Goal: Feedback & Contribution: Leave review/rating

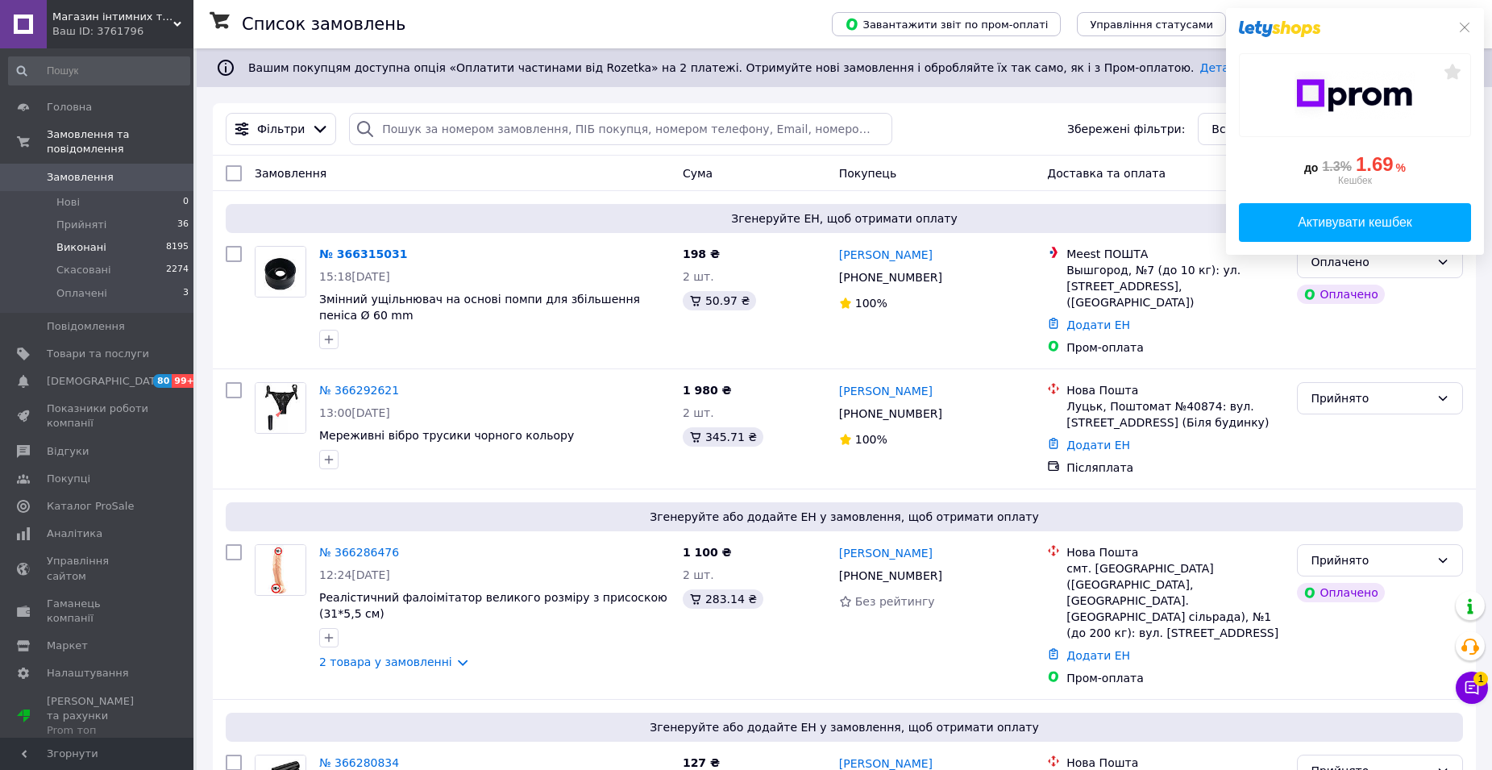
click at [86, 240] on span "Виконані" at bounding box center [81, 247] width 50 height 15
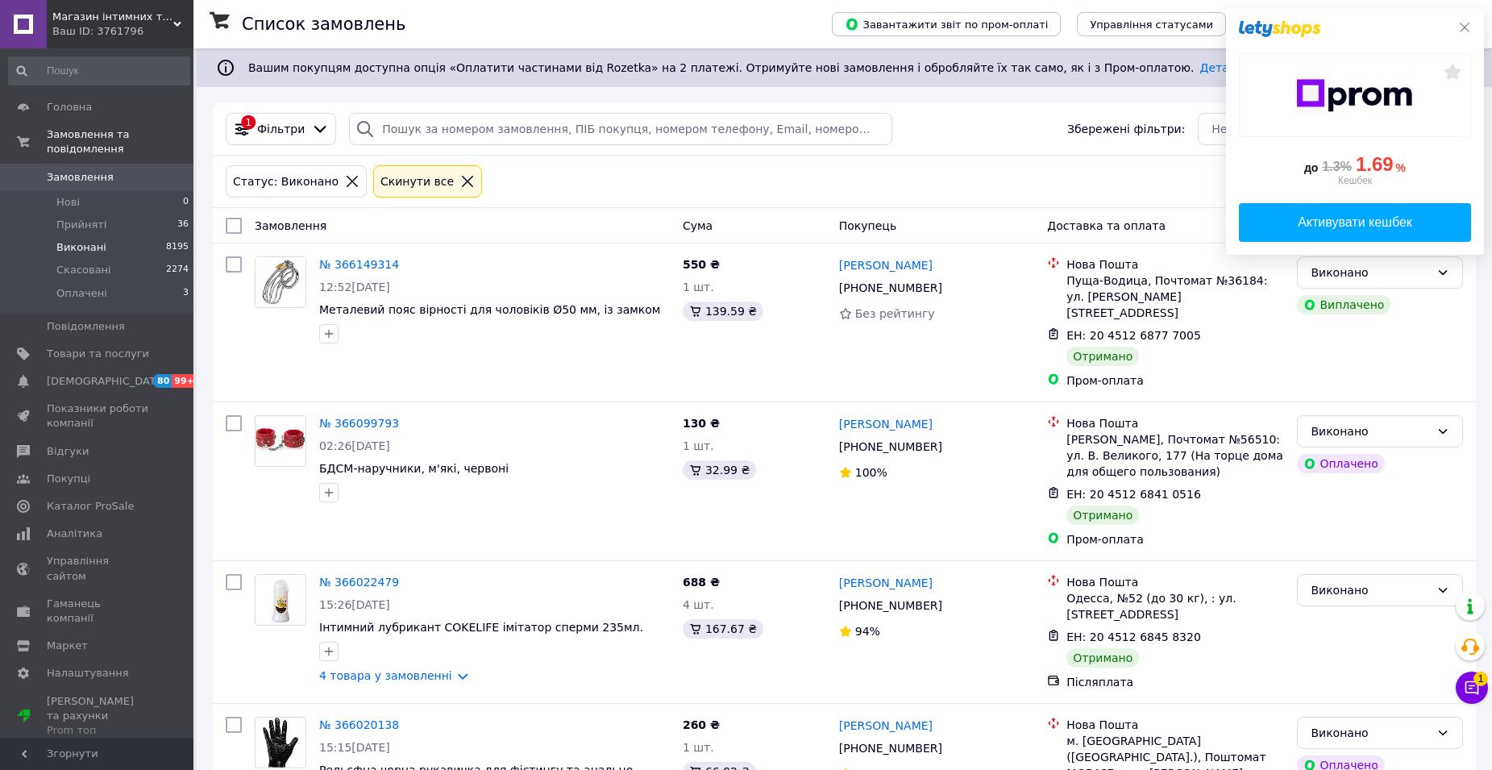
click at [1461, 27] on icon at bounding box center [1464, 27] width 13 height 13
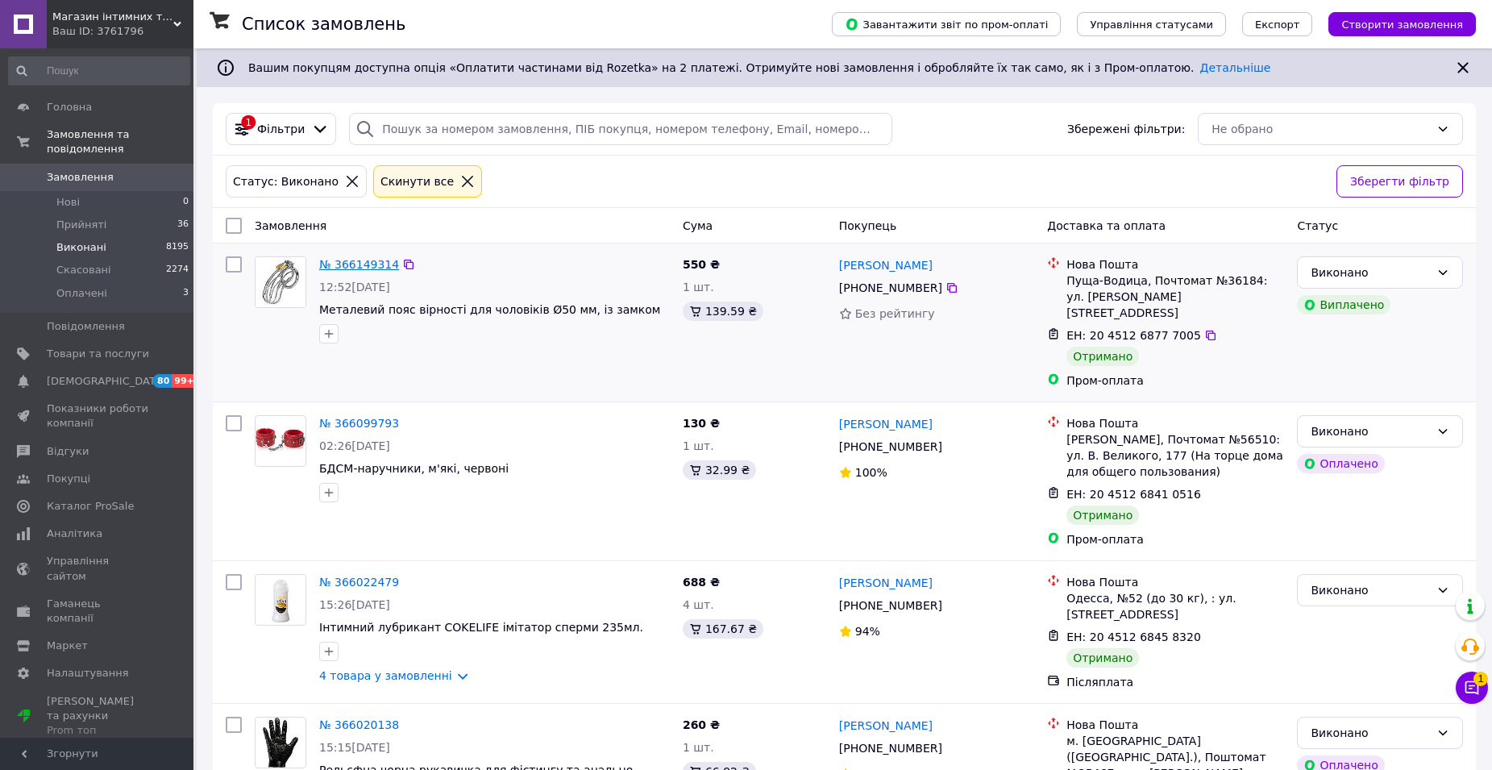
click at [360, 265] on link "№ 366149314" at bounding box center [359, 264] width 80 height 13
click at [354, 426] on link "№ 366099793" at bounding box center [359, 423] width 80 height 13
click at [349, 582] on link "№ 366022479" at bounding box center [359, 581] width 80 height 13
click at [361, 722] on link "№ 366020138" at bounding box center [359, 724] width 80 height 13
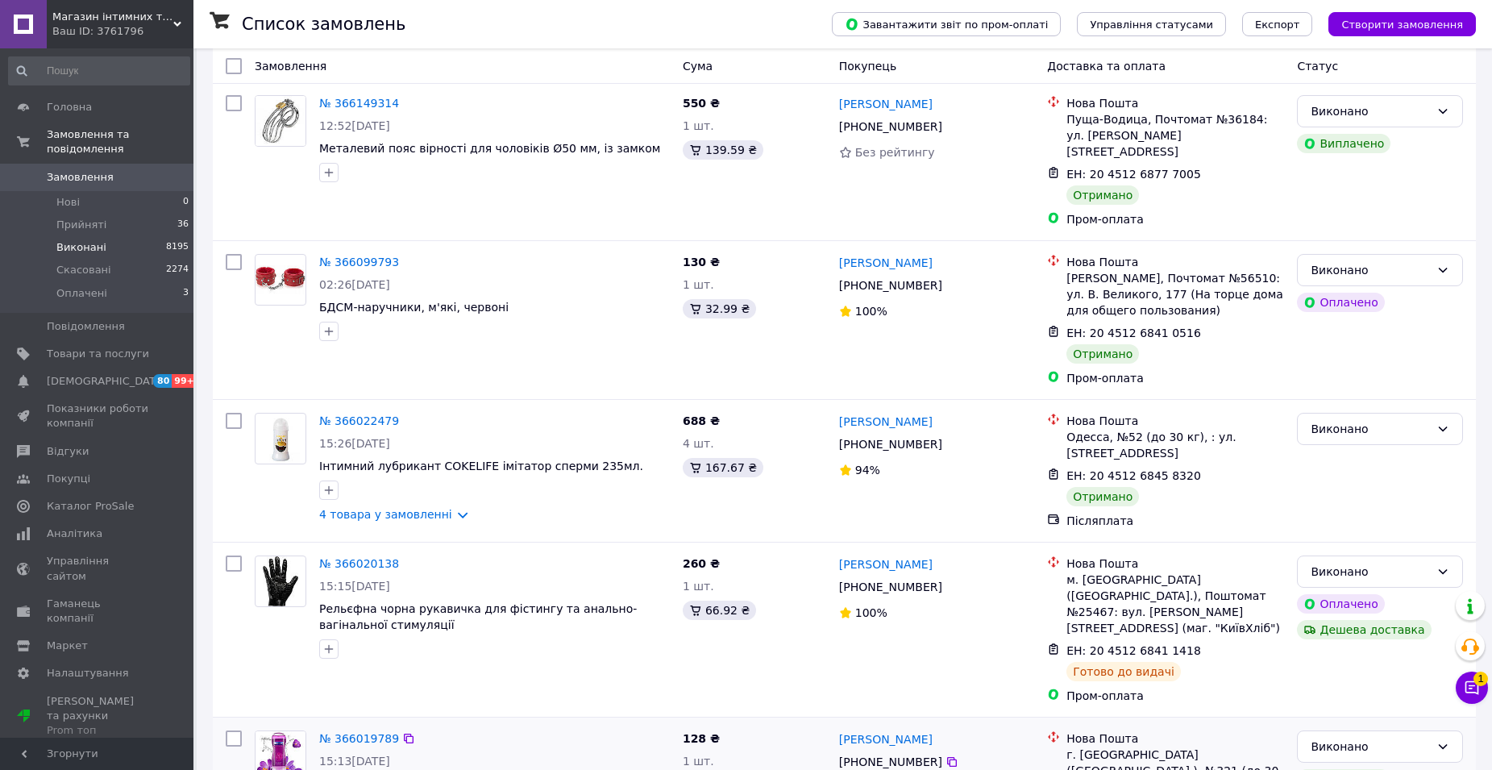
scroll to position [484, 0]
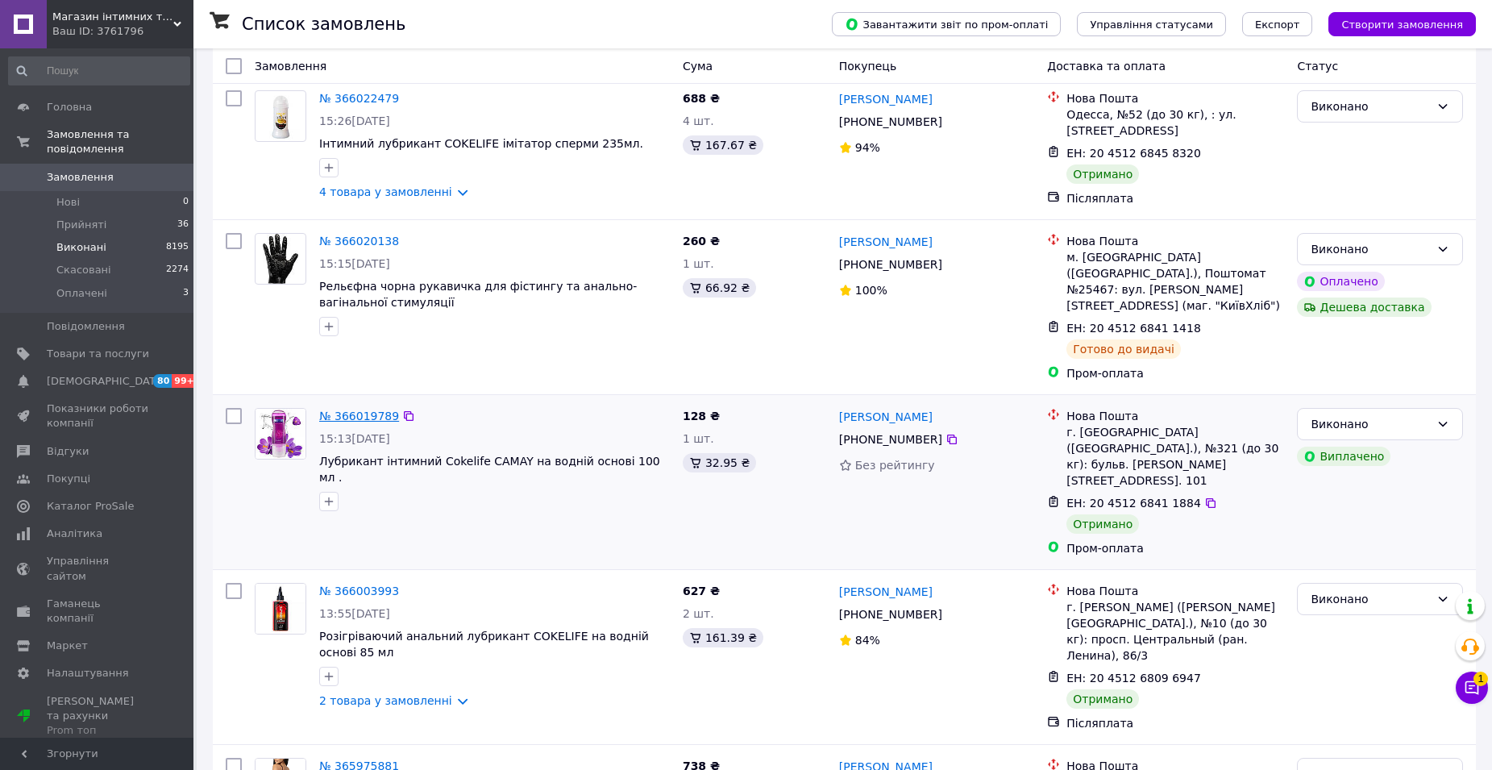
click at [362, 409] on link "№ 366019789" at bounding box center [359, 415] width 80 height 13
click at [366, 584] on link "№ 366003993" at bounding box center [359, 590] width 80 height 13
click at [364, 759] on link "№ 365975881" at bounding box center [359, 765] width 80 height 13
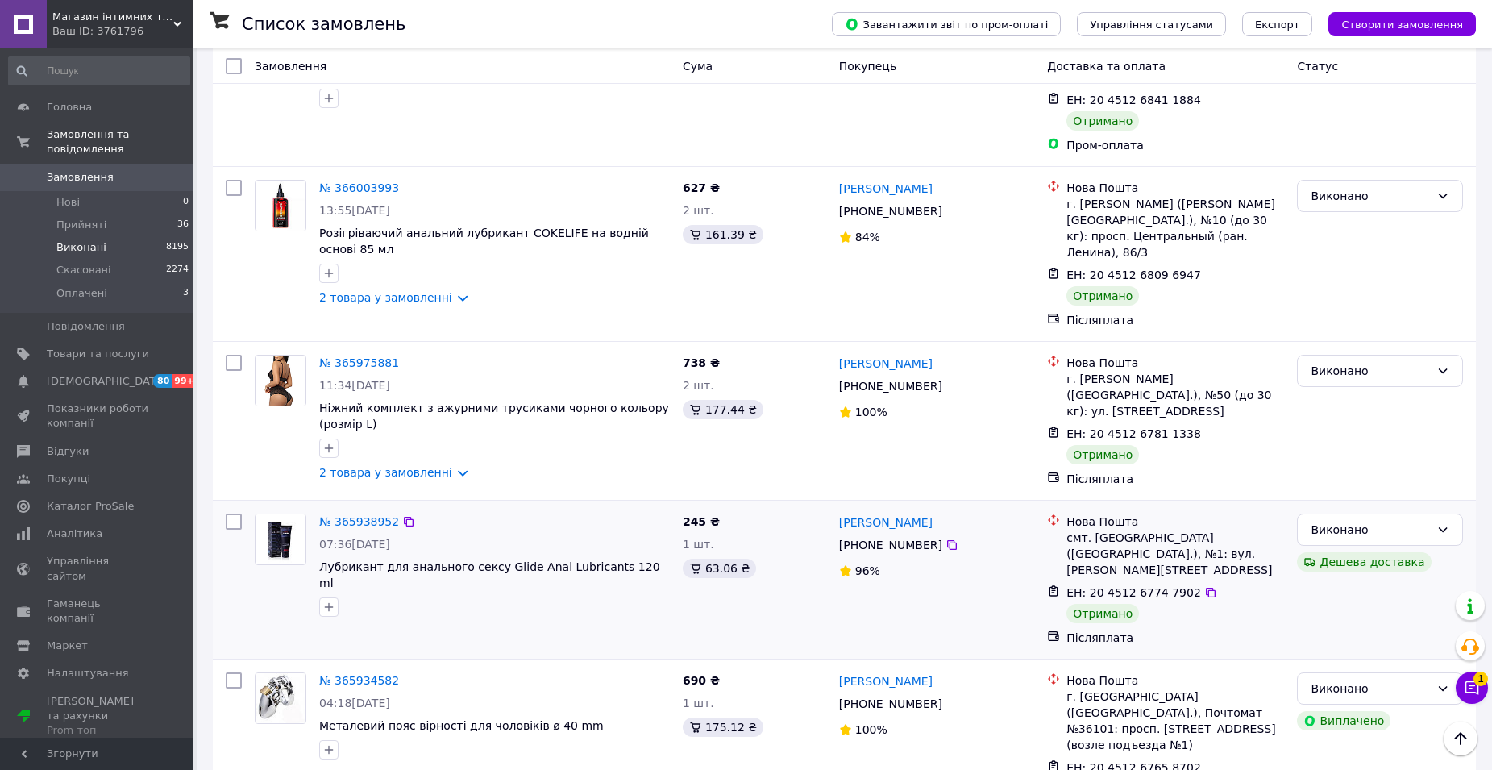
click at [366, 515] on link "№ 365938952" at bounding box center [359, 521] width 80 height 13
click at [354, 674] on link "№ 365934582" at bounding box center [359, 680] width 80 height 13
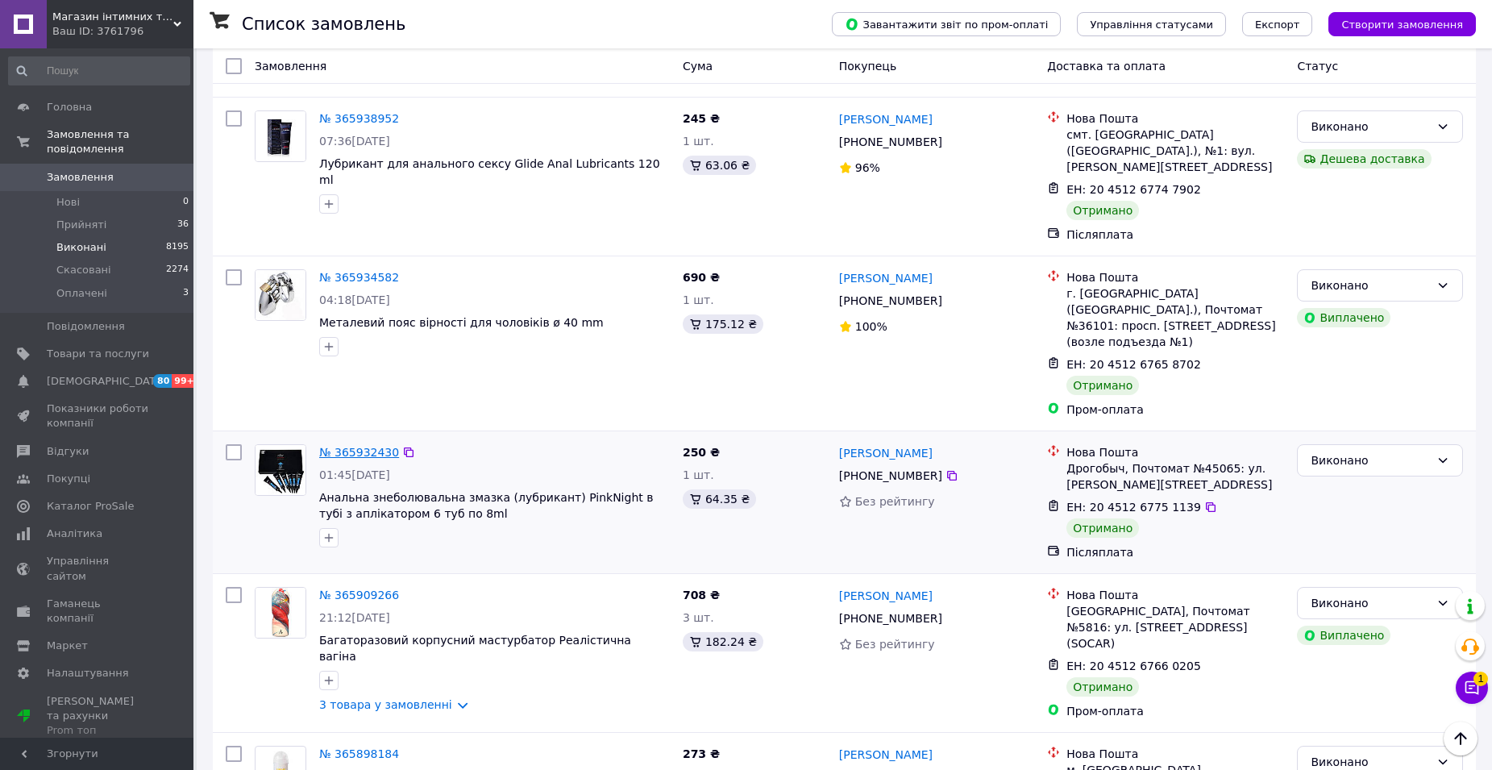
click at [362, 446] on link "№ 365932430" at bounding box center [359, 452] width 80 height 13
click at [351, 588] on link "№ 365909266" at bounding box center [359, 594] width 80 height 13
click at [354, 747] on link "№ 365898184" at bounding box center [359, 753] width 80 height 13
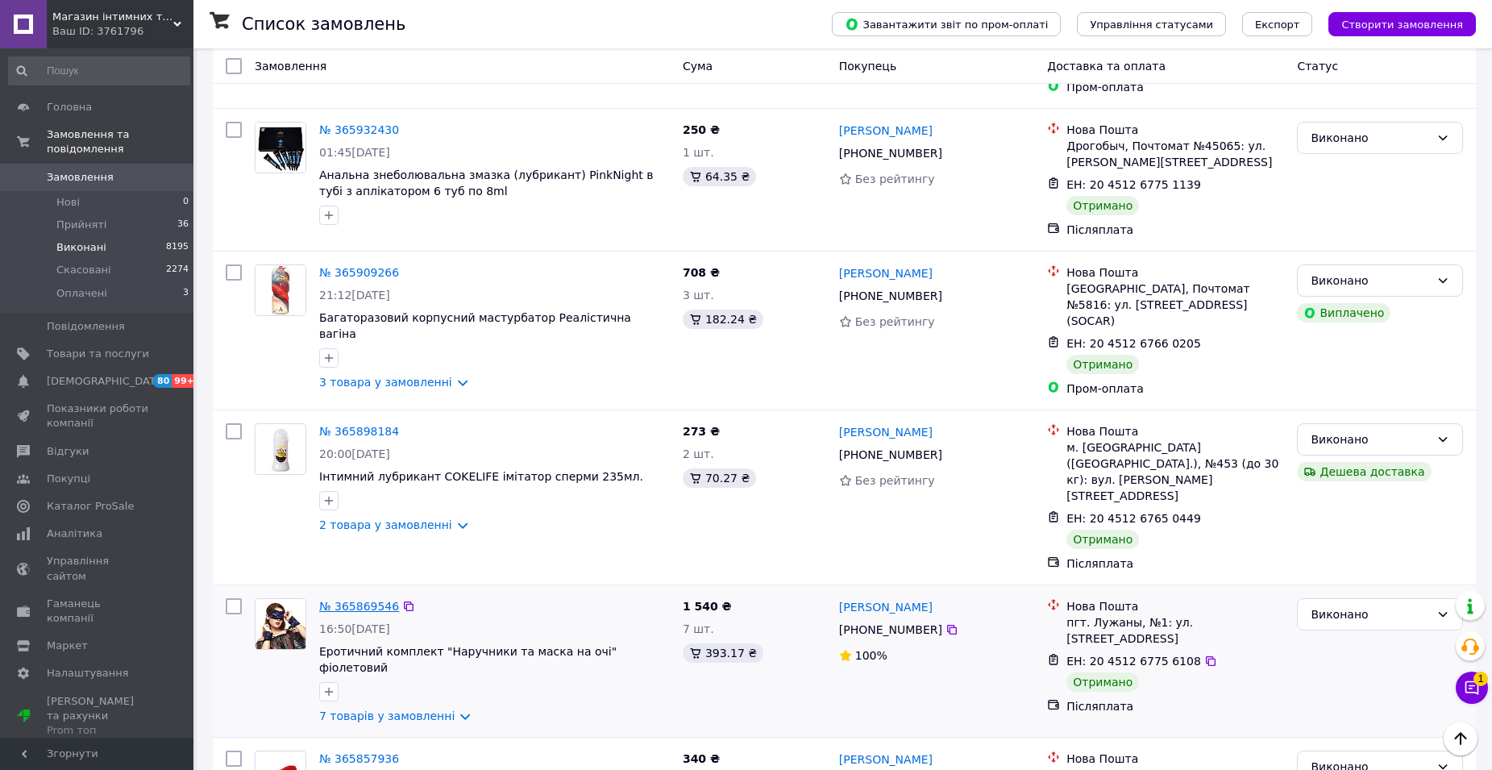
click at [355, 600] on link "№ 365869546" at bounding box center [359, 606] width 80 height 13
click at [347, 752] on link "№ 365857936" at bounding box center [359, 758] width 80 height 13
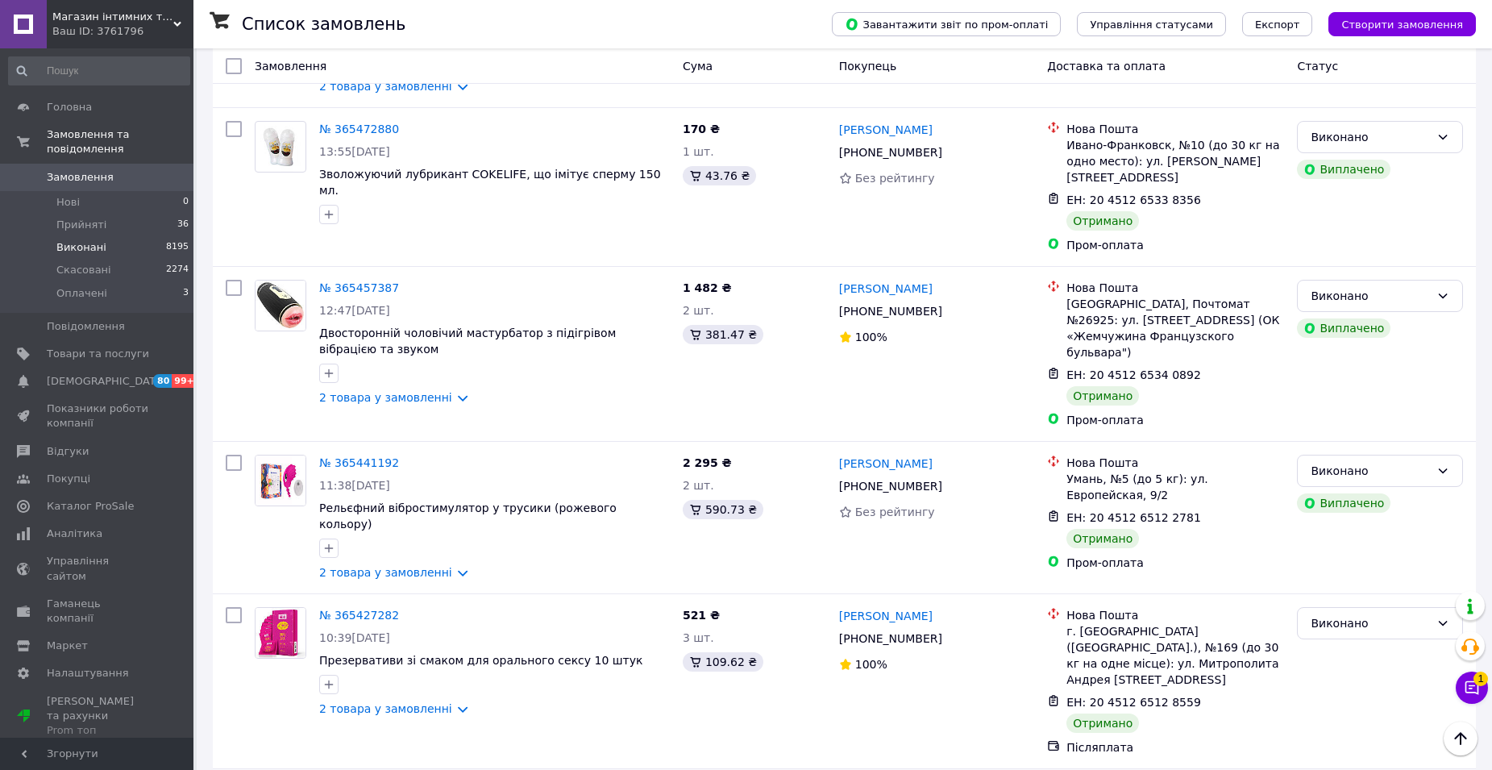
drag, startPoint x: 355, startPoint y: 504, endPoint x: 356, endPoint y: 592, distance: 87.1
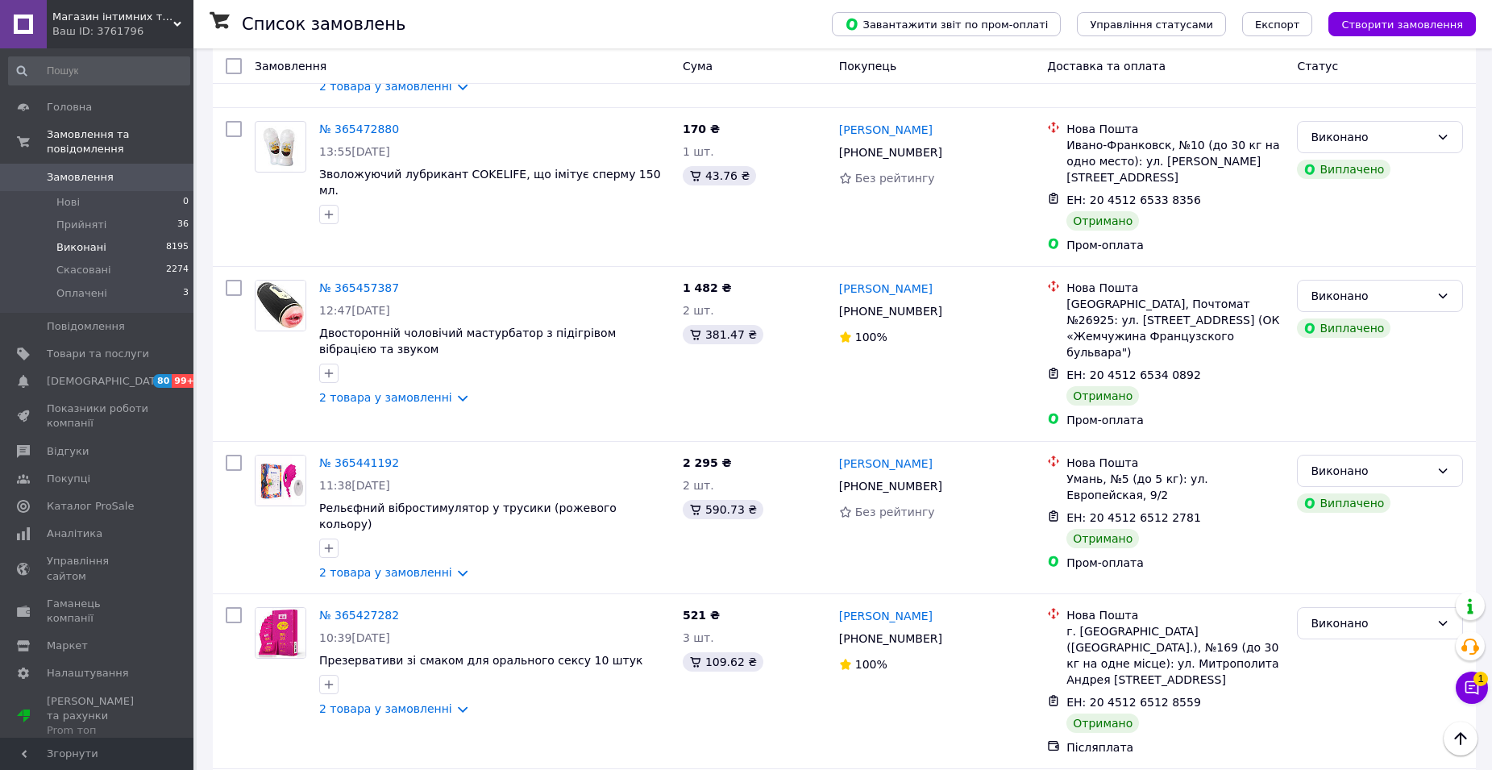
drag, startPoint x: 365, startPoint y: 264, endPoint x: 349, endPoint y: 392, distance: 129.1
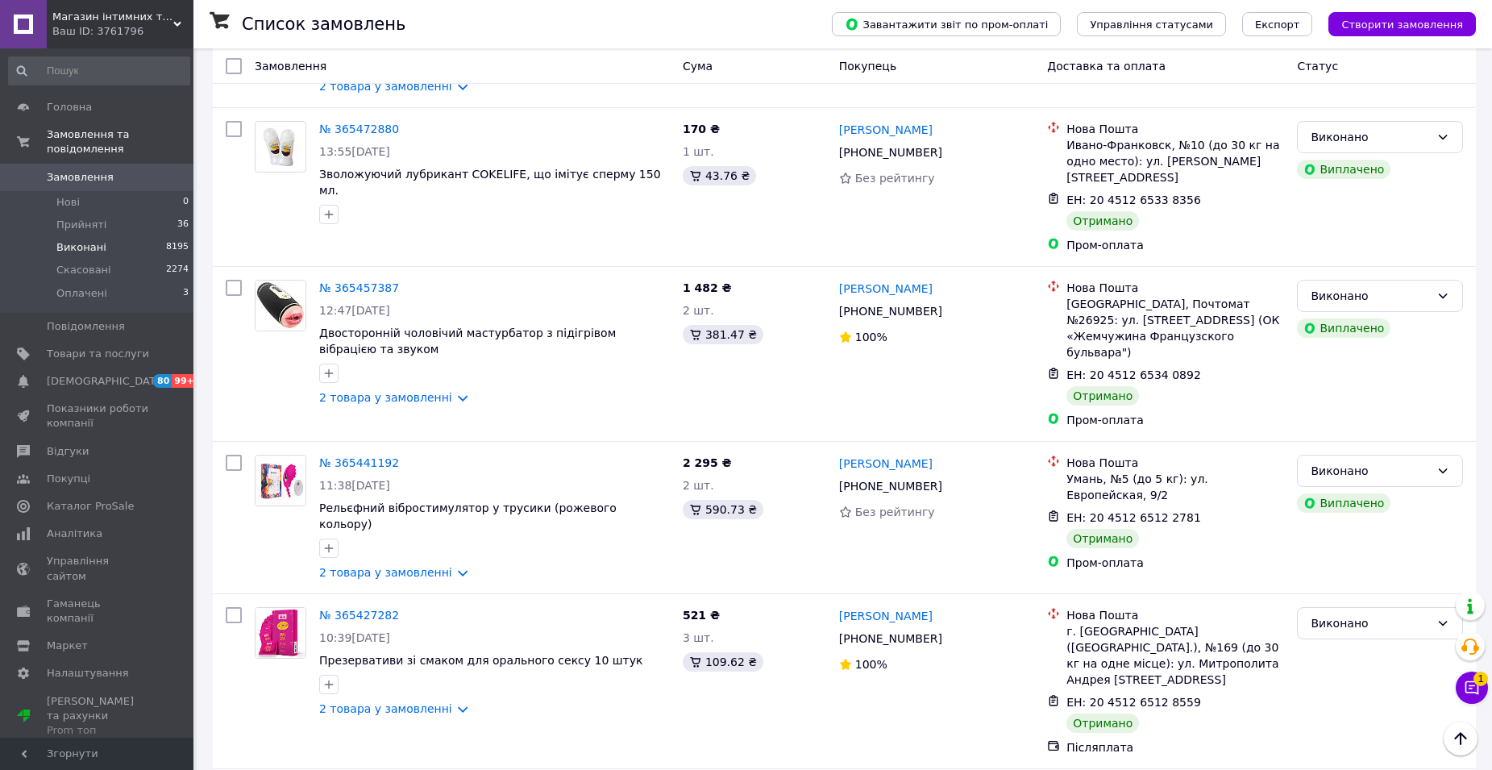
scroll to position [5641, 0]
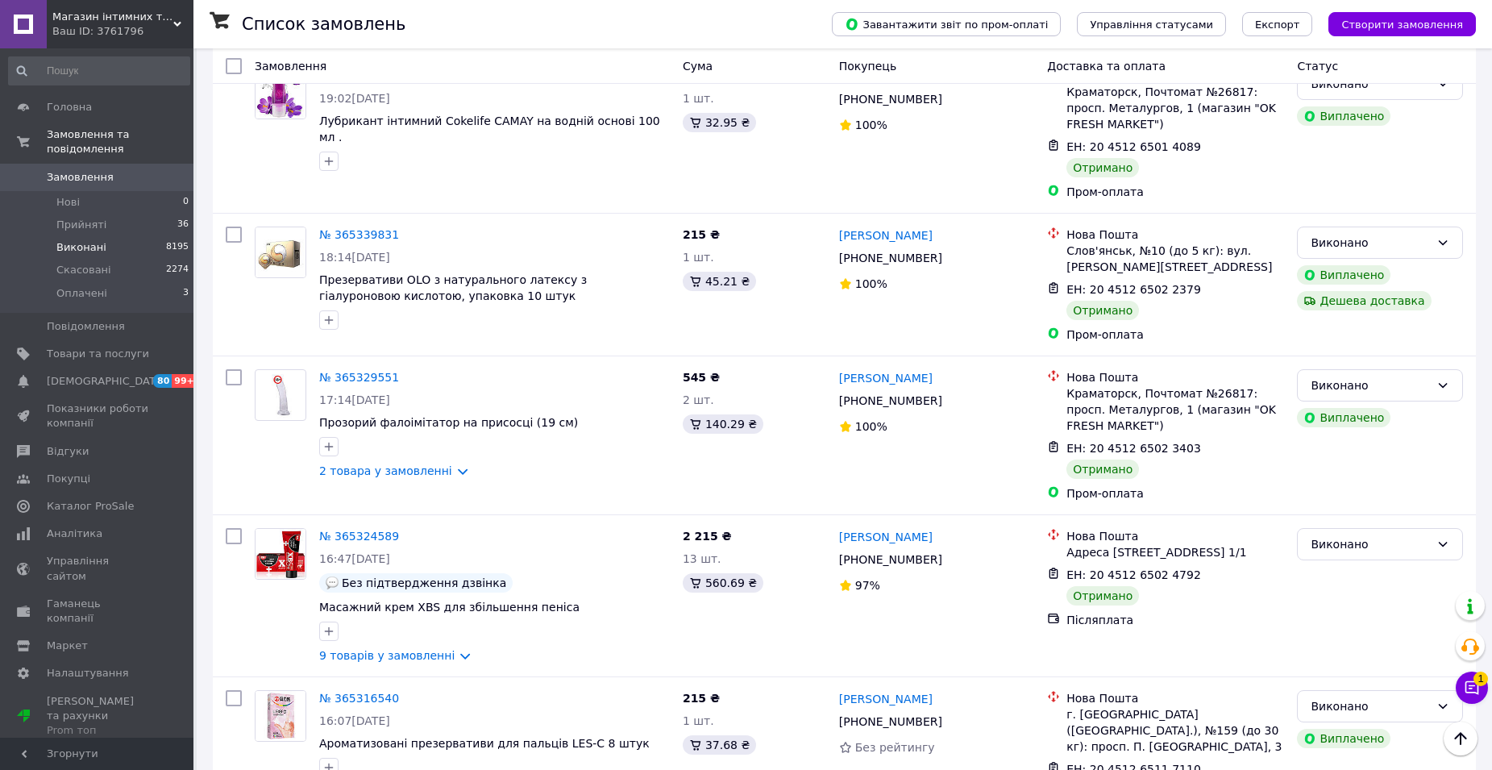
scroll to position [7172, 0]
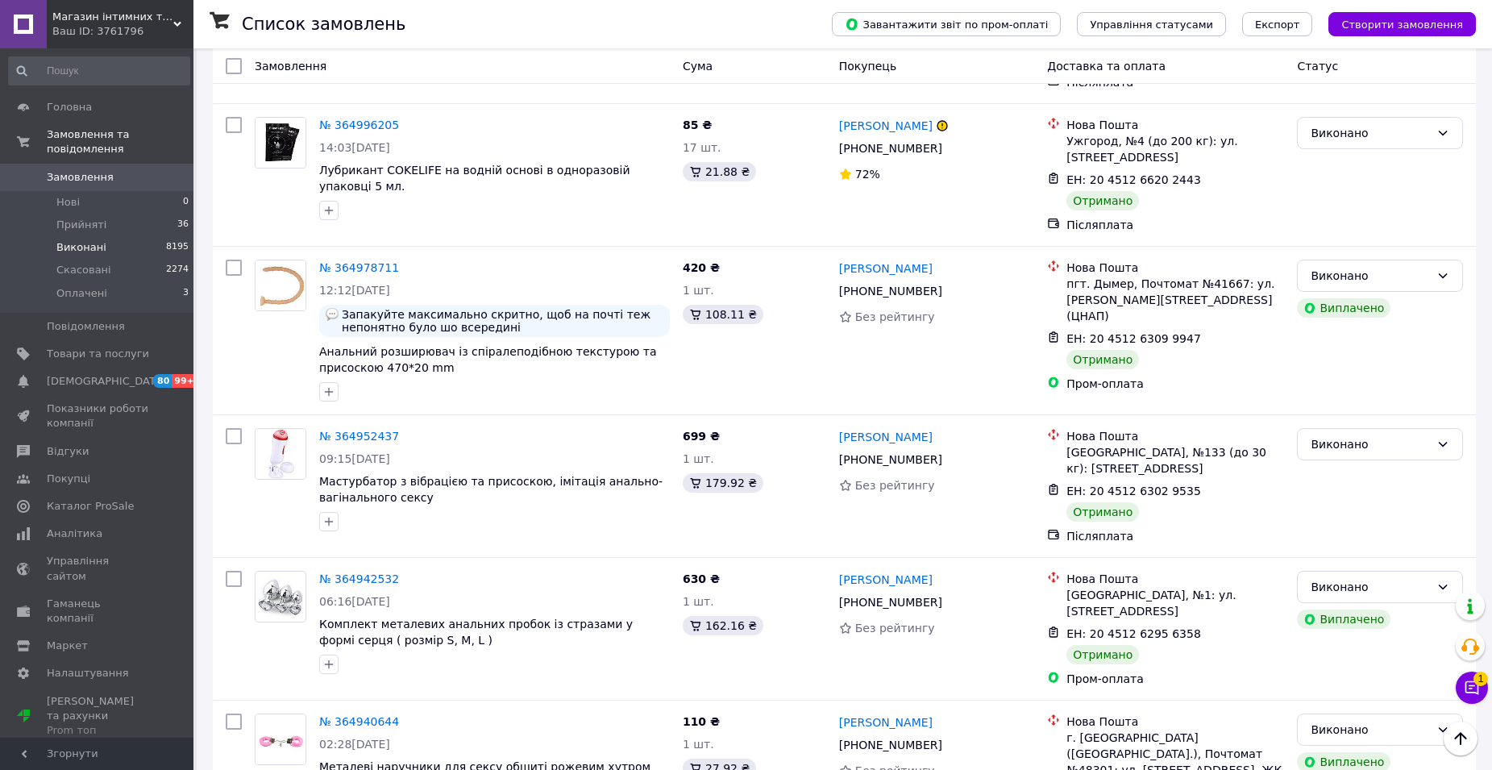
click span "Магазин інтимних товарів "WeLove"
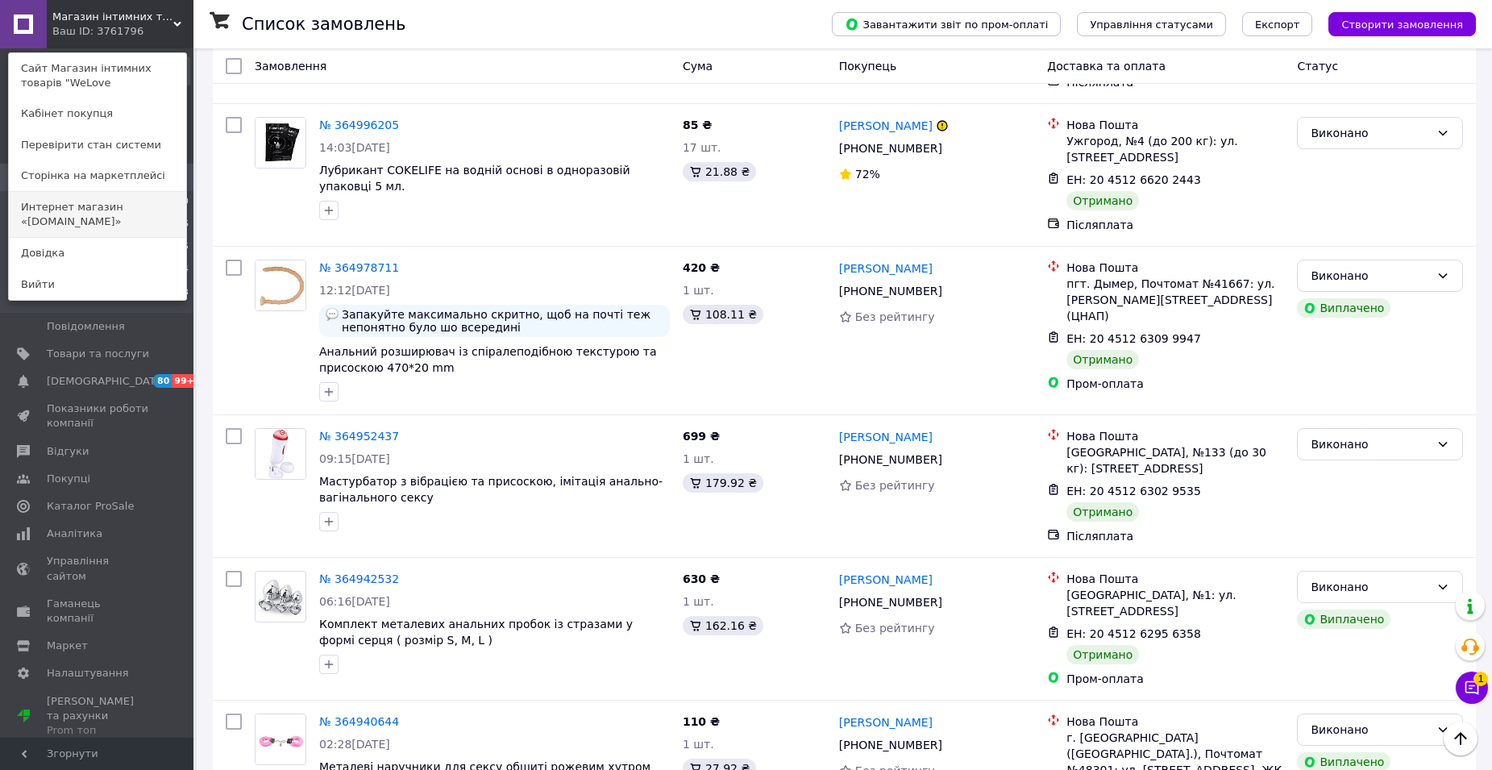
click link "Интернет магазин «[DOMAIN_NAME]»"
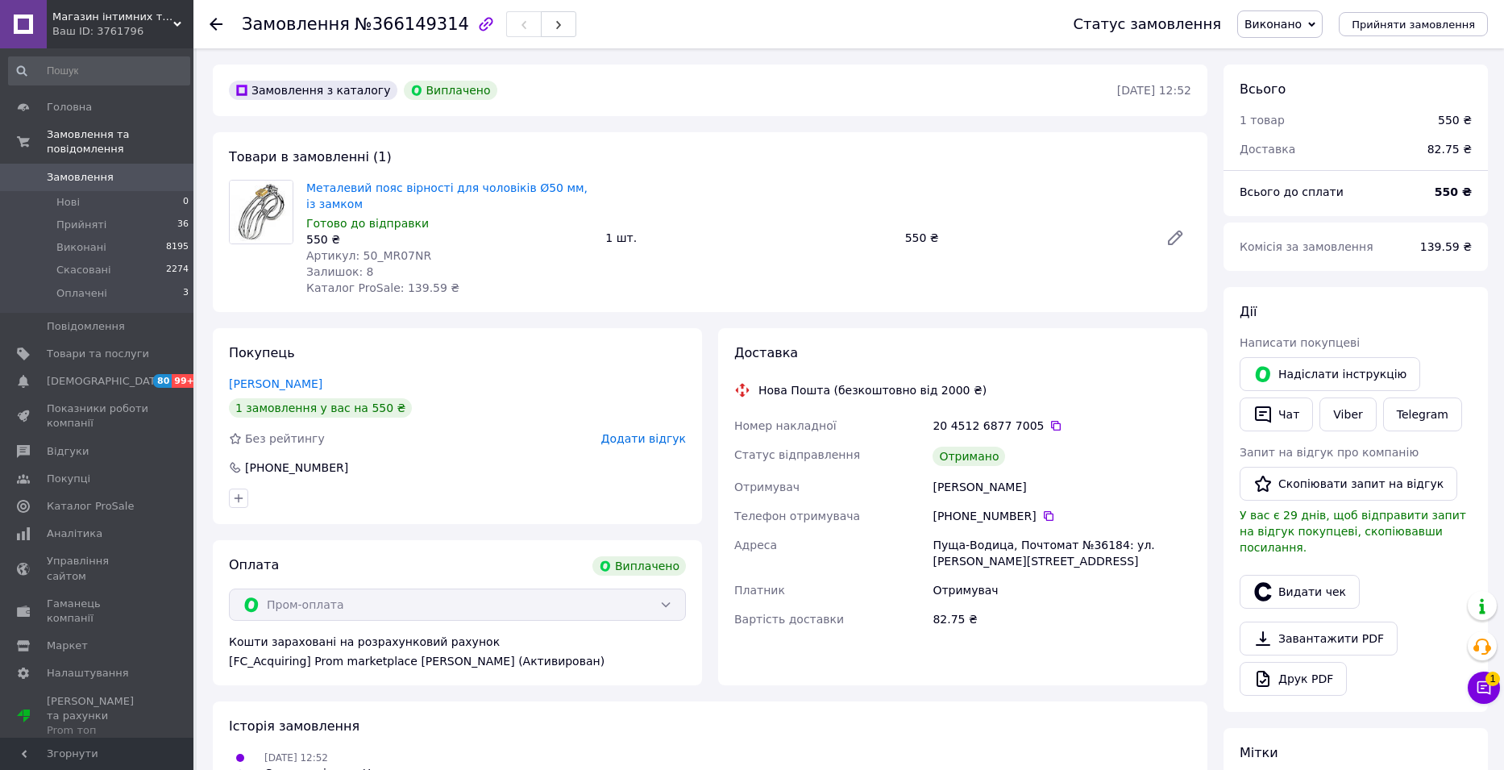
click at [642, 440] on span "Додати відгук" at bounding box center [643, 438] width 85 height 13
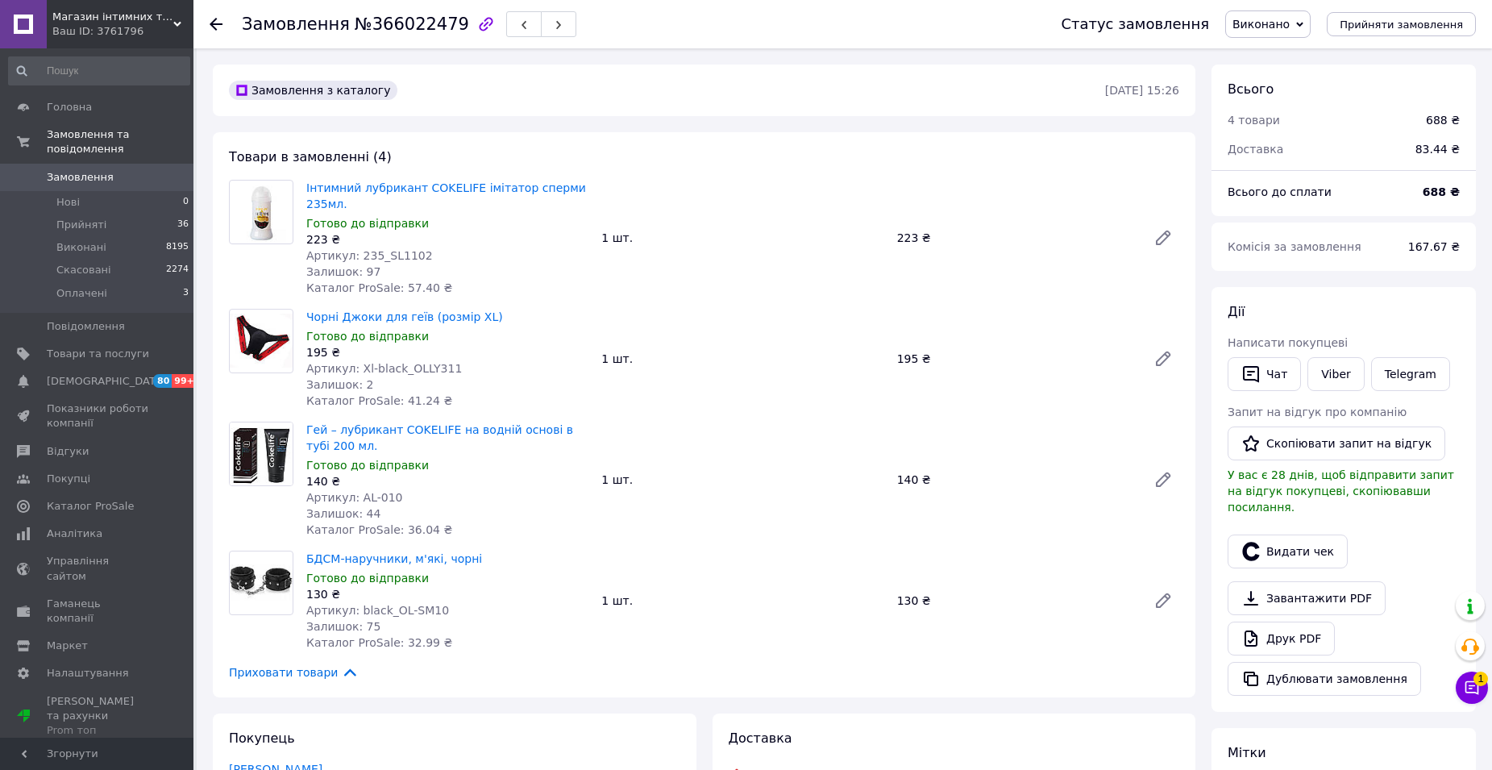
scroll to position [322, 0]
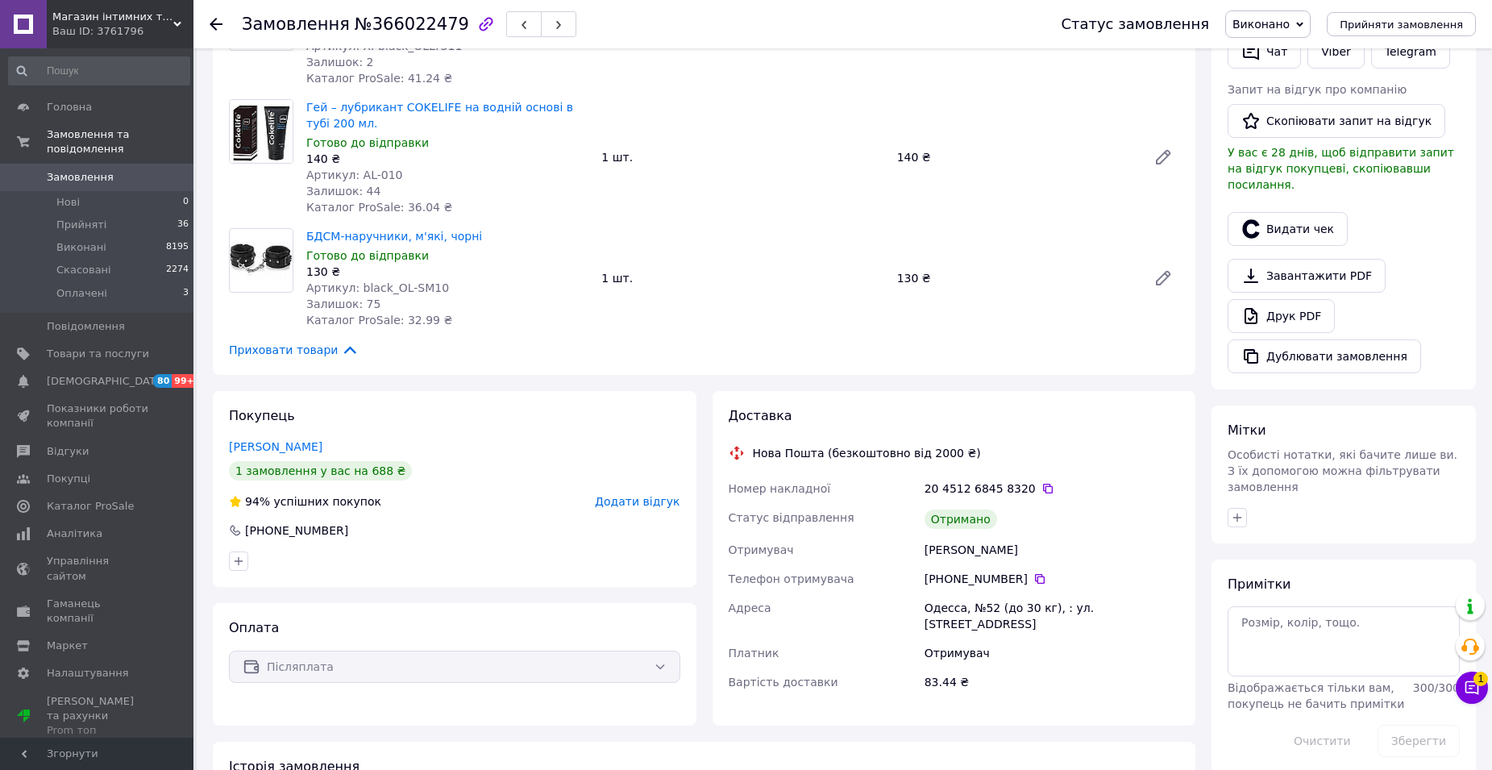
click at [640, 495] on span "Додати відгук" at bounding box center [637, 501] width 85 height 13
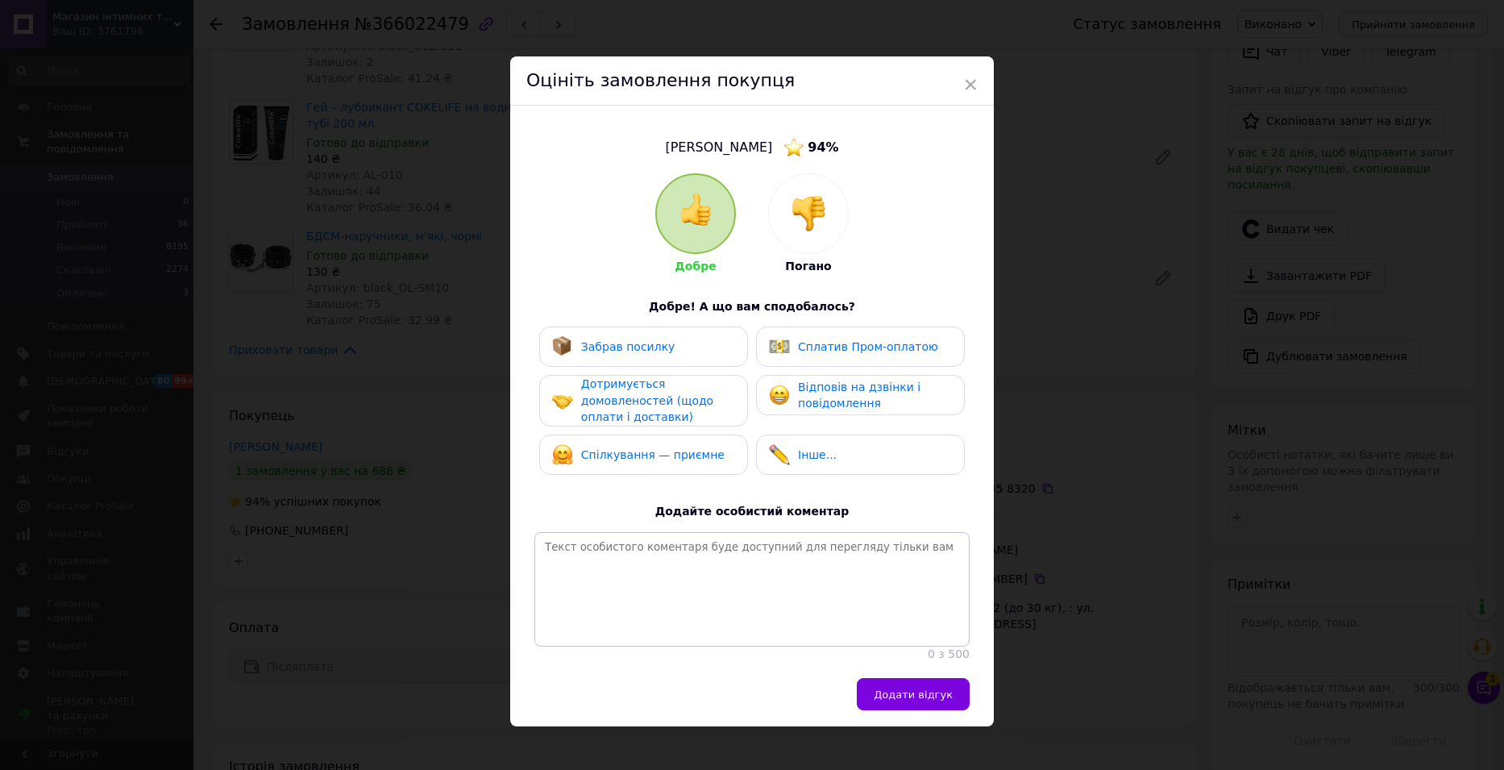
click at [664, 359] on div "Забрав посилку" at bounding box center [643, 346] width 209 height 40
click at [647, 415] on span "Дотримується домовленостей (щодо оплати і доставки)" at bounding box center [647, 400] width 132 height 46
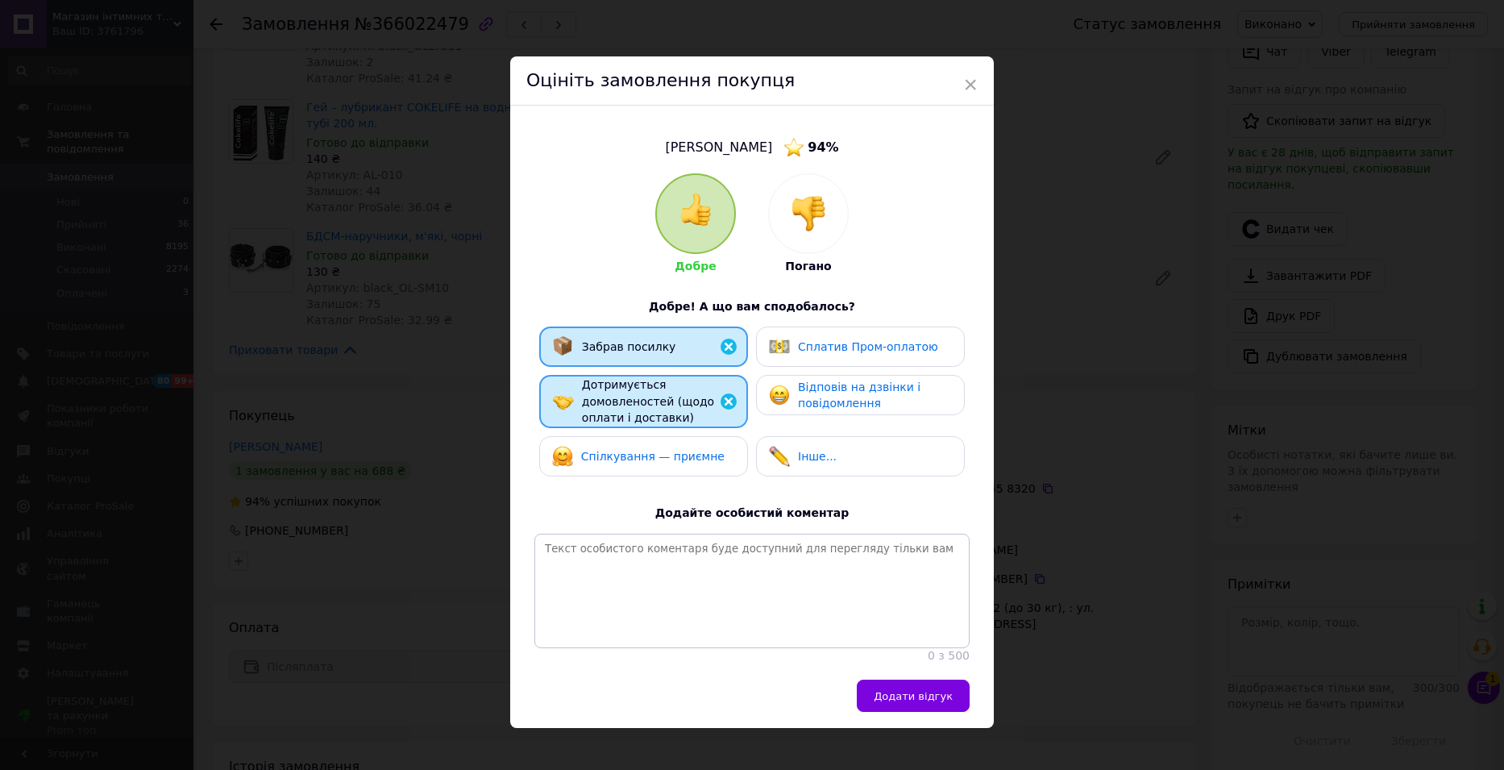
click at [636, 468] on div "Спілкування — приємне" at bounding box center [643, 456] width 209 height 40
click at [844, 411] on div "Відповів на дзвінки і повідомлення" at bounding box center [860, 395] width 209 height 40
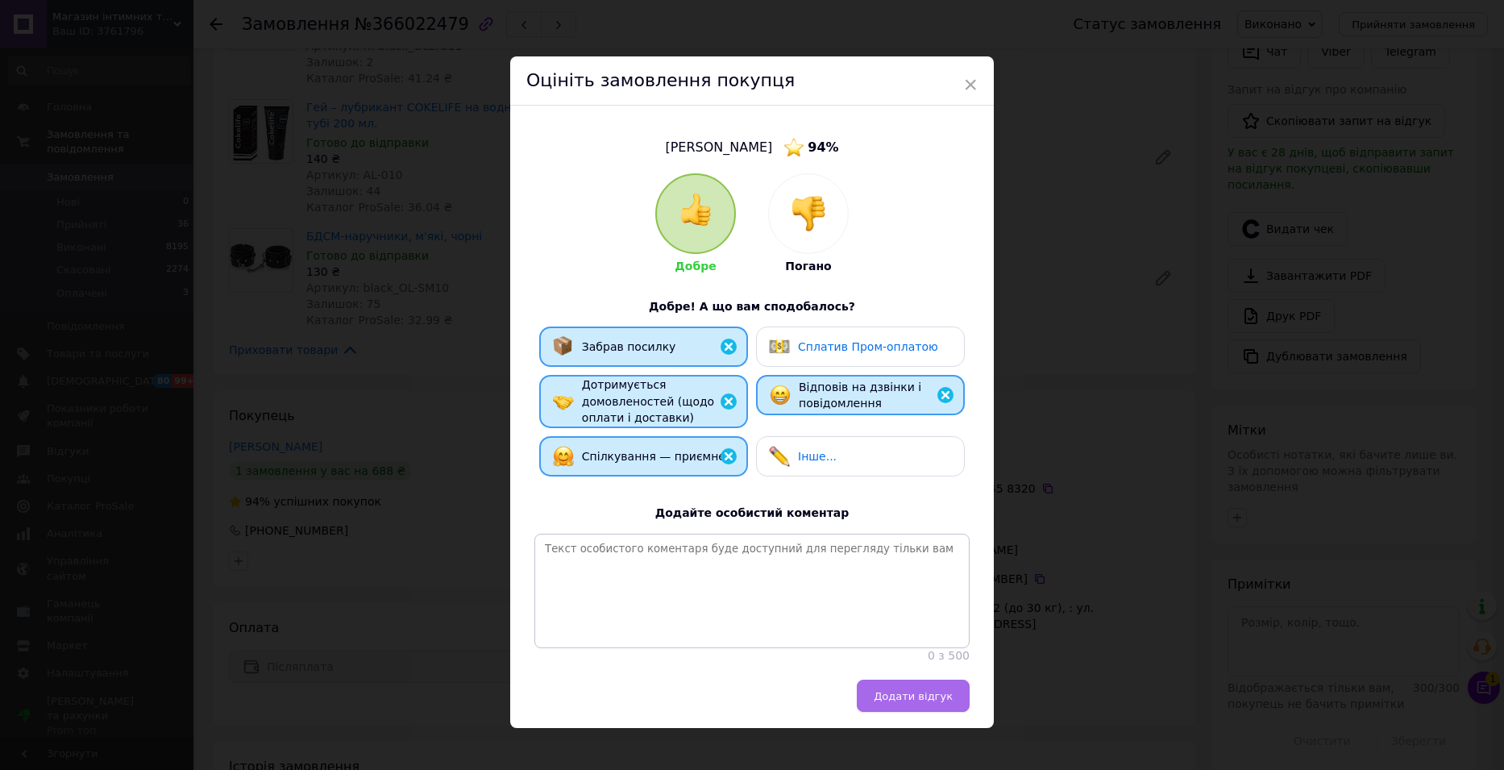
click at [929, 712] on button "Додати відгук" at bounding box center [913, 695] width 113 height 32
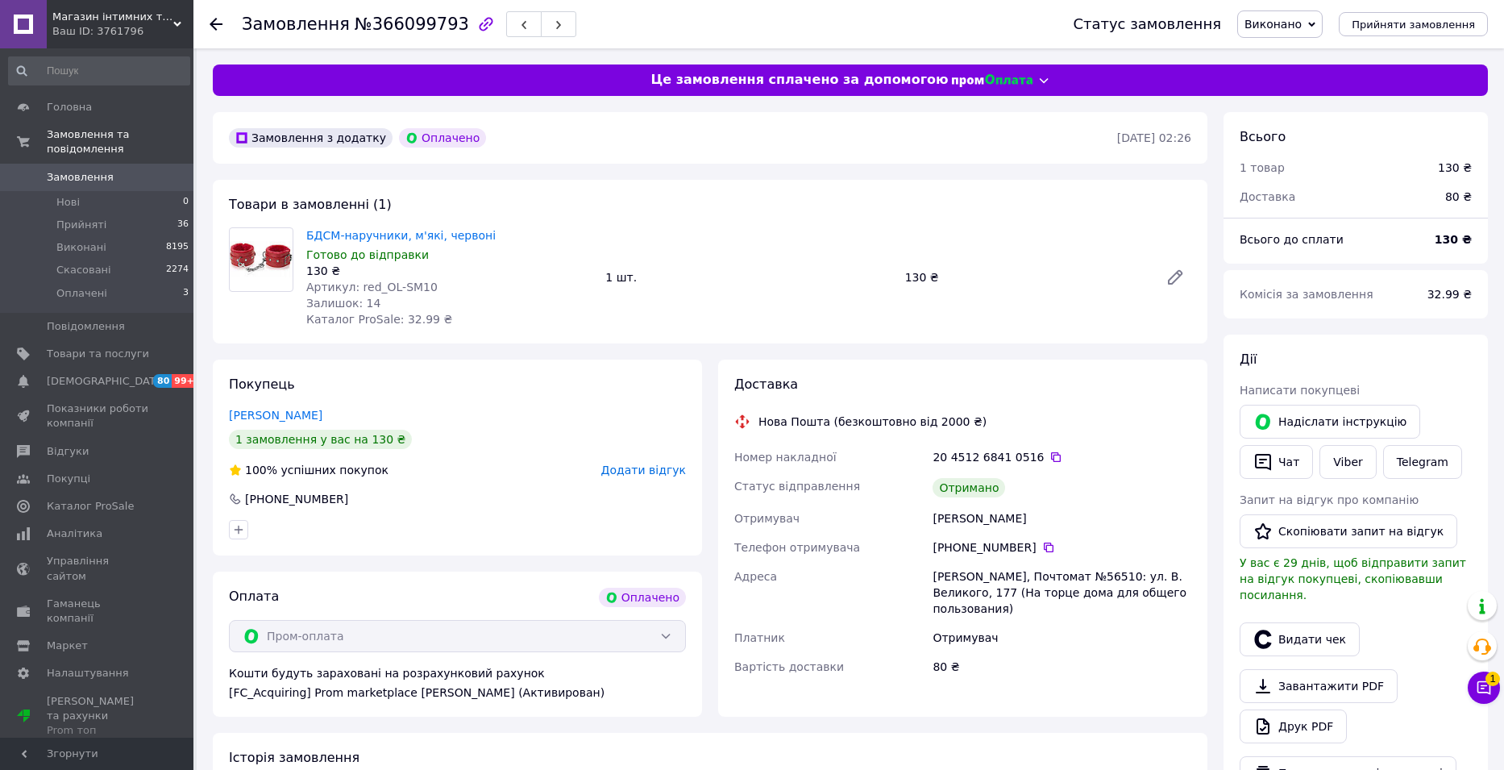
click at [654, 472] on span "Додати відгук" at bounding box center [643, 469] width 85 height 13
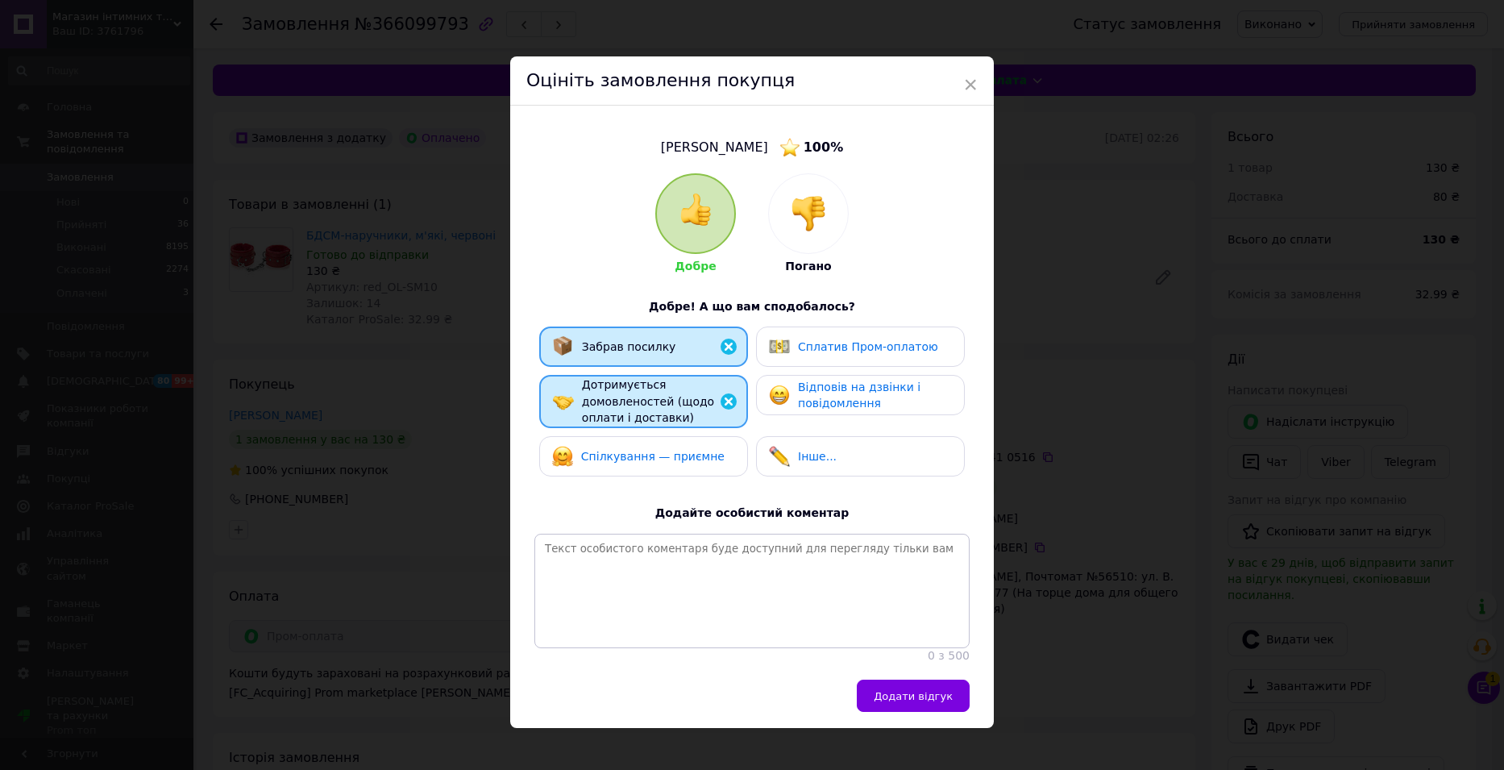
click at [639, 450] on span "Спілкування — приємне" at bounding box center [652, 456] width 143 height 13
click at [848, 399] on span "Відповів на дзвінки і повідомлення" at bounding box center [859, 395] width 122 height 30
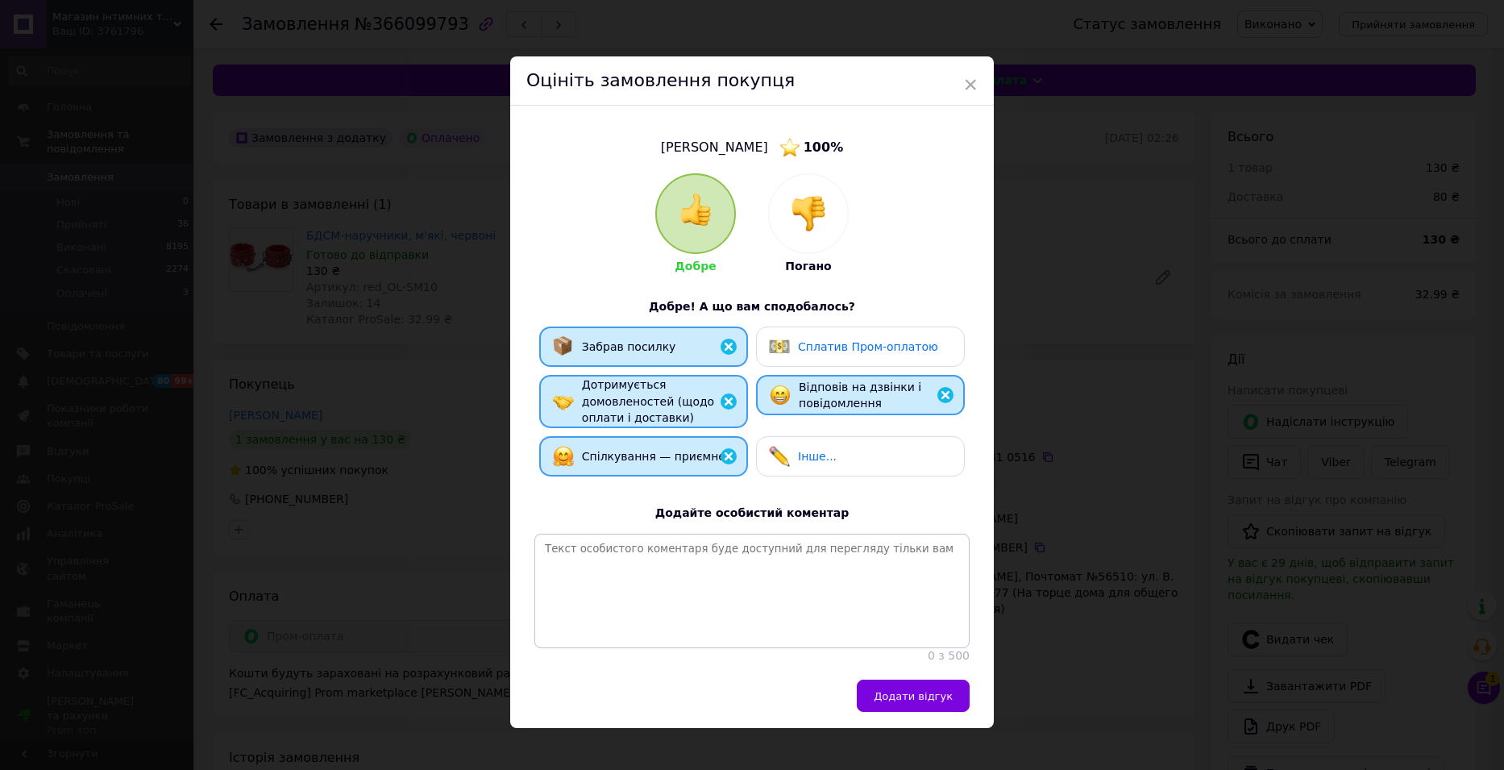
click at [849, 348] on span "Сплатив Пром-оплатою" at bounding box center [868, 346] width 140 height 13
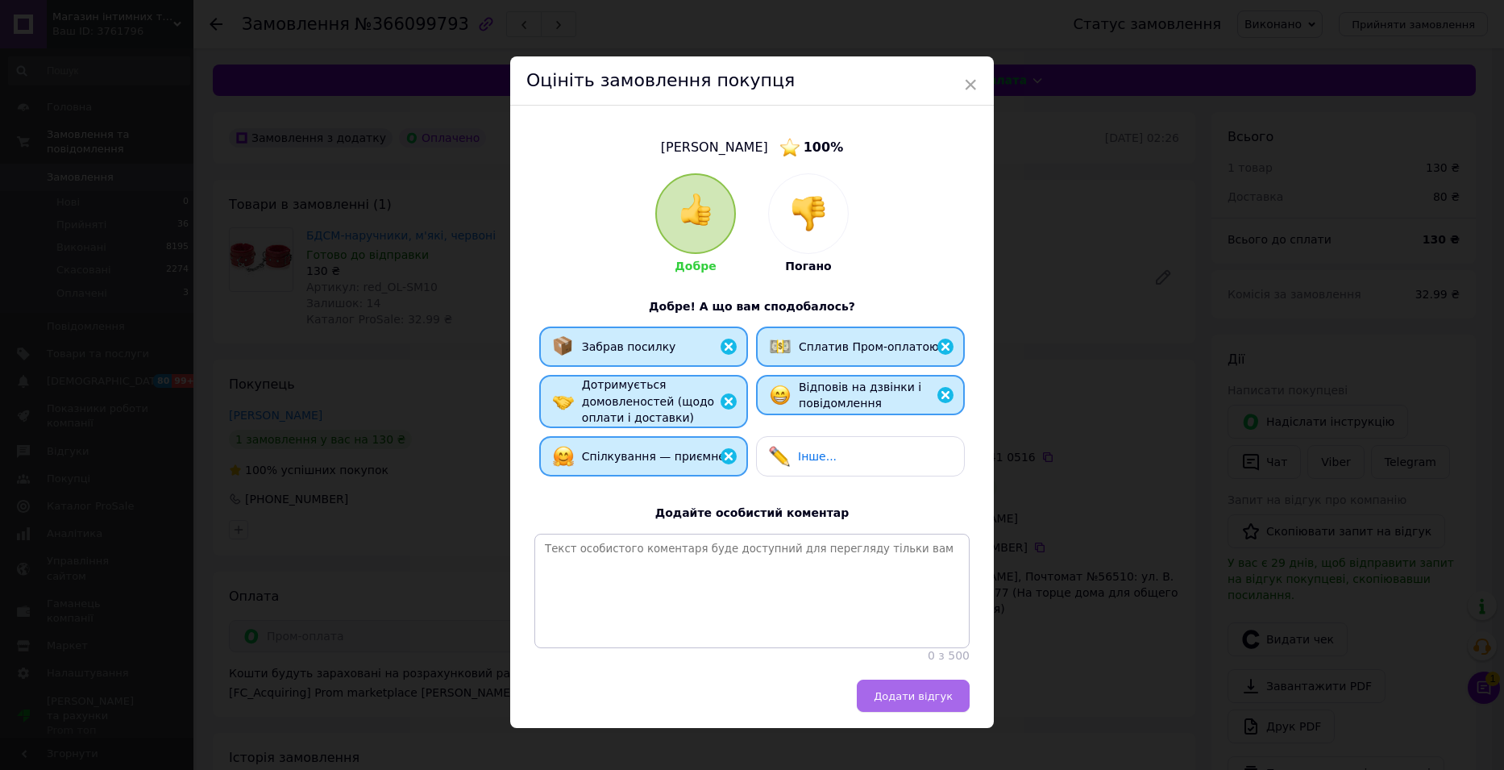
click at [921, 702] on span "Додати відгук" at bounding box center [913, 696] width 79 height 12
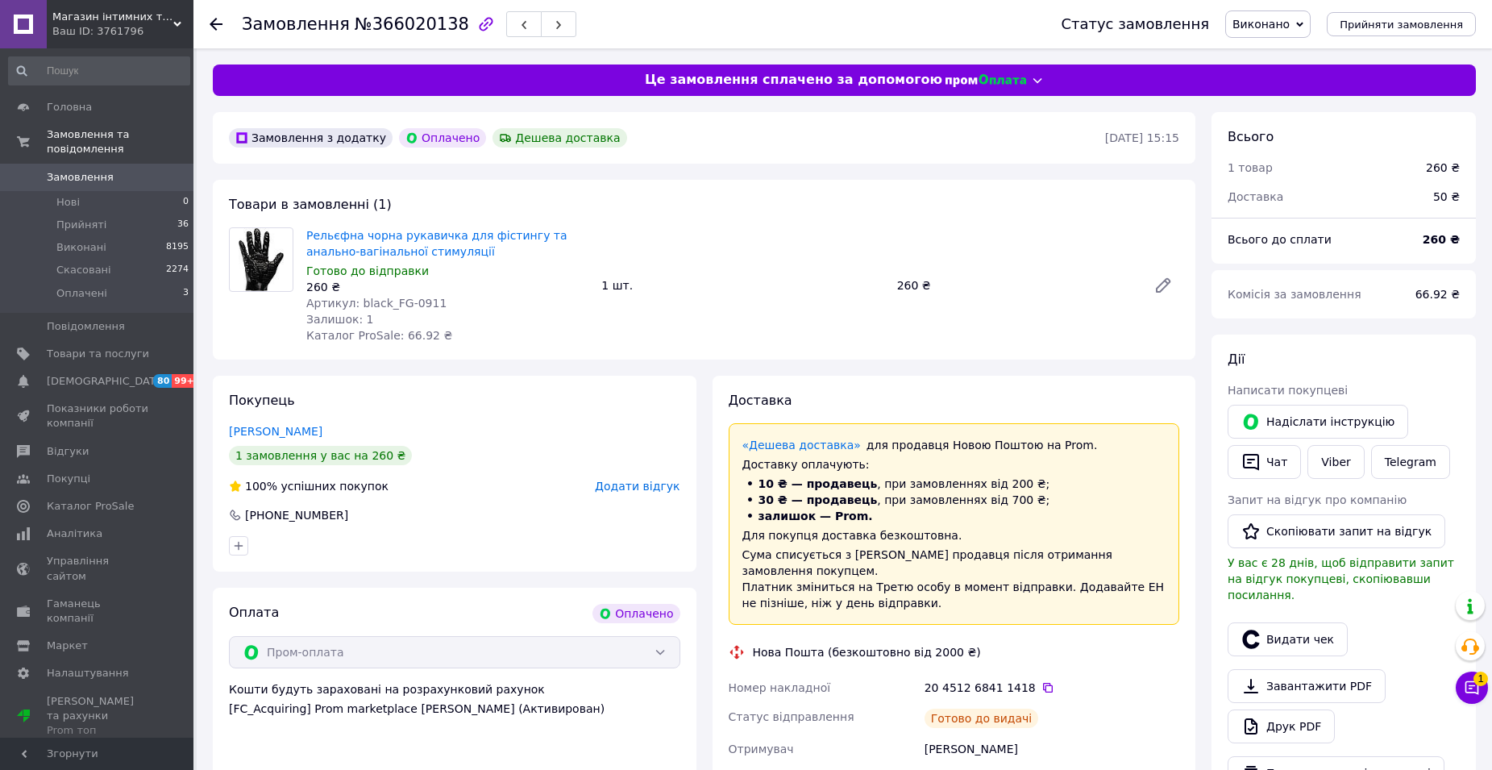
click at [646, 487] on span "Додати відгук" at bounding box center [637, 486] width 85 height 13
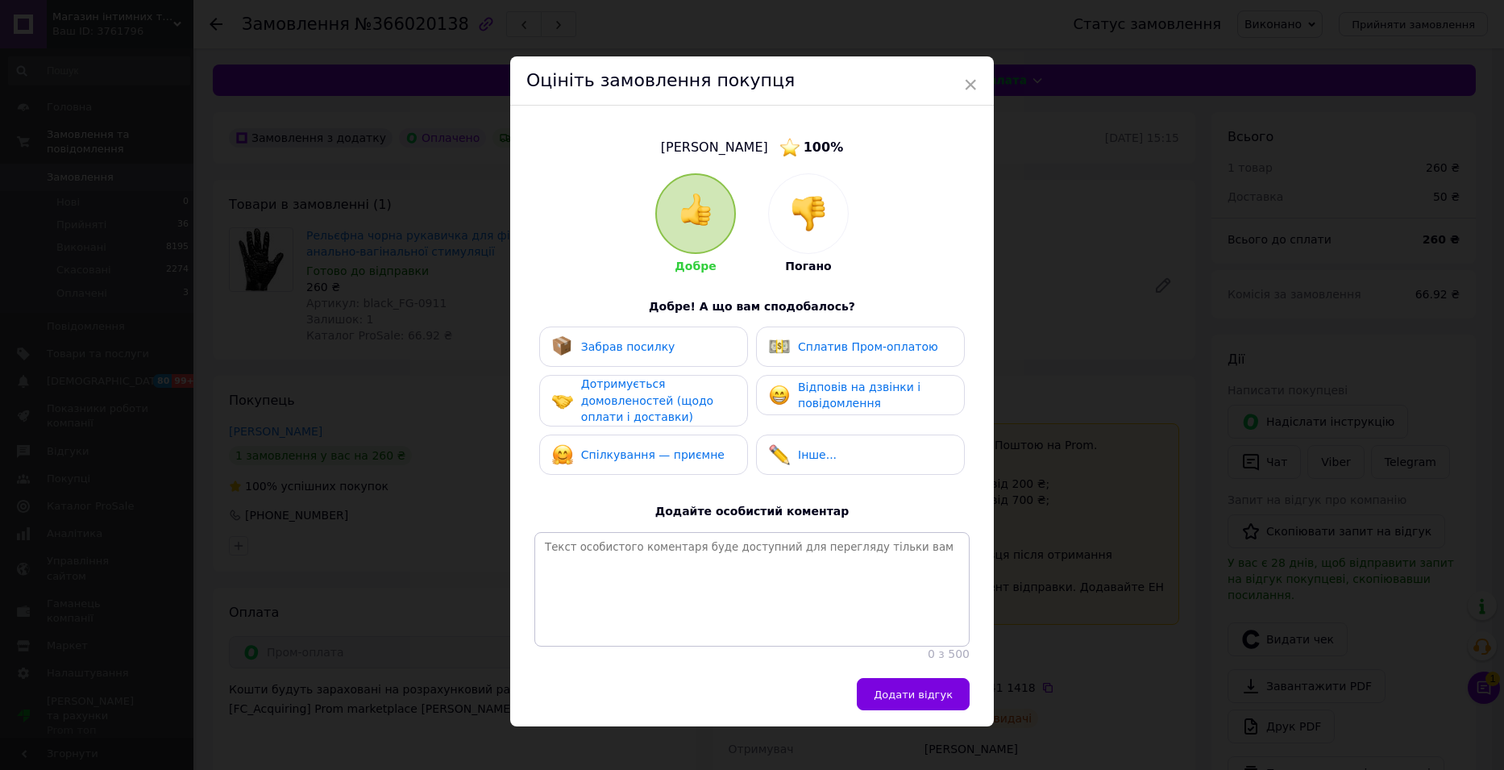
click at [651, 340] on span "Забрав посилку" at bounding box center [628, 346] width 94 height 13
click at [653, 405] on span "Дотримується домовленостей (щодо оплати і доставки)" at bounding box center [647, 400] width 132 height 46
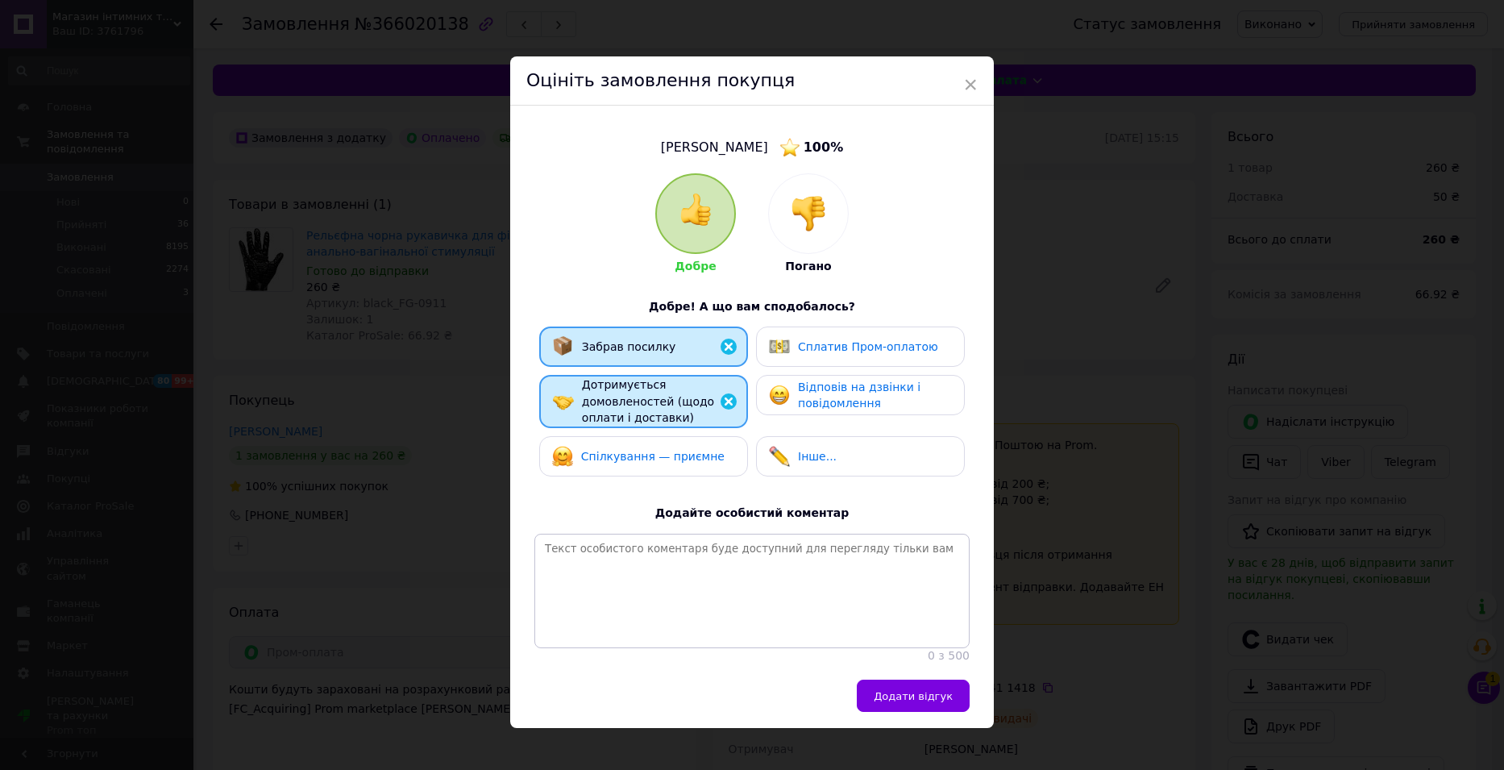
click at [664, 455] on span "Спілкування — приємне" at bounding box center [652, 456] width 143 height 13
click at [845, 390] on span "Відповів на дзвінки і повідомлення" at bounding box center [859, 395] width 122 height 30
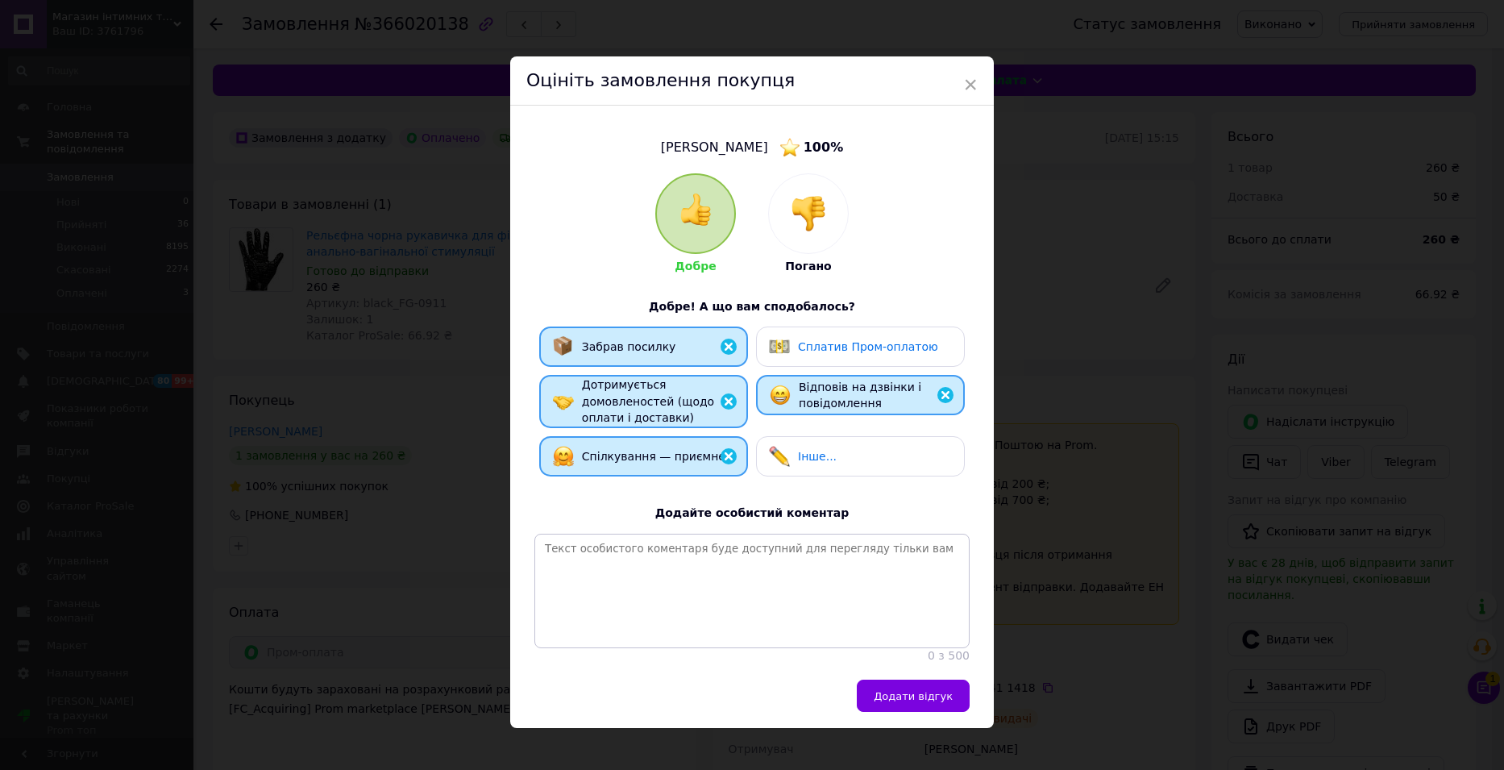
drag, startPoint x: 843, startPoint y: 352, endPoint x: 845, endPoint y: 369, distance: 17.0
click at [843, 351] on span "Сплатив Пром-оплатою" at bounding box center [868, 346] width 140 height 13
click at [903, 697] on button "Додати відгук" at bounding box center [913, 695] width 113 height 32
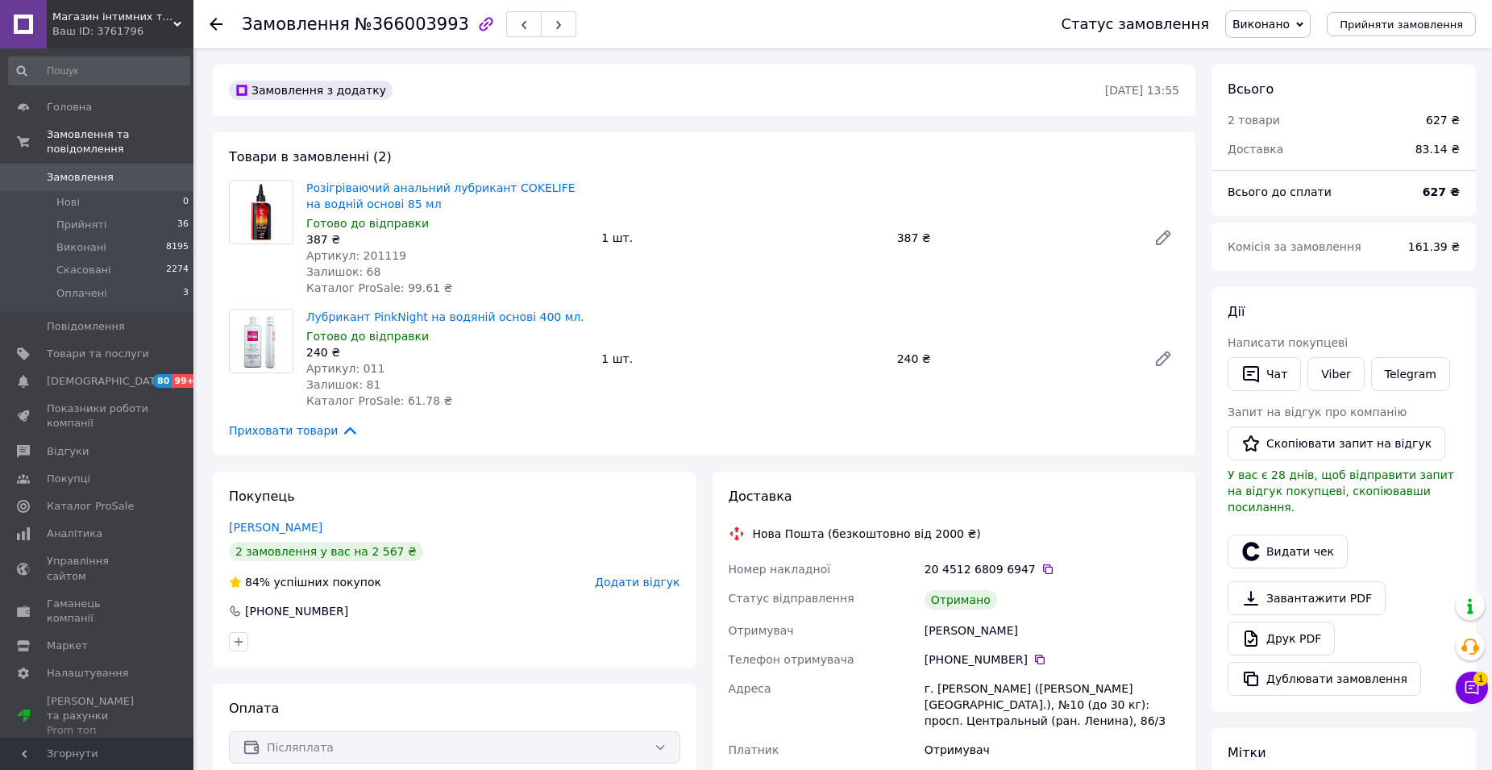
click at [653, 583] on span "Додати відгук" at bounding box center [637, 581] width 85 height 13
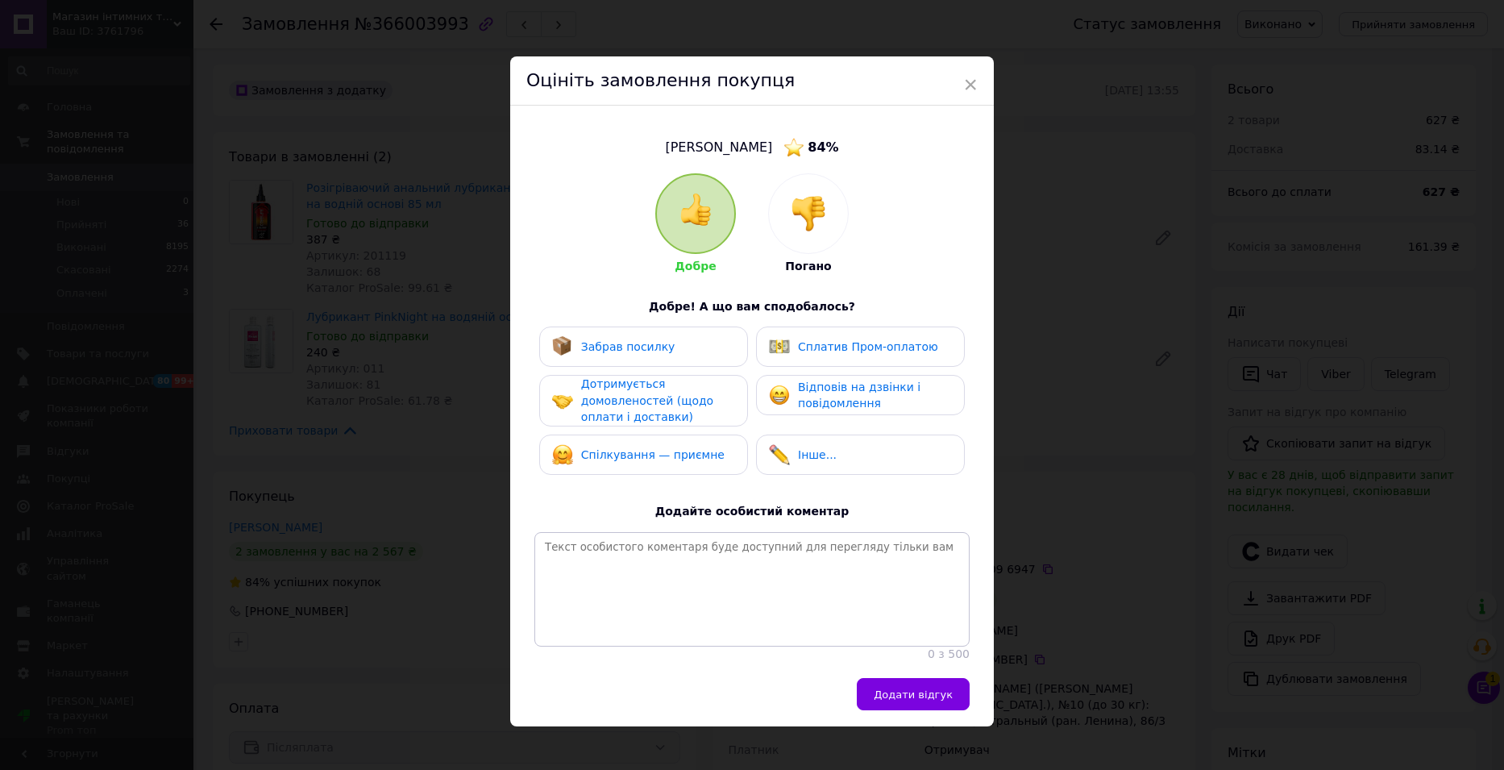
click at [633, 340] on span "Забрав посилку" at bounding box center [628, 346] width 94 height 13
click at [621, 400] on span "Дотримується домовленостей (щодо оплати і доставки)" at bounding box center [647, 400] width 132 height 46
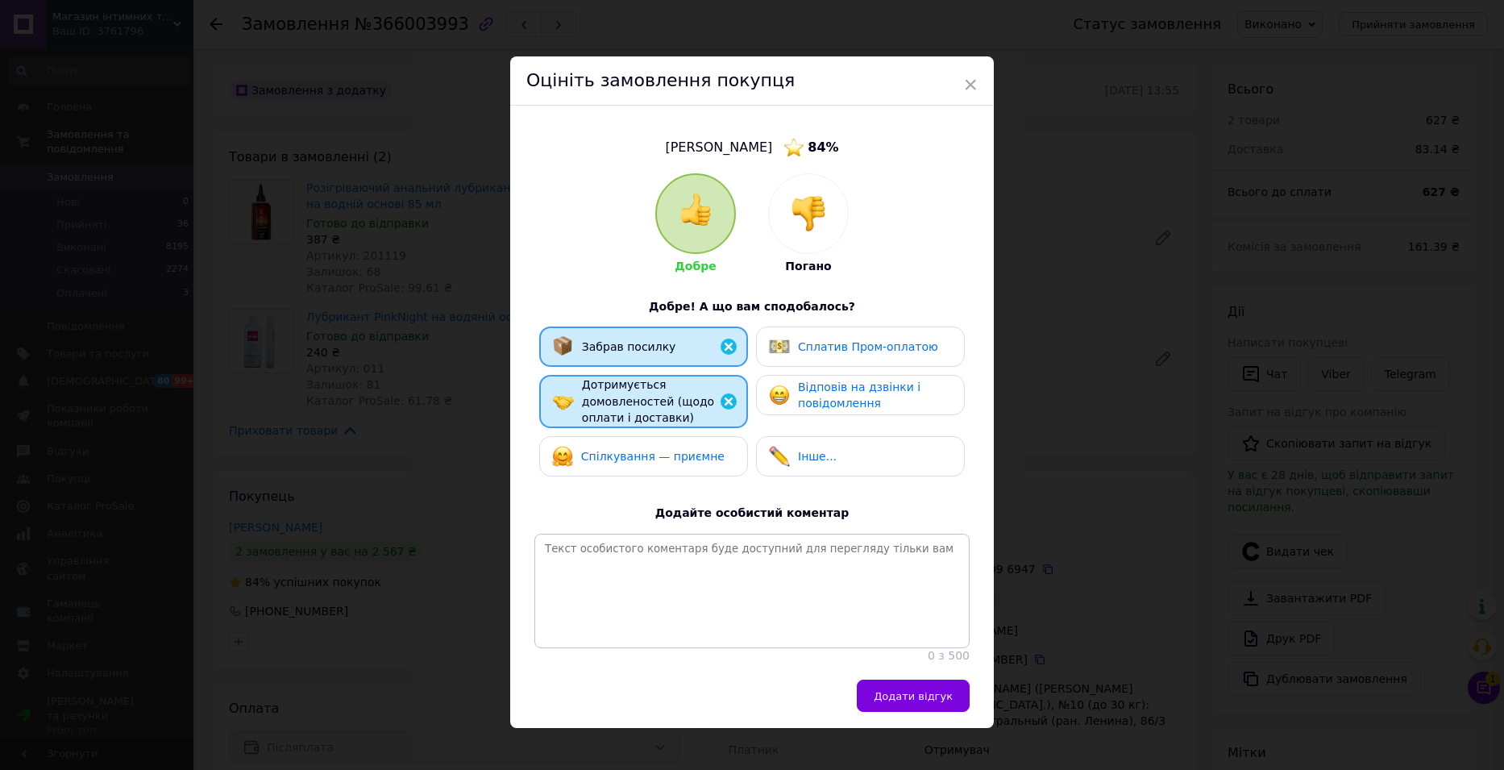
click at [637, 459] on span "Спілкування — приємне" at bounding box center [652, 456] width 143 height 13
click at [817, 386] on span "Відповів на дзвінки і повідомлення" at bounding box center [859, 395] width 122 height 30
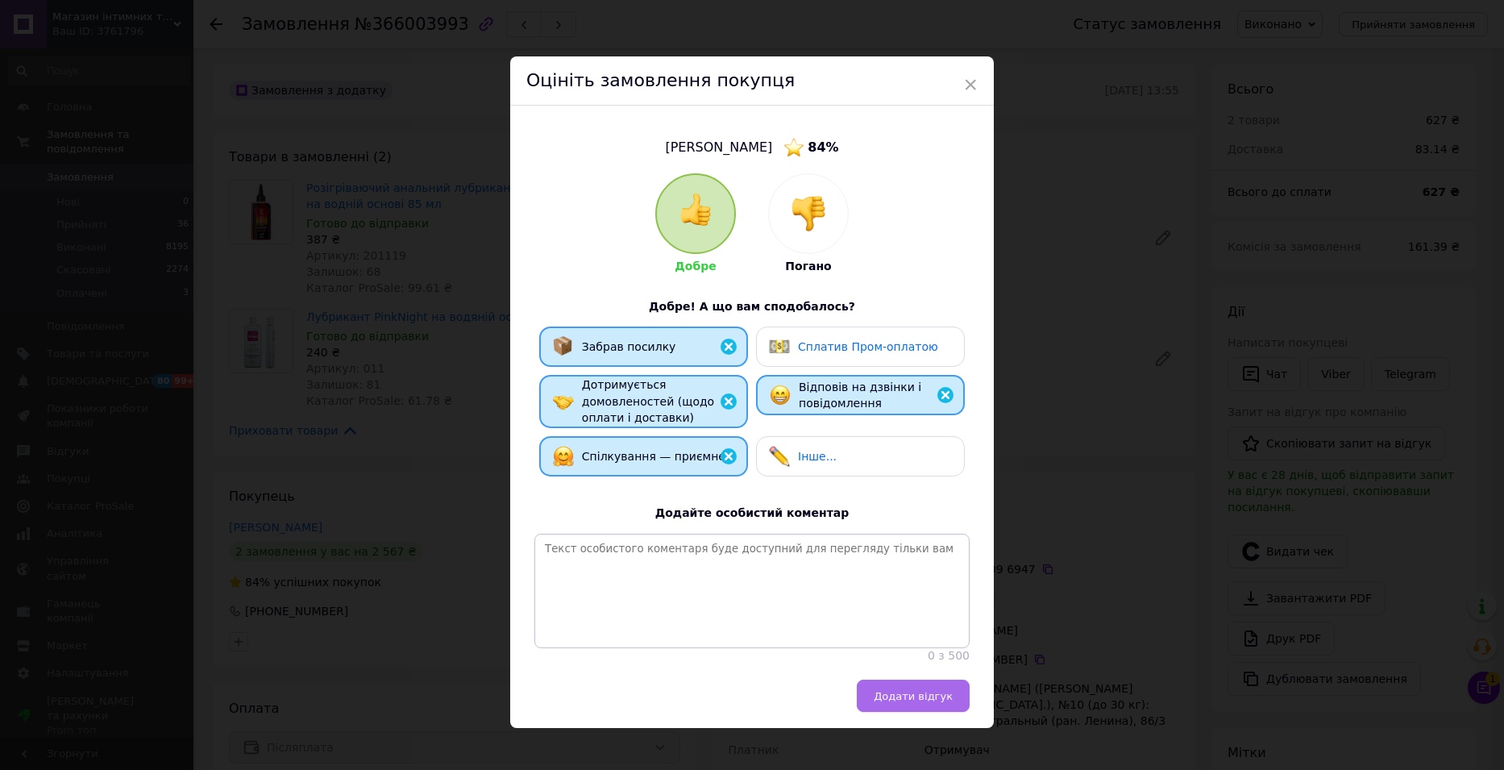
click at [910, 702] on span "Додати відгук" at bounding box center [913, 696] width 79 height 12
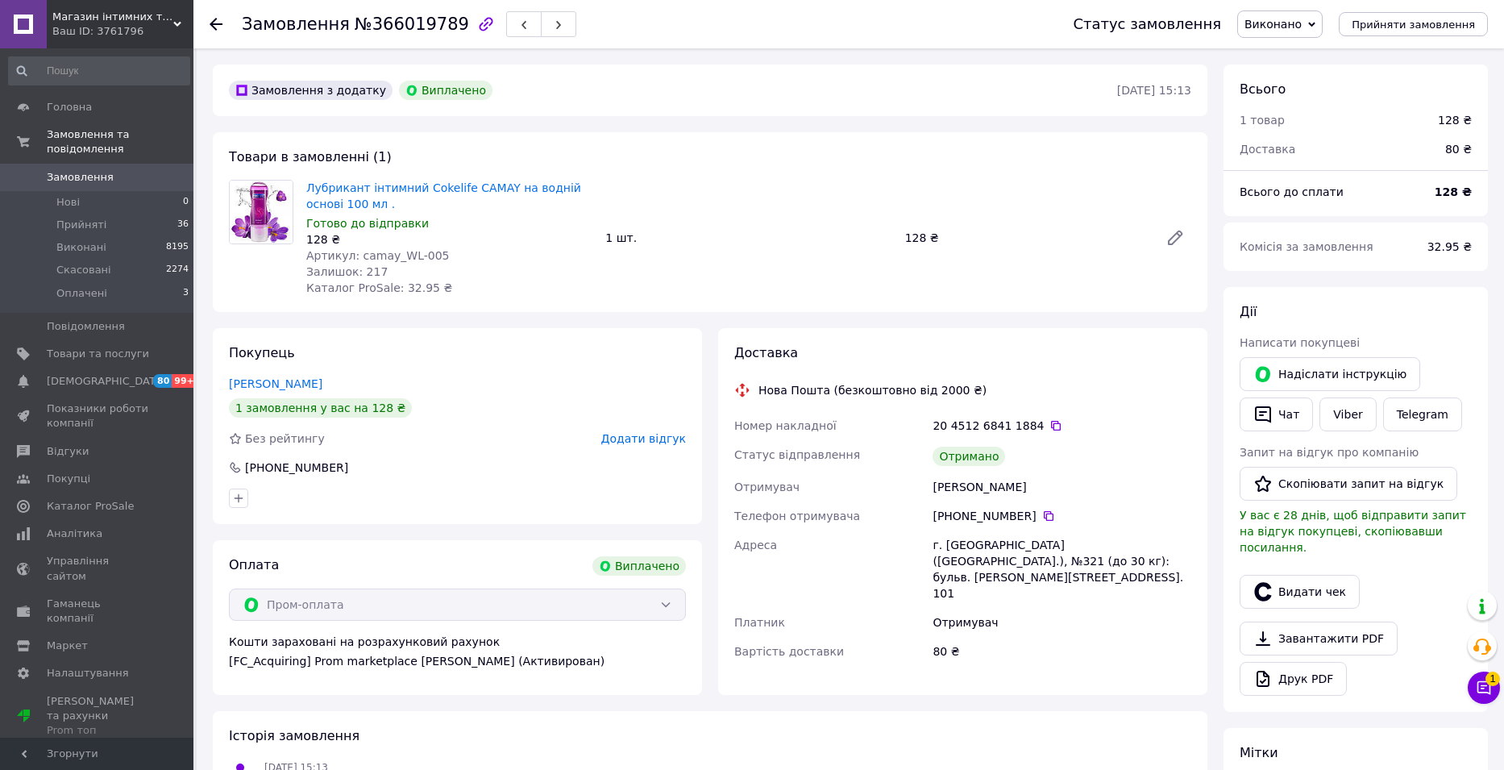
click at [651, 442] on span "Додати відгук" at bounding box center [643, 438] width 85 height 13
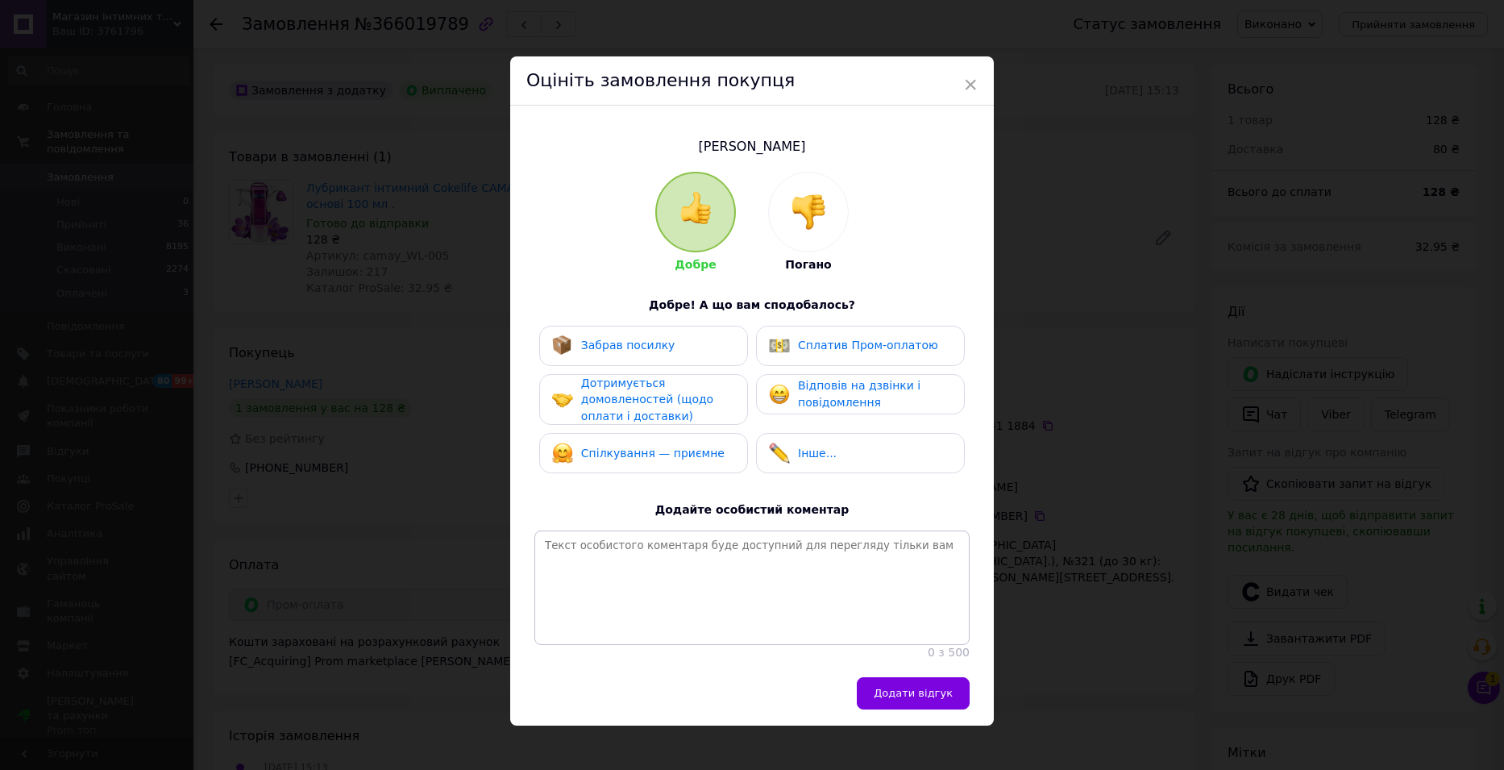
click at [665, 351] on div "Забрав посилку" at bounding box center [643, 345] width 183 height 21
drag, startPoint x: 657, startPoint y: 388, endPoint x: 658, endPoint y: 480, distance: 91.1
click at [657, 389] on div "Дотримується домовленостей (щодо оплати і доставки)" at bounding box center [657, 400] width 153 height 50
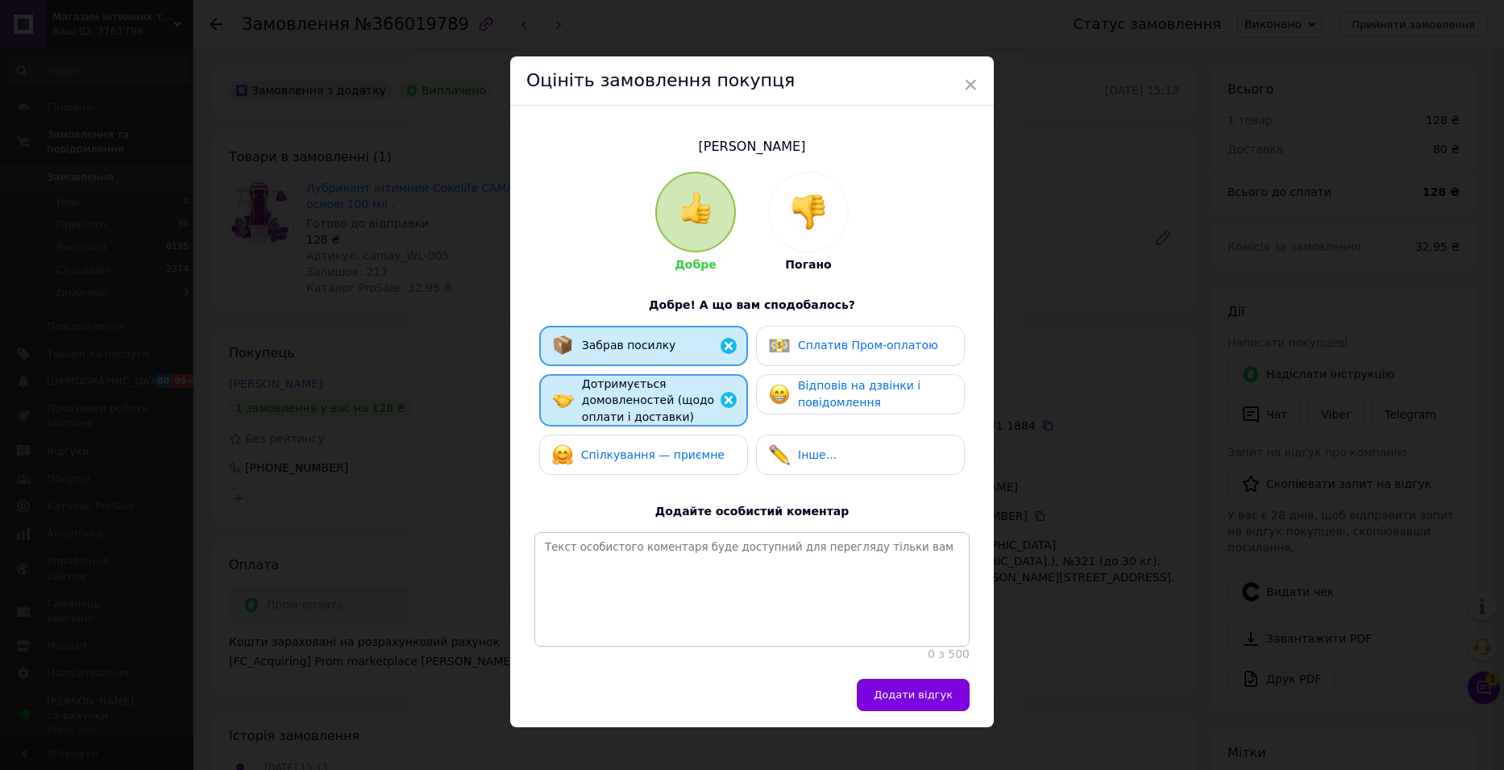
click at [670, 448] on span "Спілкування — приємне" at bounding box center [652, 454] width 143 height 13
click at [826, 397] on span "Відповів на дзвінки і повідомлення" at bounding box center [859, 394] width 122 height 30
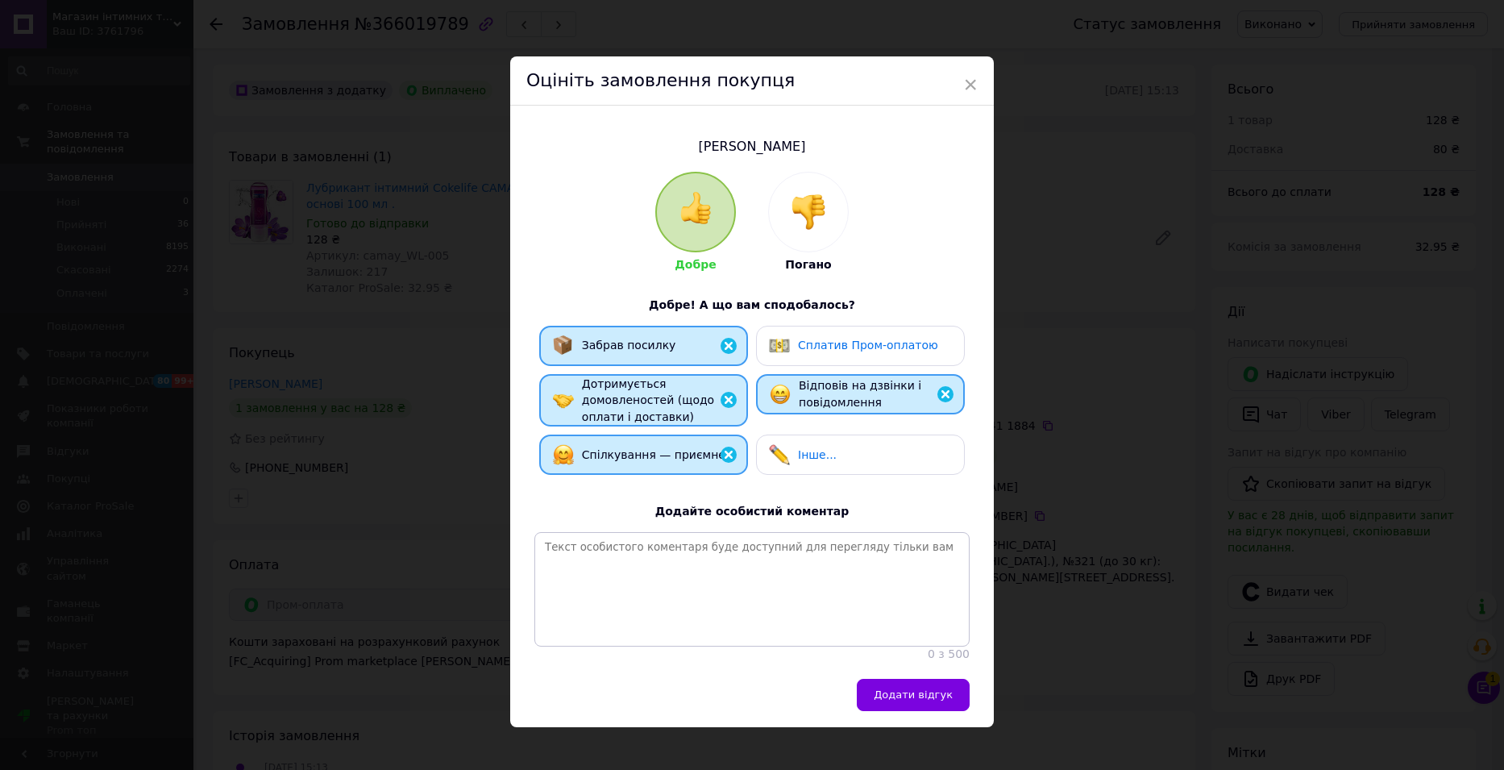
click at [919, 711] on button "Додати відгук" at bounding box center [913, 695] width 113 height 32
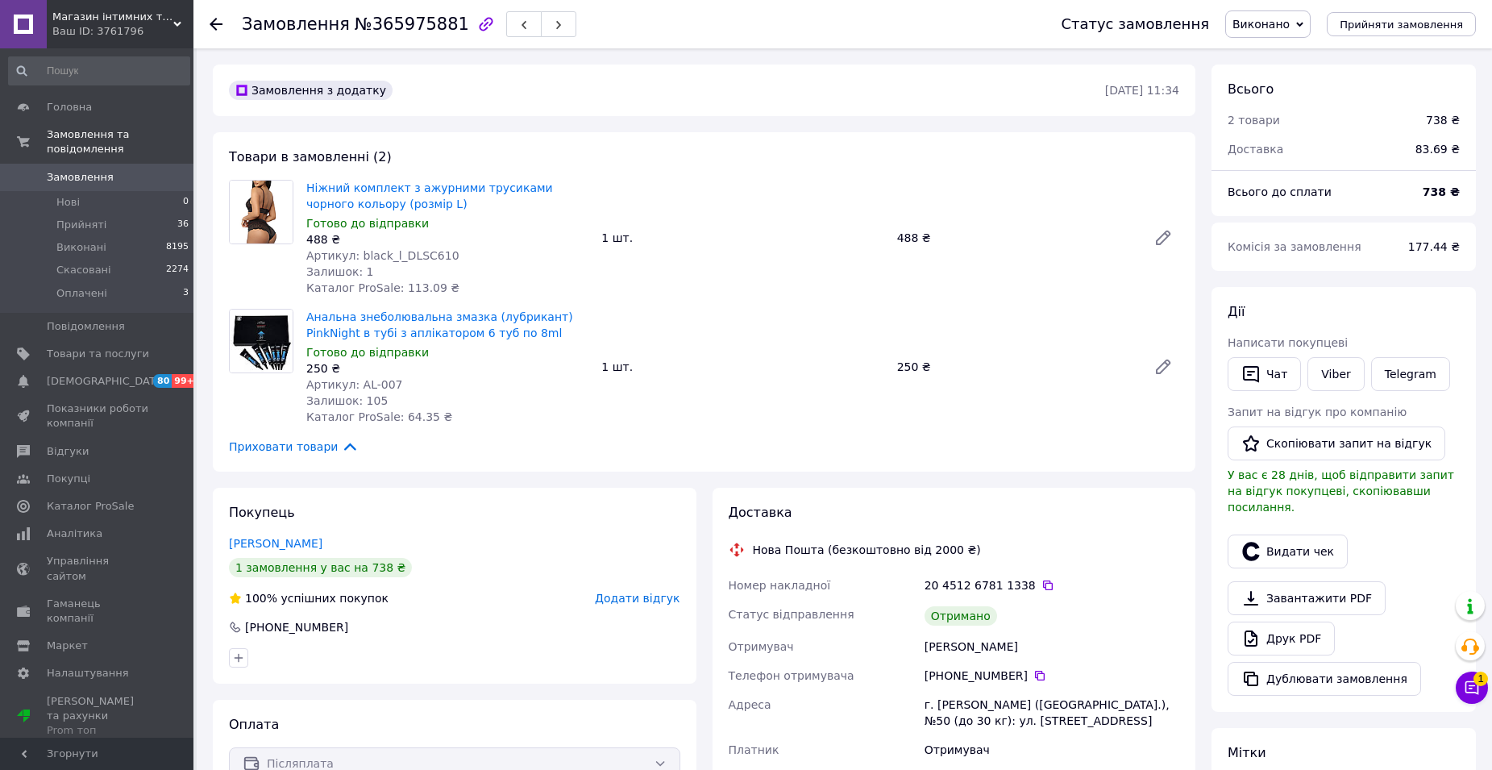
click at [647, 595] on span "Додати відгук" at bounding box center [637, 598] width 85 height 13
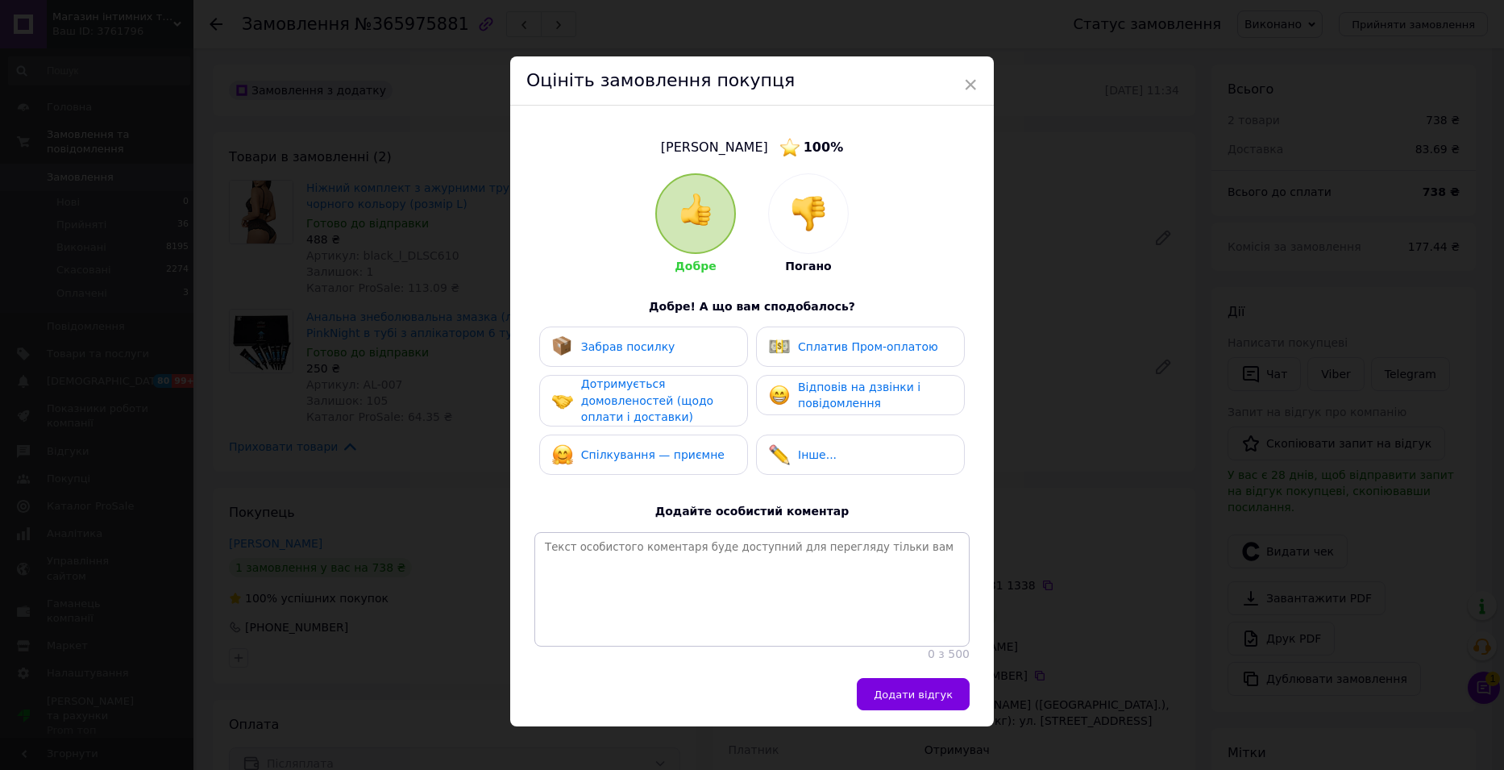
click at [628, 343] on span "Забрав посилку" at bounding box center [628, 346] width 94 height 13
click at [617, 393] on span "Дотримується домовленостей (щодо оплати і доставки)" at bounding box center [647, 400] width 132 height 46
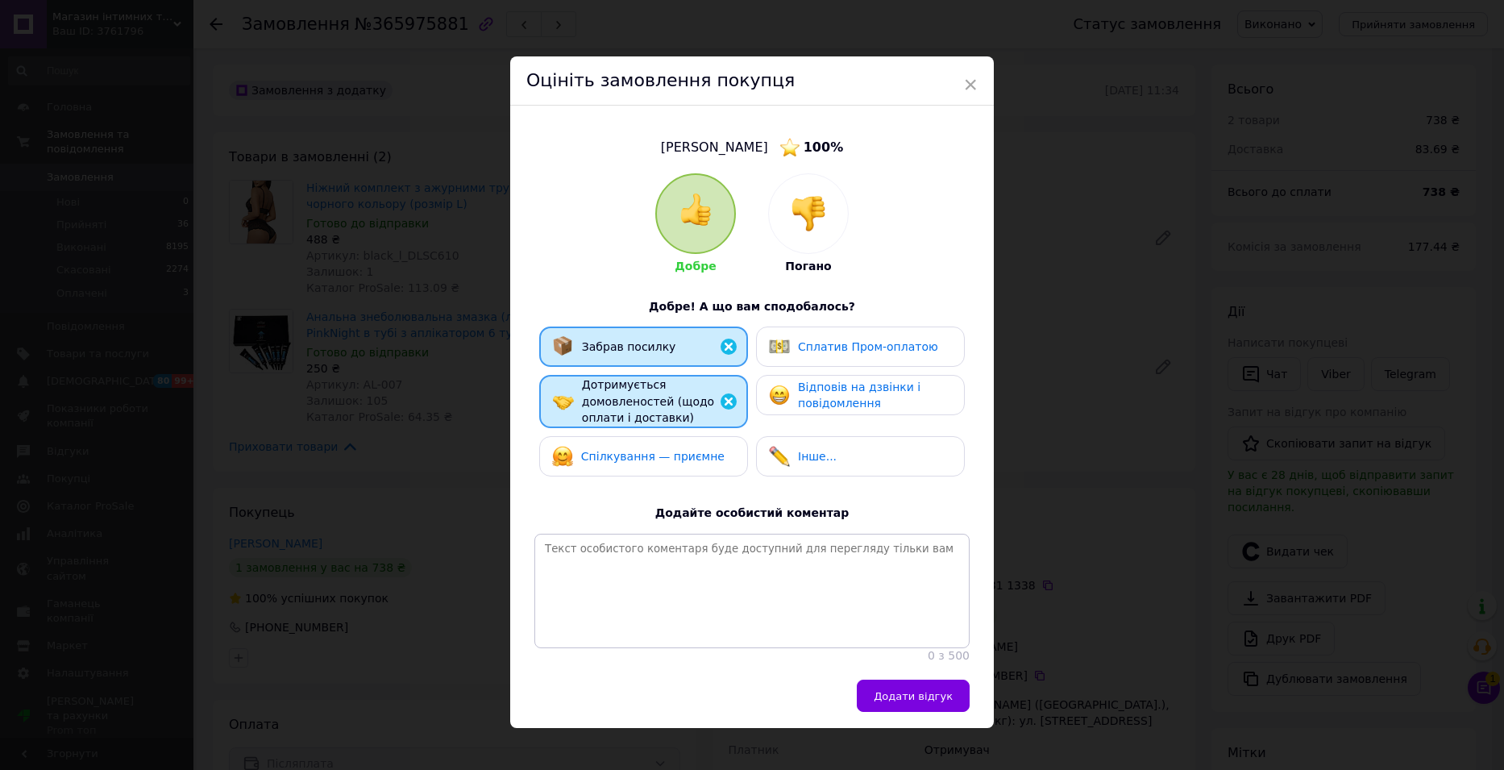
click at [633, 453] on span "Спілкування — приємне" at bounding box center [652, 456] width 143 height 13
click at [857, 409] on span "Відповів на дзвінки і повідомлення" at bounding box center [859, 395] width 122 height 30
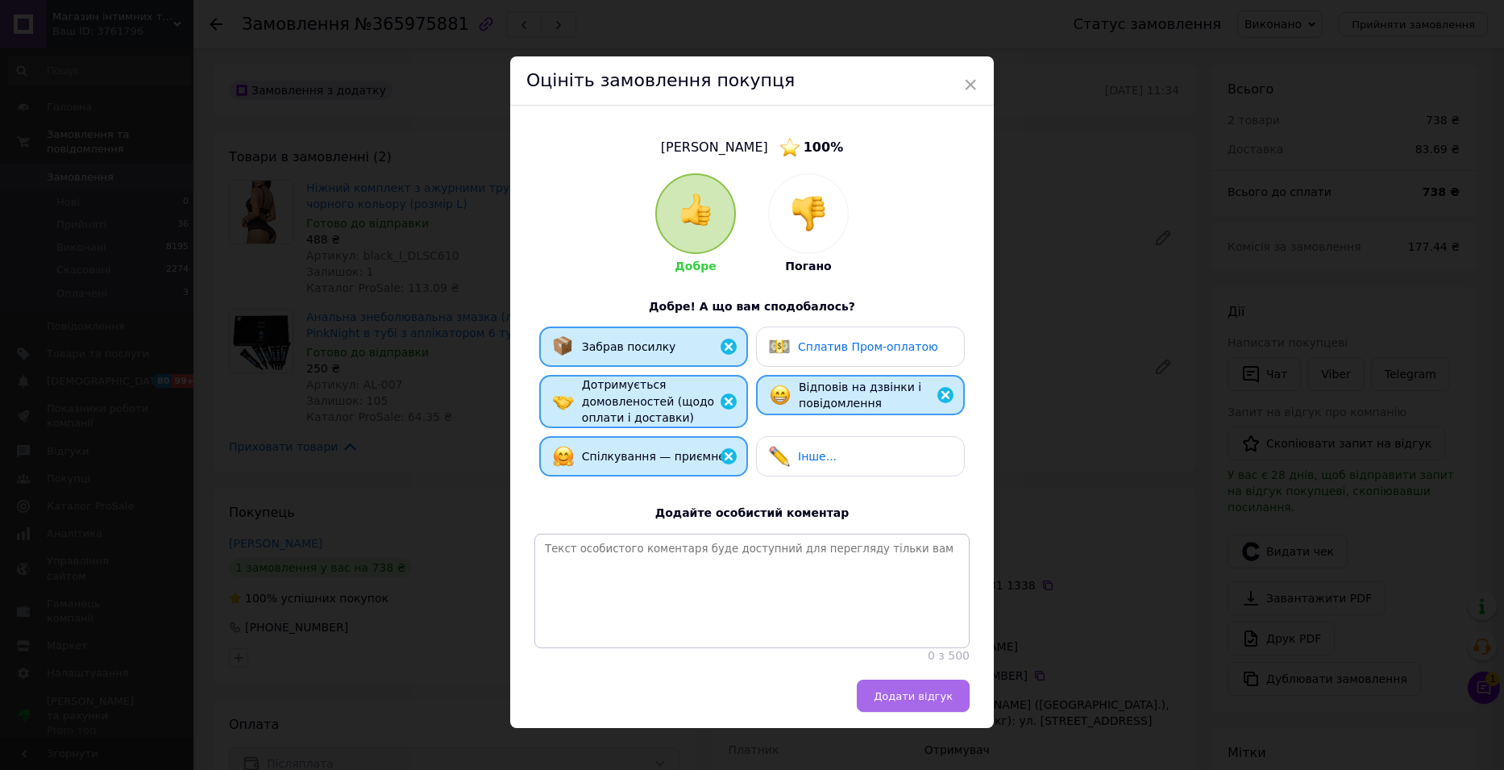
click at [907, 712] on button "Додати відгук" at bounding box center [913, 695] width 113 height 32
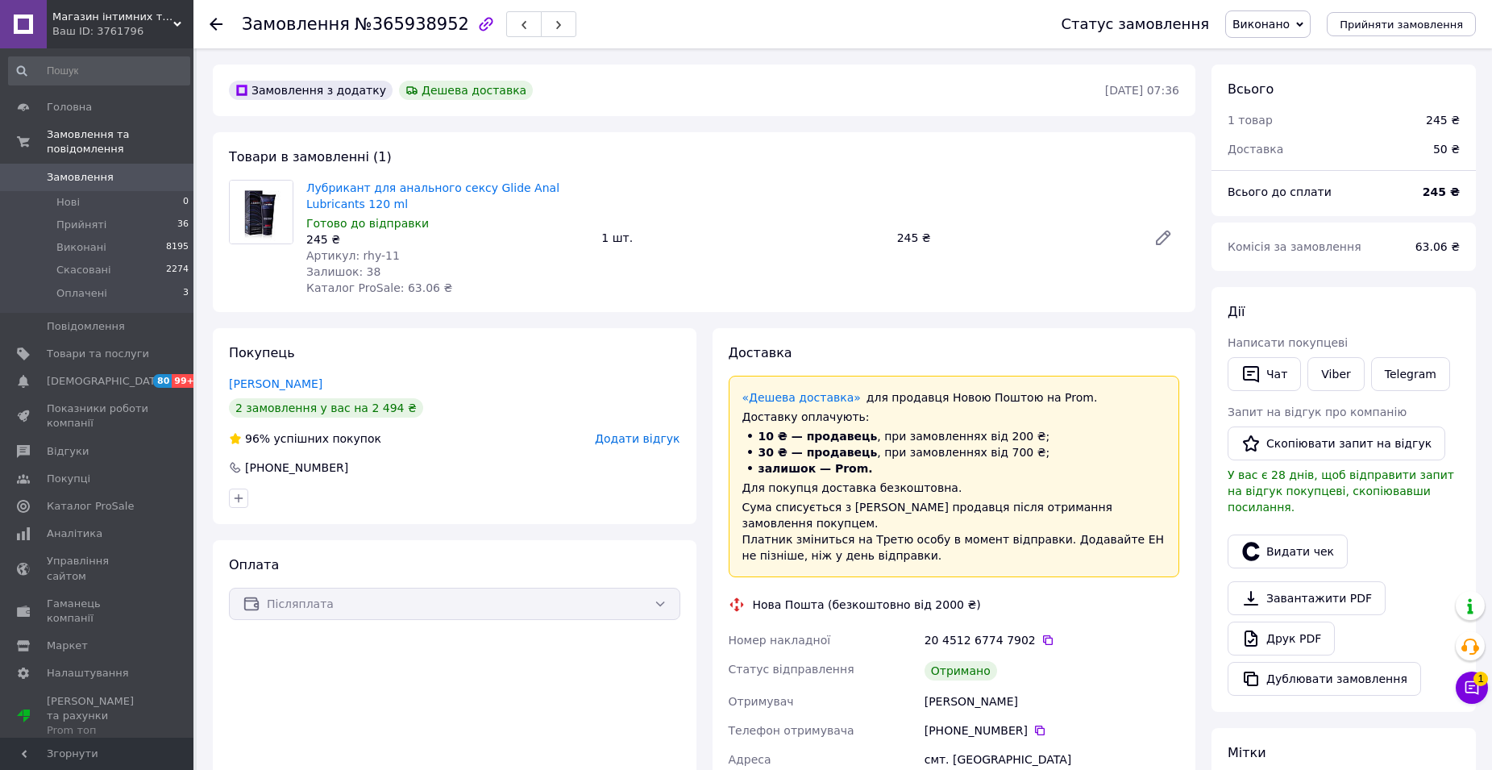
click at [650, 436] on span "Додати відгук" at bounding box center [637, 438] width 85 height 13
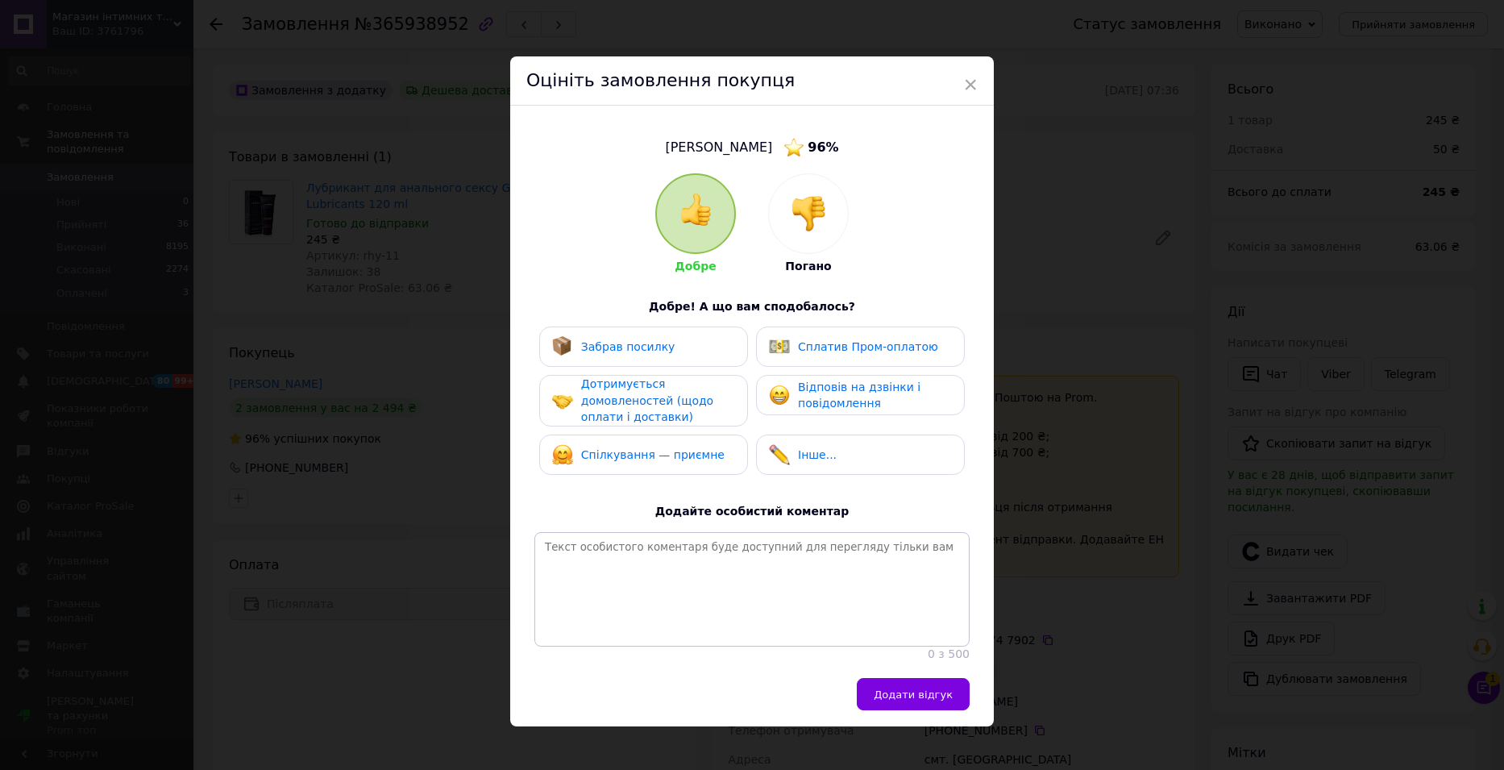
click at [648, 350] on span "Забрав посилку" at bounding box center [628, 346] width 94 height 13
click at [647, 390] on span "Дотримується домовленостей (щодо оплати і доставки)" at bounding box center [647, 400] width 132 height 46
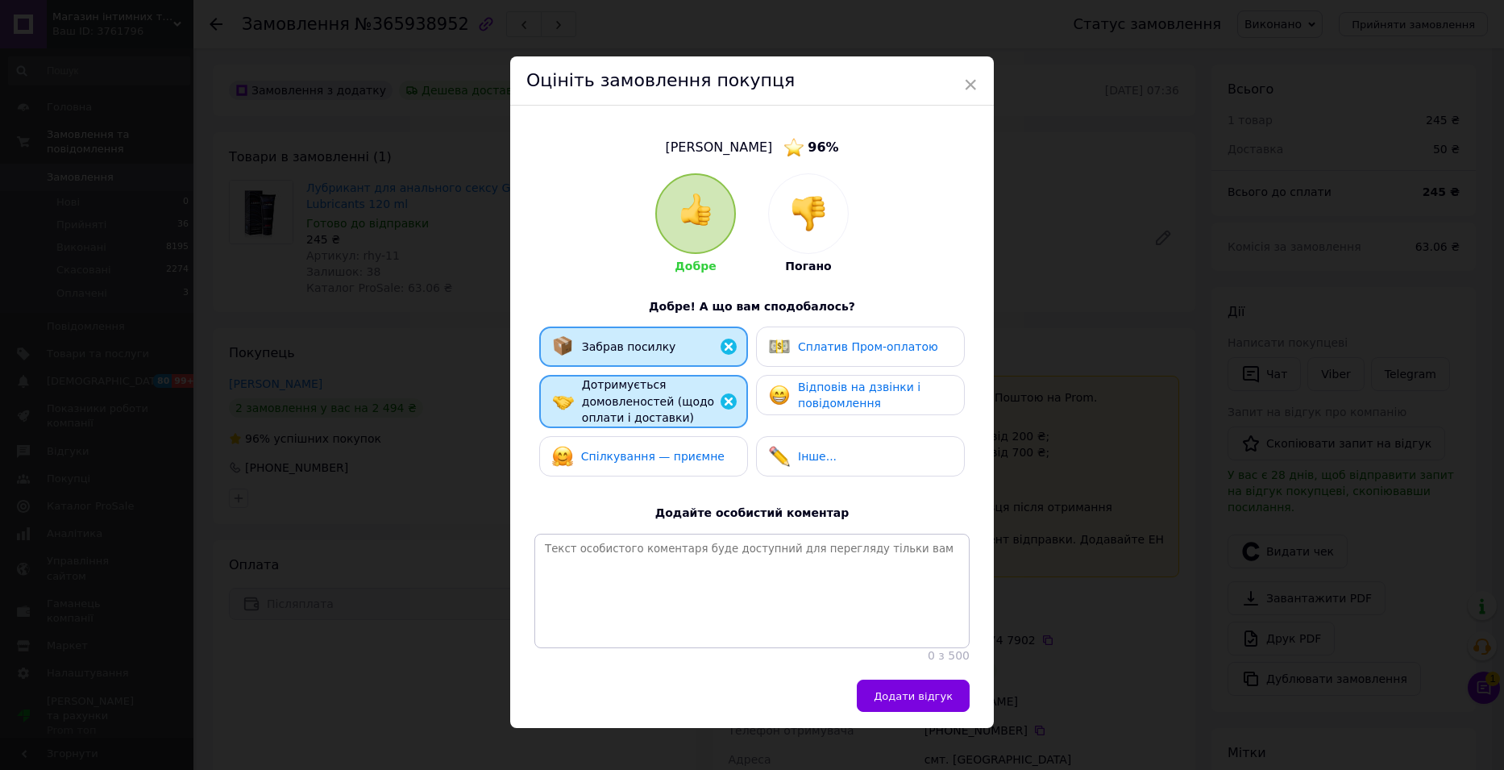
click at [641, 450] on span "Спілкування — приємне" at bounding box center [652, 456] width 143 height 13
click at [887, 386] on span "Відповів на дзвінки і повідомлення" at bounding box center [859, 395] width 122 height 30
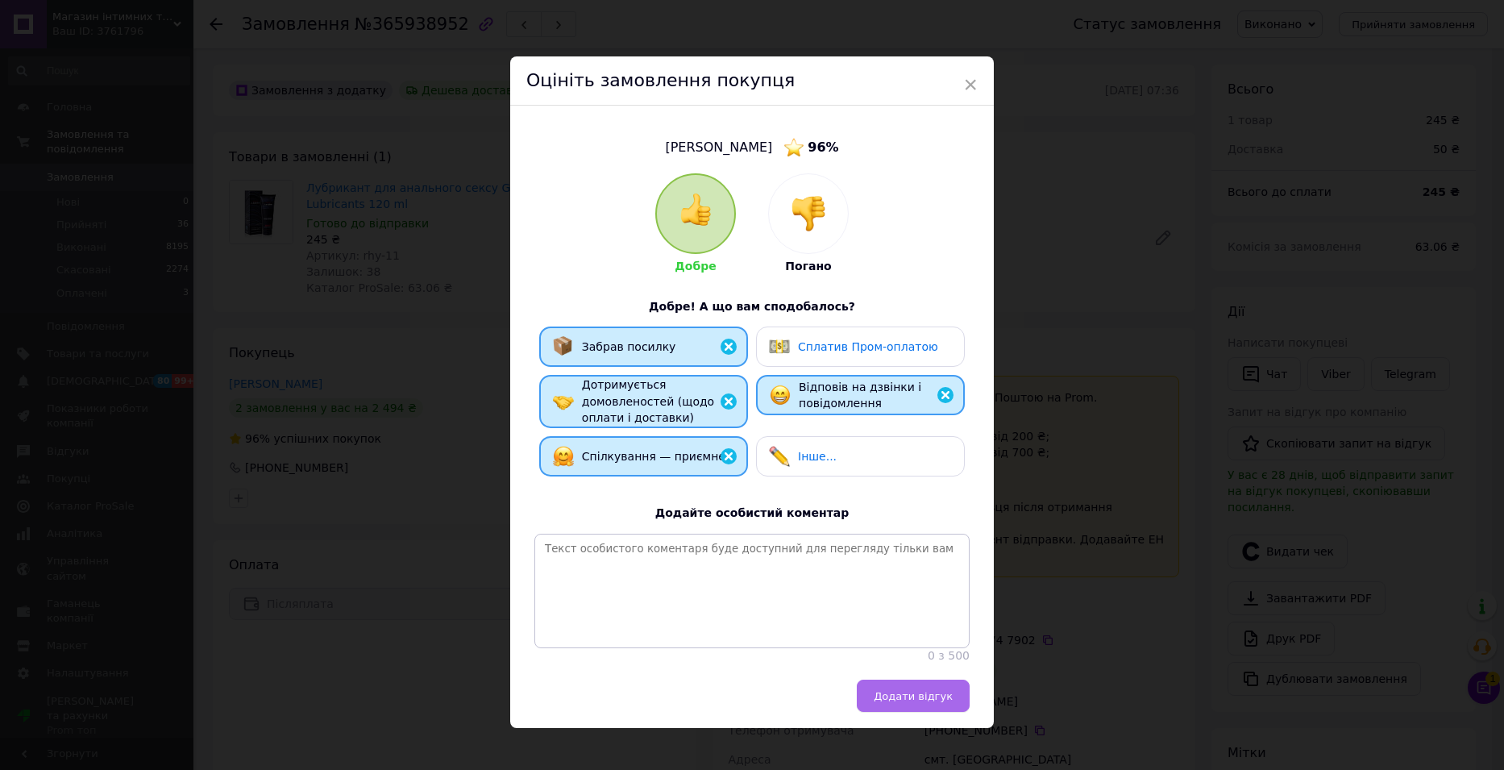
click at [918, 702] on span "Додати відгук" at bounding box center [913, 696] width 79 height 12
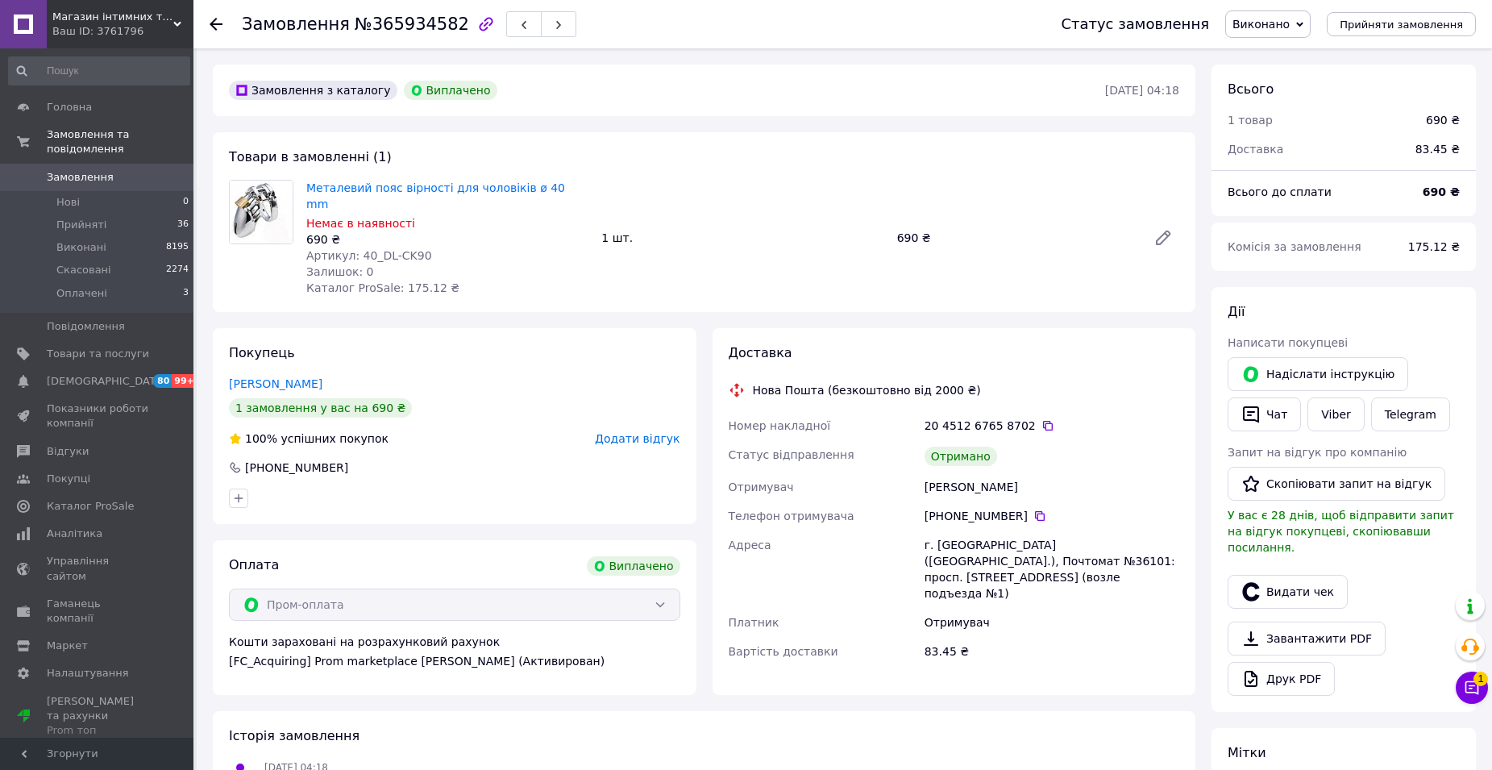
click at [655, 432] on span "Додати відгук" at bounding box center [637, 438] width 85 height 13
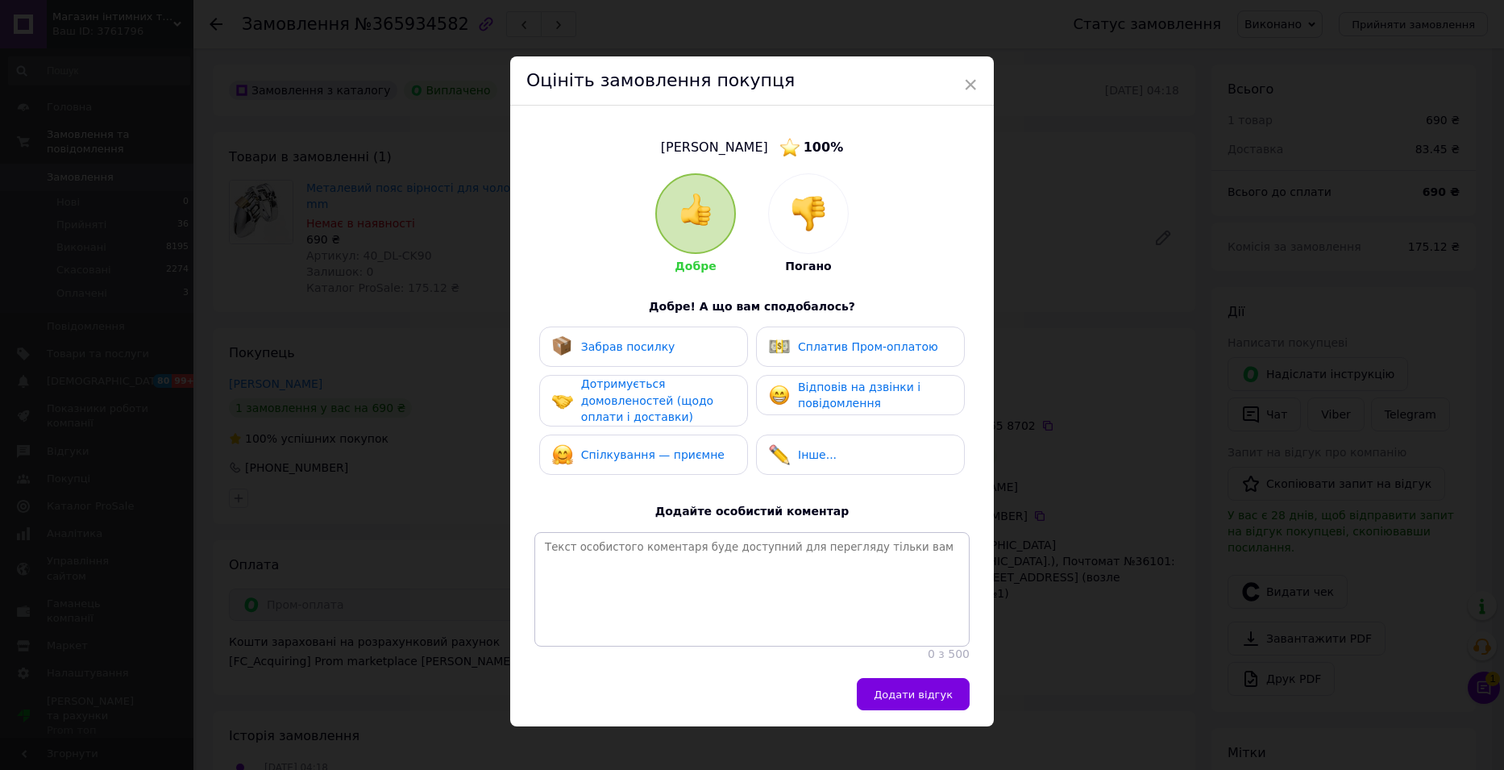
click at [650, 351] on span "Забрав посилку" at bounding box center [628, 346] width 94 height 13
click at [638, 391] on span "Дотримується домовленостей (щодо оплати і доставки)" at bounding box center [647, 400] width 132 height 46
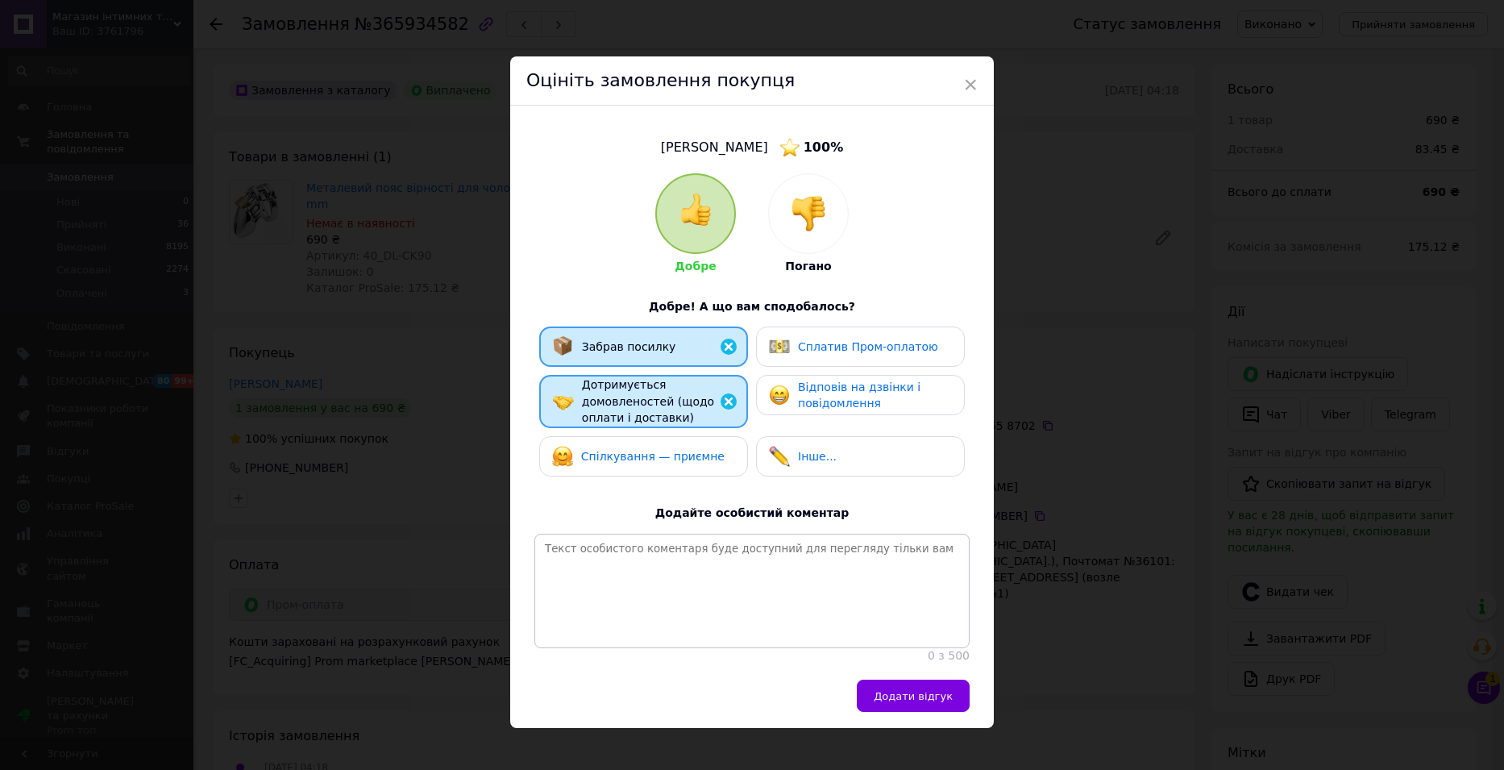
click at [625, 463] on div "Спілкування — приємне" at bounding box center [638, 456] width 172 height 21
click at [825, 410] on div "Відповів на дзвінки і повідомлення" at bounding box center [874, 395] width 153 height 33
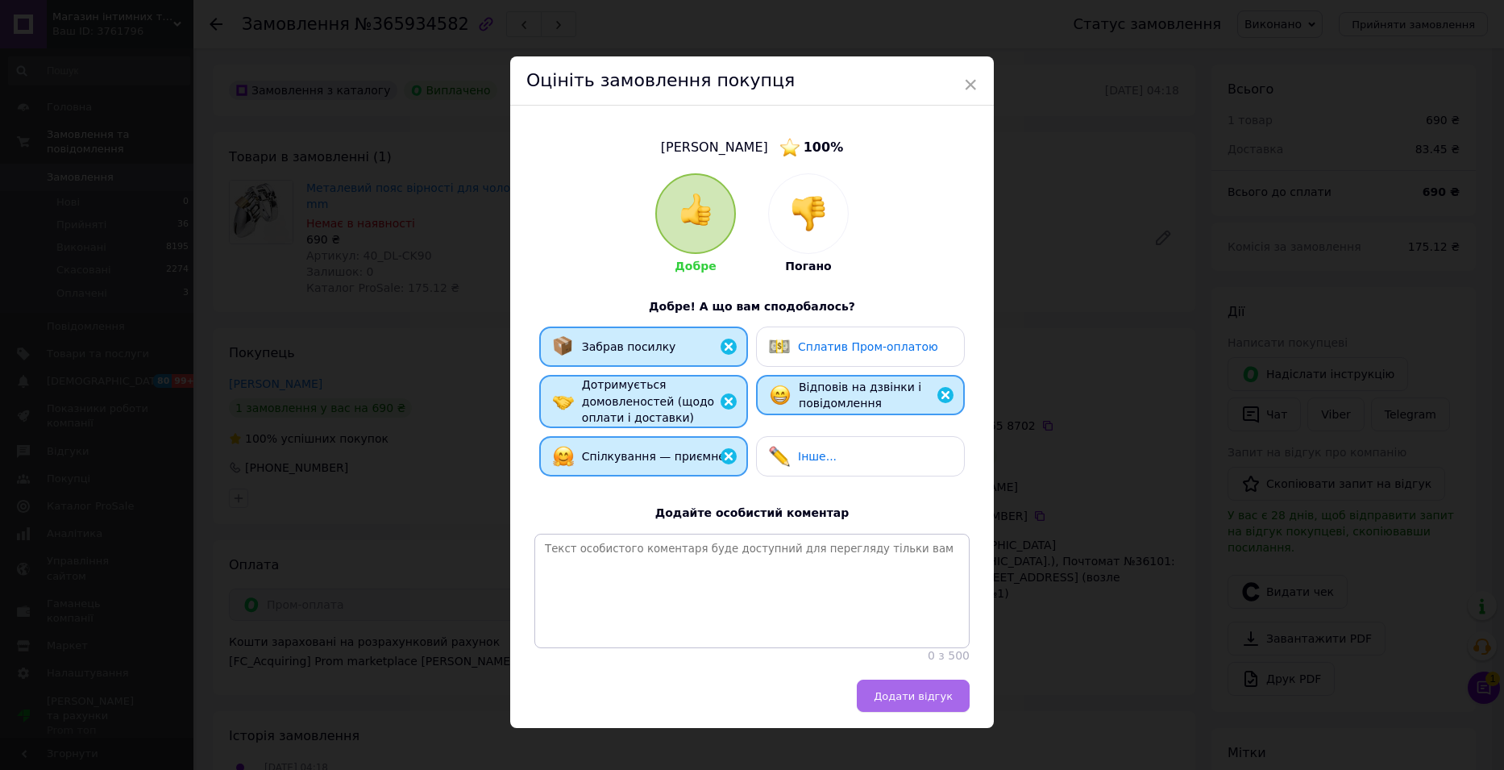
click at [923, 695] on button "Додати відгук" at bounding box center [913, 695] width 113 height 32
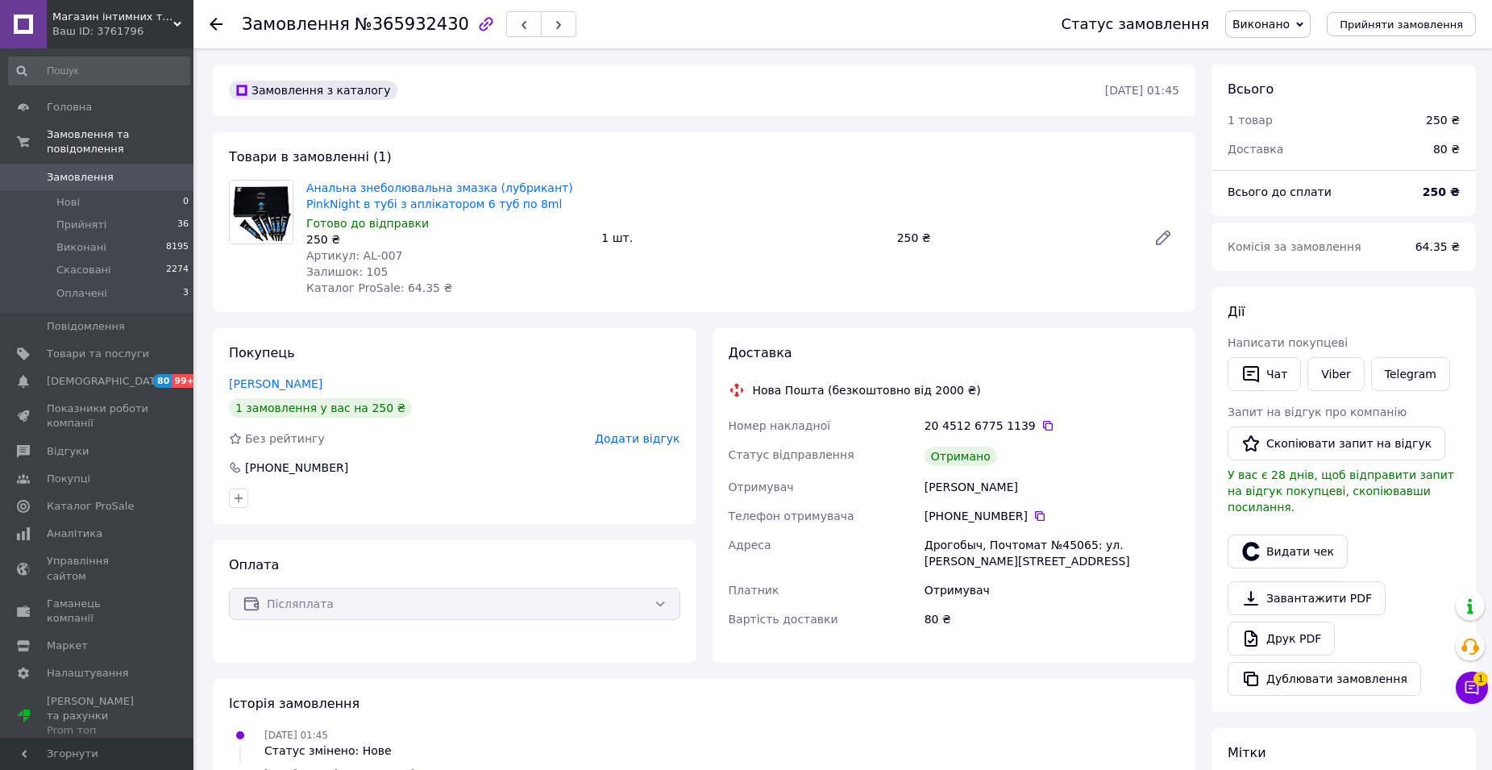
click at [633, 436] on span "Додати відгук" at bounding box center [637, 438] width 85 height 13
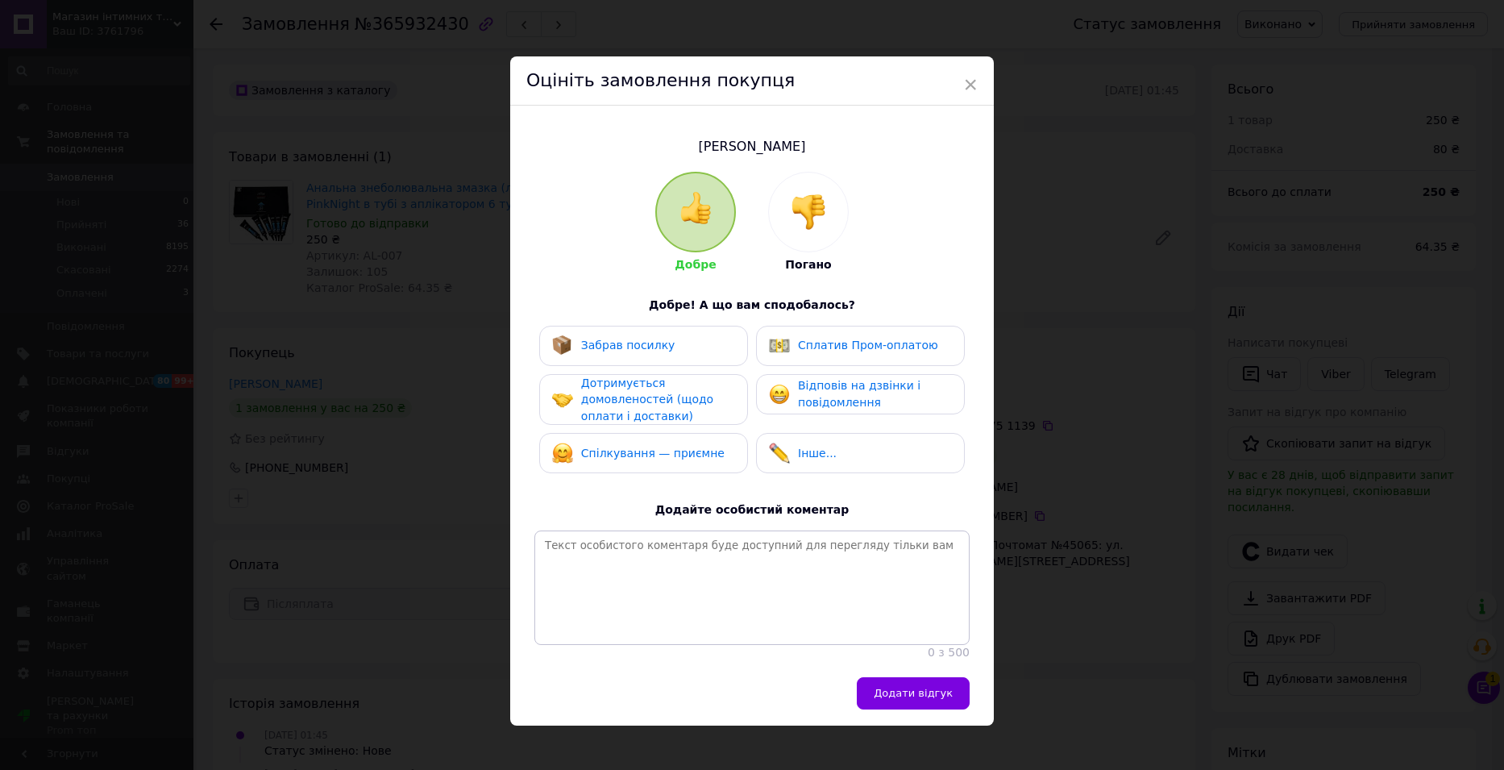
click at [633, 357] on div "Забрав посилку" at bounding box center [643, 346] width 209 height 40
click at [628, 398] on span "Дотримується домовленостей (щодо оплати і доставки)" at bounding box center [647, 399] width 132 height 46
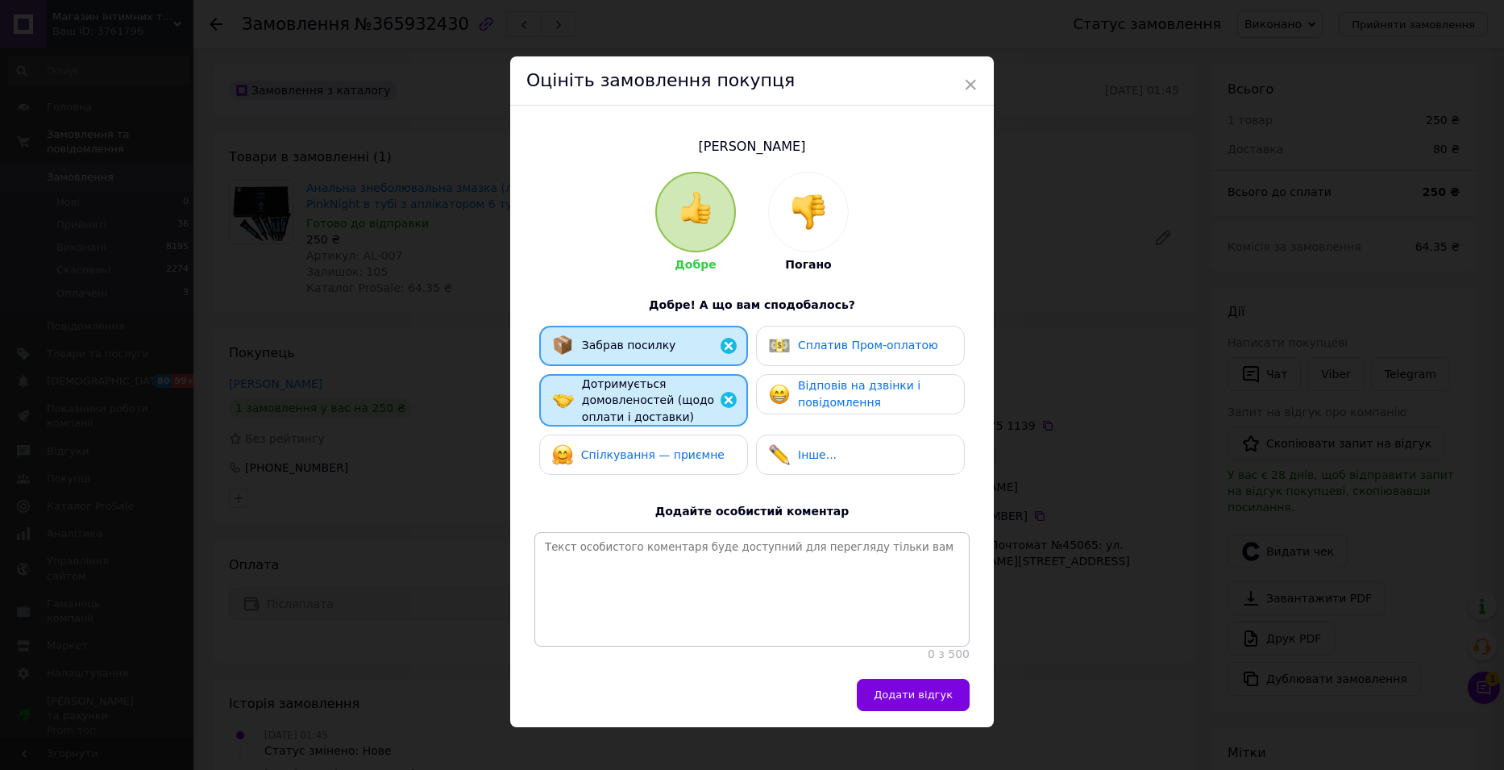
click at [641, 455] on span "Спілкування — приємне" at bounding box center [652, 454] width 143 height 13
click at [837, 400] on span "Відповів на дзвінки і повідомлення" at bounding box center [859, 394] width 122 height 30
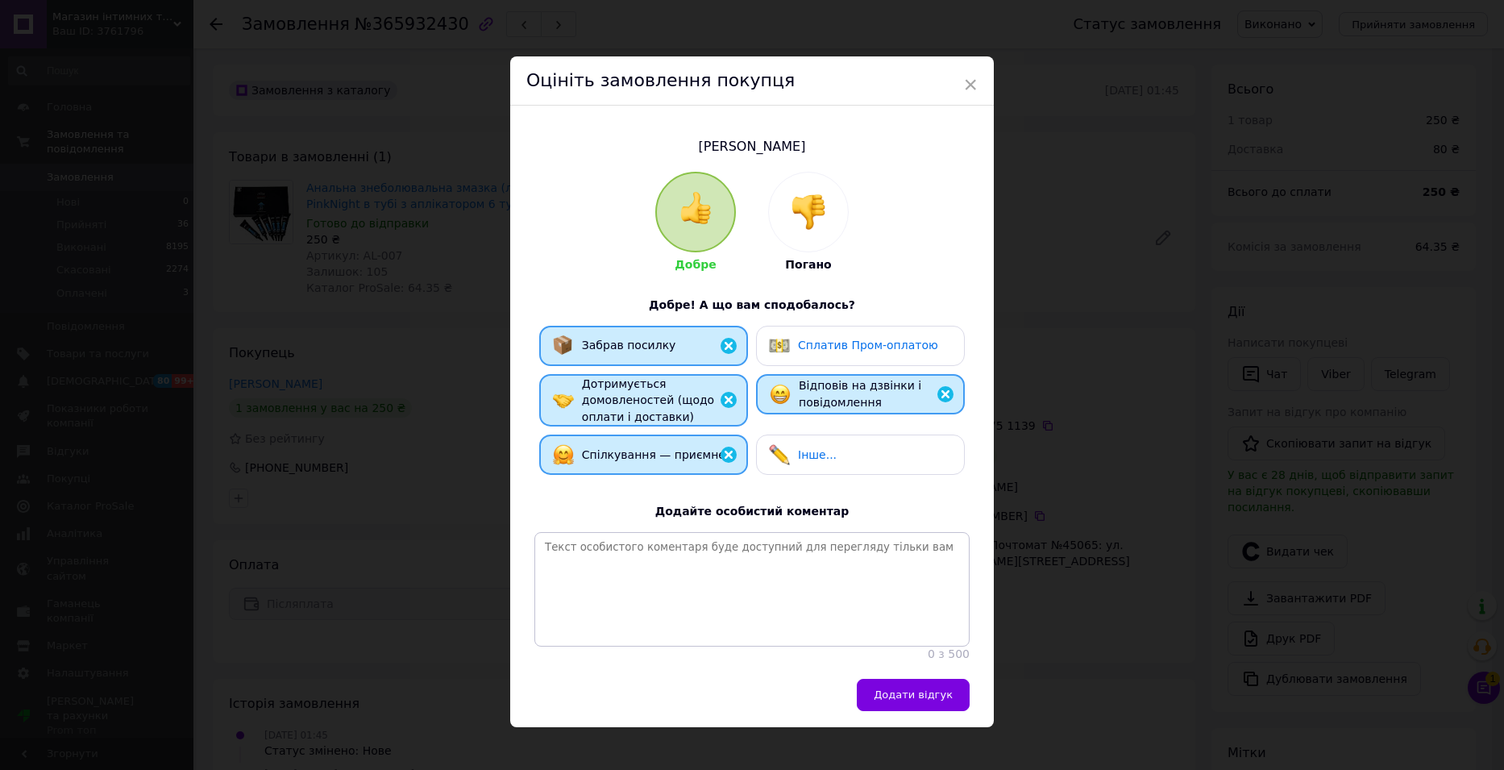
click at [907, 700] on span "Додати відгук" at bounding box center [913, 694] width 79 height 12
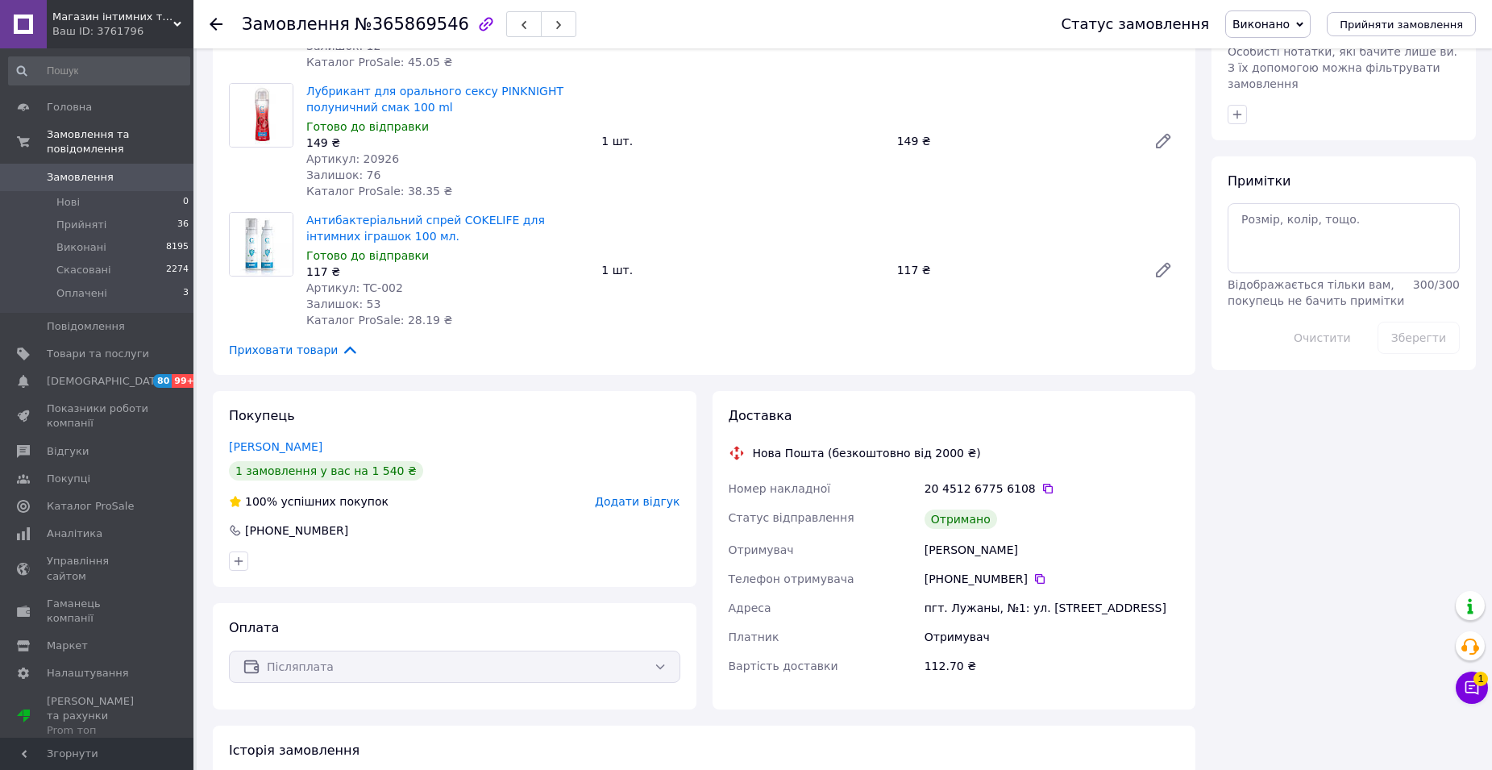
scroll to position [806, 0]
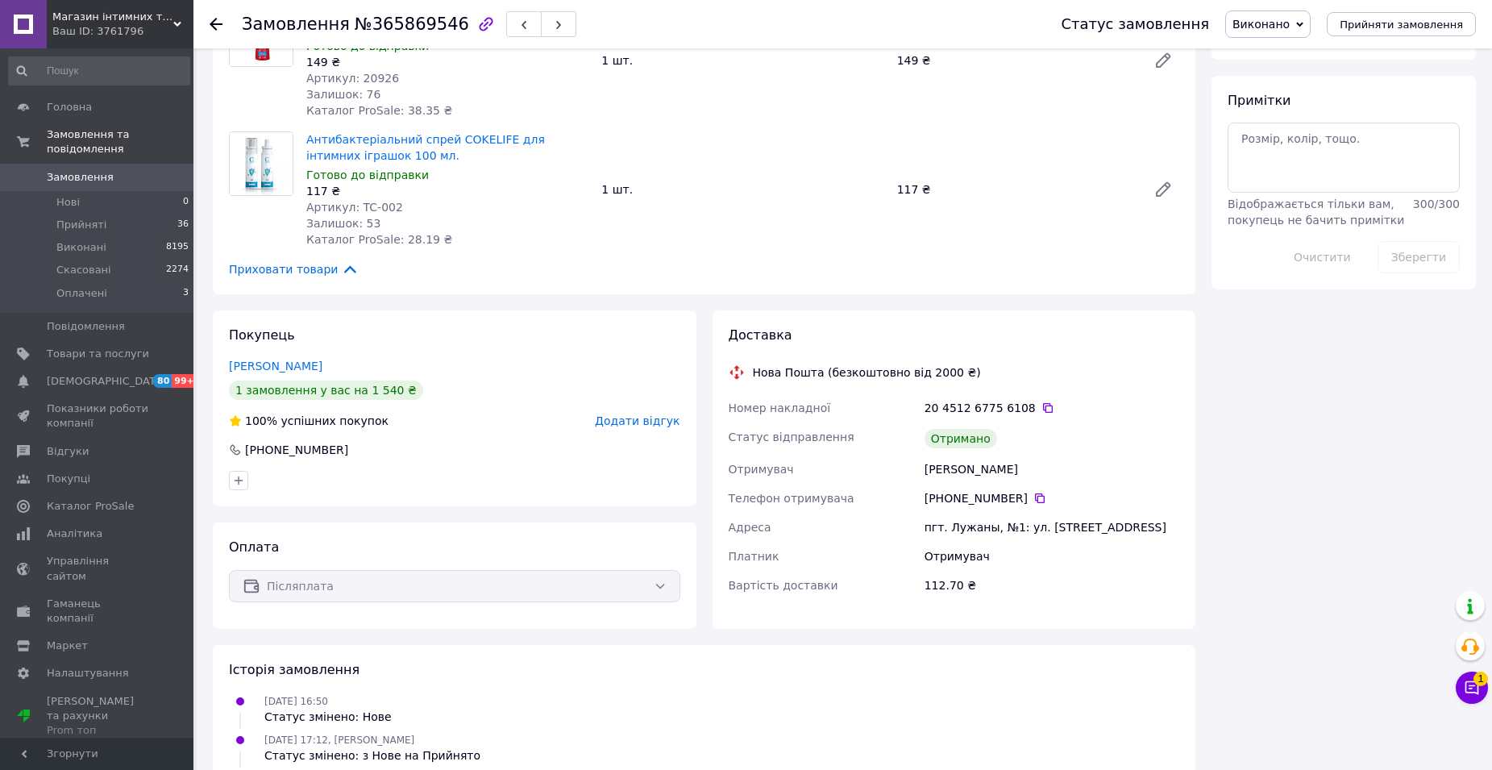
click at [651, 417] on span "Додати відгук" at bounding box center [637, 420] width 85 height 13
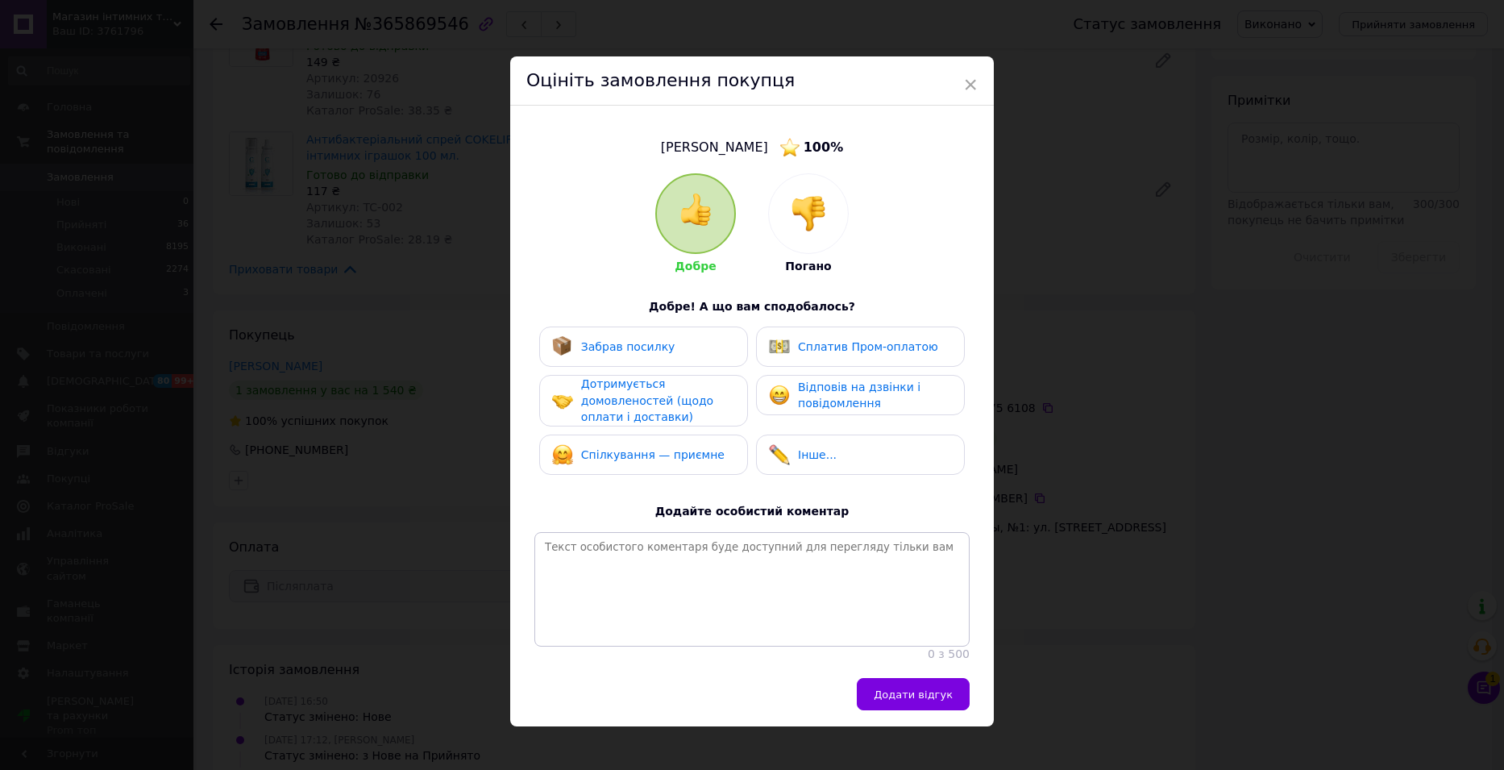
click at [640, 352] on span "Забрав посилку" at bounding box center [628, 346] width 94 height 13
click at [636, 396] on span "Дотримується домовленостей (щодо оплати і доставки)" at bounding box center [647, 400] width 132 height 46
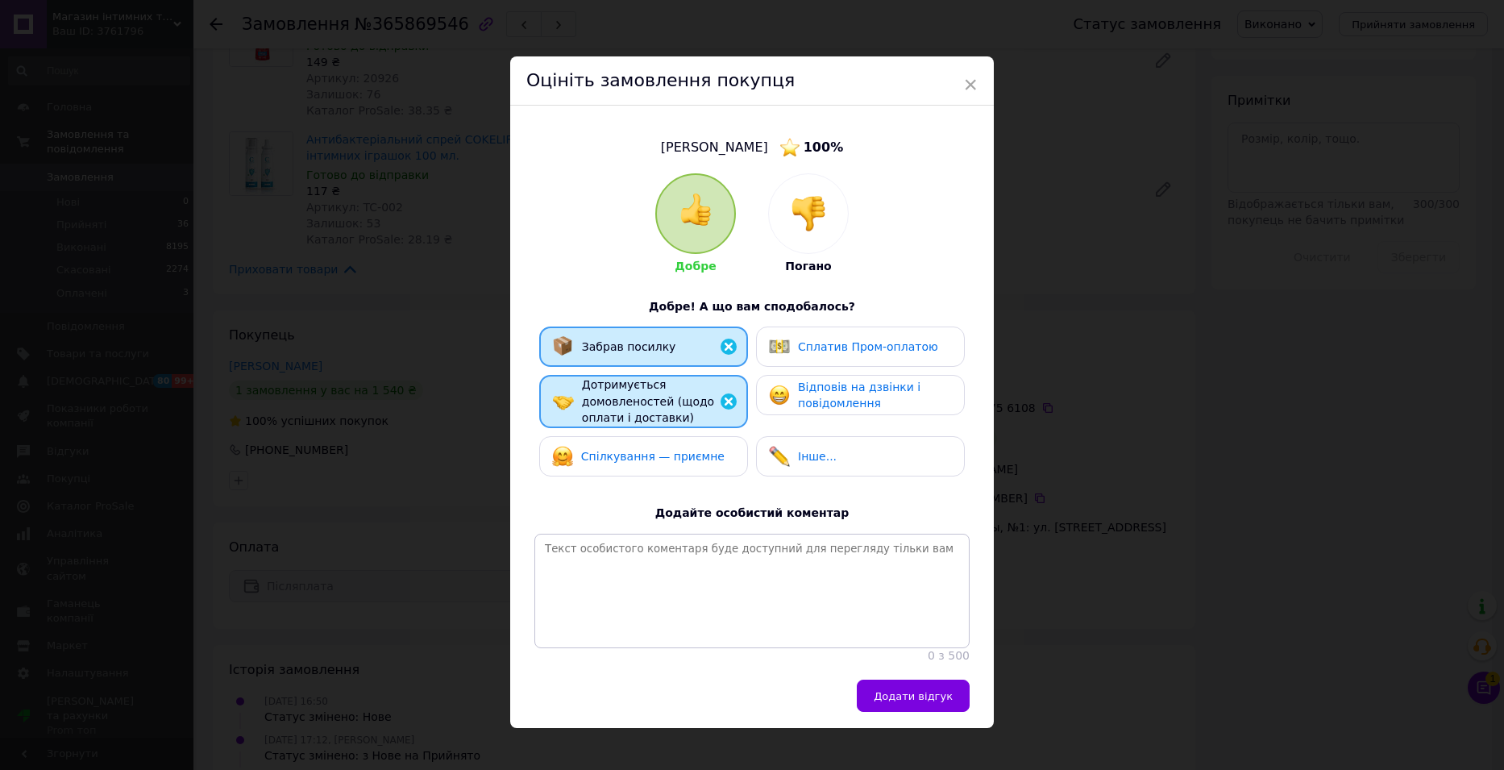
click at [638, 456] on span "Спілкування — приємне" at bounding box center [652, 456] width 143 height 13
click at [839, 402] on span "Відповів на дзвінки і повідомлення" at bounding box center [859, 395] width 122 height 30
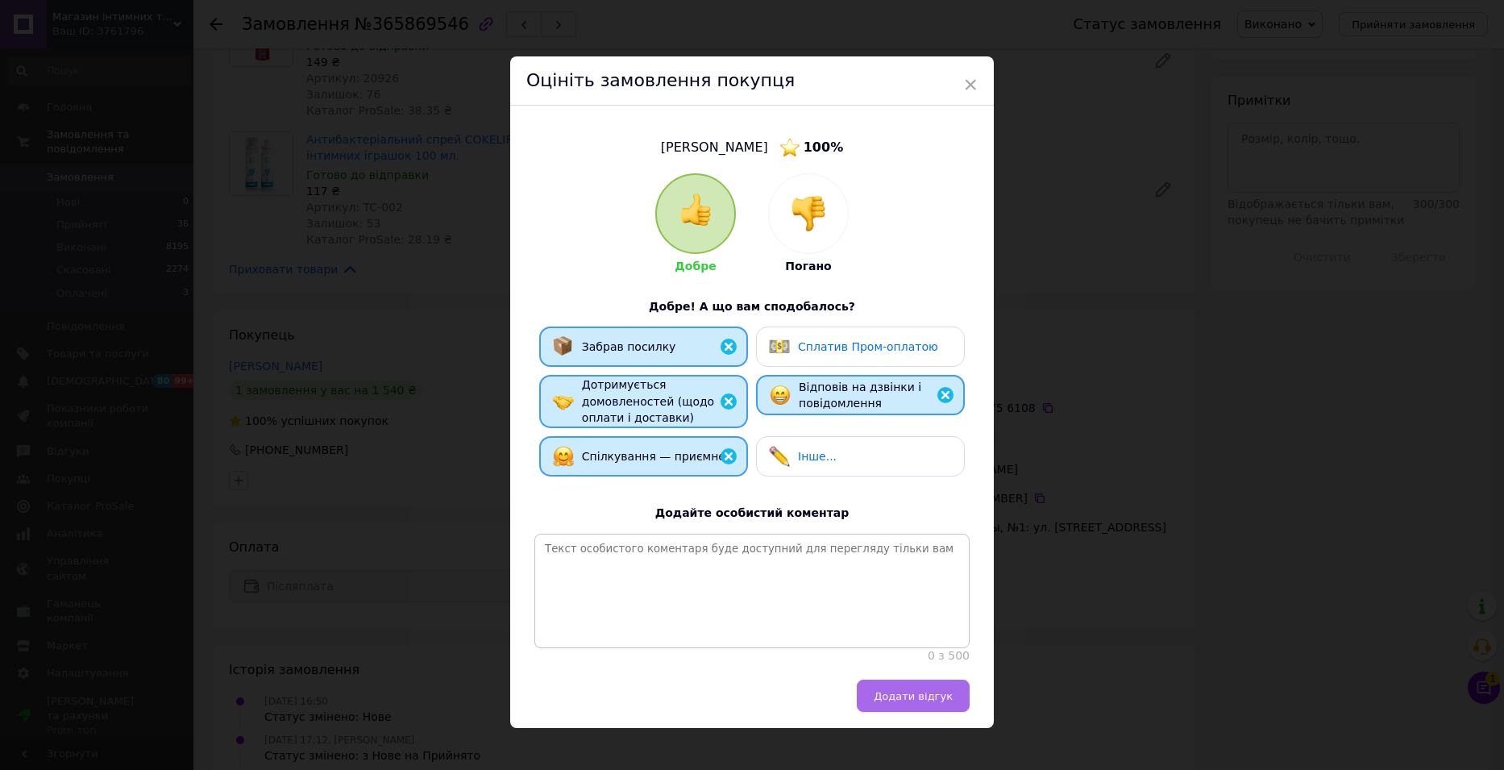
click at [913, 702] on span "Додати відгук" at bounding box center [913, 696] width 79 height 12
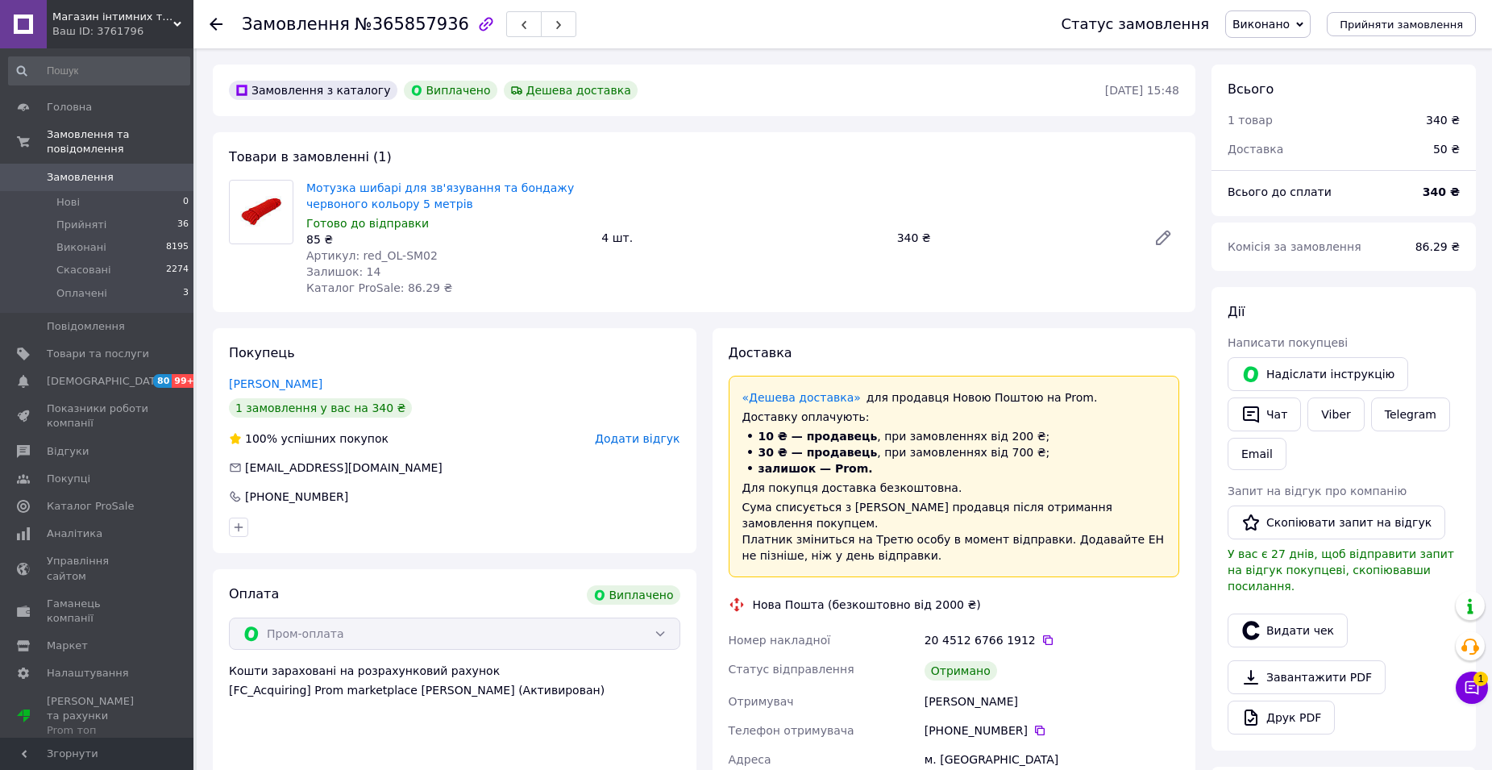
click at [661, 439] on span "Додати відгук" at bounding box center [637, 438] width 85 height 13
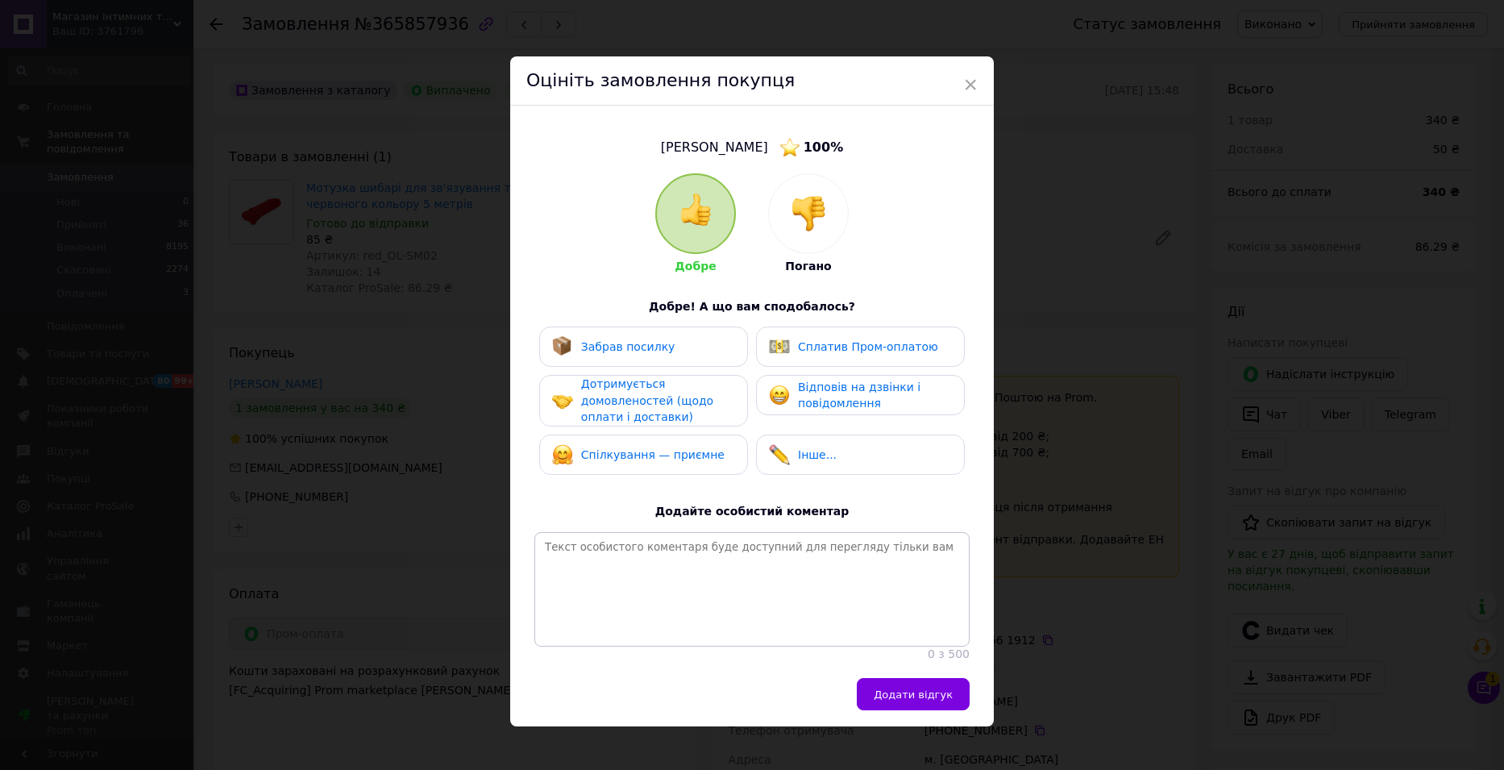
click at [649, 348] on span "Забрав посилку" at bounding box center [628, 346] width 94 height 13
click at [633, 406] on span "Дотримується домовленостей (щодо оплати і доставки)" at bounding box center [647, 400] width 132 height 46
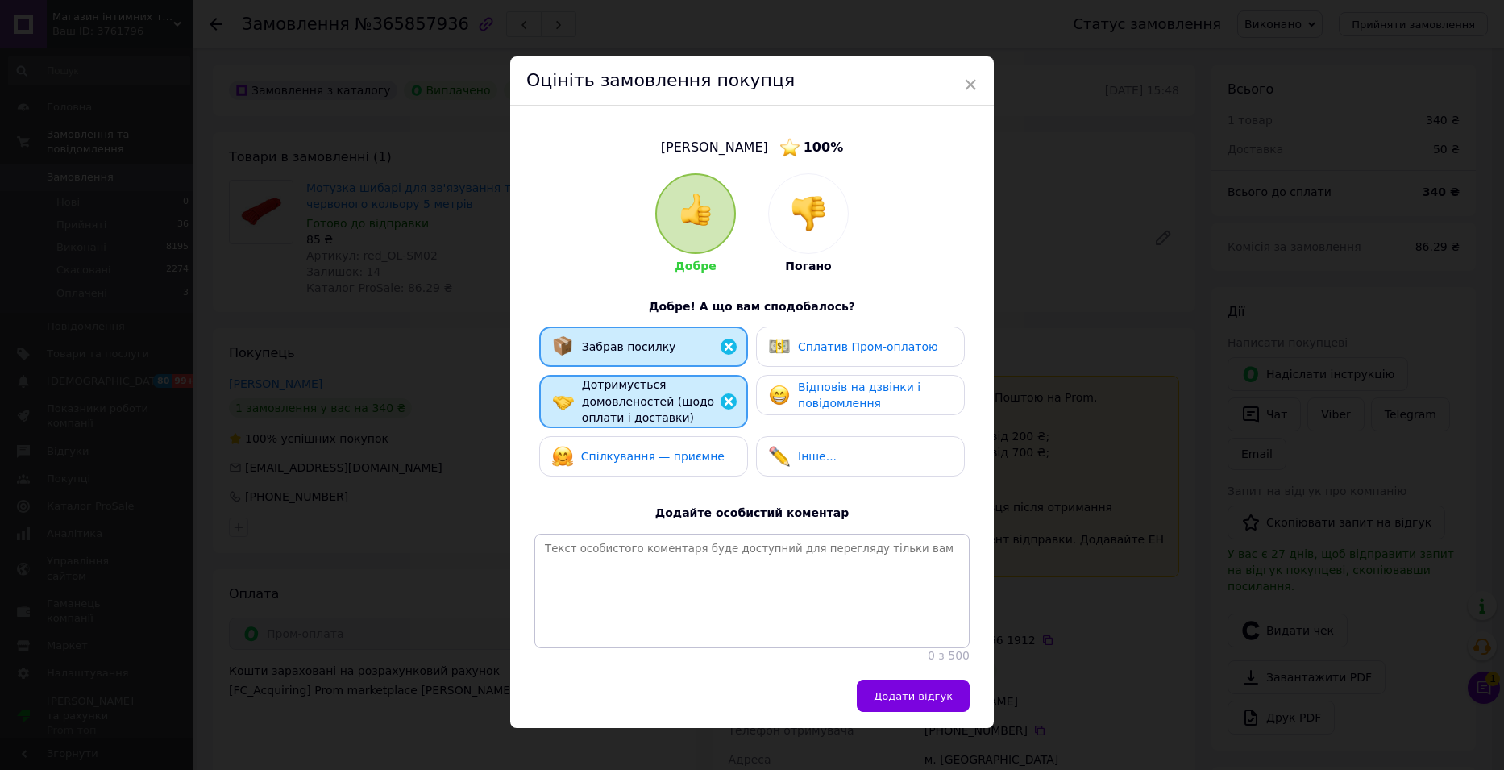
click at [631, 450] on span "Спілкування — приємне" at bounding box center [652, 456] width 143 height 13
click at [849, 380] on span "Відповів на дзвінки і повідомлення" at bounding box center [859, 395] width 122 height 30
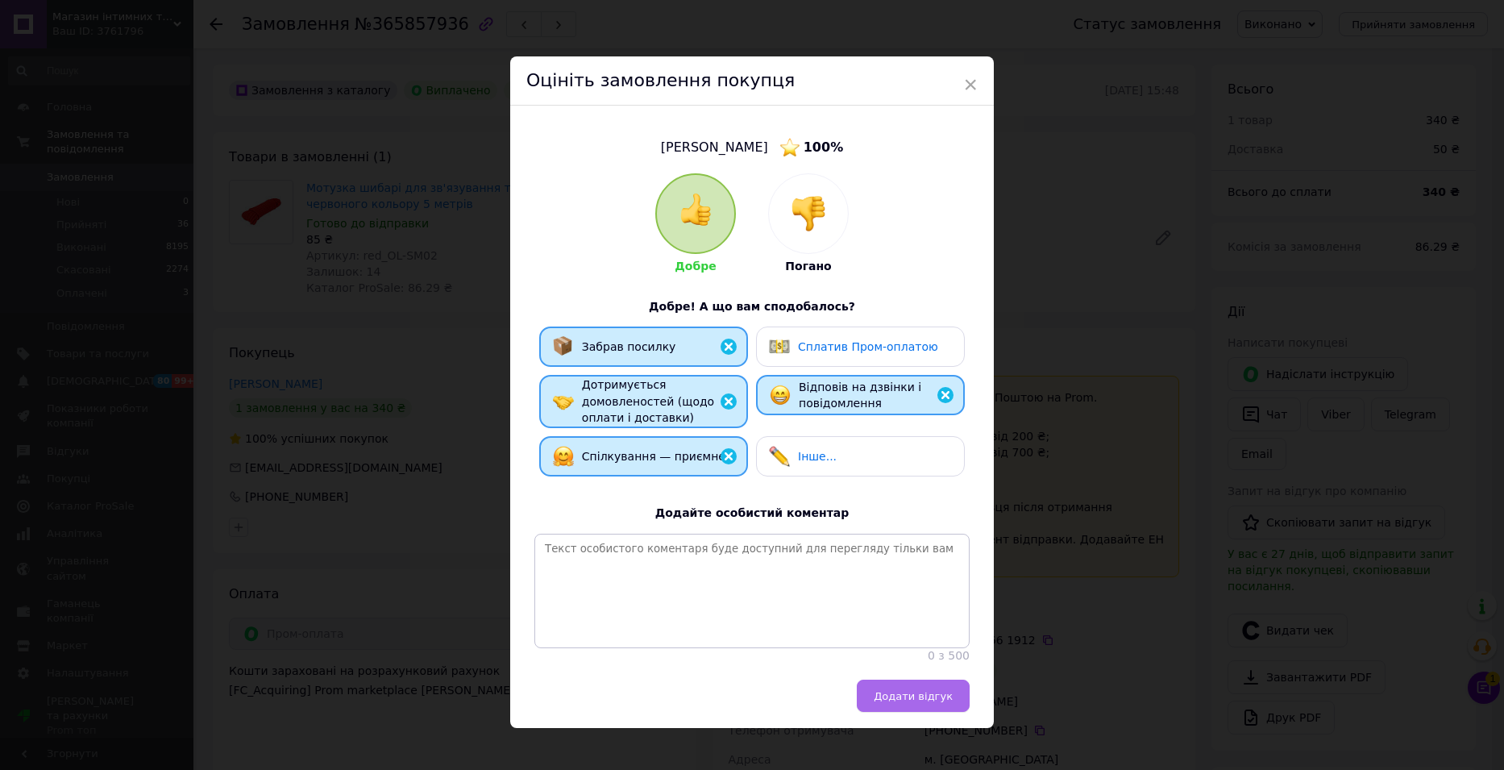
click at [903, 702] on span "Додати відгук" at bounding box center [913, 696] width 79 height 12
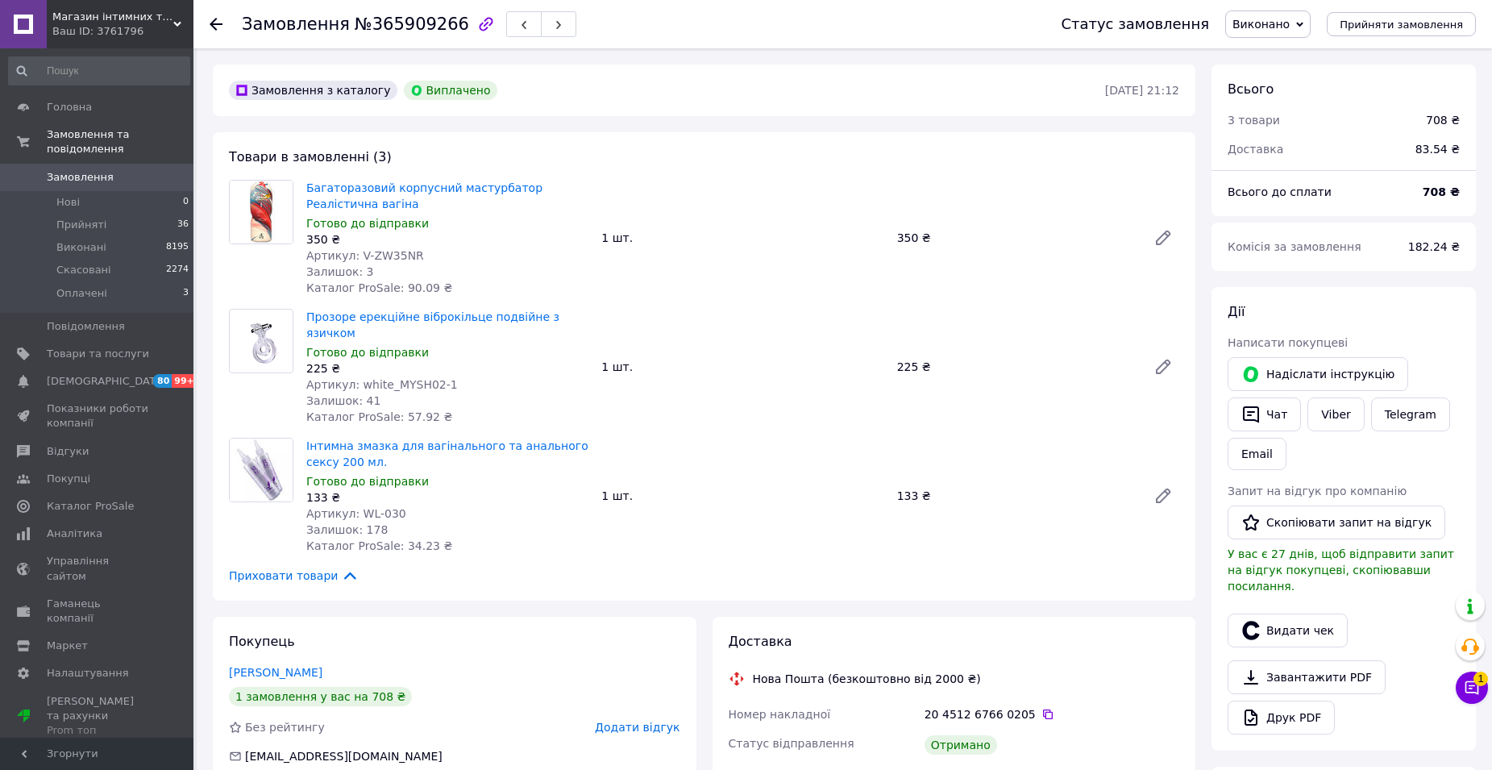
click at [637, 720] on span "Додати відгук" at bounding box center [637, 726] width 85 height 13
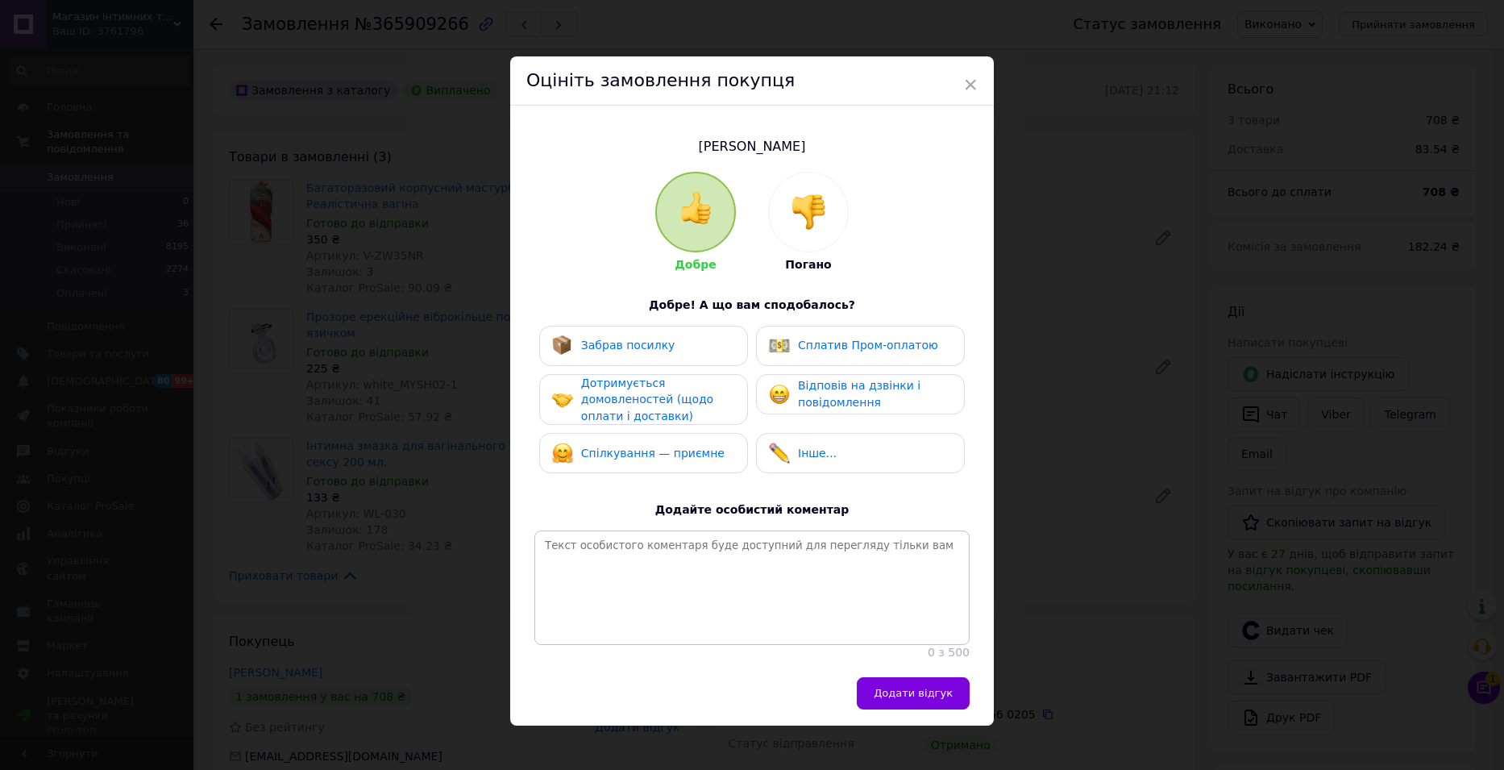
click at [642, 355] on div "Забрав посилку" at bounding box center [613, 345] width 123 height 21
click at [645, 409] on span "Дотримується домовленостей (щодо оплати і доставки)" at bounding box center [647, 399] width 132 height 46
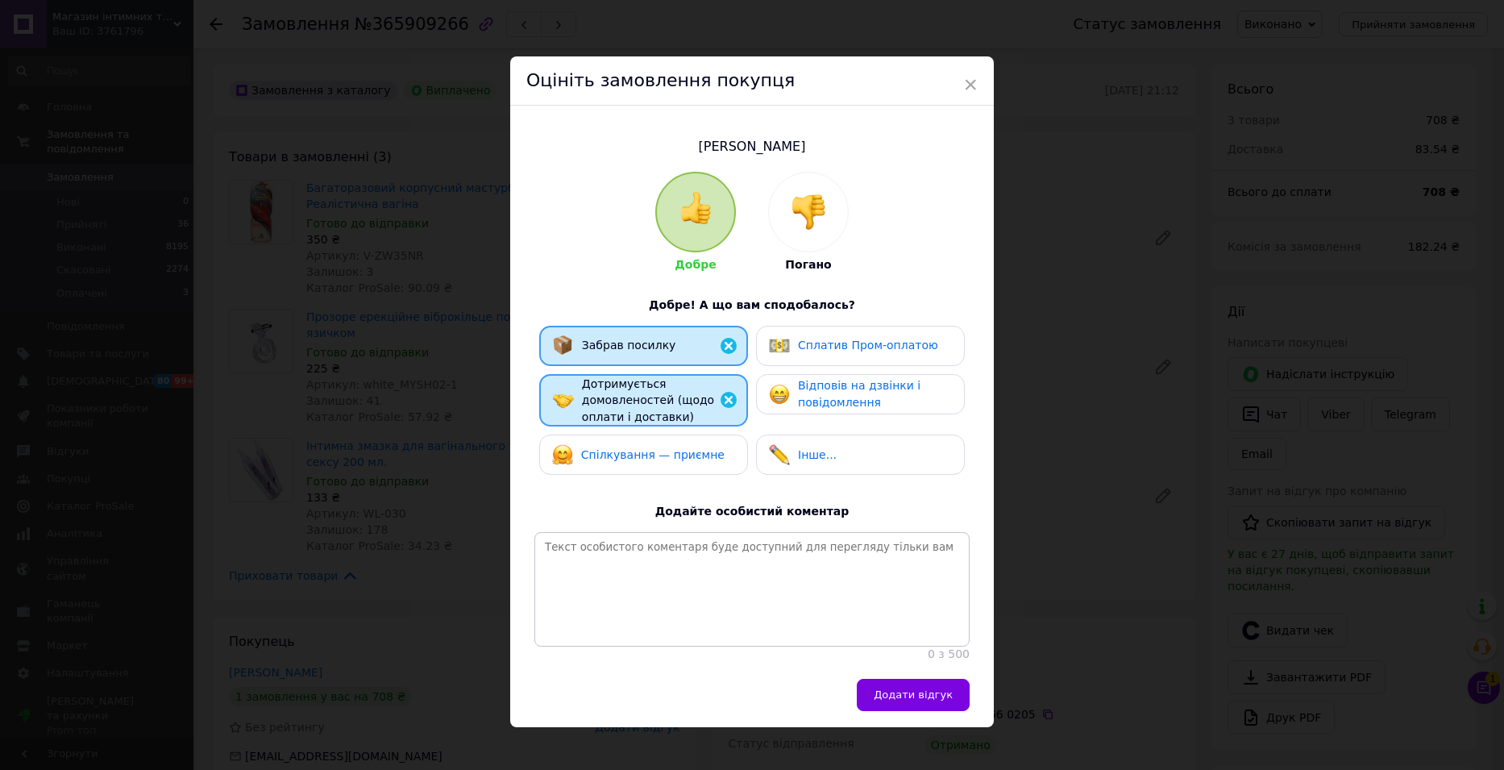
click at [648, 452] on span "Спілкування — приємне" at bounding box center [652, 454] width 143 height 13
click at [866, 392] on div "Відповів на дзвінки і повідомлення" at bounding box center [874, 393] width 153 height 33
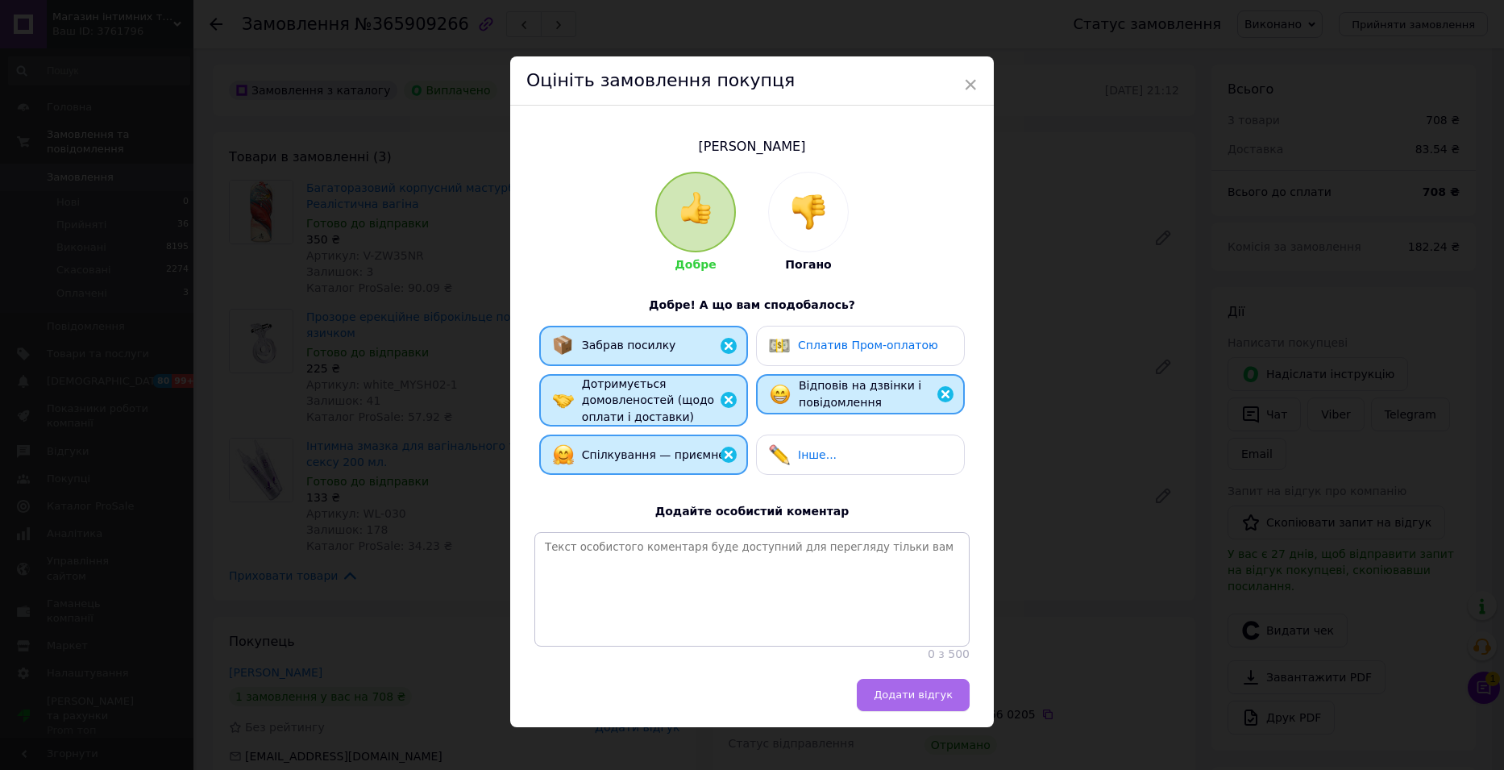
click at [917, 700] on span "Додати відгук" at bounding box center [913, 694] width 79 height 12
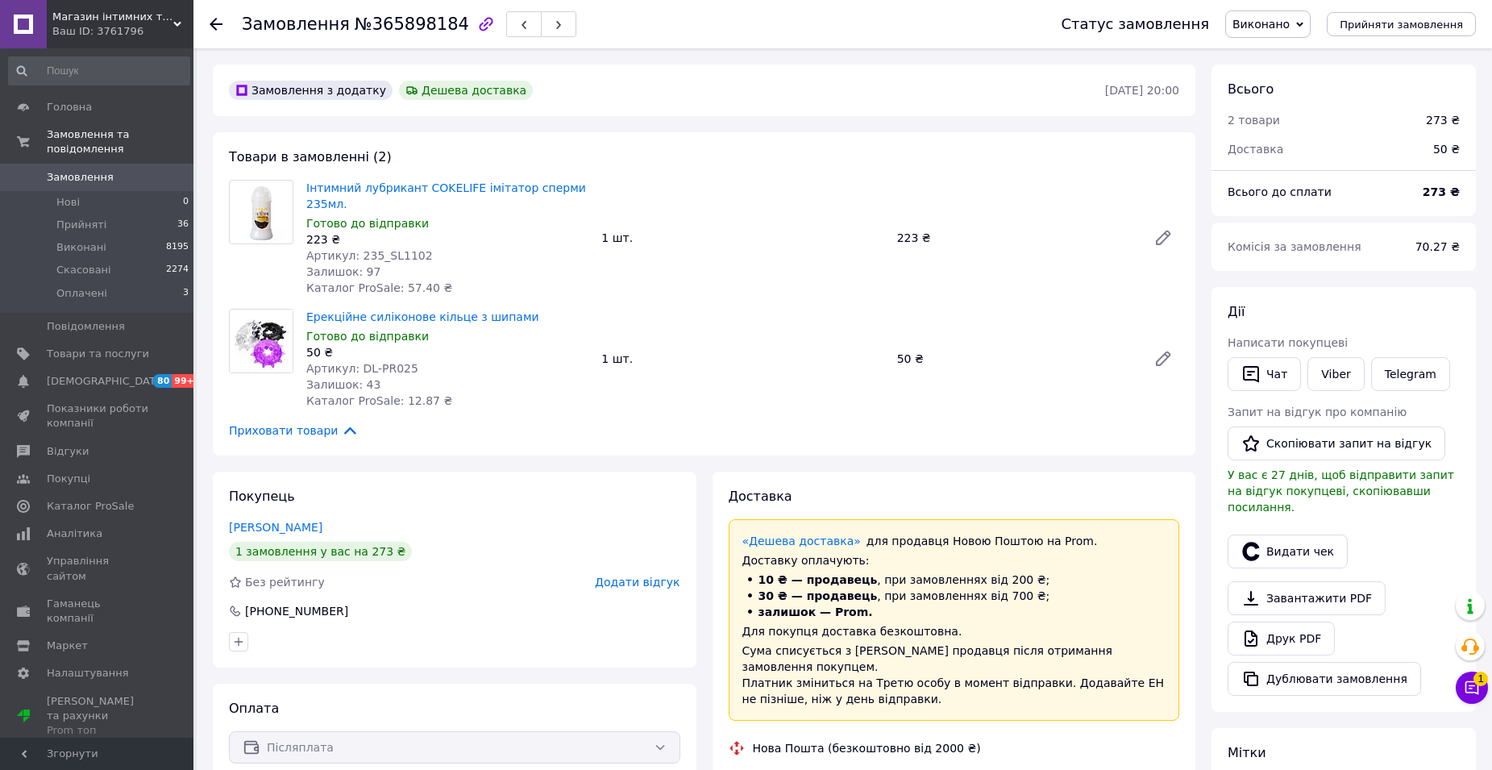
click at [647, 575] on span "Додати відгук" at bounding box center [637, 581] width 85 height 13
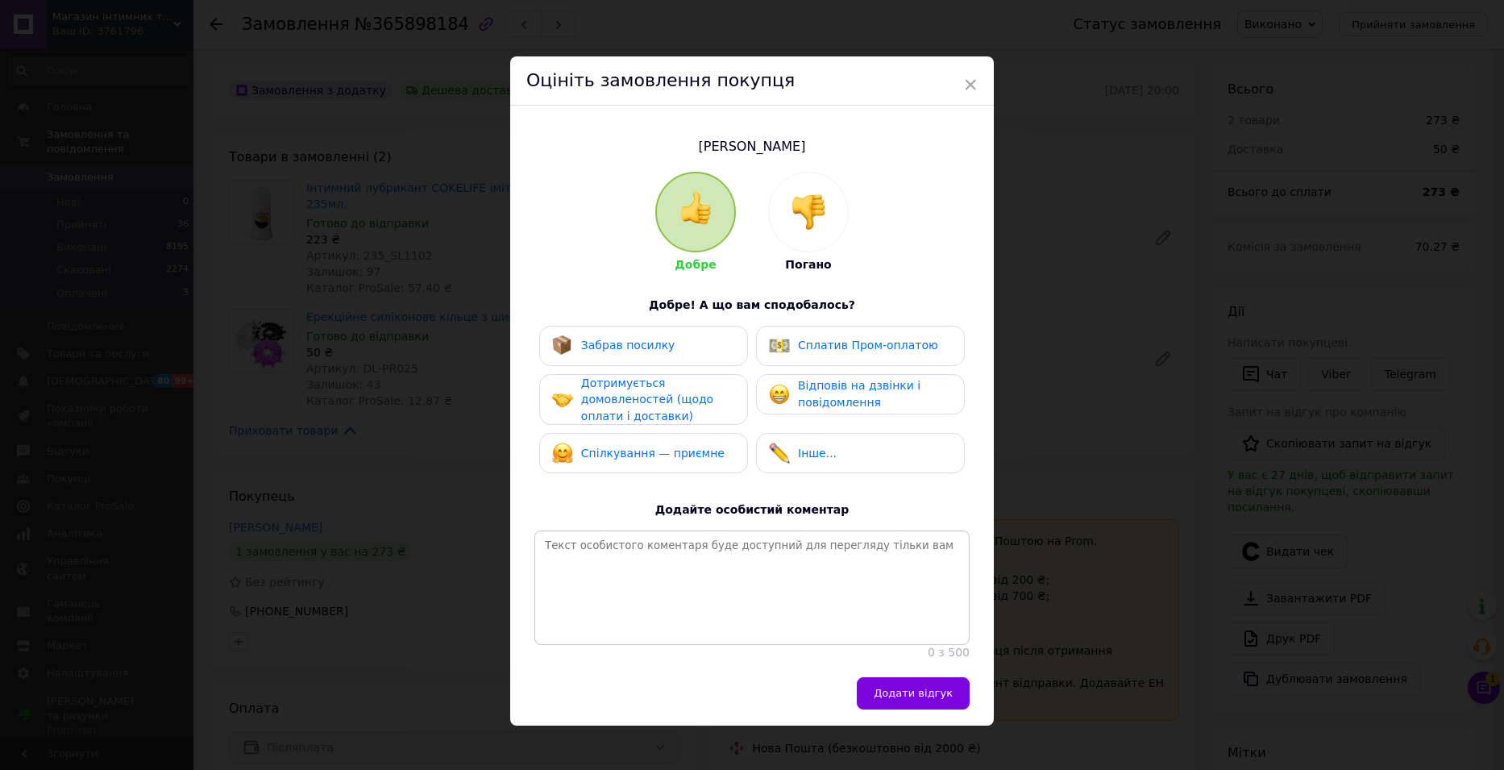
click at [658, 345] on span "Забрав посилку" at bounding box center [628, 344] width 94 height 13
click at [654, 383] on div "Дотримується домовленостей (щодо оплати і доставки)" at bounding box center [657, 400] width 153 height 50
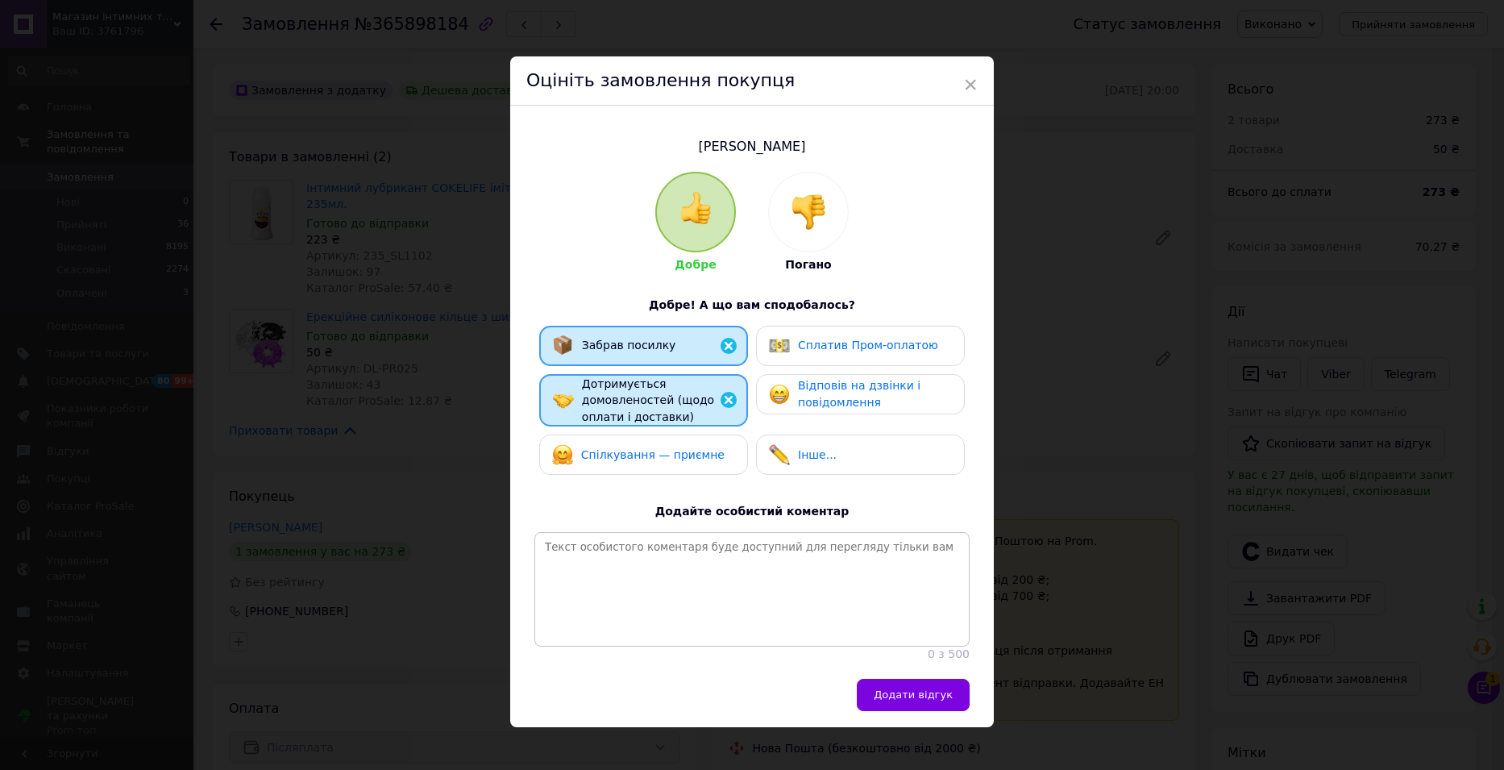
click at [658, 444] on div "Спілкування — приємне" at bounding box center [638, 454] width 172 height 21
click at [837, 389] on span "Відповів на дзвінки і повідомлення" at bounding box center [859, 394] width 122 height 30
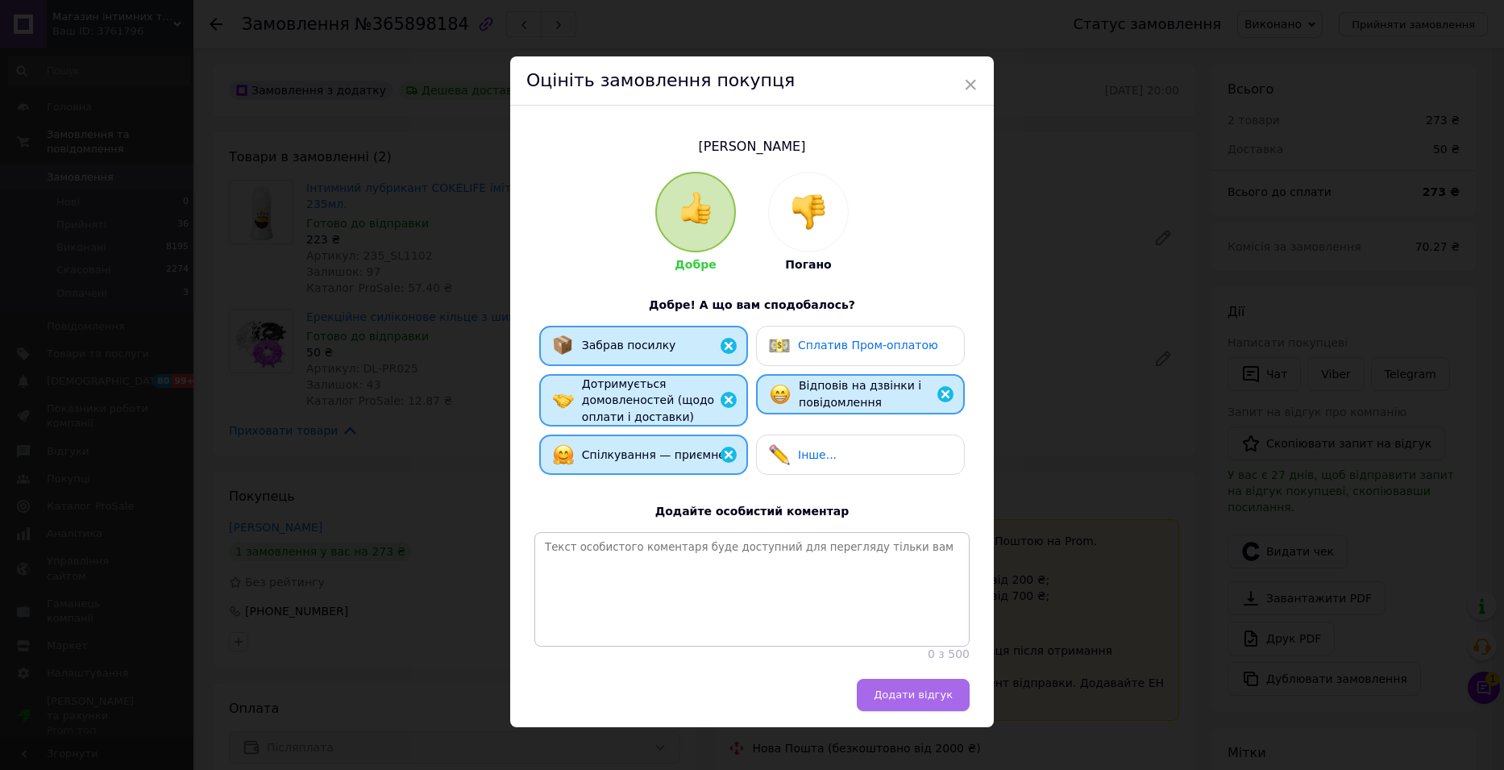
click at [918, 700] on span "Додати відгук" at bounding box center [913, 694] width 79 height 12
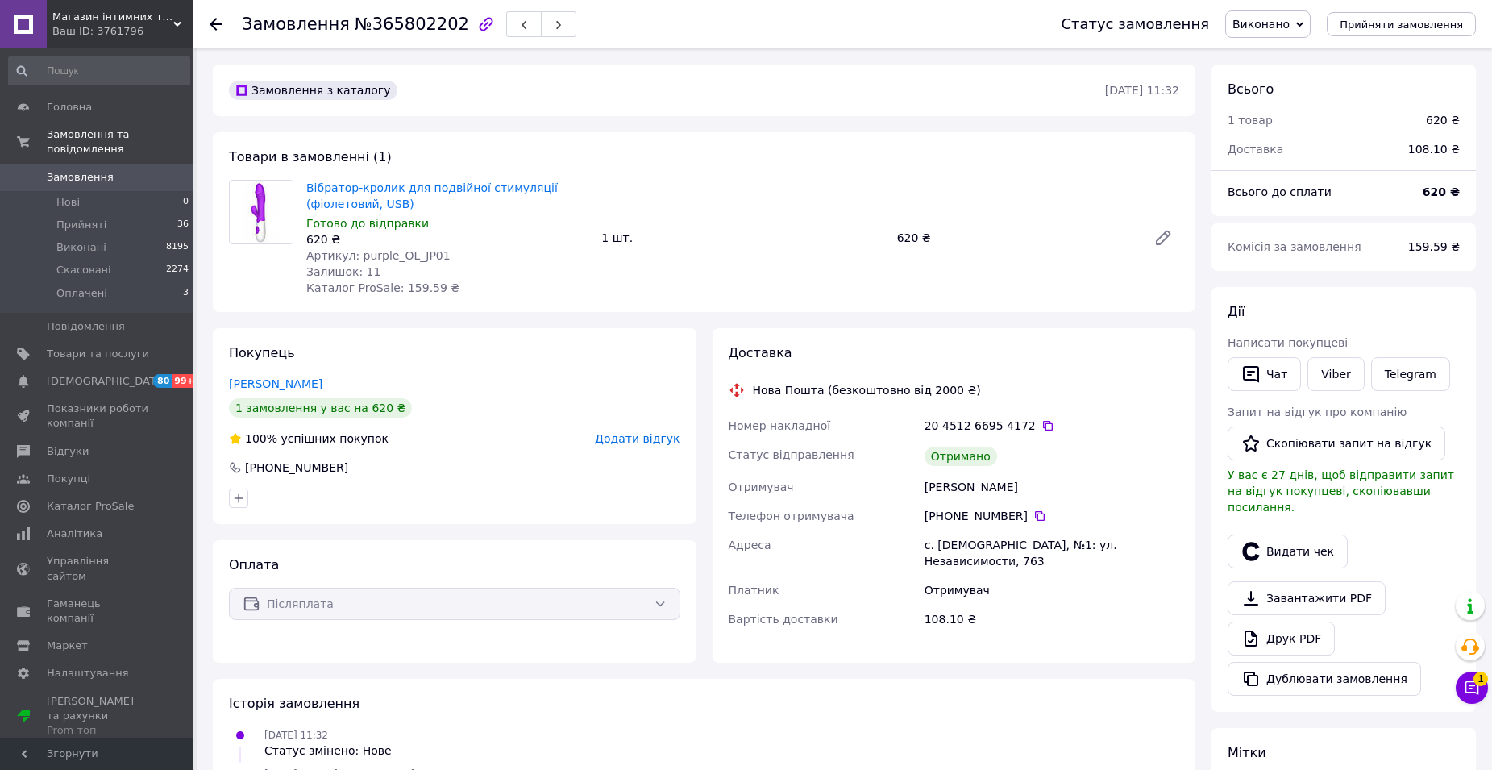
click at [647, 444] on span "Додати відгук" at bounding box center [637, 438] width 85 height 13
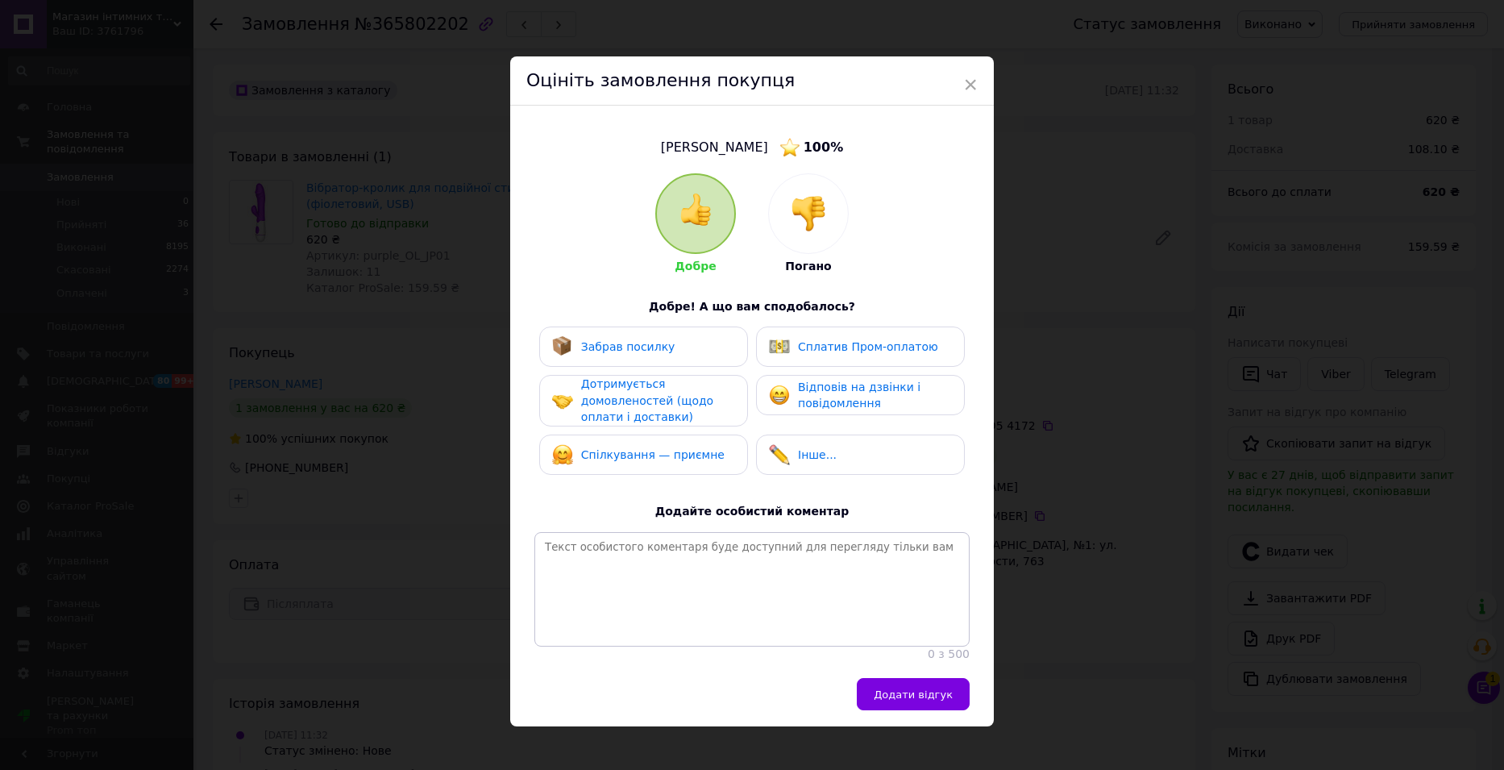
click at [658, 350] on span "Забрав посилку" at bounding box center [628, 346] width 94 height 13
click at [650, 392] on span "Дотримується домовленостей (щодо оплати і доставки)" at bounding box center [647, 400] width 132 height 46
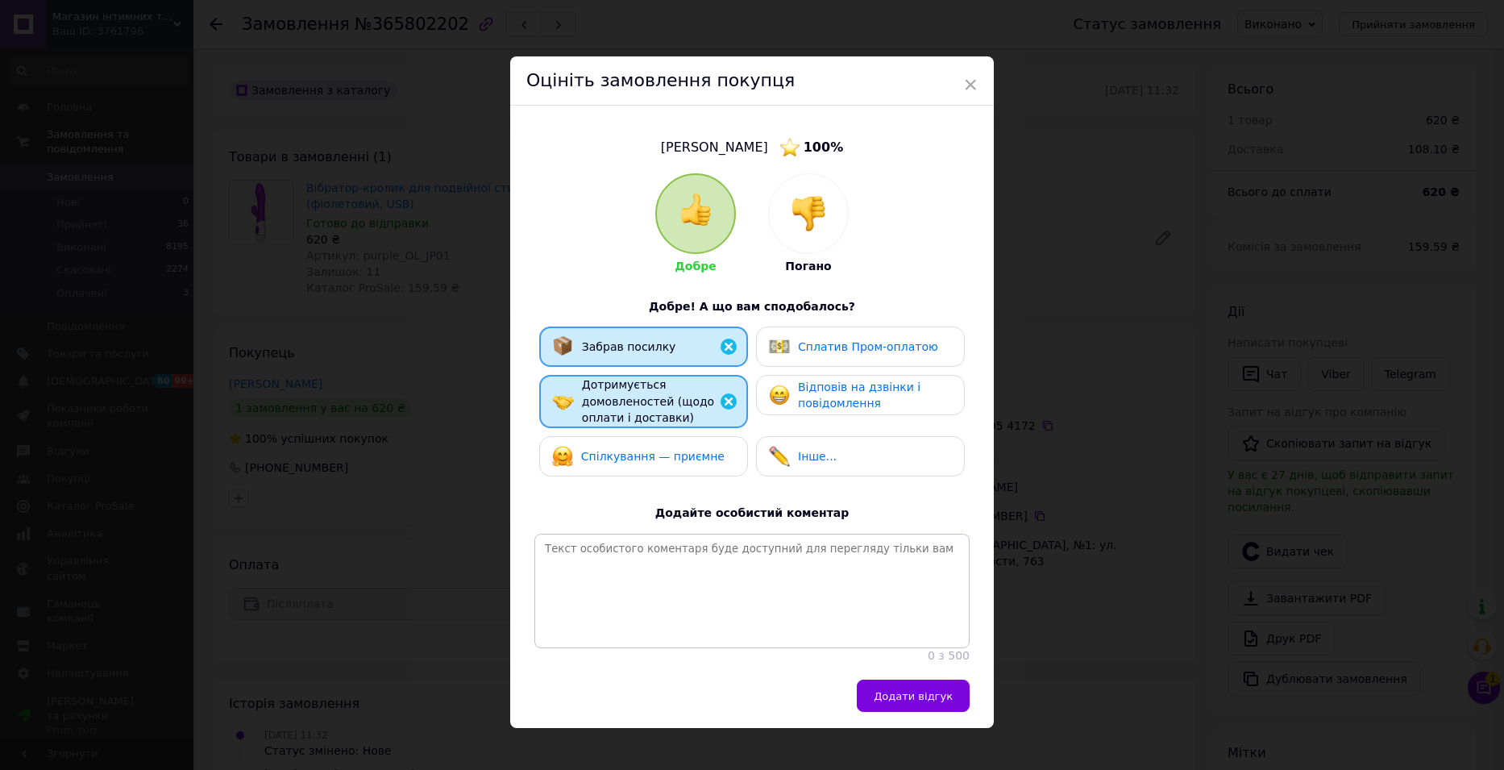
click at [657, 463] on div "Спілкування — приємне" at bounding box center [638, 456] width 172 height 21
click at [821, 409] on span "Відповів на дзвінки і повідомлення" at bounding box center [859, 395] width 122 height 30
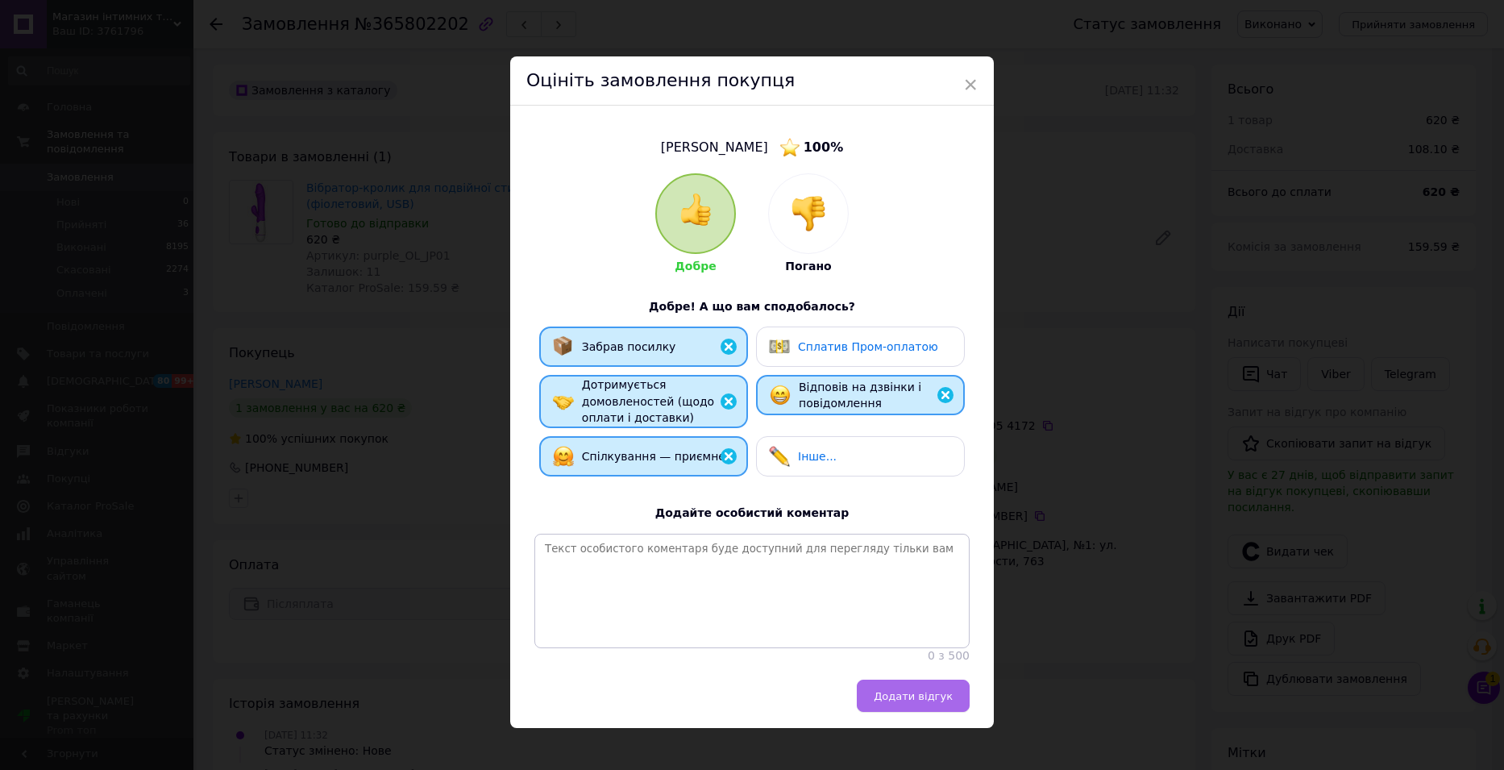
click at [912, 702] on span "Додати відгук" at bounding box center [913, 696] width 79 height 12
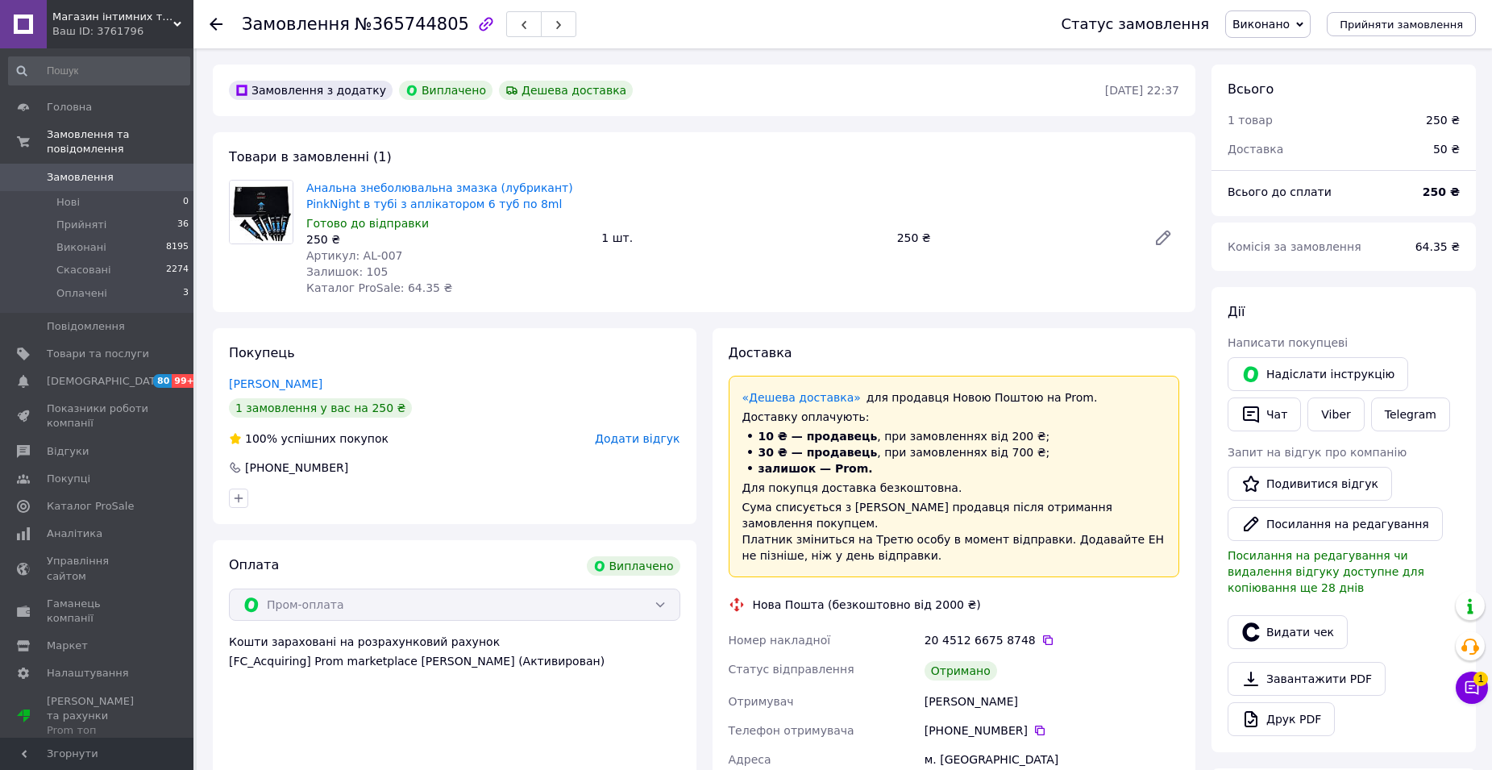
scroll to position [13, 0]
click at [653, 442] on span "Додати відгук" at bounding box center [637, 438] width 85 height 13
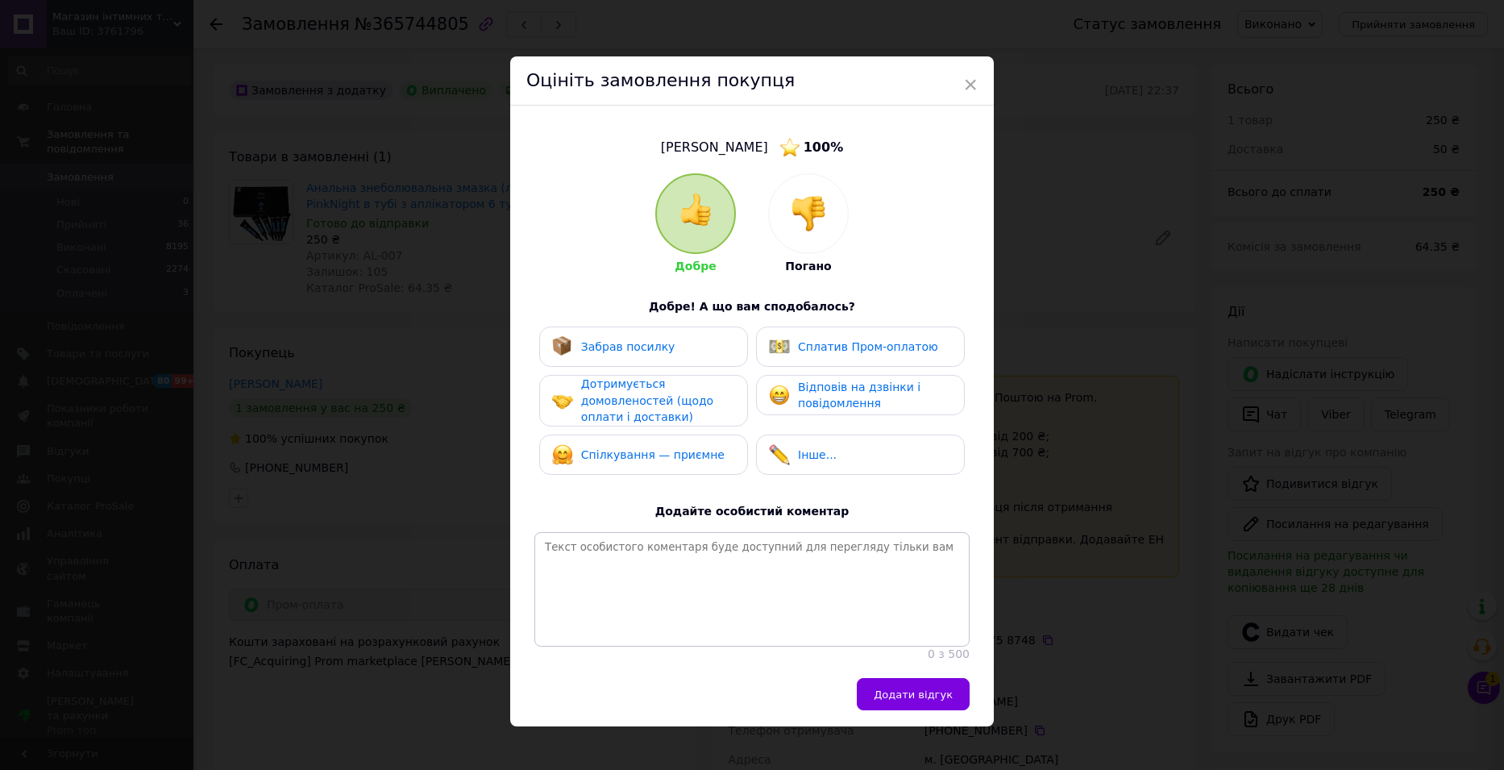
drag, startPoint x: 671, startPoint y: 344, endPoint x: 671, endPoint y: 353, distance: 8.9
click at [671, 353] on div "Забрав посилку" at bounding box center [643, 346] width 183 height 21
click at [652, 405] on span "Дотримується домовленостей (щодо оплати і доставки)" at bounding box center [647, 400] width 132 height 46
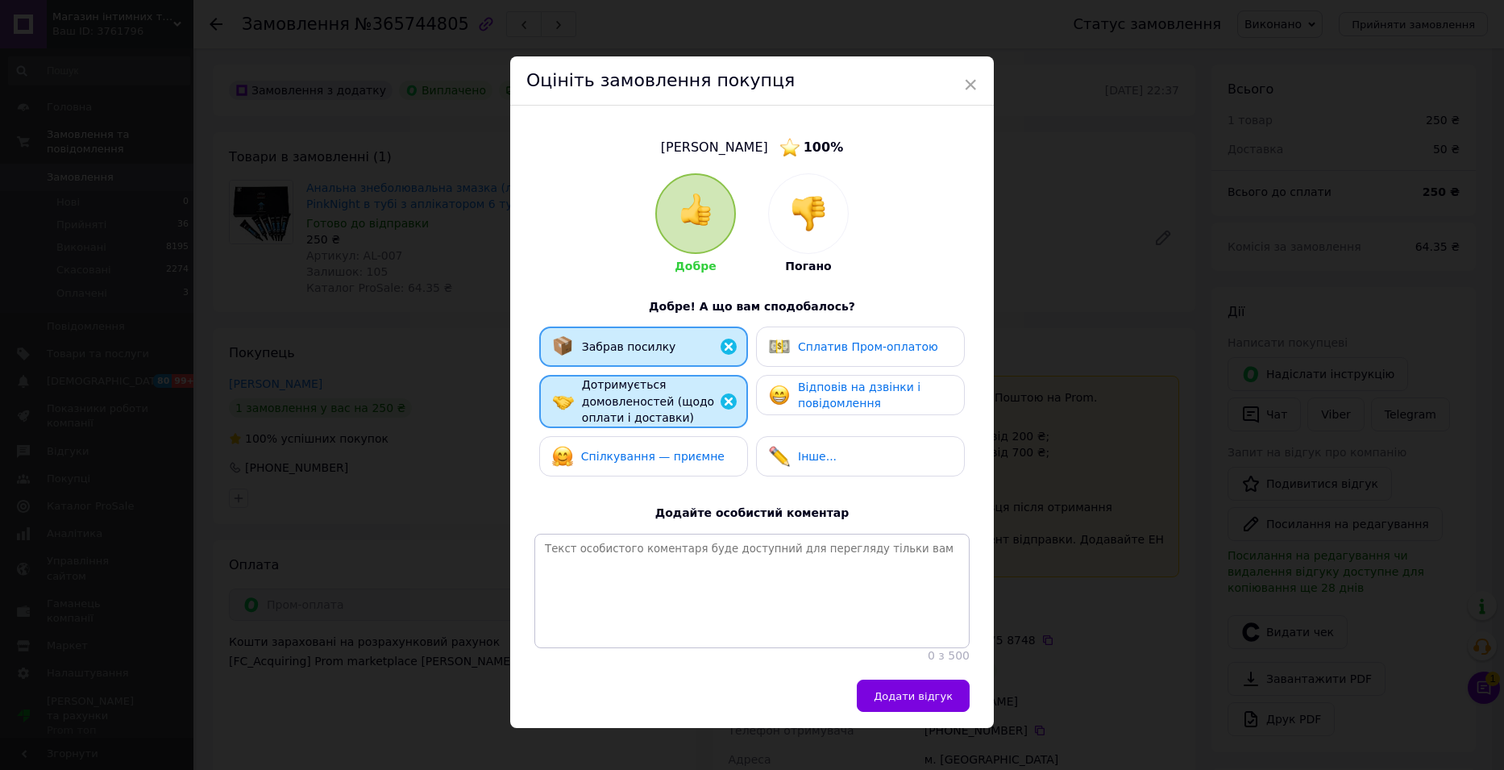
click at [662, 469] on div "Спілкування — приємне" at bounding box center [643, 456] width 209 height 40
click at [821, 397] on span "Відповів на дзвінки і повідомлення" at bounding box center [859, 395] width 122 height 30
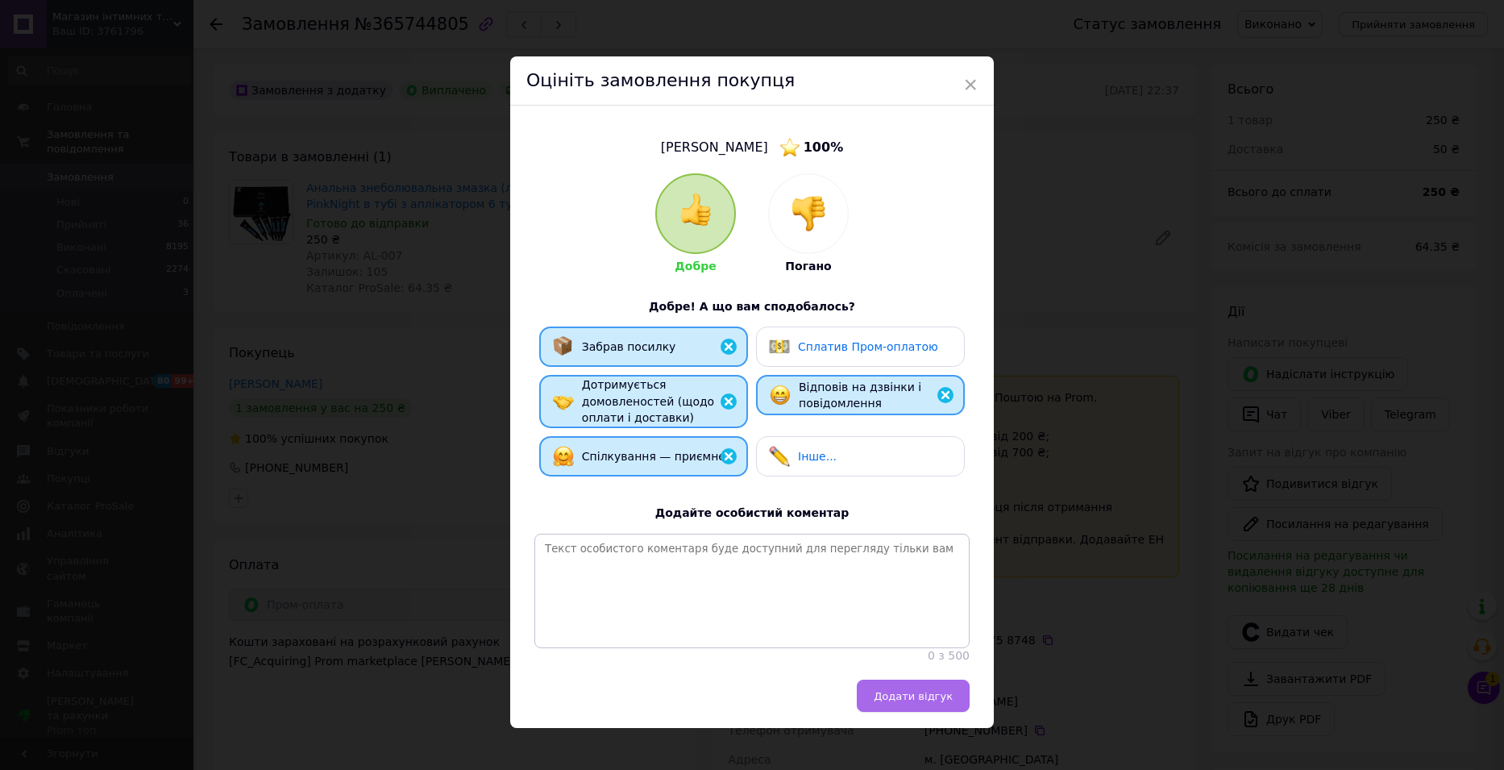
click at [920, 702] on span "Додати відгук" at bounding box center [913, 696] width 79 height 12
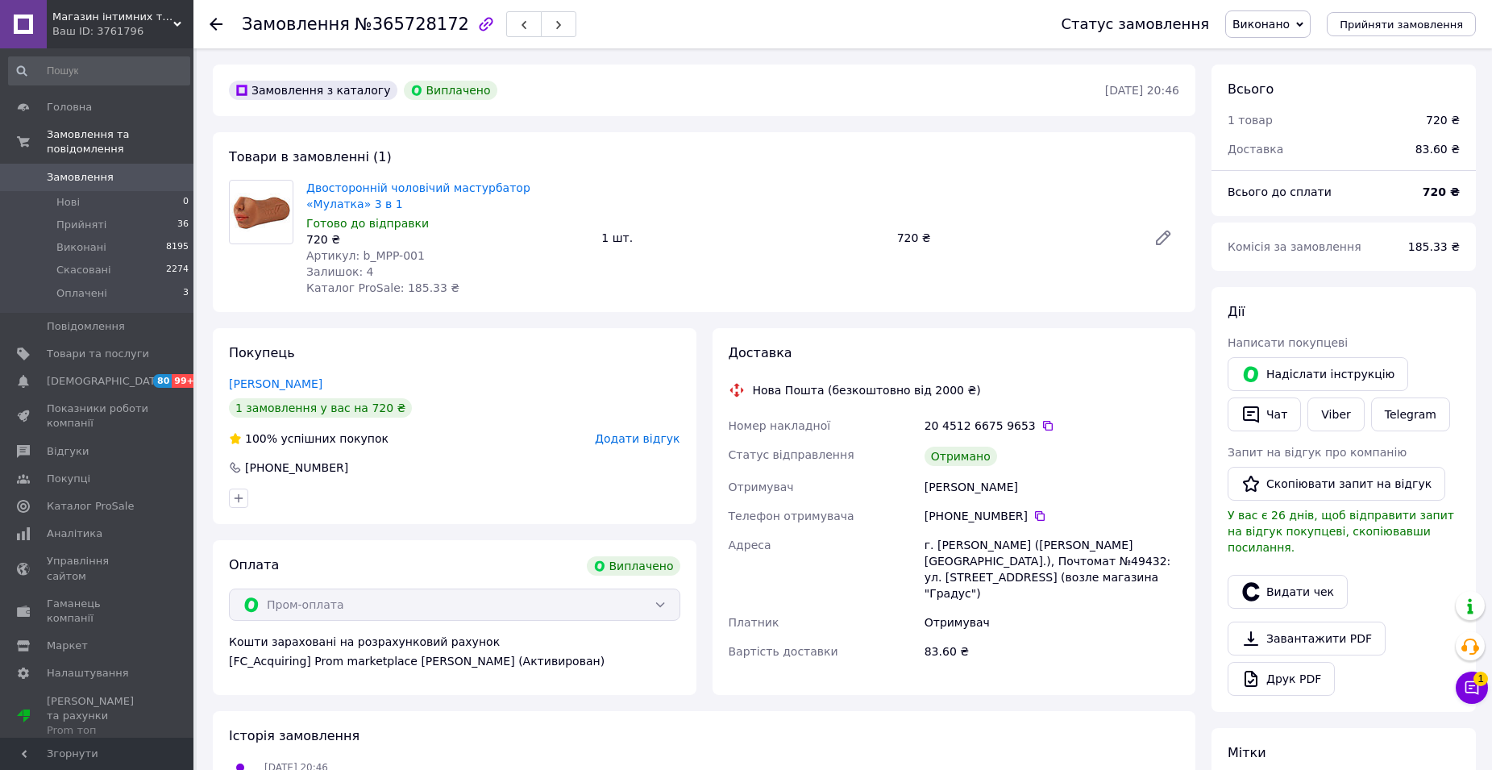
click at [654, 441] on span "Додати відгук" at bounding box center [637, 438] width 85 height 13
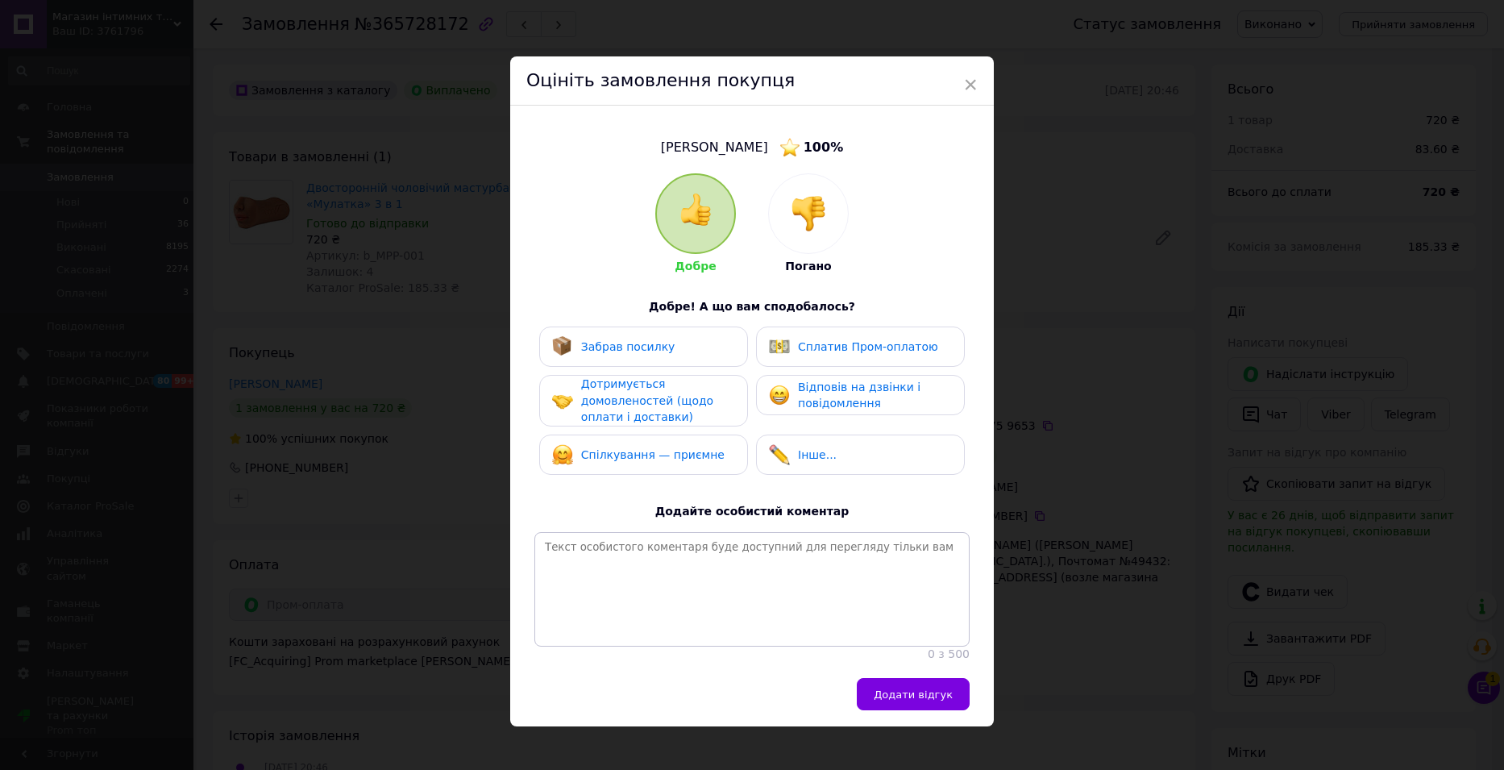
click at [647, 363] on div "Забрав посилку" at bounding box center [643, 346] width 209 height 40
click at [641, 387] on span "Дотримується домовленостей (щодо оплати і доставки)" at bounding box center [647, 400] width 132 height 46
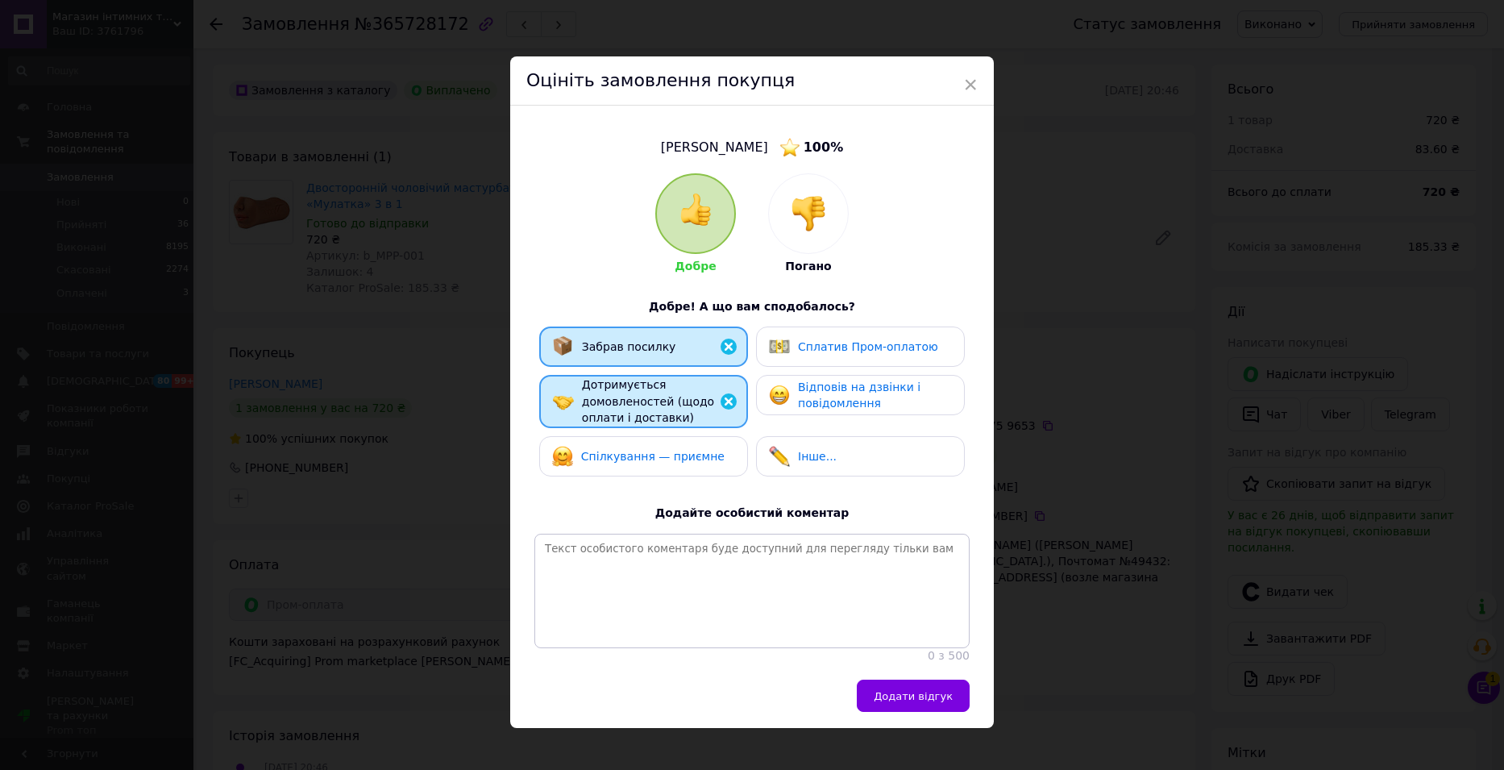
click at [647, 452] on span "Спілкування — приємне" at bounding box center [652, 456] width 143 height 13
click at [833, 401] on span "Відповів на дзвінки і повідомлення" at bounding box center [859, 395] width 122 height 30
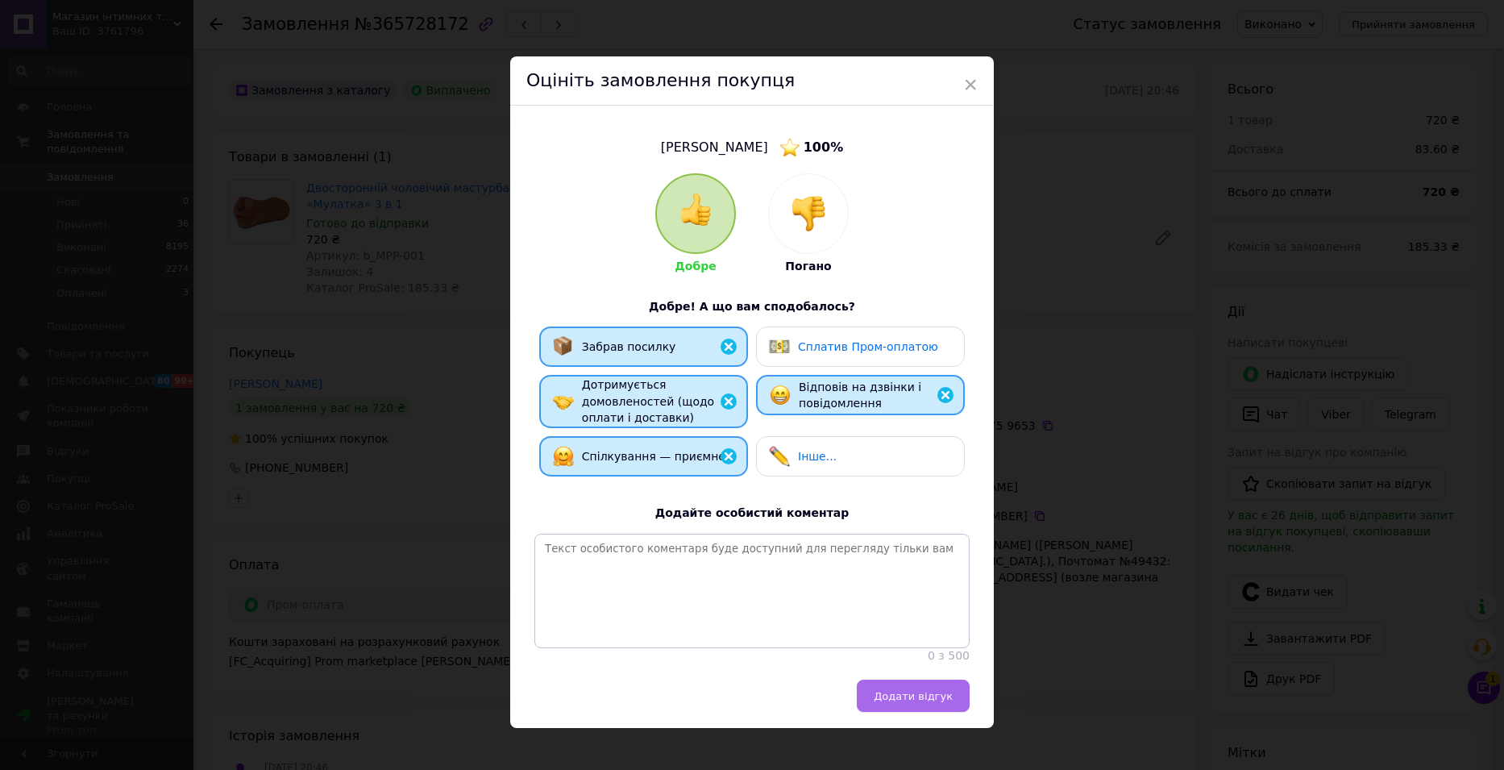
click at [897, 702] on span "Додати відгук" at bounding box center [913, 696] width 79 height 12
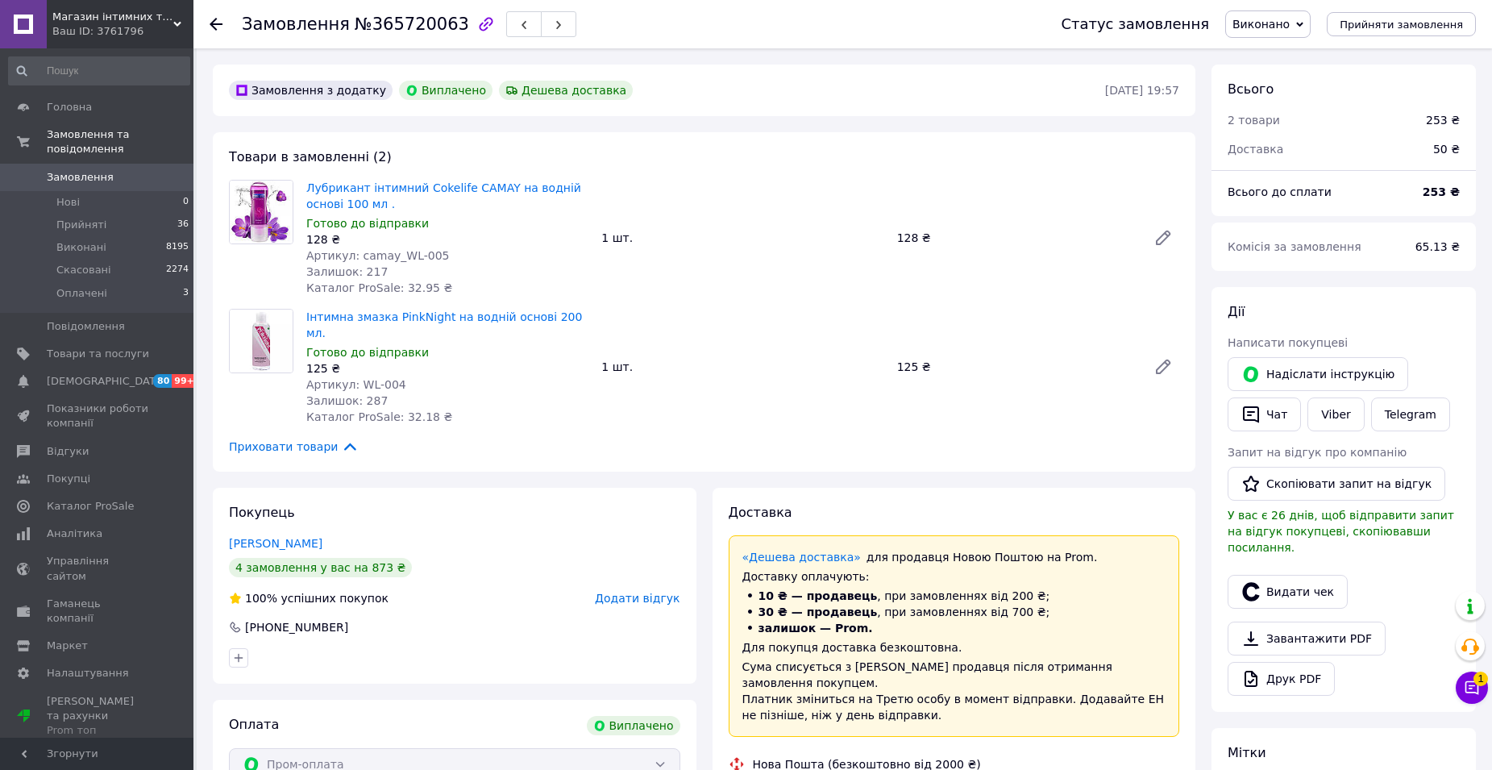
click at [648, 592] on span "Додати відгук" at bounding box center [637, 598] width 85 height 13
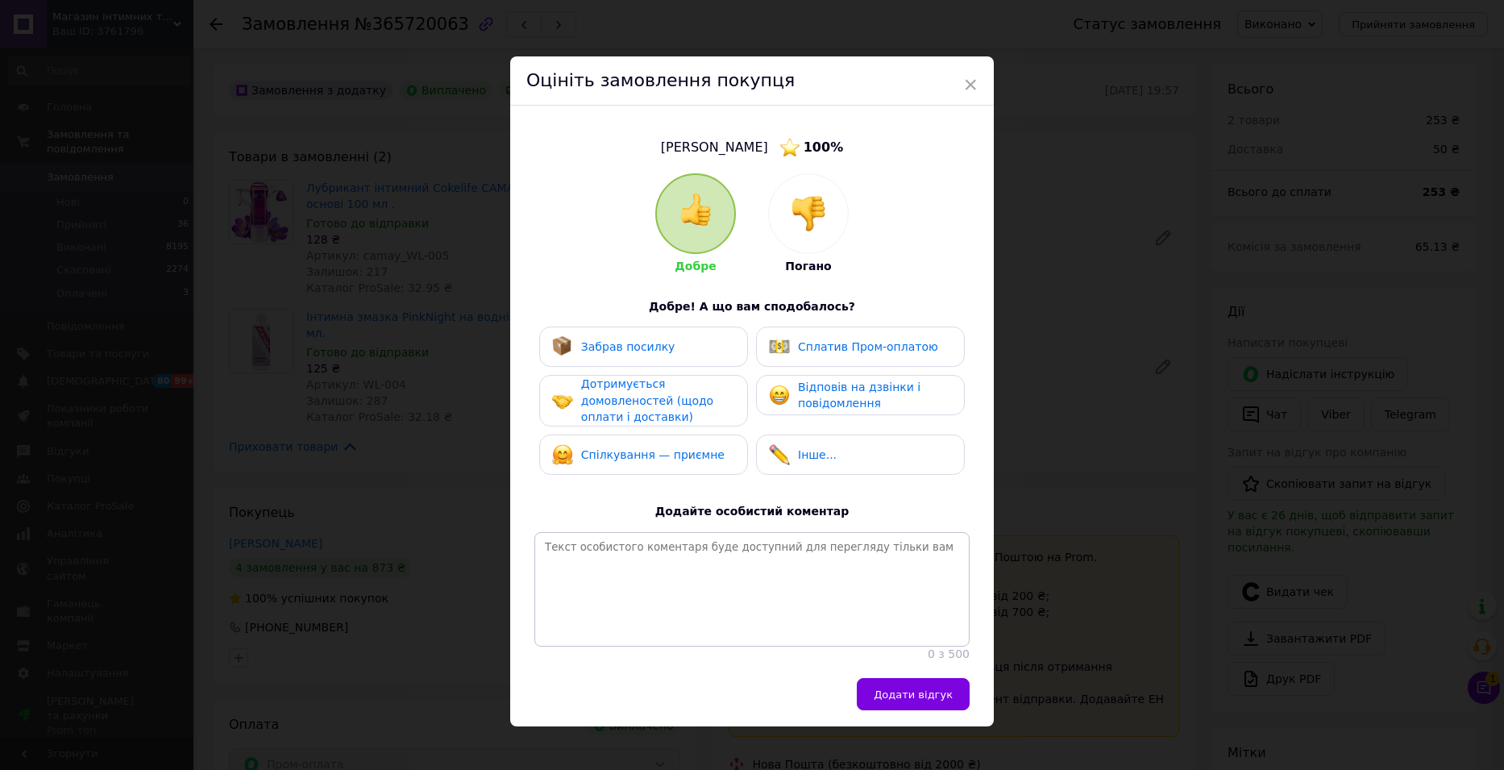
click at [654, 347] on span "Забрав посилку" at bounding box center [628, 346] width 94 height 13
click at [652, 399] on span "Дотримується домовленостей (щодо оплати і доставки)" at bounding box center [647, 400] width 132 height 46
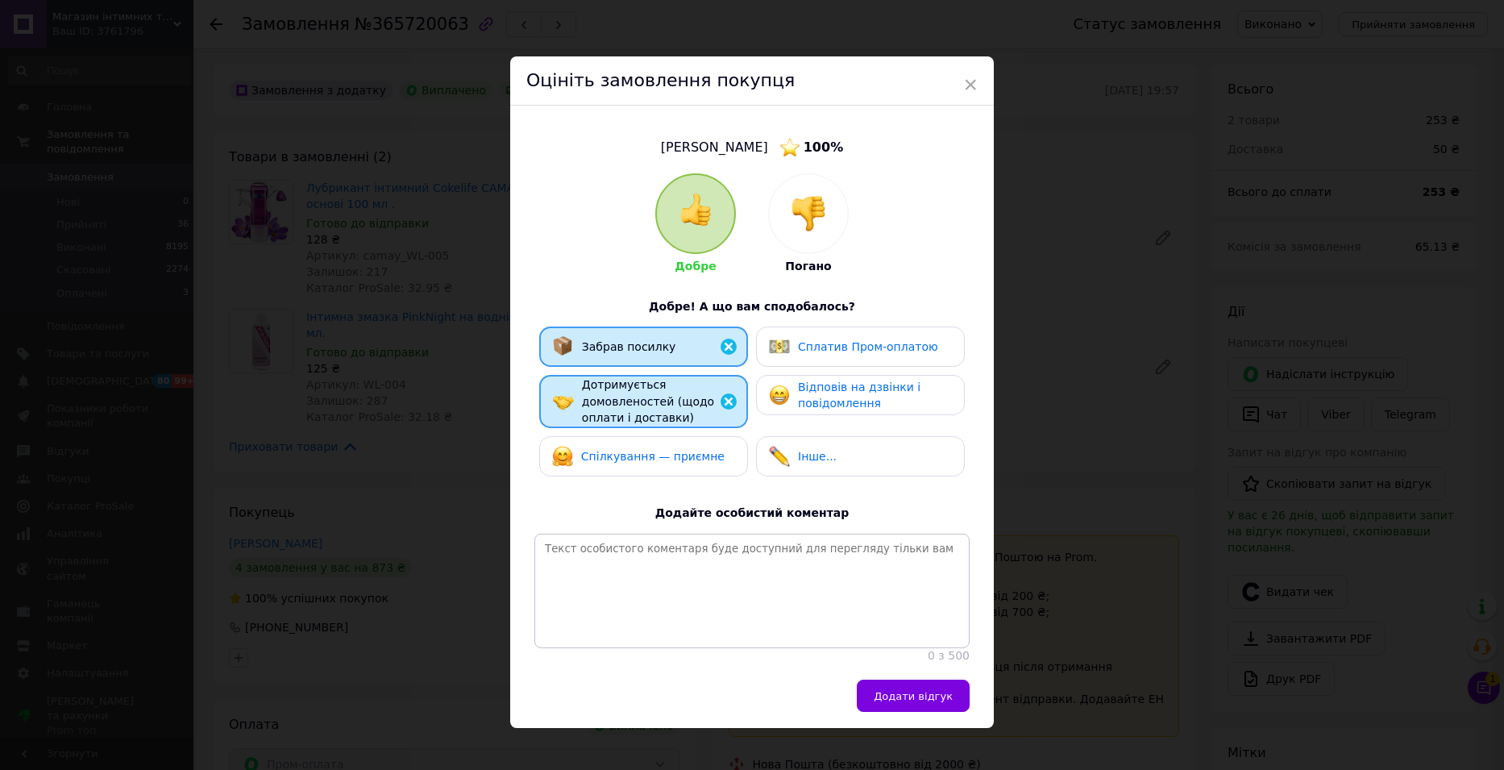
click at [646, 463] on div "Спілкування — приємне" at bounding box center [638, 456] width 172 height 21
click at [863, 404] on span "Відповів на дзвінки і повідомлення" at bounding box center [859, 395] width 122 height 30
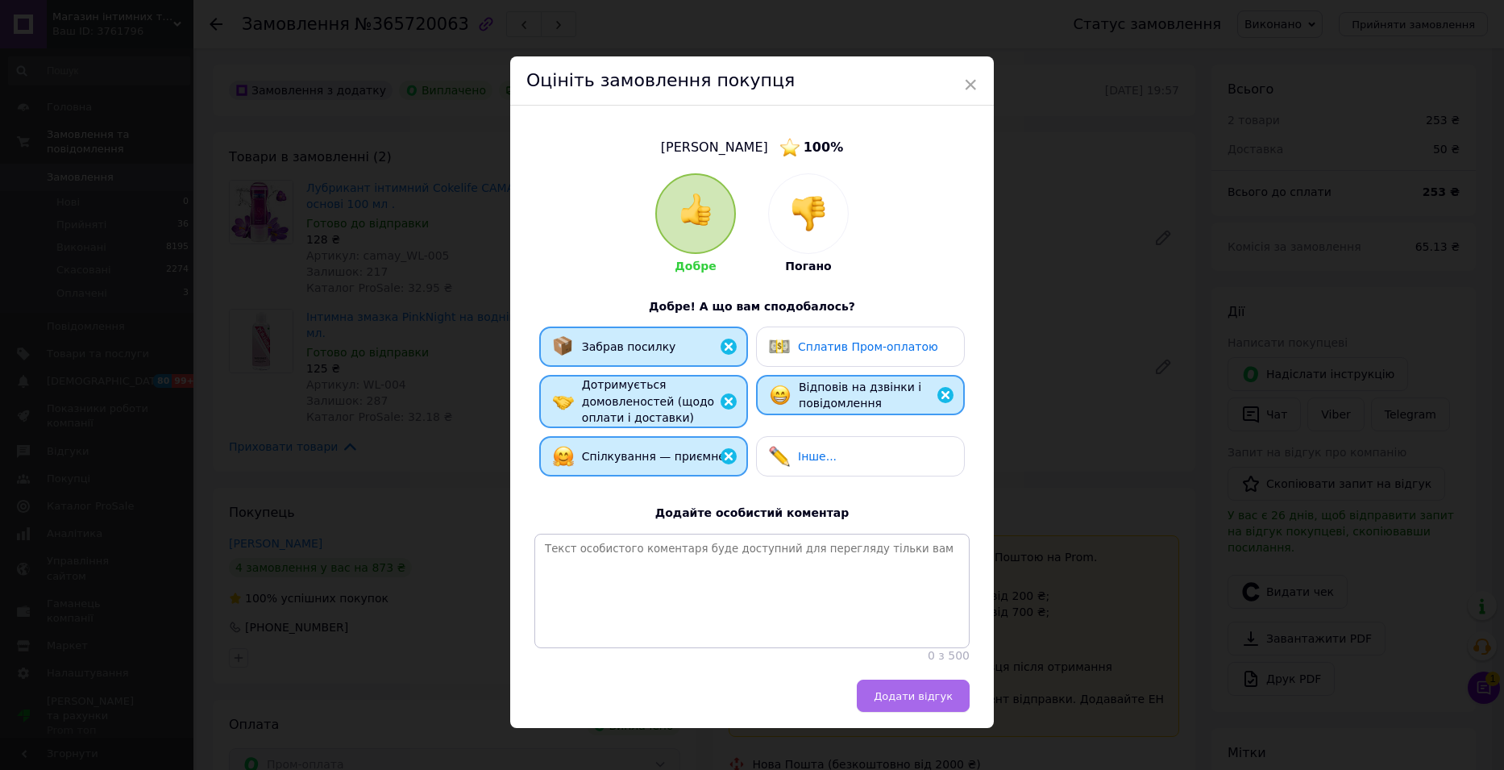
click at [906, 702] on span "Додати відгук" at bounding box center [913, 696] width 79 height 12
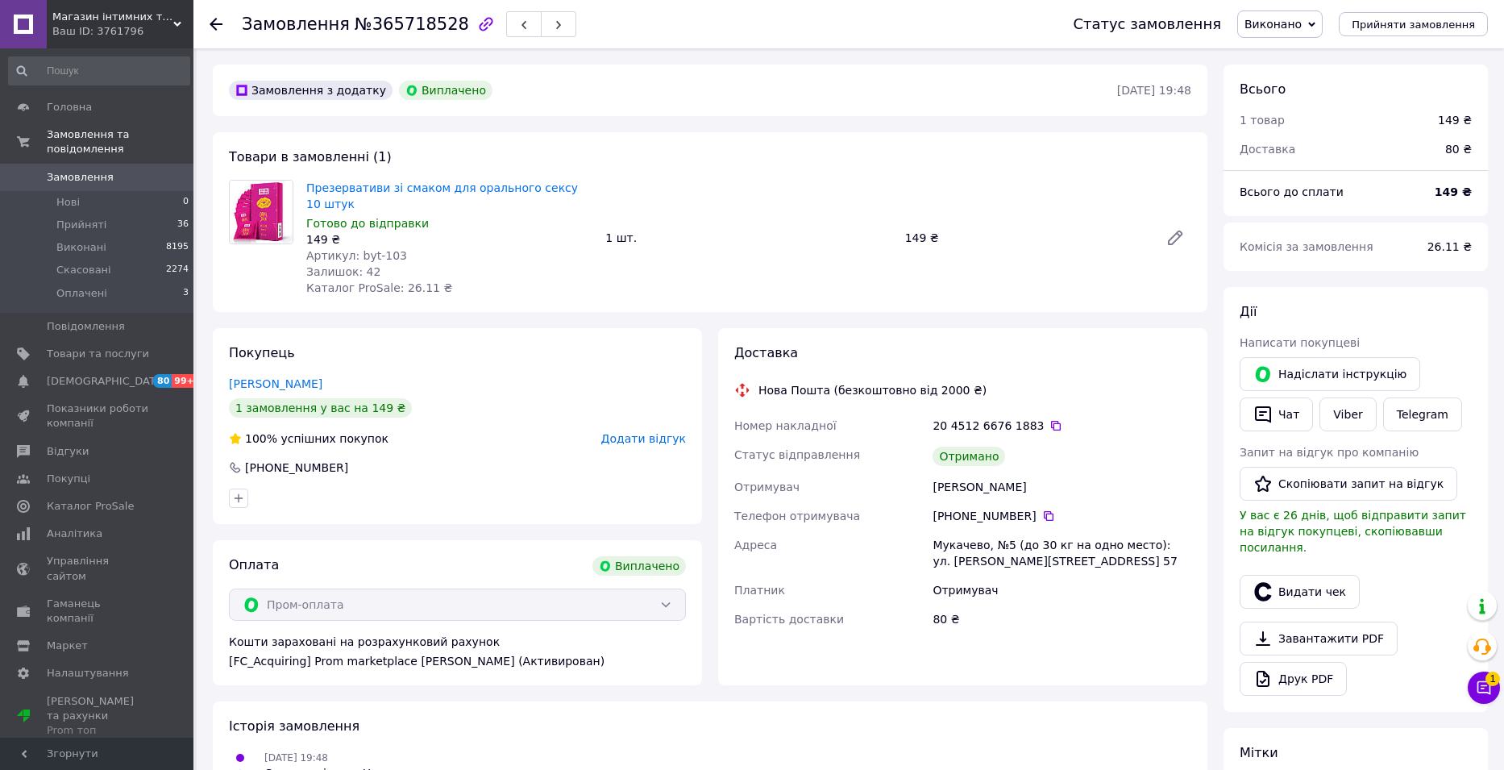
click at [629, 432] on span "Додати відгук" at bounding box center [643, 438] width 85 height 13
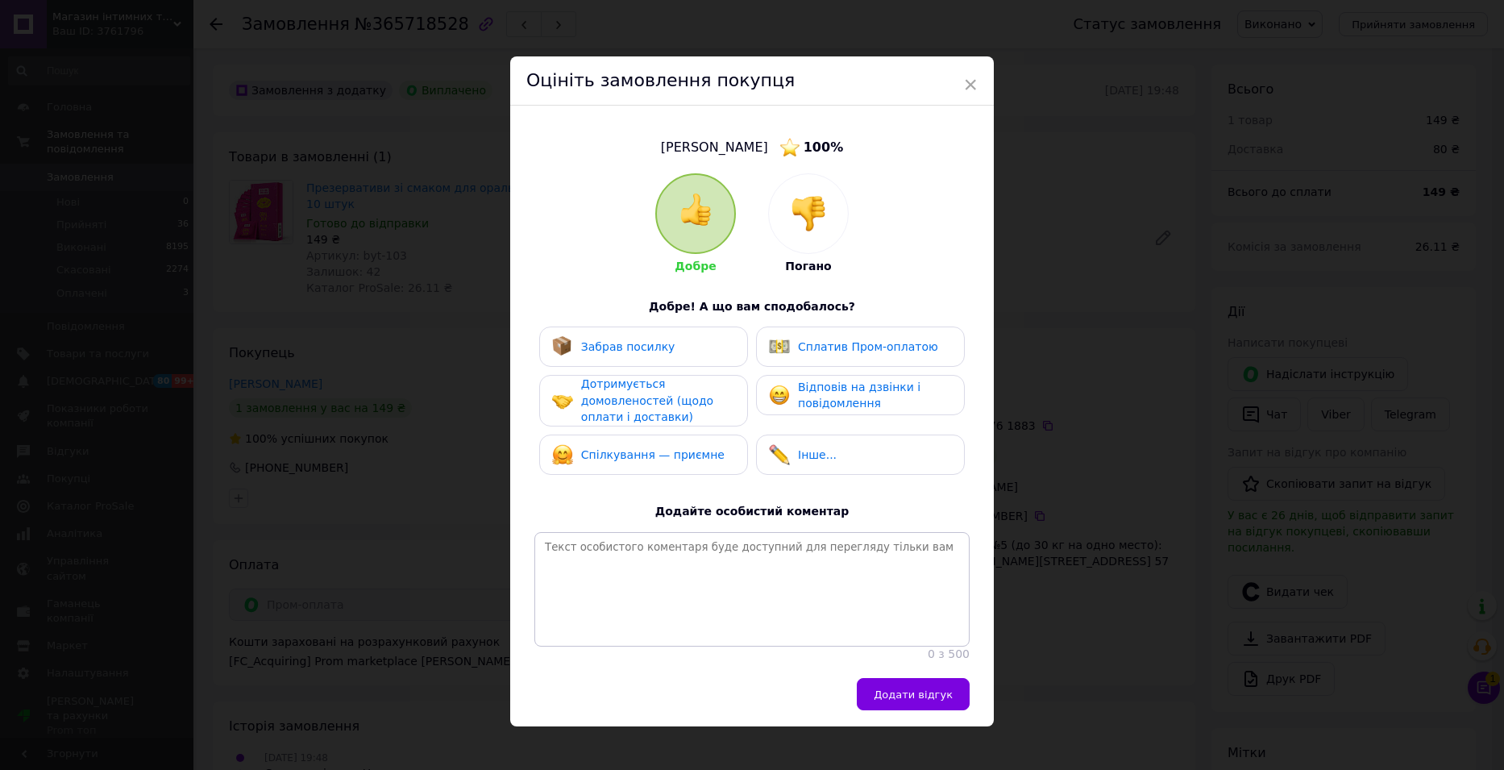
drag, startPoint x: 671, startPoint y: 339, endPoint x: 658, endPoint y: 384, distance: 46.9
click at [671, 343] on div "Забрав посилку" at bounding box center [643, 346] width 183 height 21
click at [654, 390] on div "Дотримується домовленостей (щодо оплати і доставки)" at bounding box center [657, 401] width 153 height 50
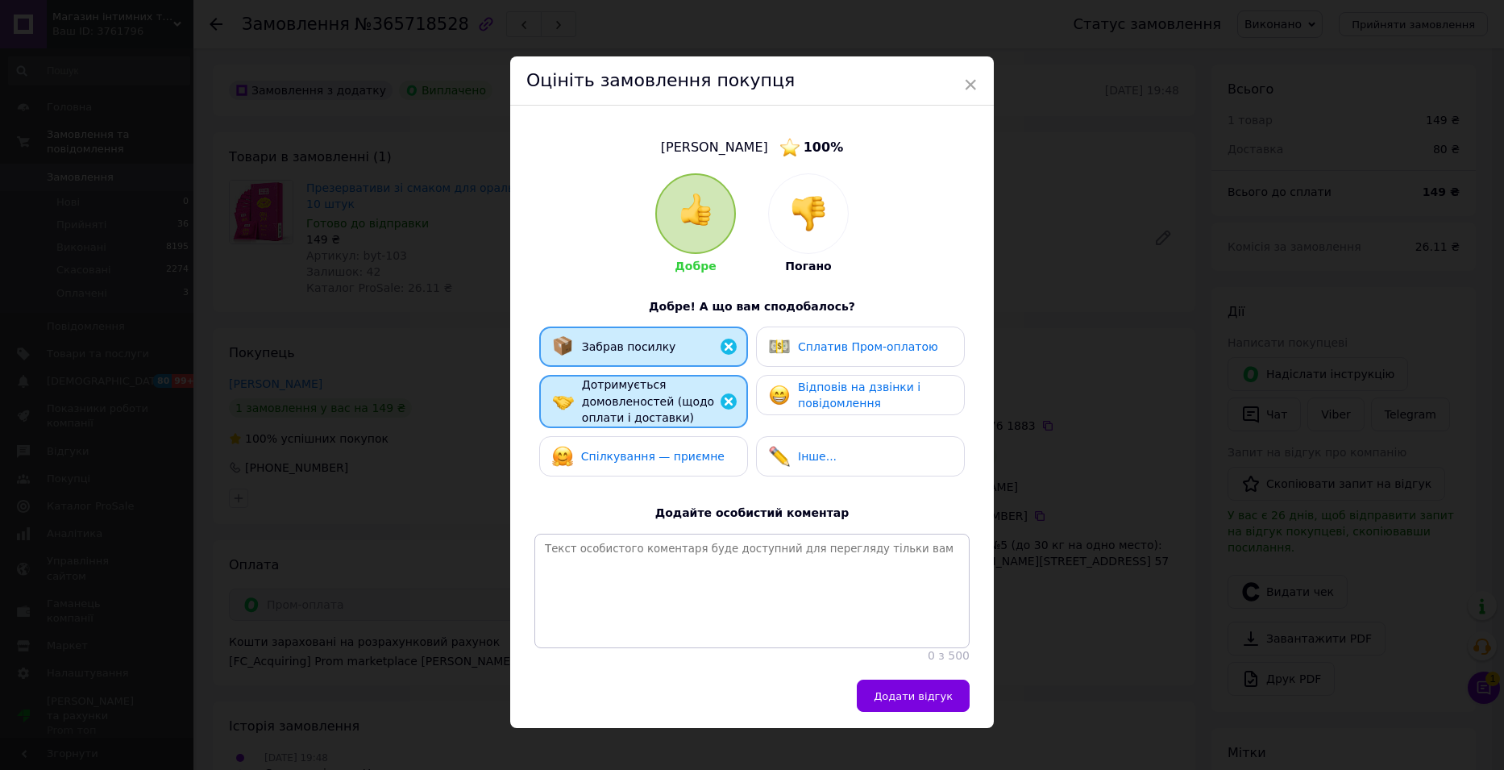
click at [681, 460] on span "Спілкування — приємне" at bounding box center [652, 456] width 143 height 13
click at [834, 389] on span "Відповів на дзвінки і повідомлення" at bounding box center [859, 395] width 122 height 30
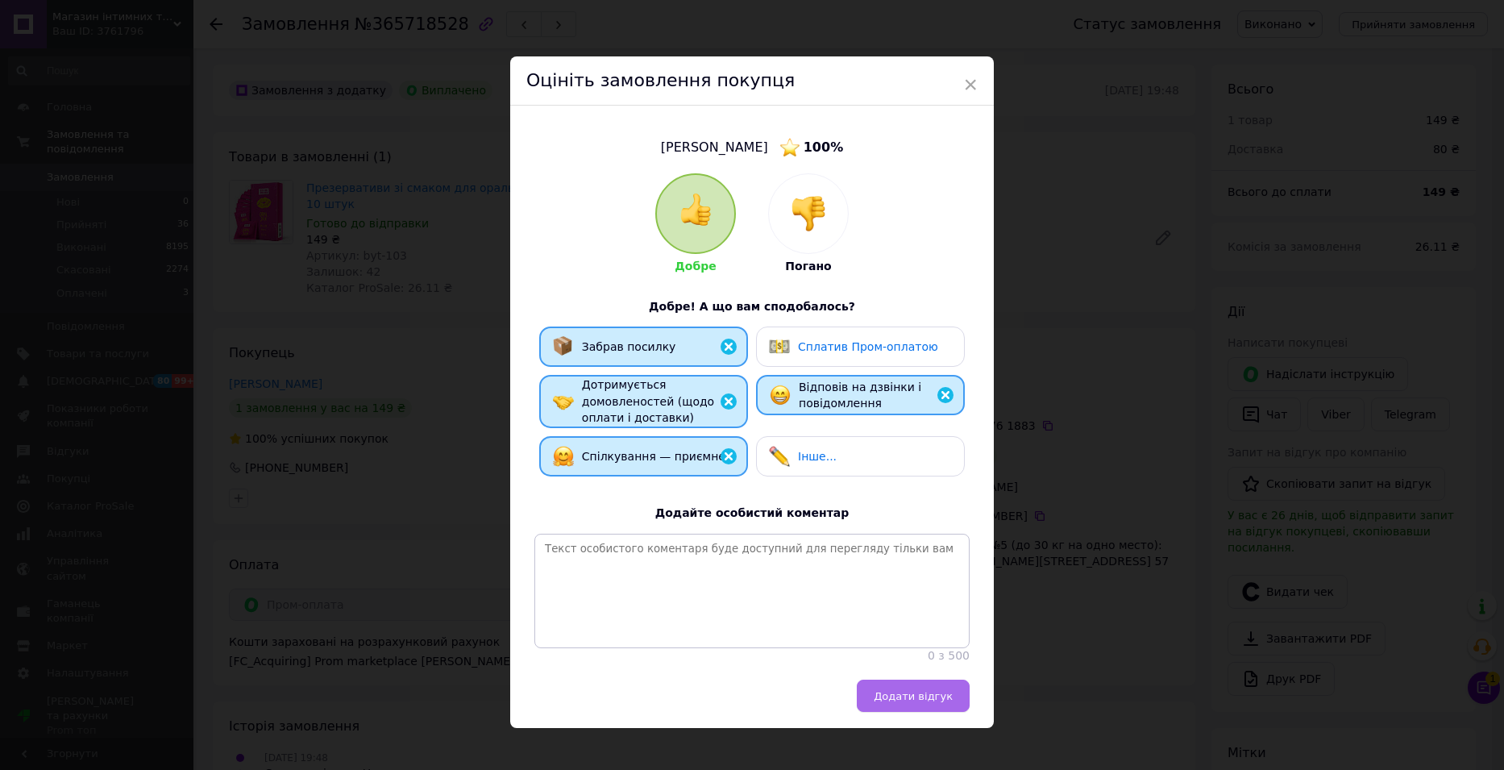
click at [900, 702] on span "Додати відгук" at bounding box center [913, 696] width 79 height 12
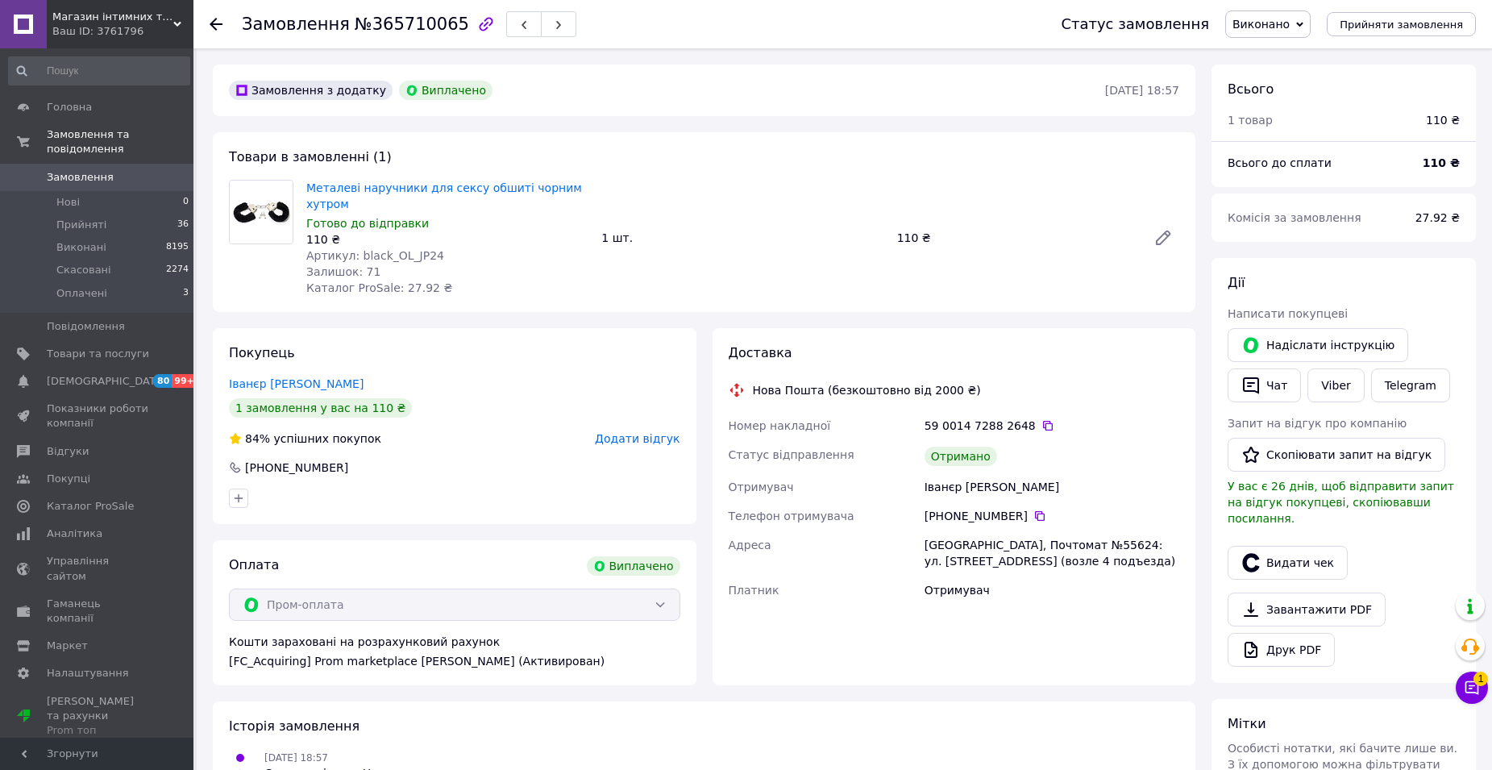
click at [649, 432] on span "Додати відгук" at bounding box center [637, 438] width 85 height 13
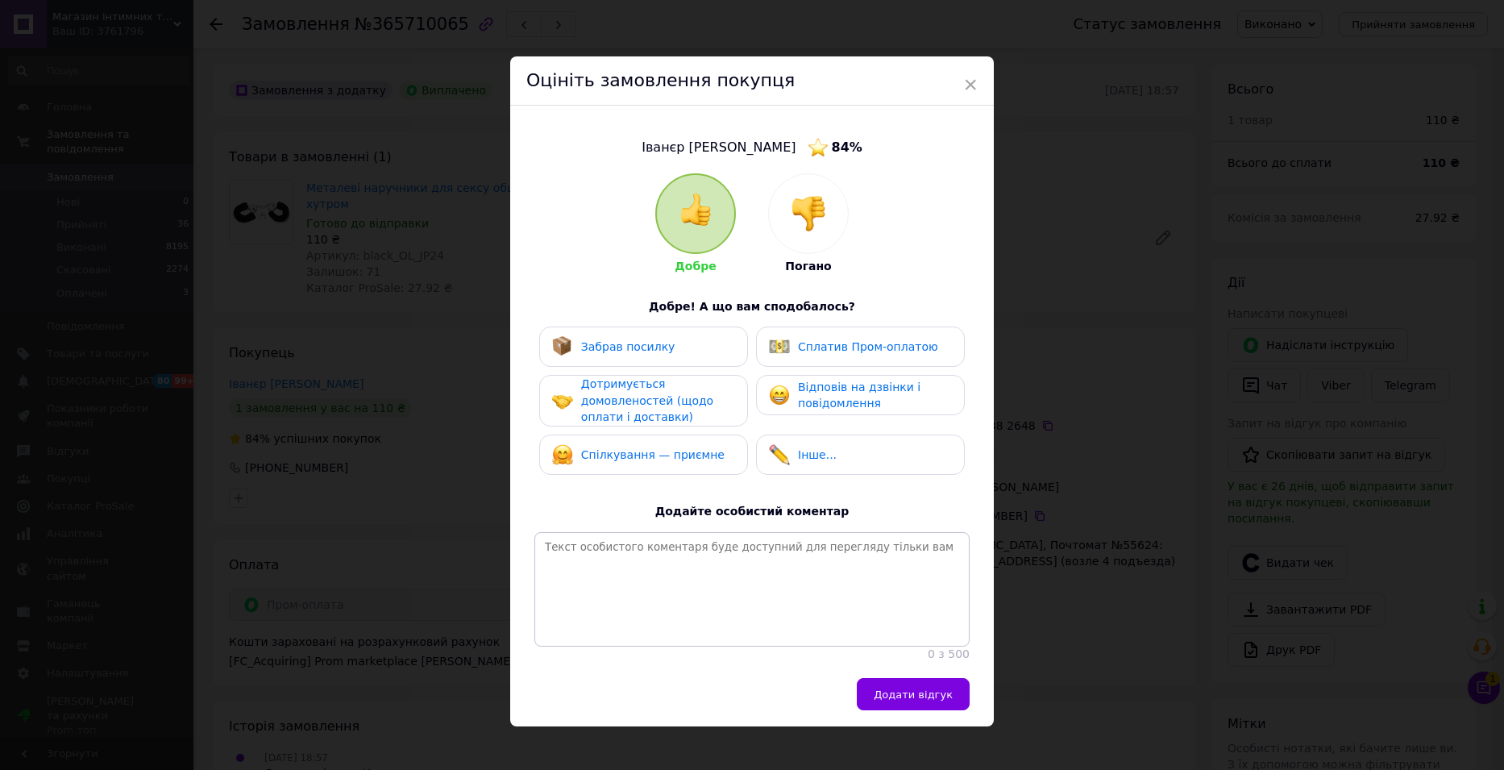
click at [654, 357] on div "Забрав посилку" at bounding box center [643, 346] width 209 height 40
click at [657, 400] on span "Дотримується домовленостей (щодо оплати і доставки)" at bounding box center [647, 400] width 132 height 46
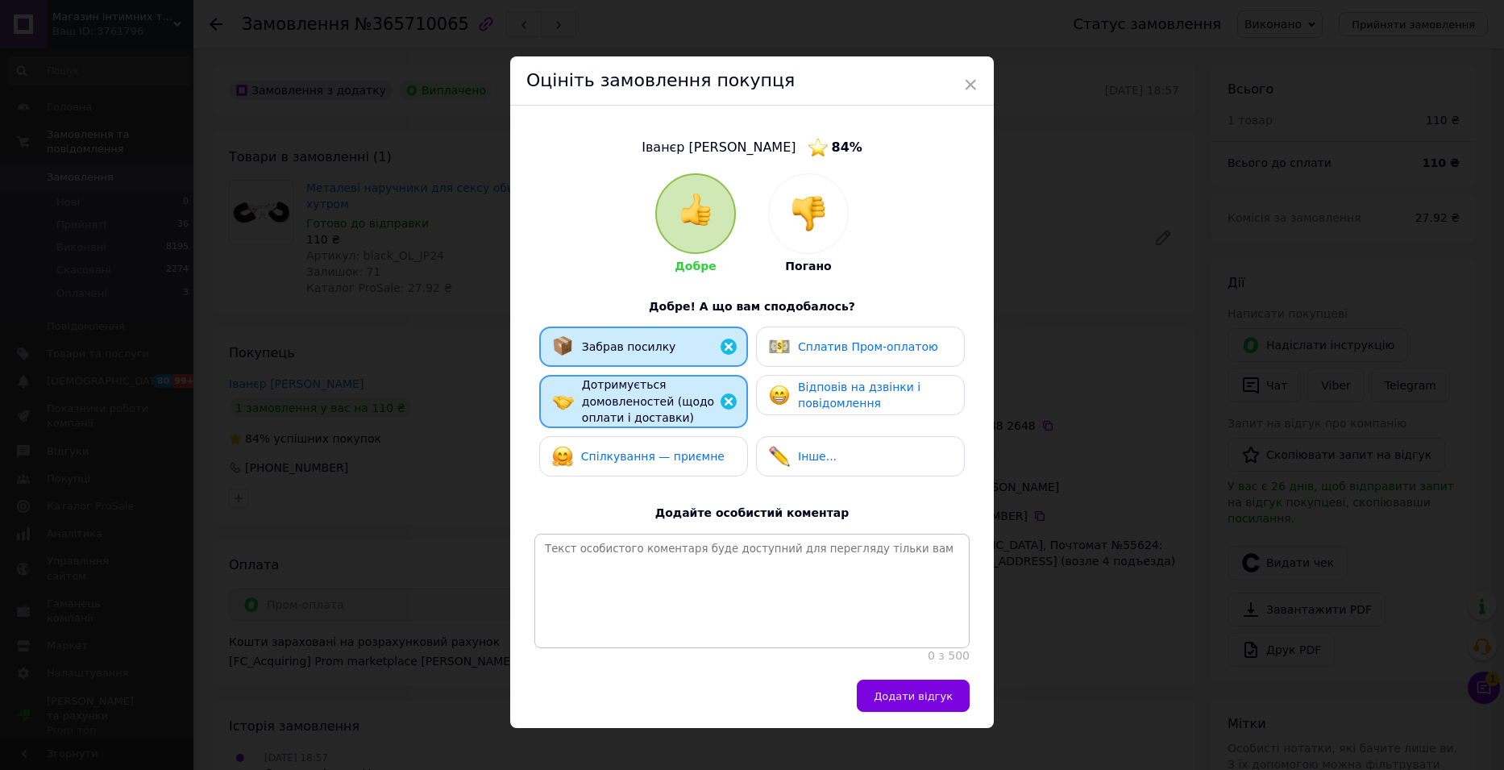
click at [648, 457] on span "Спілкування — приємне" at bounding box center [652, 456] width 143 height 13
click at [809, 394] on span "Відповів на дзвінки і повідомлення" at bounding box center [859, 395] width 122 height 30
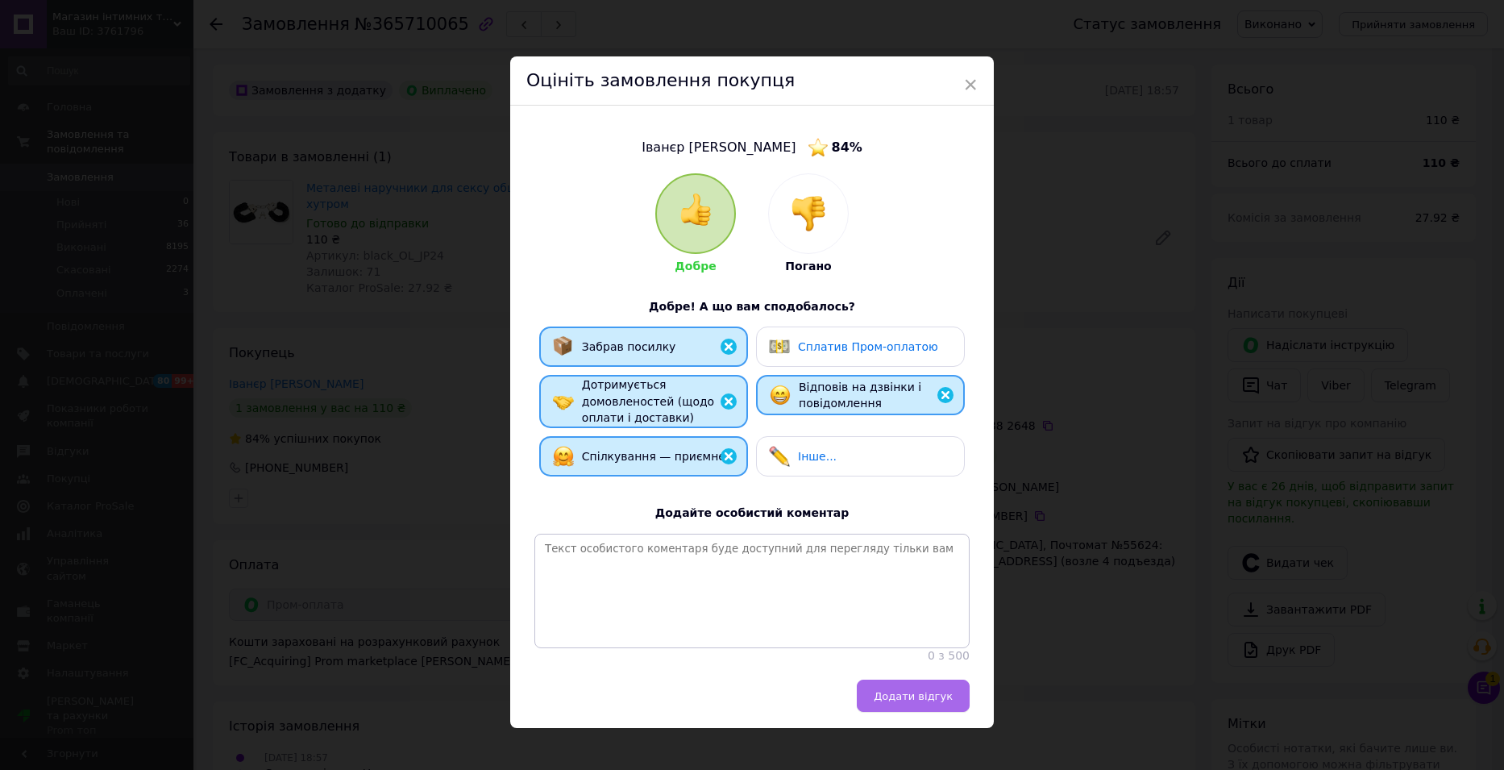
click at [914, 702] on span "Додати відгук" at bounding box center [913, 696] width 79 height 12
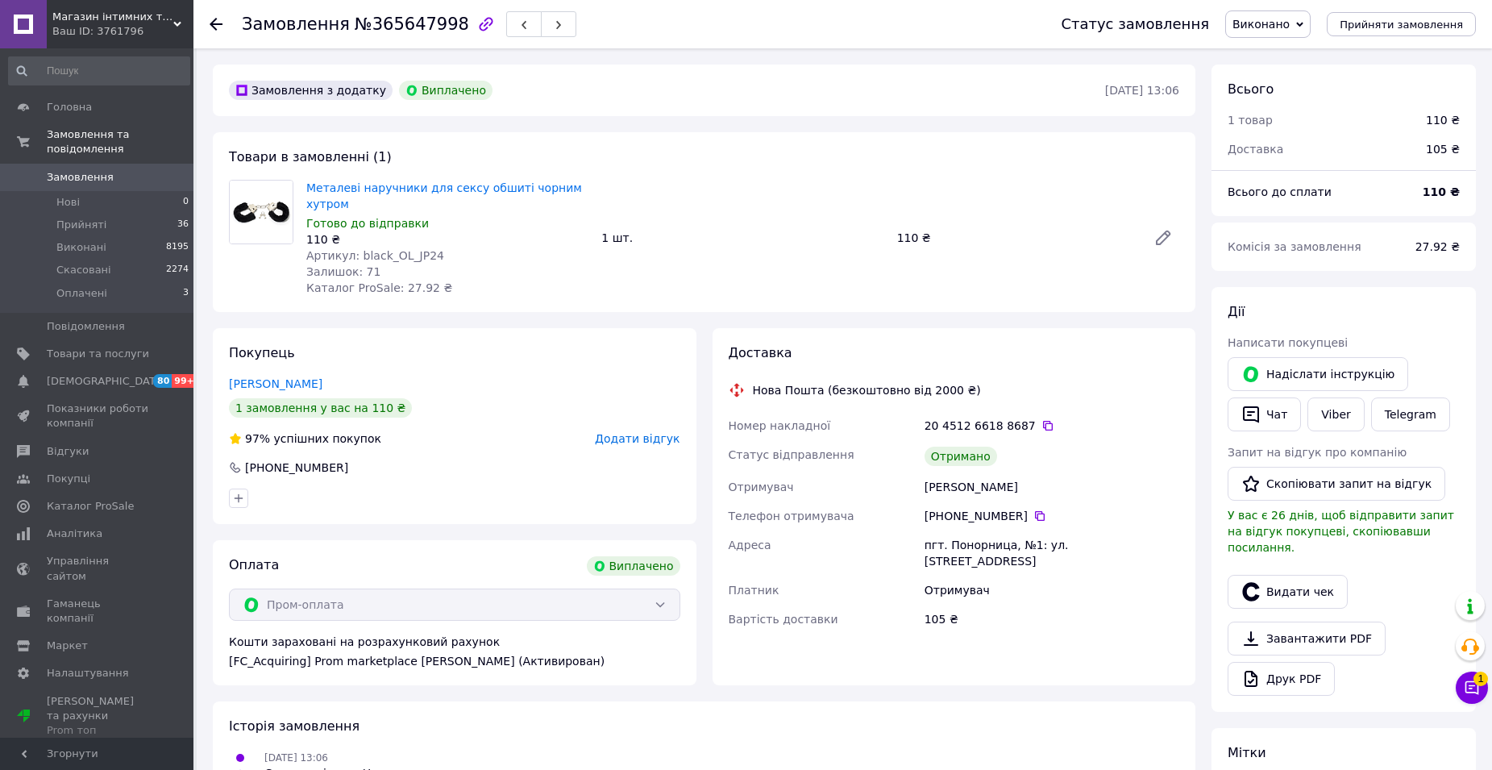
click at [641, 432] on span "Додати відгук" at bounding box center [637, 438] width 85 height 13
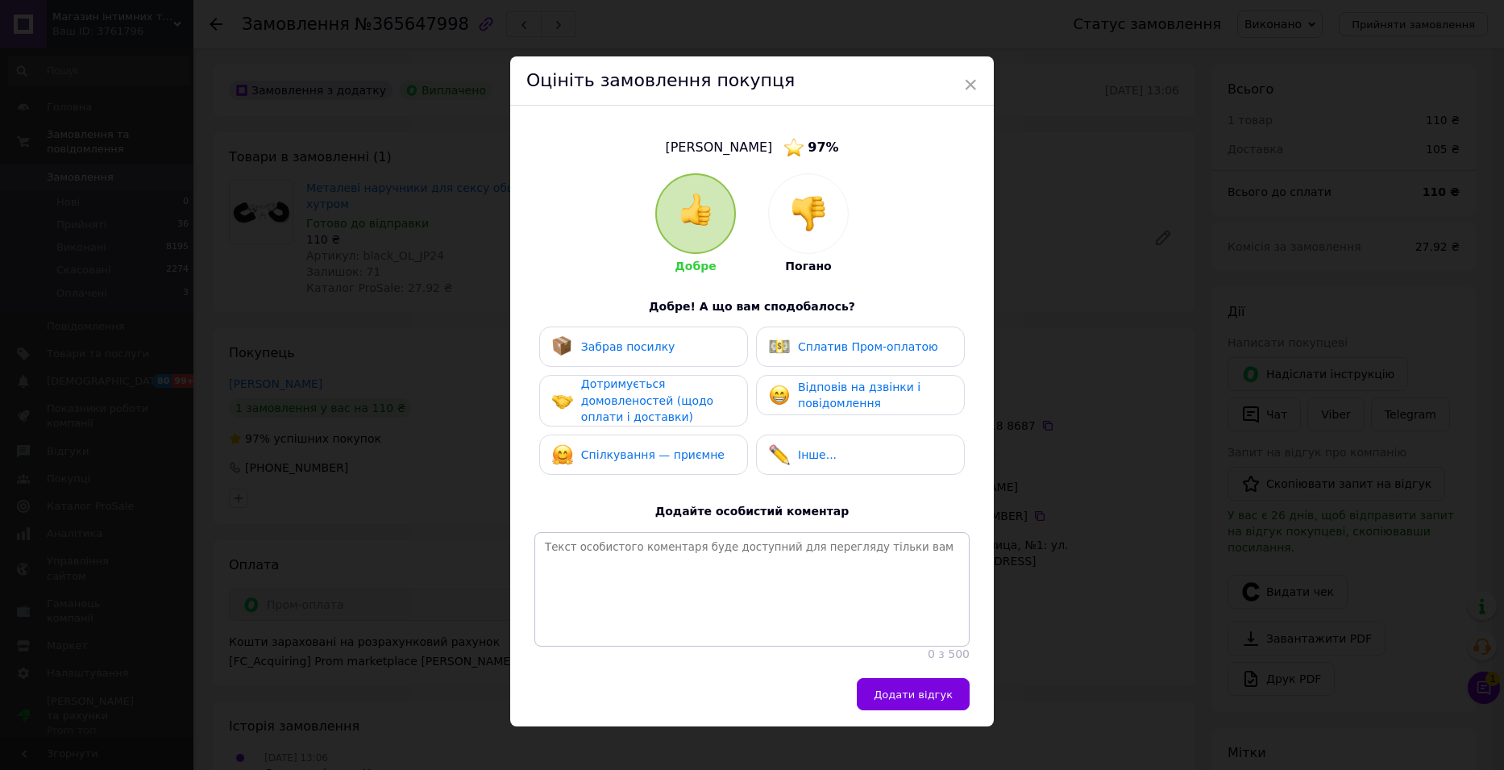
click at [662, 334] on div "Забрав посилку" at bounding box center [643, 346] width 209 height 40
click at [646, 396] on span "Дотримується домовленостей (щодо оплати і доставки)" at bounding box center [647, 400] width 132 height 46
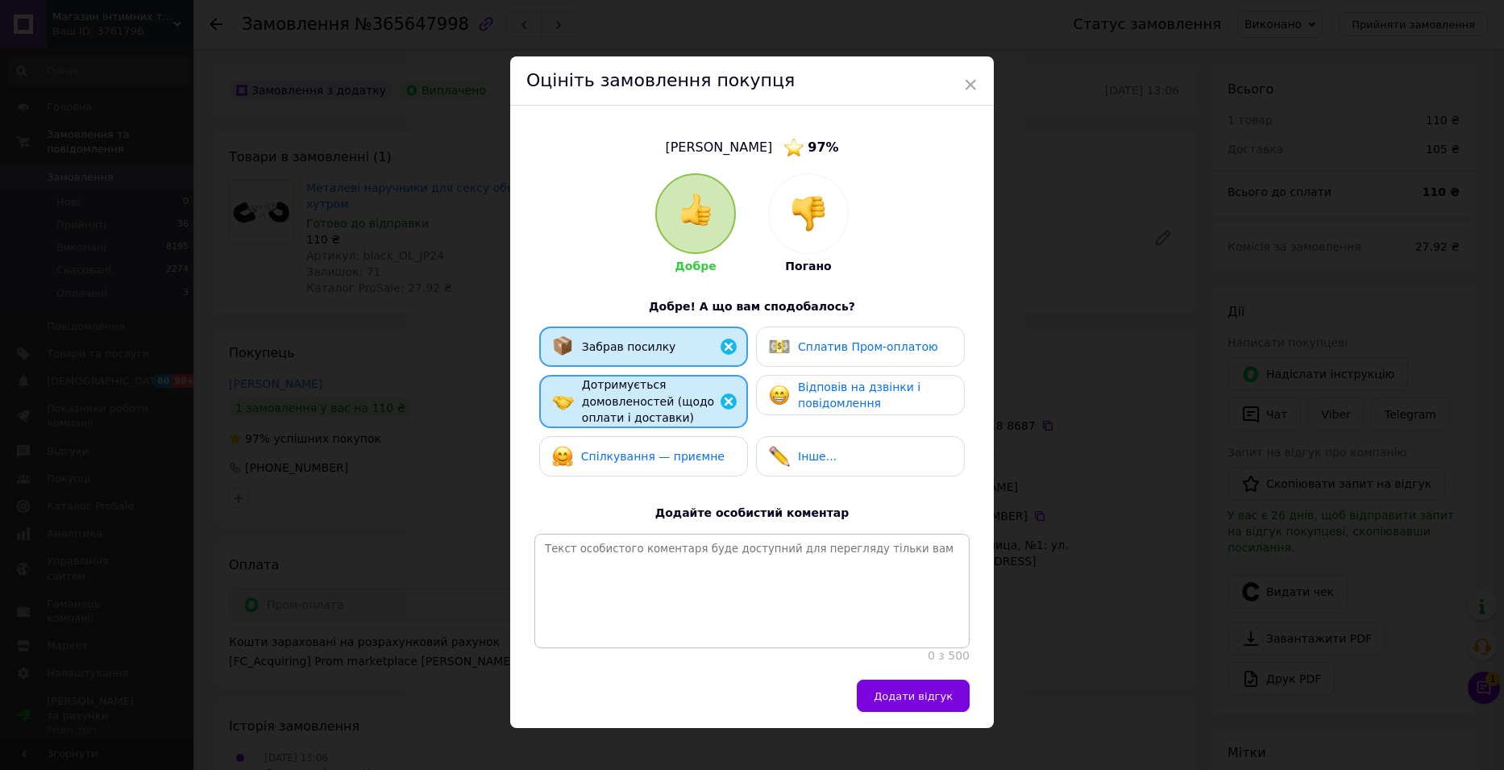
click at [643, 451] on span "Спілкування — приємне" at bounding box center [652, 456] width 143 height 13
click at [828, 398] on span "Відповів на дзвінки і повідомлення" at bounding box center [859, 395] width 122 height 30
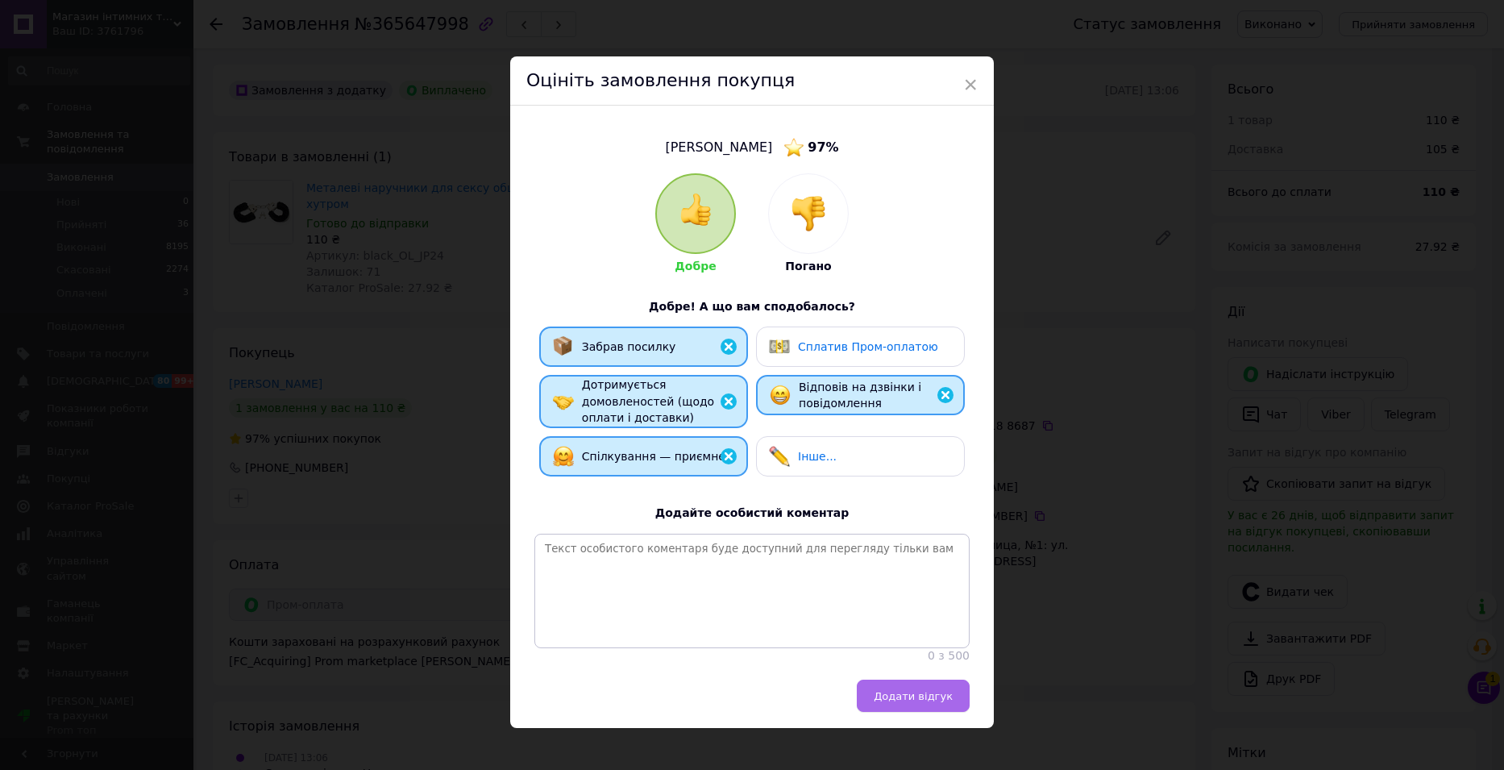
click at [907, 702] on span "Додати відгук" at bounding box center [913, 696] width 79 height 12
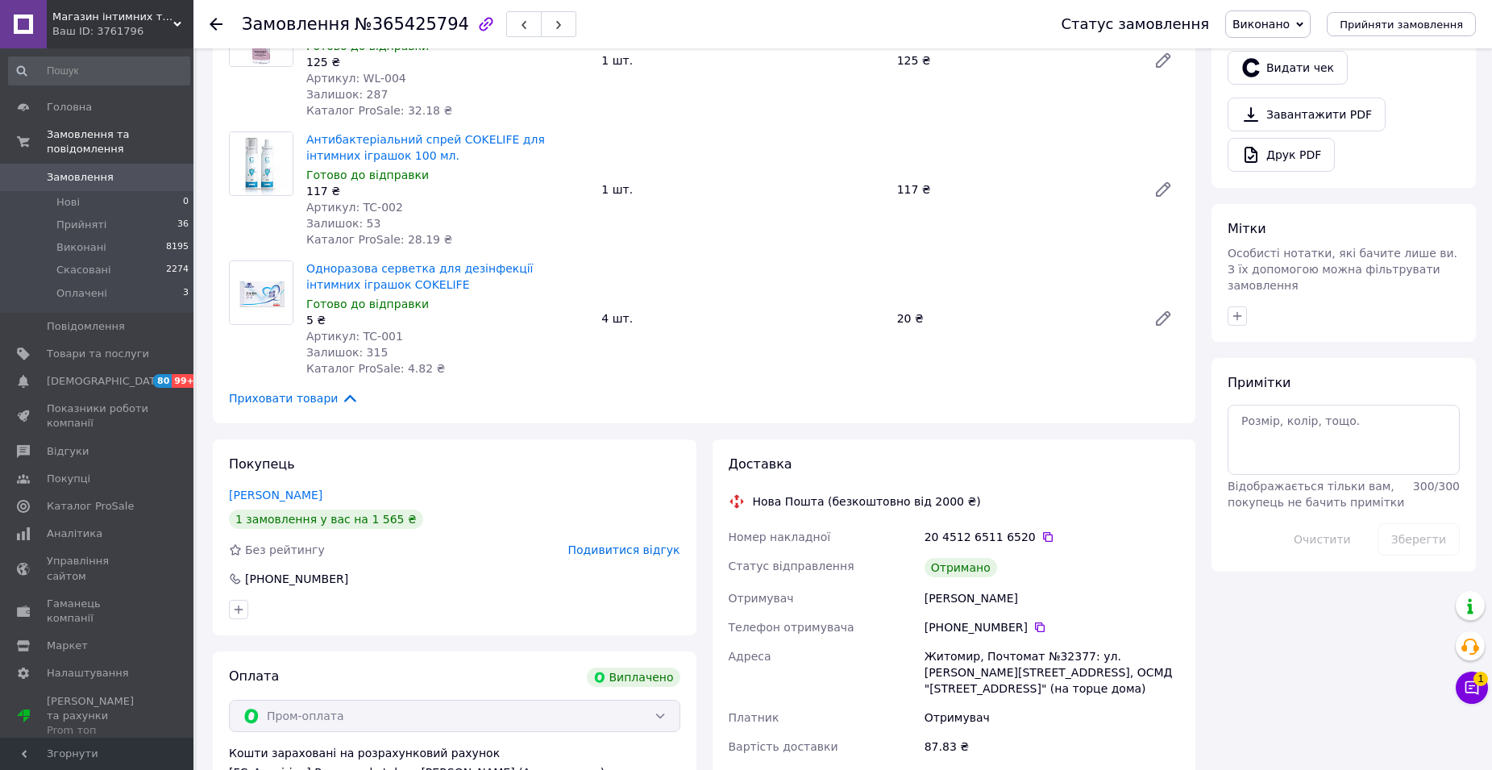
scroll to position [725, 0]
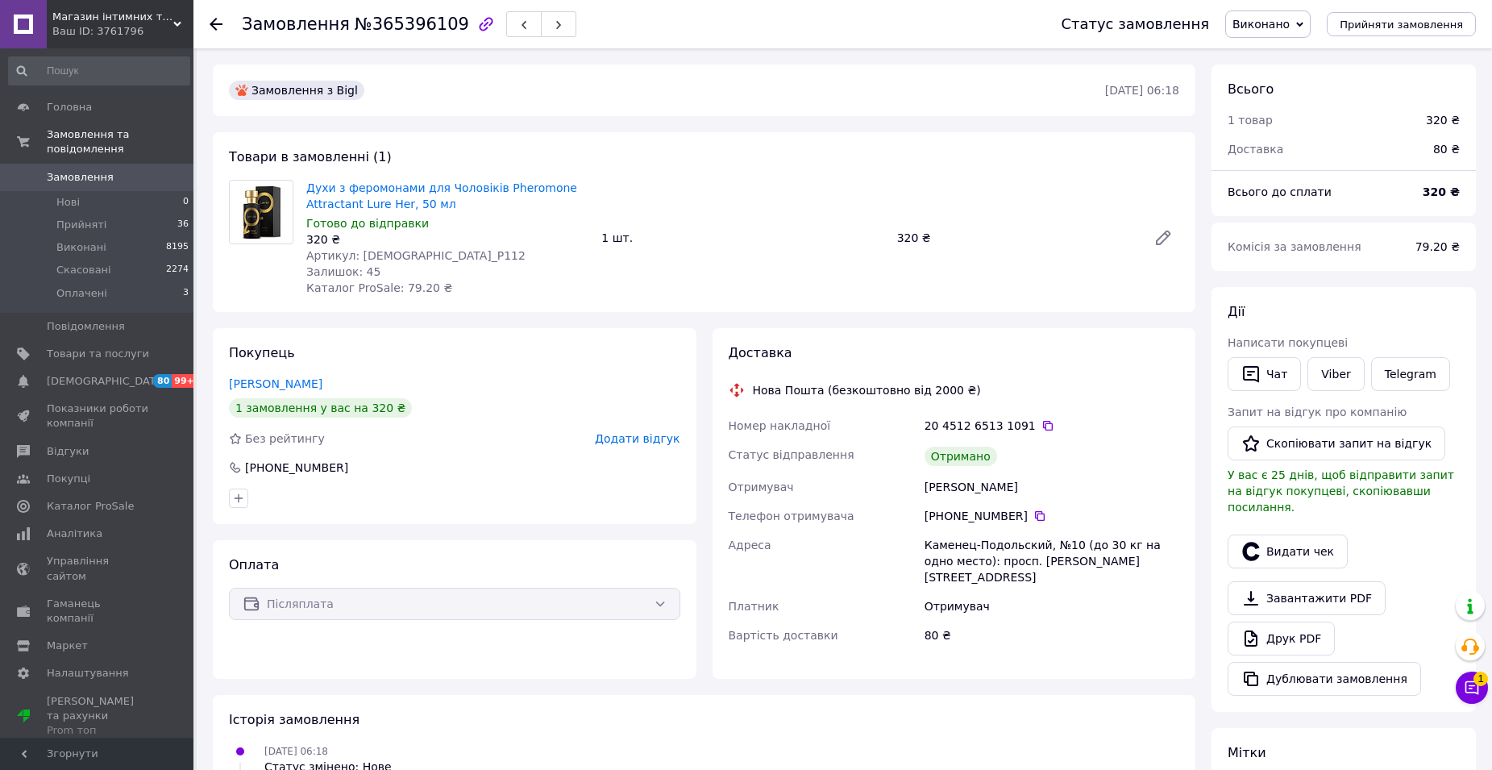
click at [638, 439] on span "Додати відгук" at bounding box center [637, 438] width 85 height 13
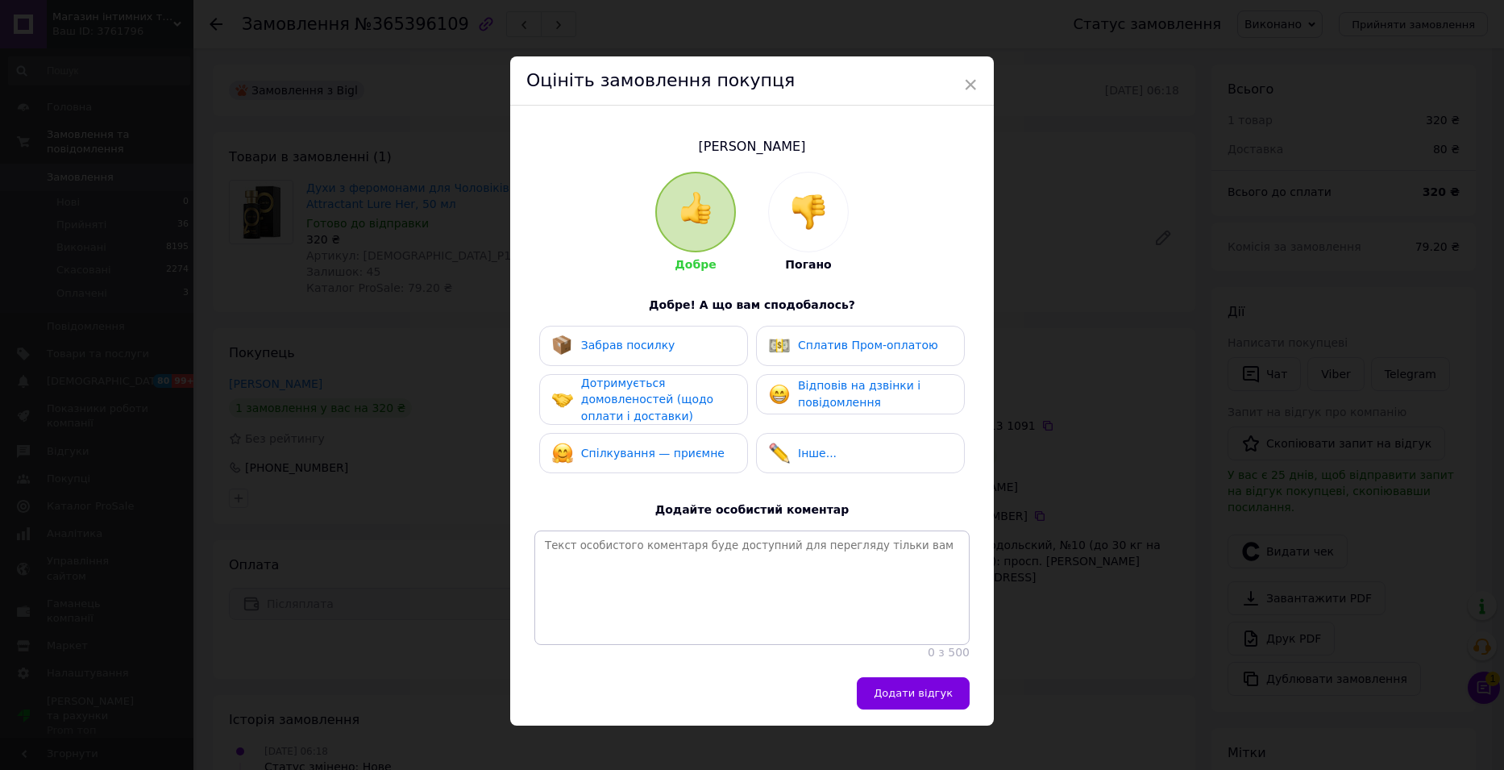
click at [662, 347] on div "Забрав посилку" at bounding box center [643, 345] width 183 height 21
click at [661, 396] on span "Дотримується домовленостей (щодо оплати і доставки)" at bounding box center [647, 399] width 132 height 46
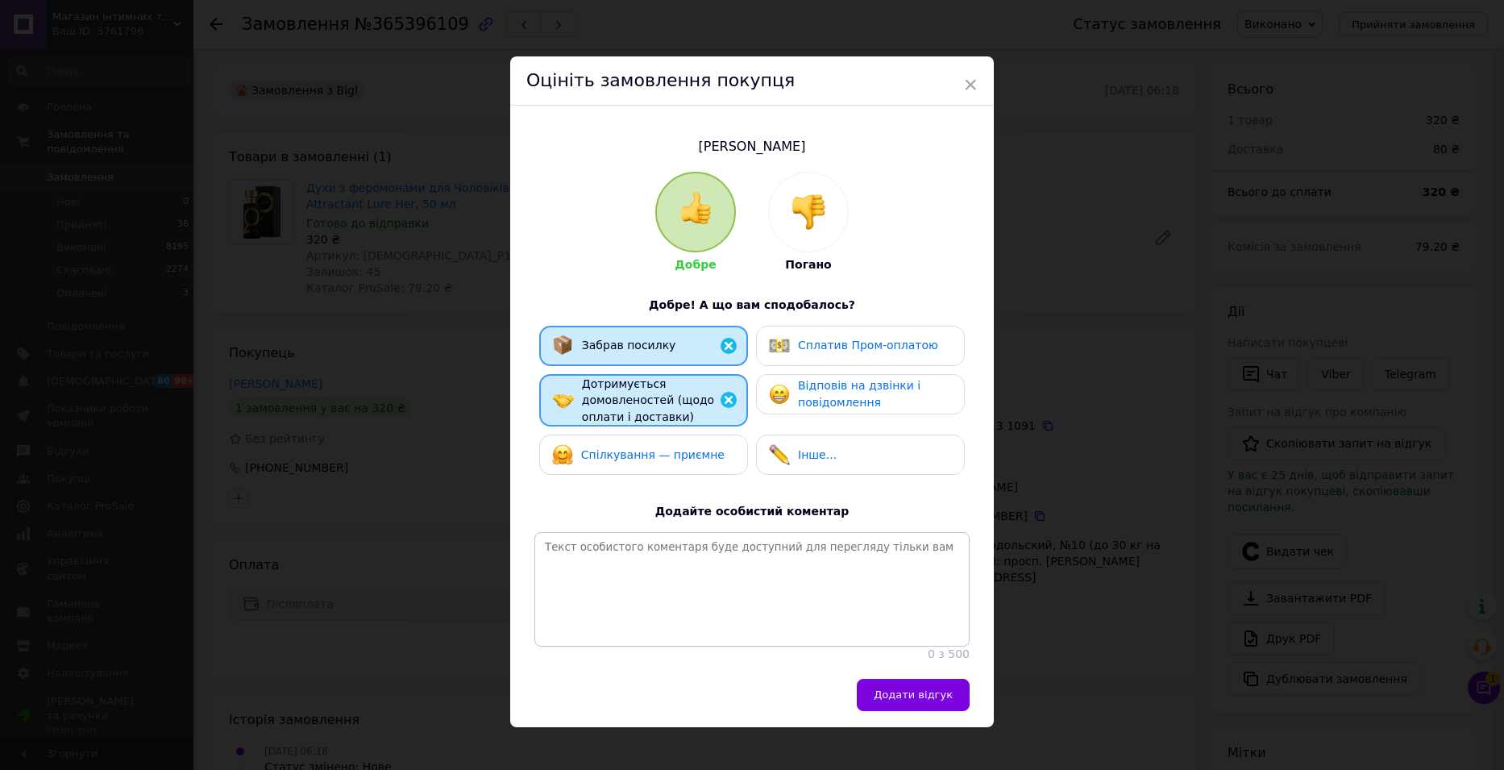
click at [665, 450] on span "Спілкування — приємне" at bounding box center [652, 454] width 143 height 13
click at [874, 379] on span "Відповів на дзвінки і повідомлення" at bounding box center [859, 394] width 122 height 30
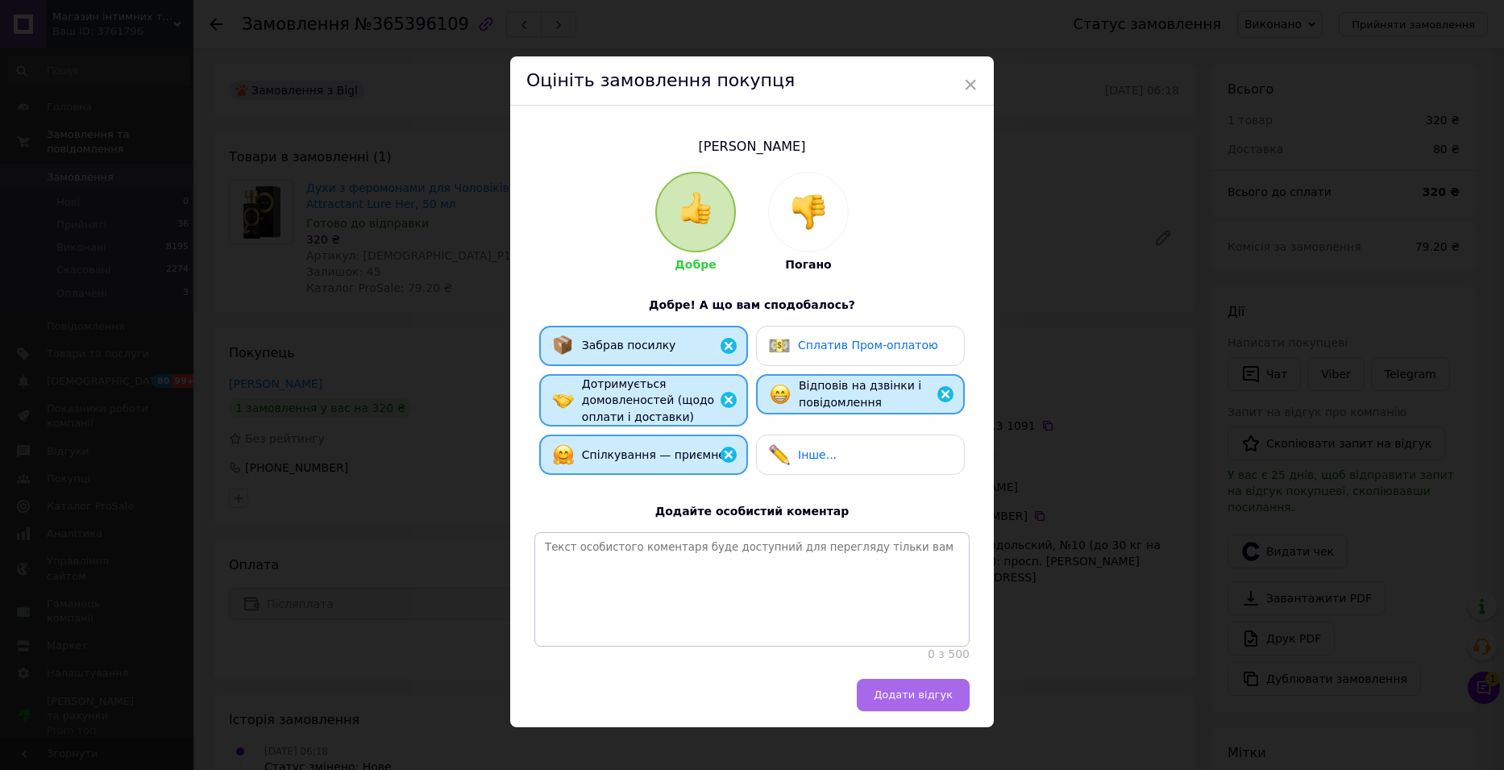
click at [911, 700] on span "Додати відгук" at bounding box center [913, 694] width 79 height 12
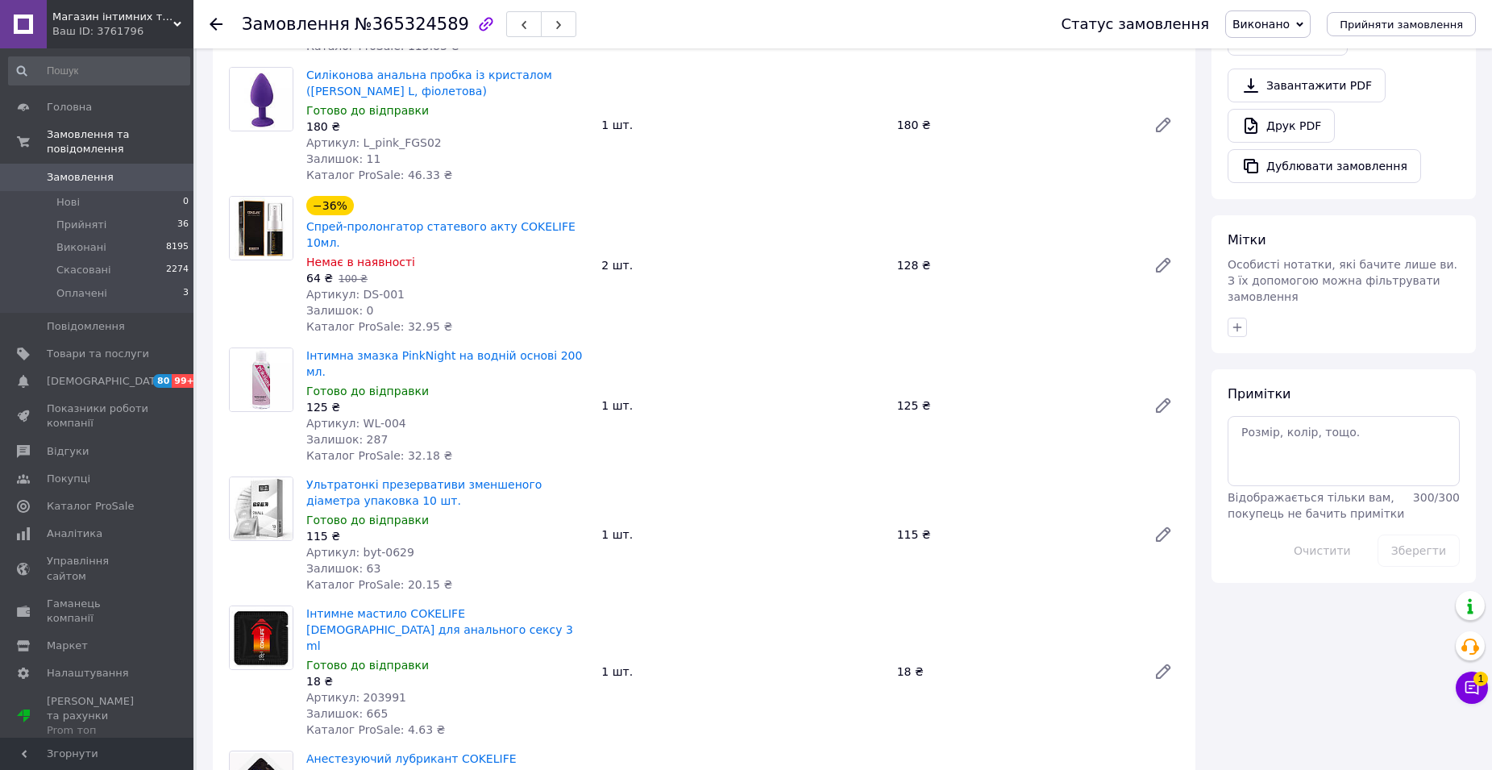
scroll to position [967, 0]
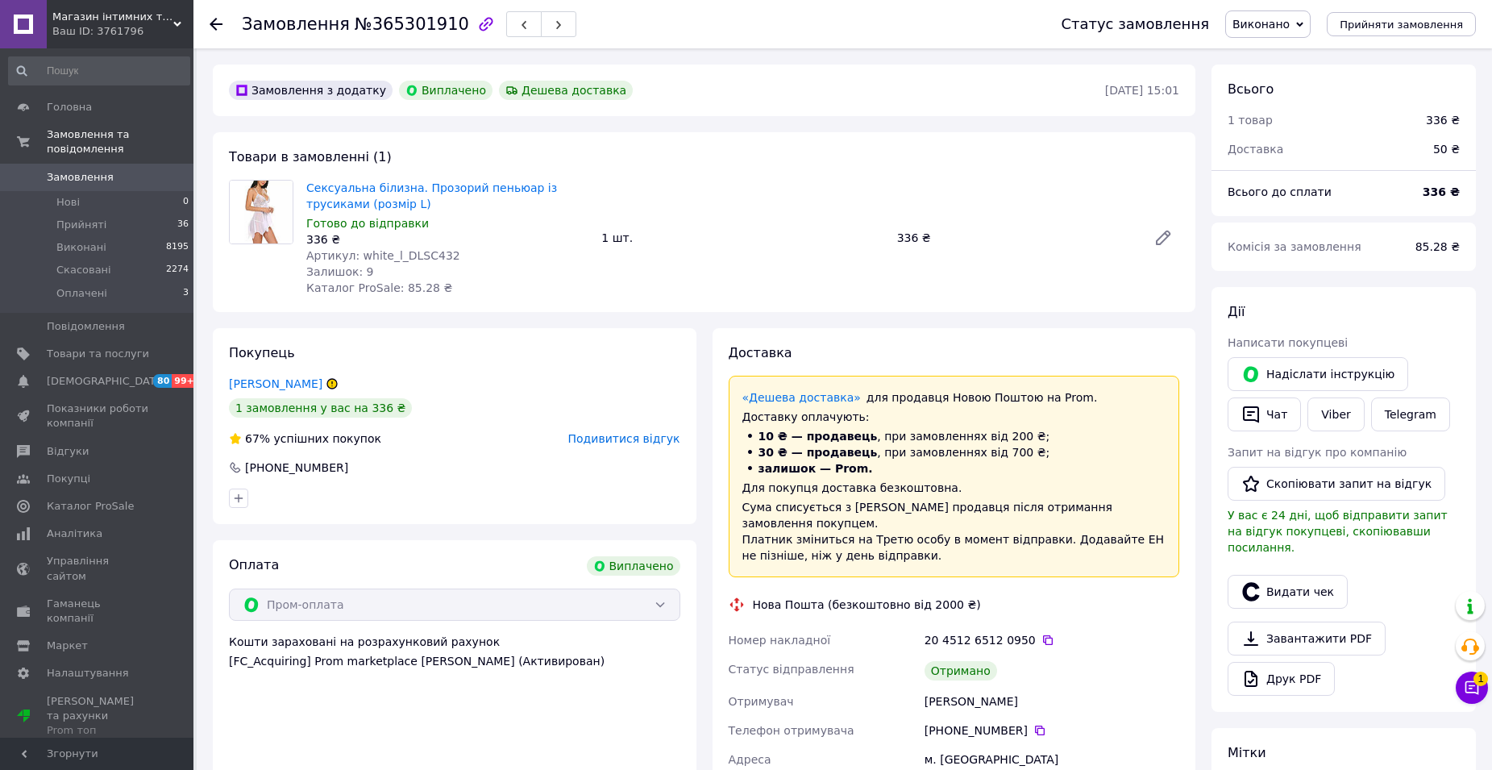
scroll to position [13, 0]
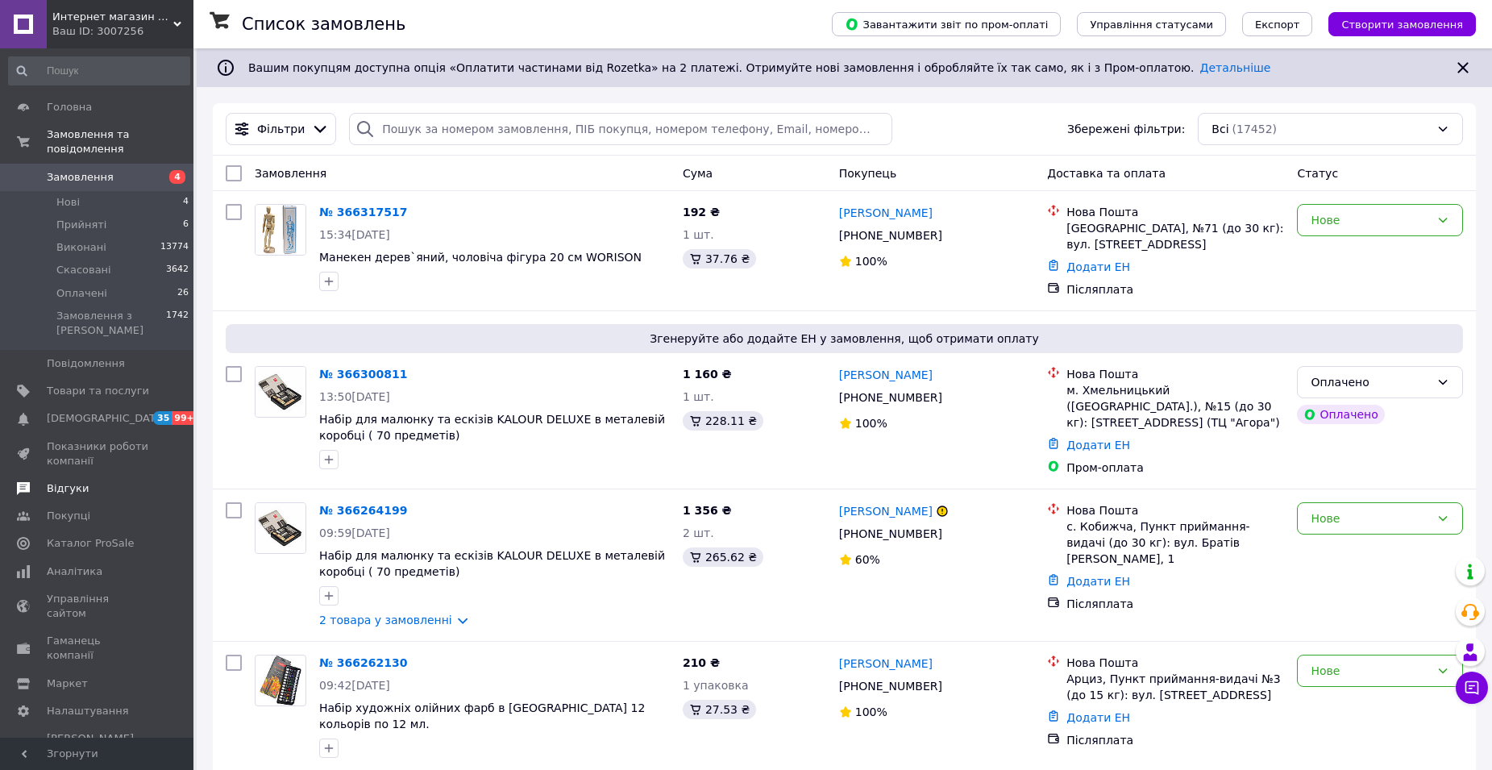
click at [77, 481] on span "Відгуки" at bounding box center [68, 488] width 42 height 15
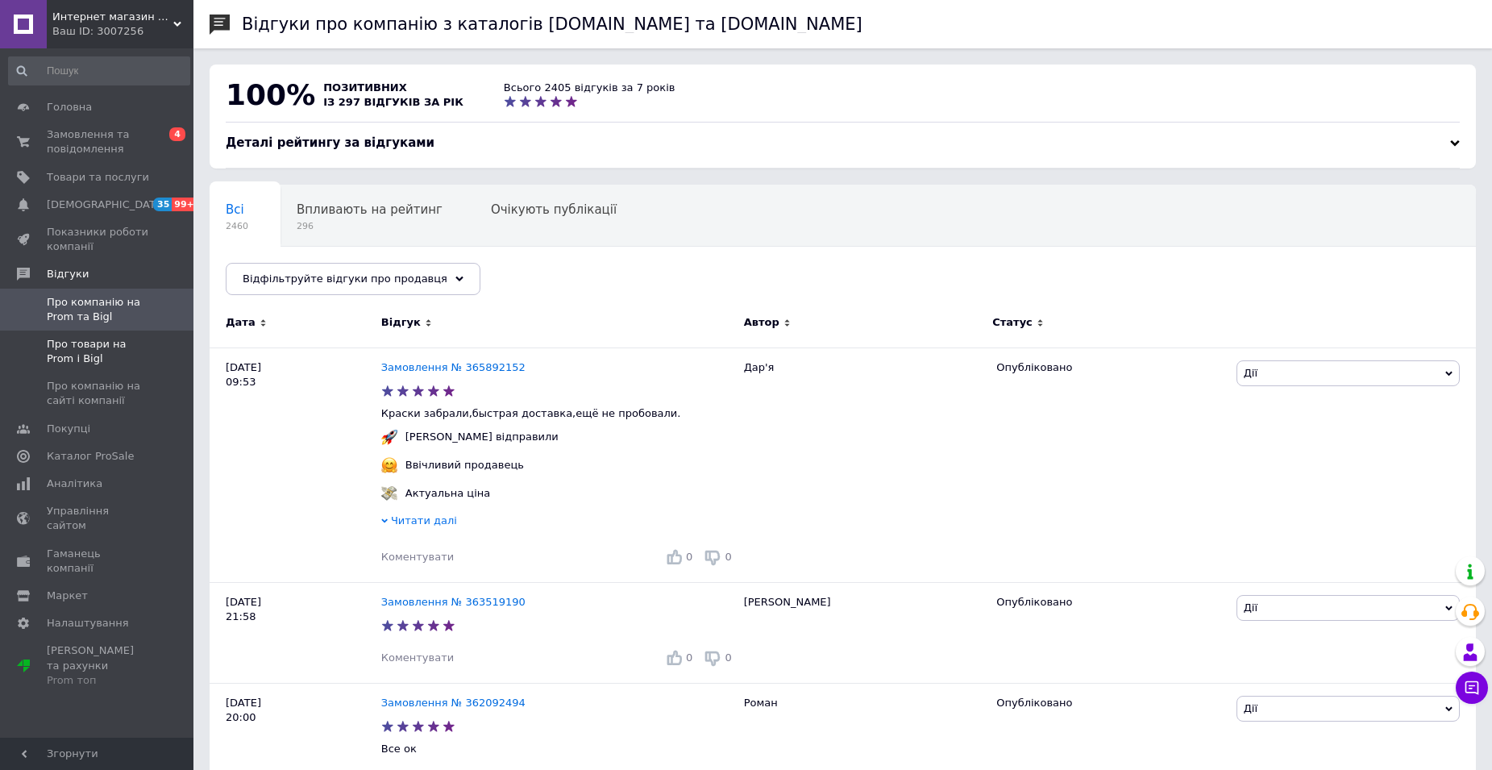
click at [83, 350] on span "Про товари на Prom і Bigl" at bounding box center [98, 351] width 102 height 29
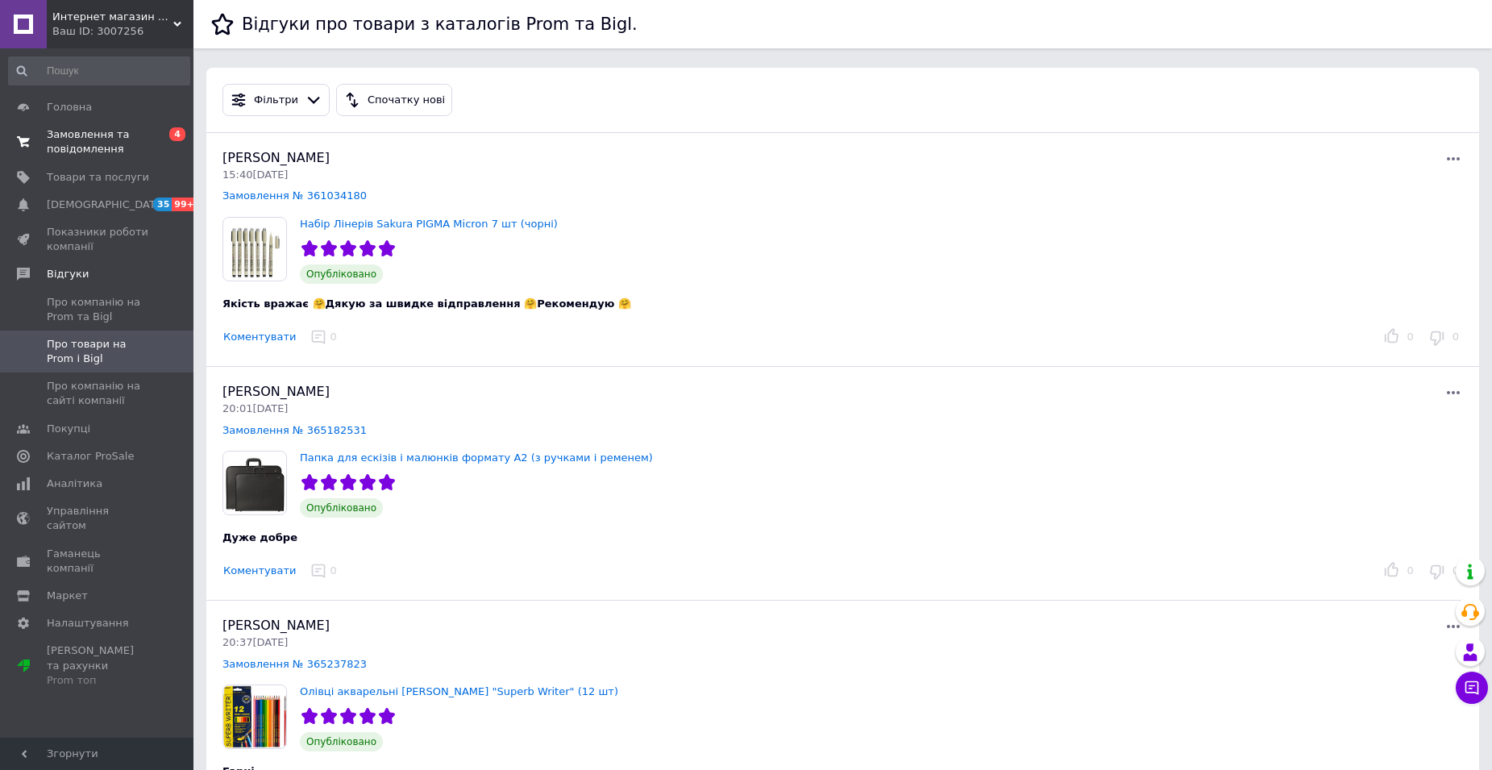
click at [77, 150] on span "Замовлення та повідомлення" at bounding box center [98, 141] width 102 height 29
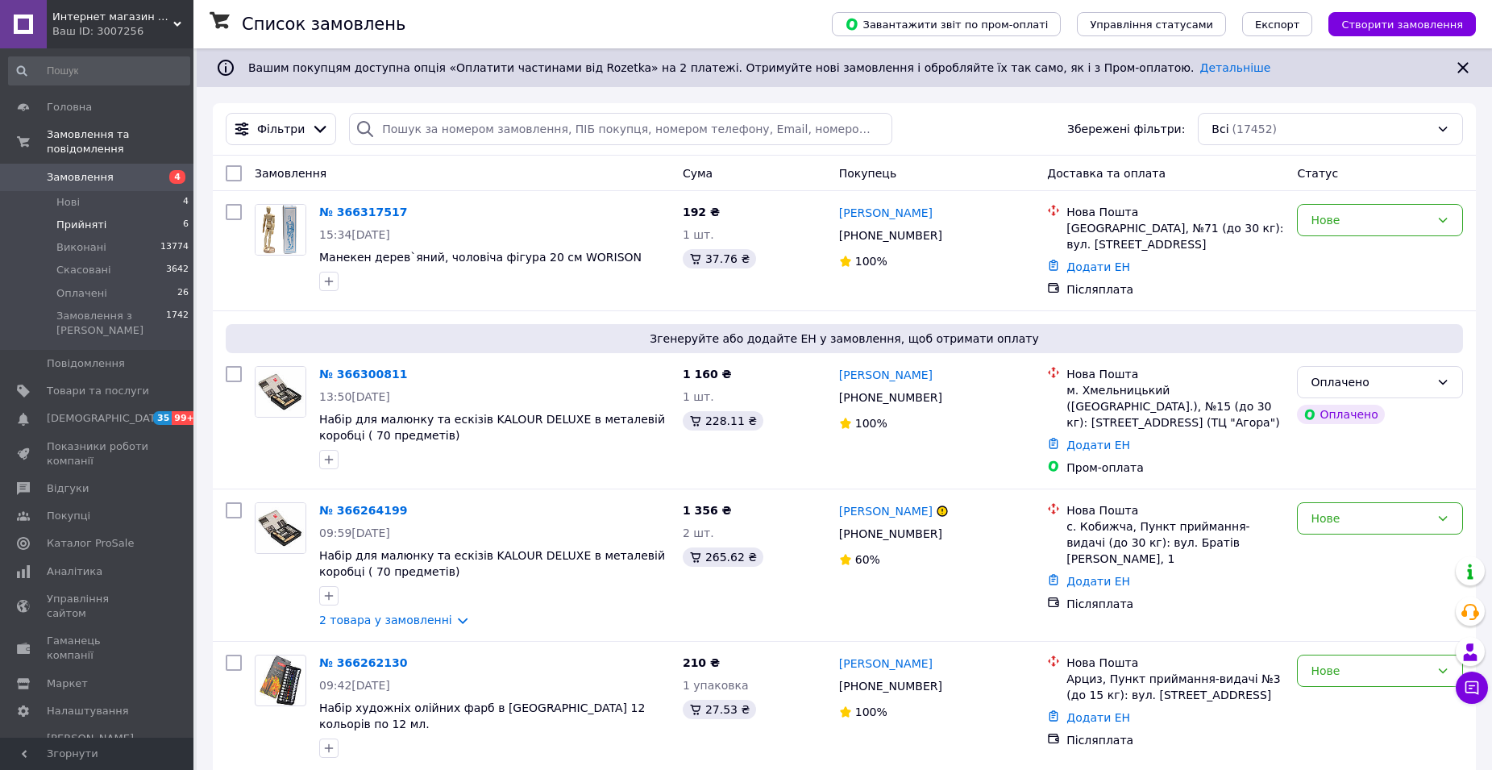
click at [82, 218] on span "Прийняті" at bounding box center [81, 225] width 50 height 15
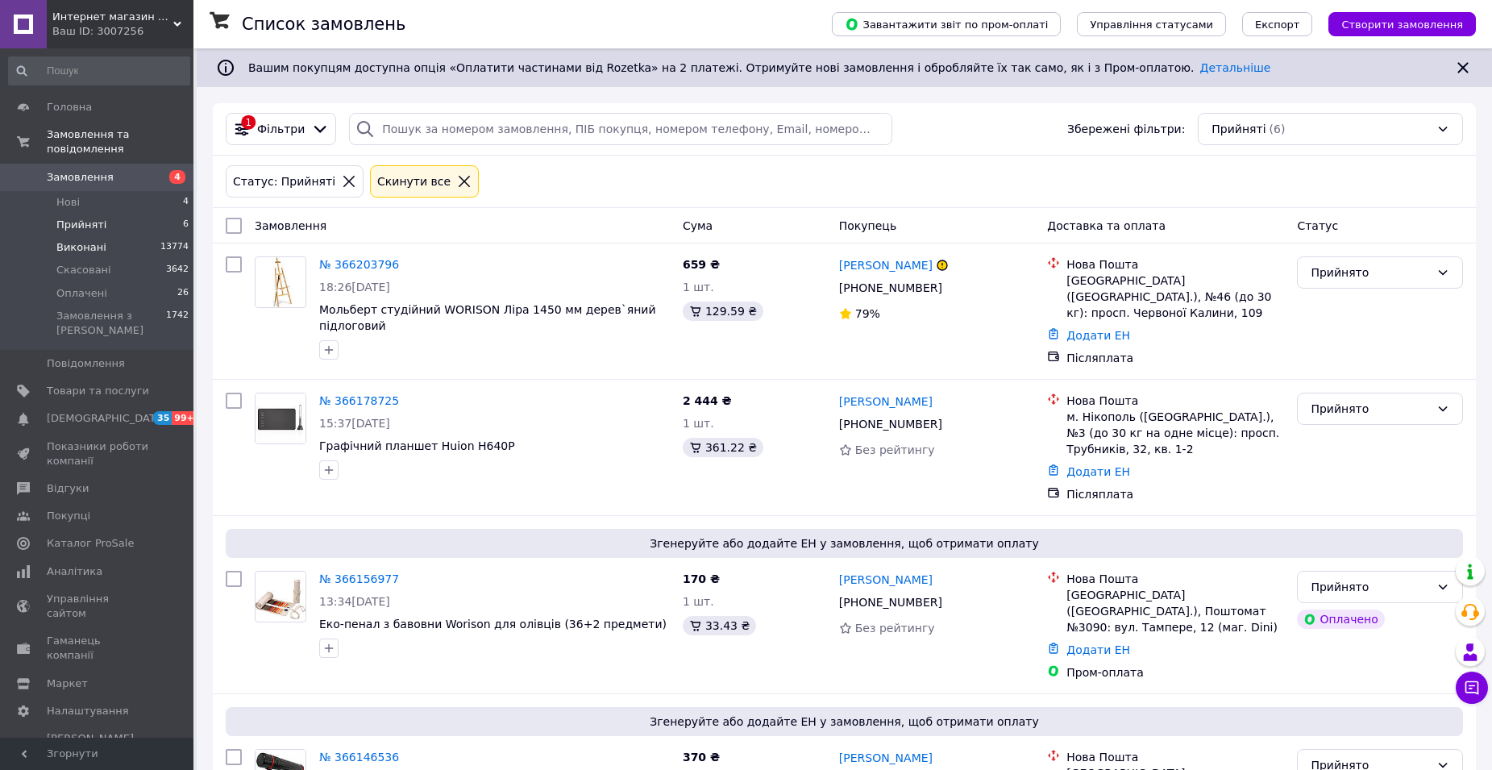
click at [94, 240] on span "Виконані" at bounding box center [81, 247] width 50 height 15
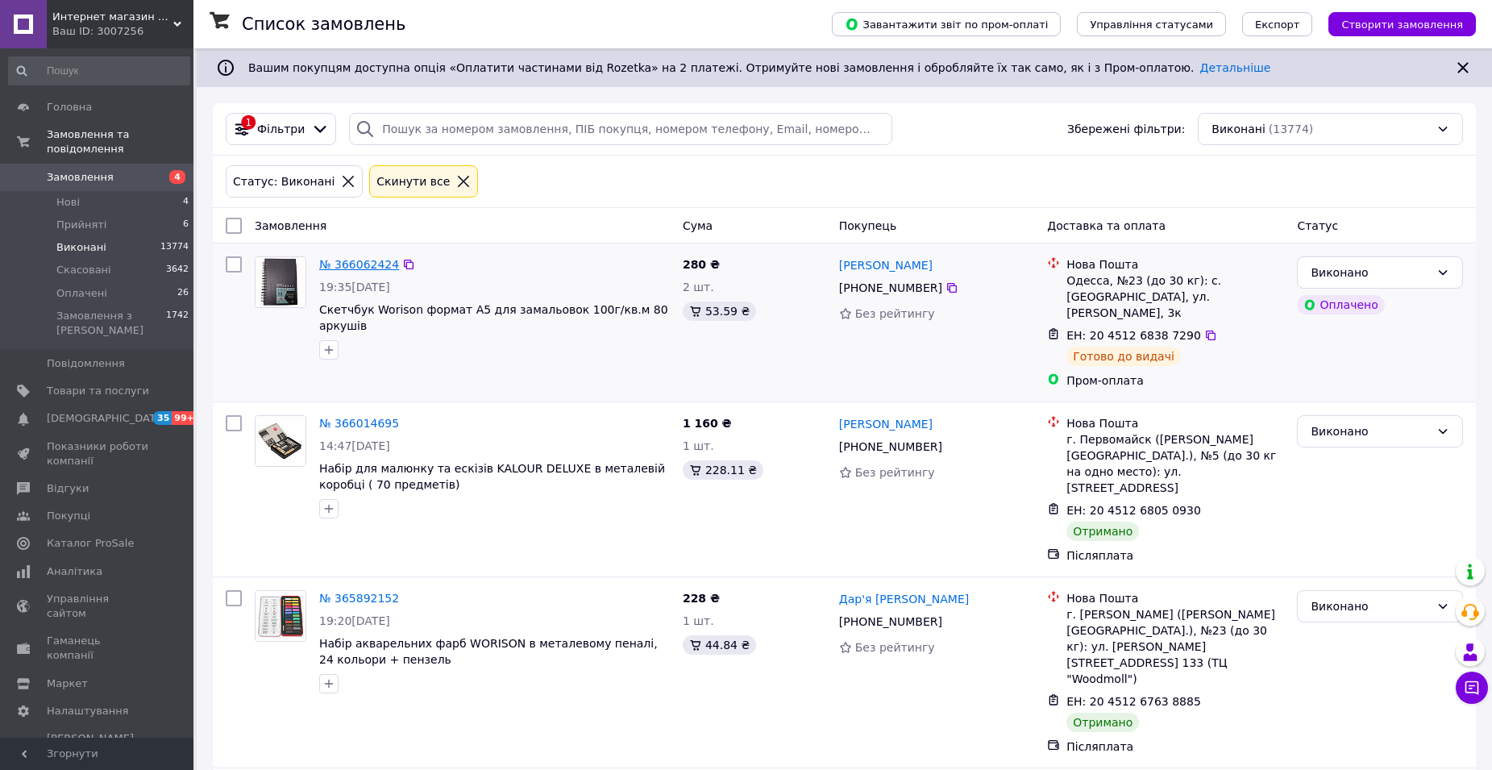
click at [363, 264] on link "№ 366062424" at bounding box center [359, 264] width 80 height 13
click at [353, 417] on link "№ 366014695" at bounding box center [359, 423] width 80 height 13
click at [369, 592] on link "№ 365892152" at bounding box center [359, 598] width 80 height 13
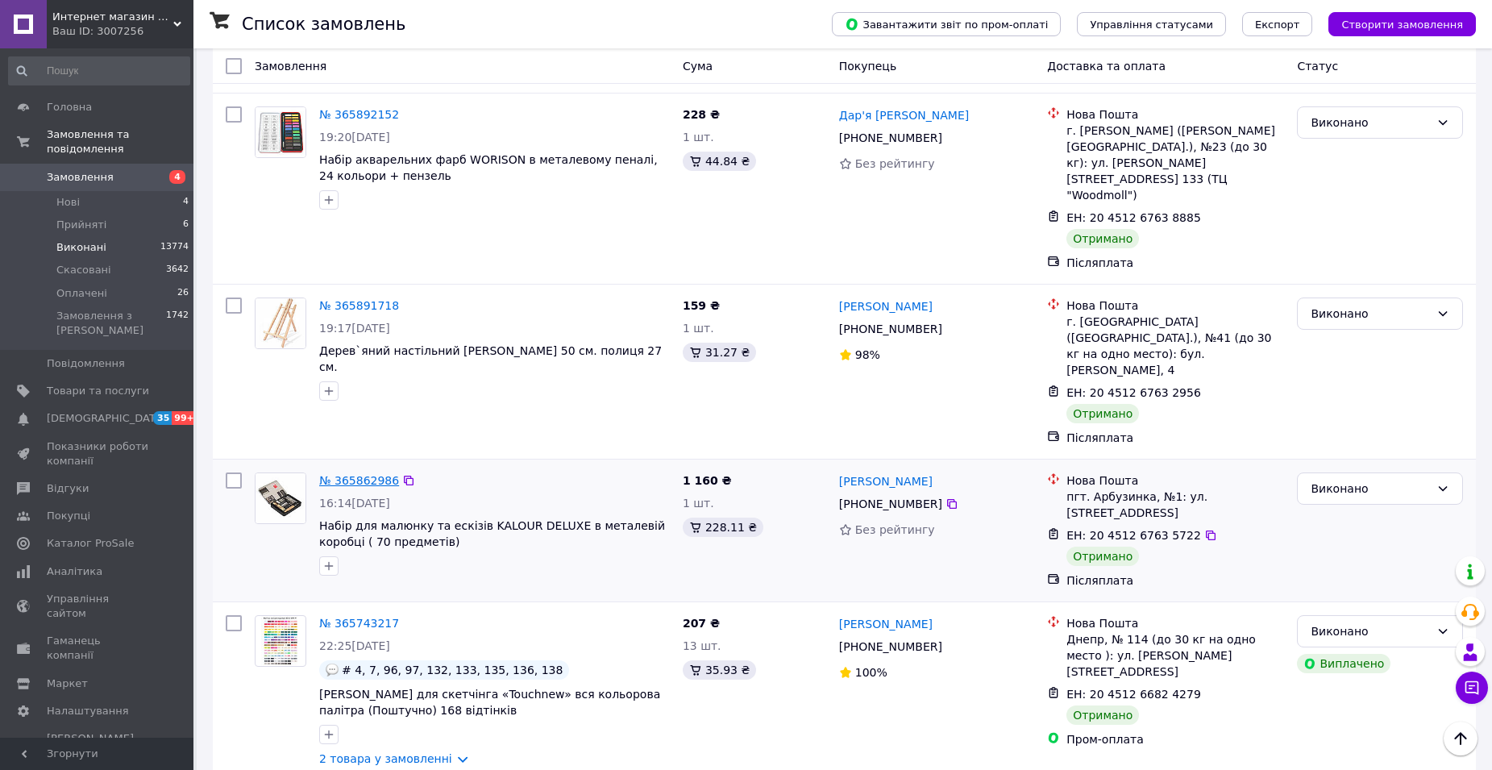
click at [347, 474] on link "№ 365862986" at bounding box center [359, 480] width 80 height 13
click at [357, 617] on link "№ 365743217" at bounding box center [359, 623] width 80 height 13
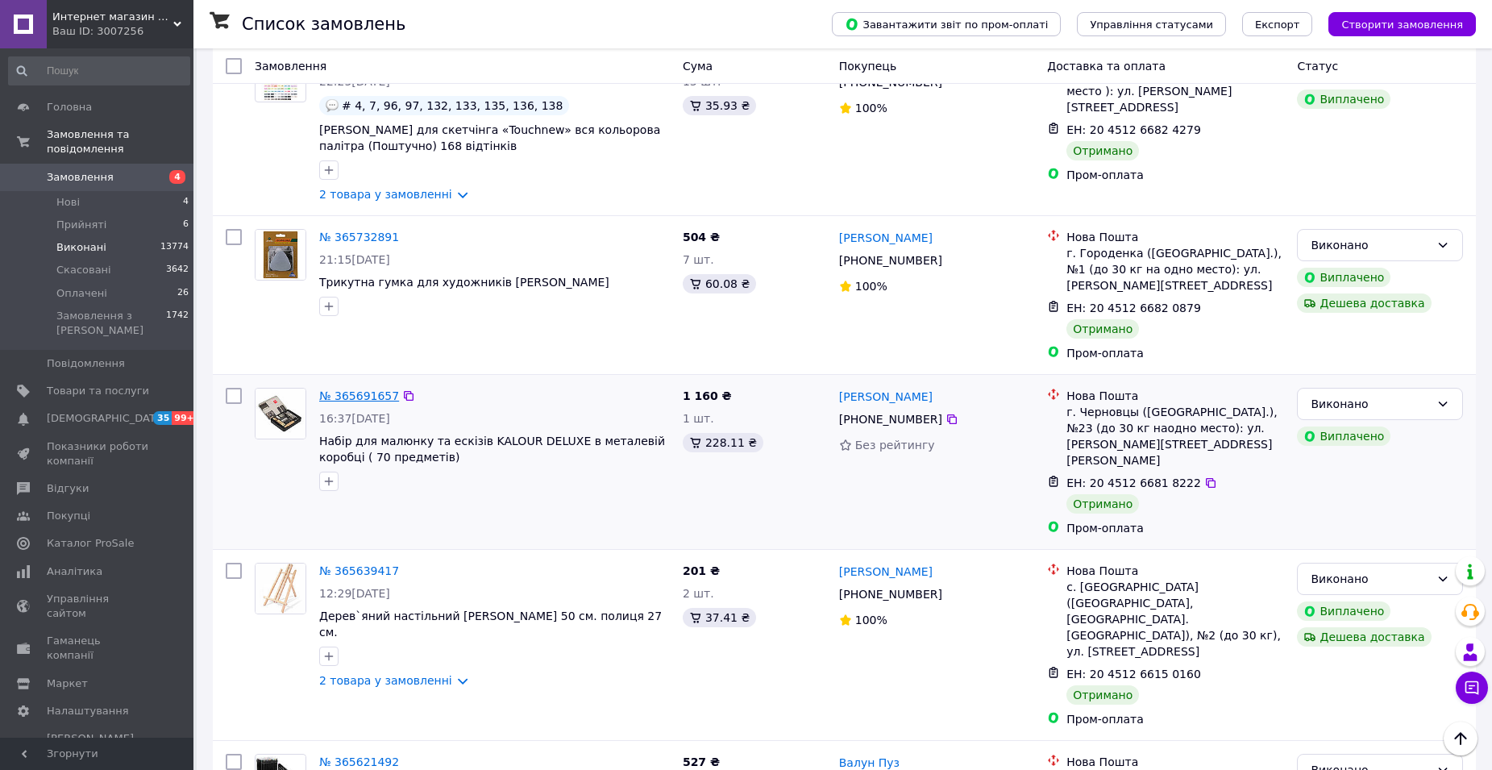
click at [362, 389] on link "№ 365691657" at bounding box center [359, 395] width 80 height 13
click at [347, 564] on link "№ 365639417" at bounding box center [359, 570] width 80 height 13
click at [347, 755] on link "№ 365621492" at bounding box center [359, 761] width 80 height 13
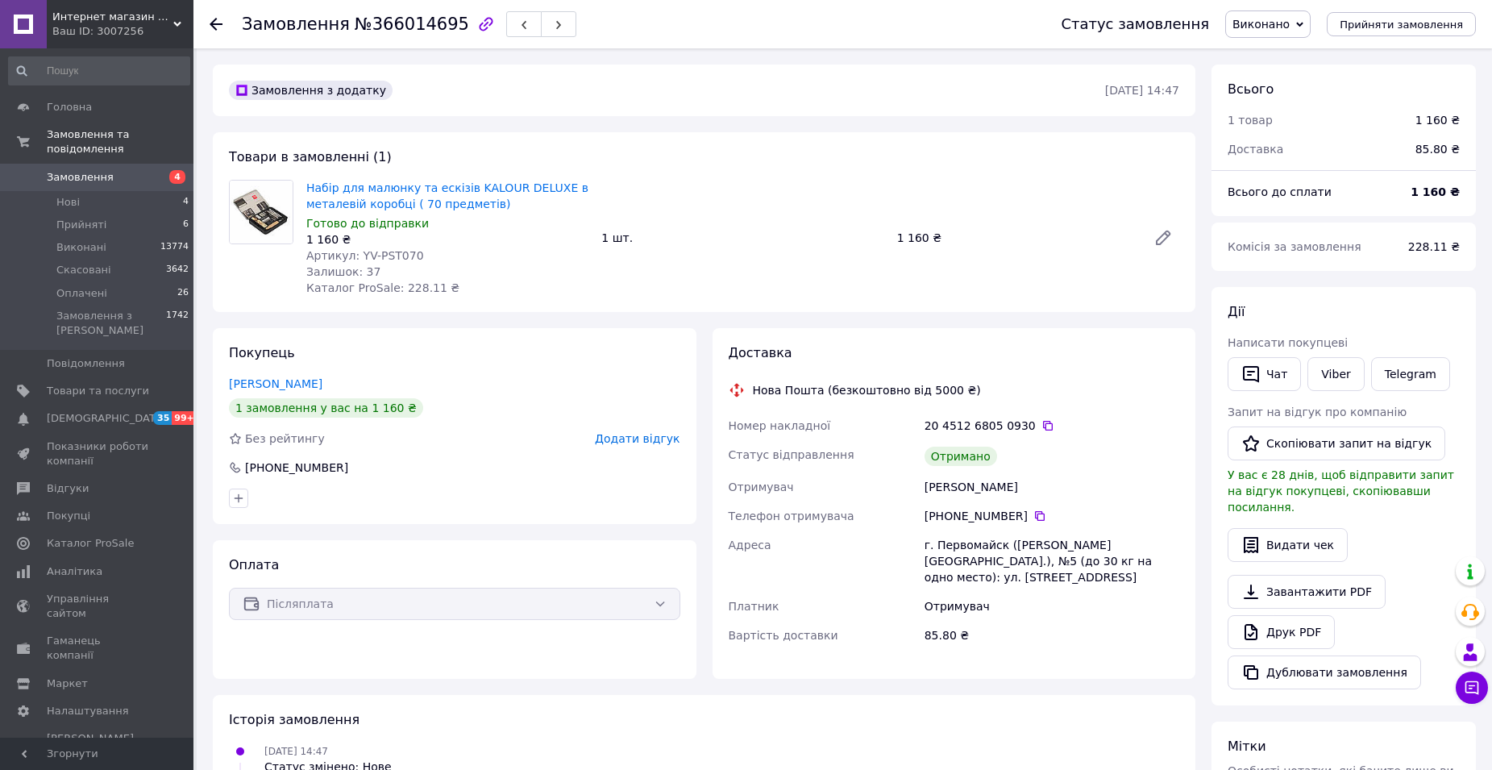
click at [625, 441] on span "Додати відгук" at bounding box center [637, 438] width 85 height 13
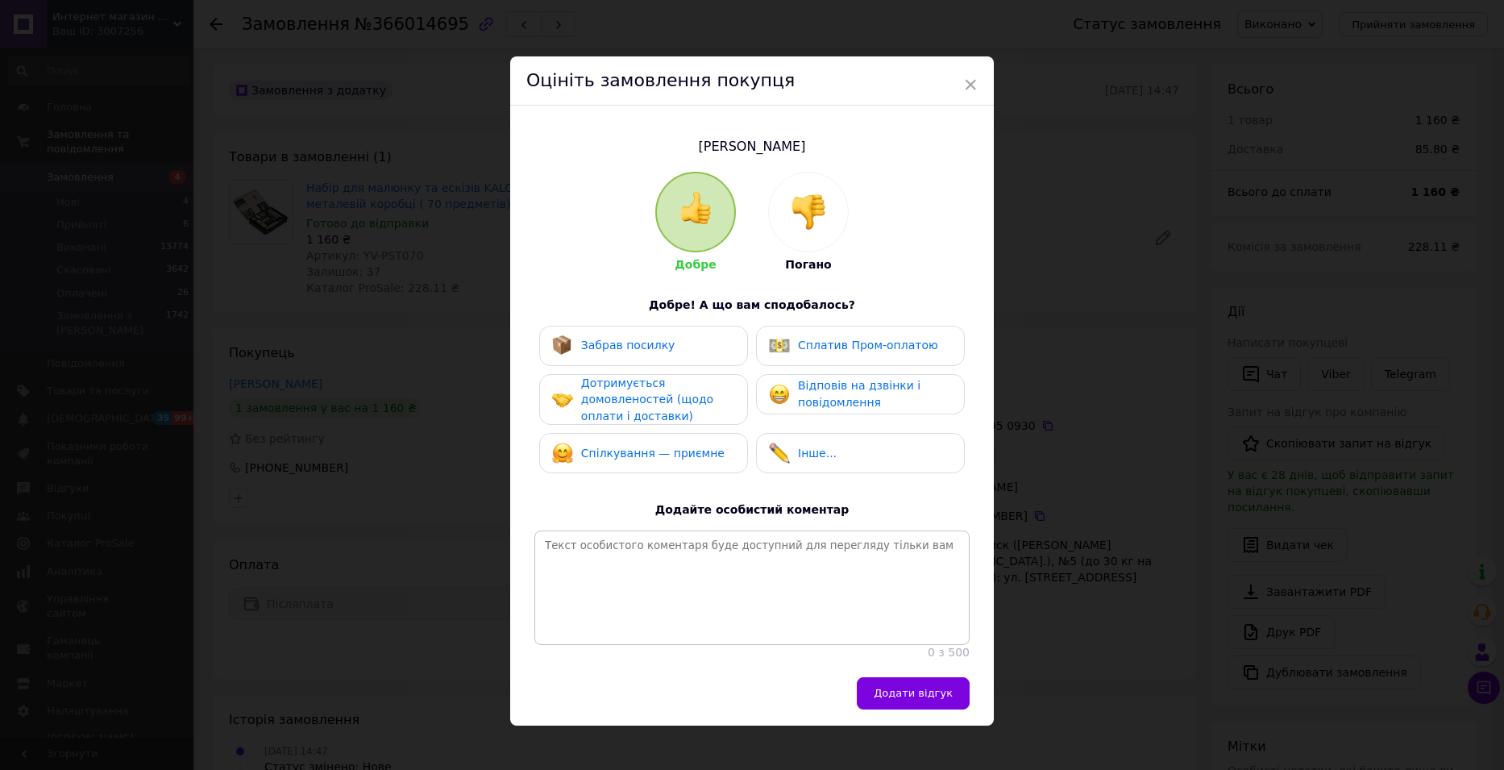
click at [632, 354] on div "Забрав посилку" at bounding box center [613, 345] width 123 height 21
click at [625, 401] on span "Дотримується домовленостей (щодо оплати і доставки)" at bounding box center [647, 399] width 132 height 46
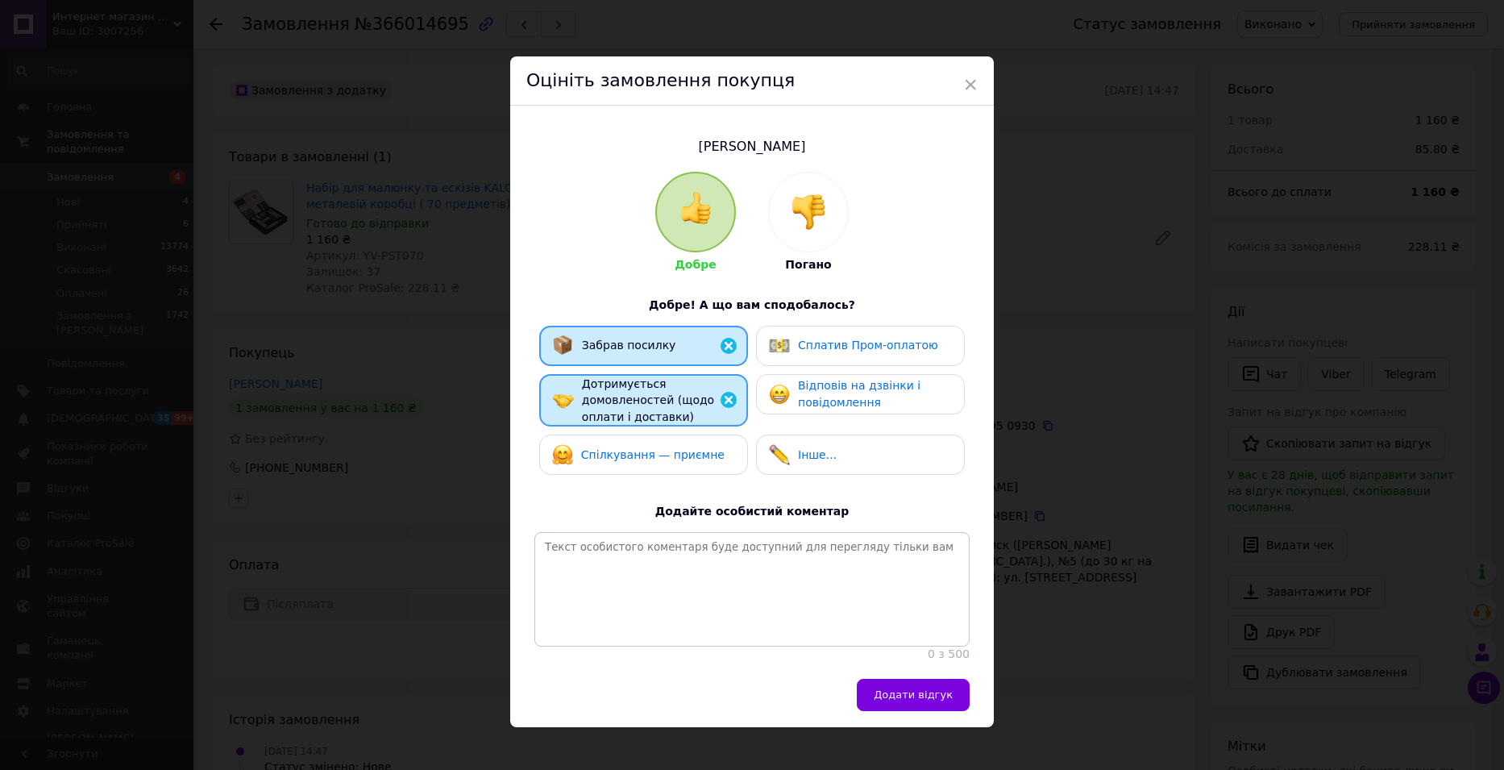
click at [637, 454] on span "Спілкування — приємне" at bounding box center [652, 454] width 143 height 13
click at [808, 389] on span "Відповів на дзвінки і повідомлення" at bounding box center [859, 394] width 122 height 30
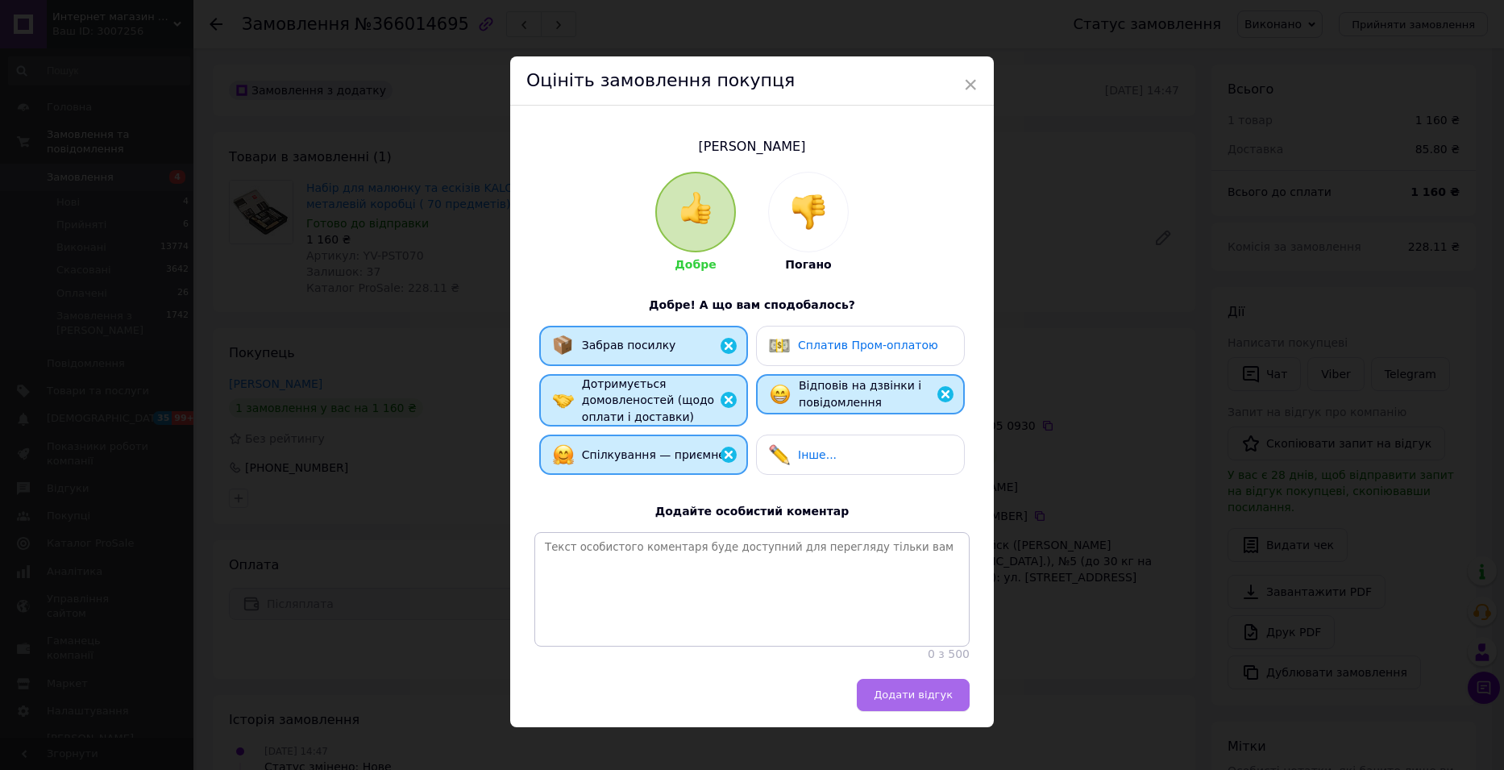
click at [915, 700] on span "Додати відгук" at bounding box center [913, 694] width 79 height 12
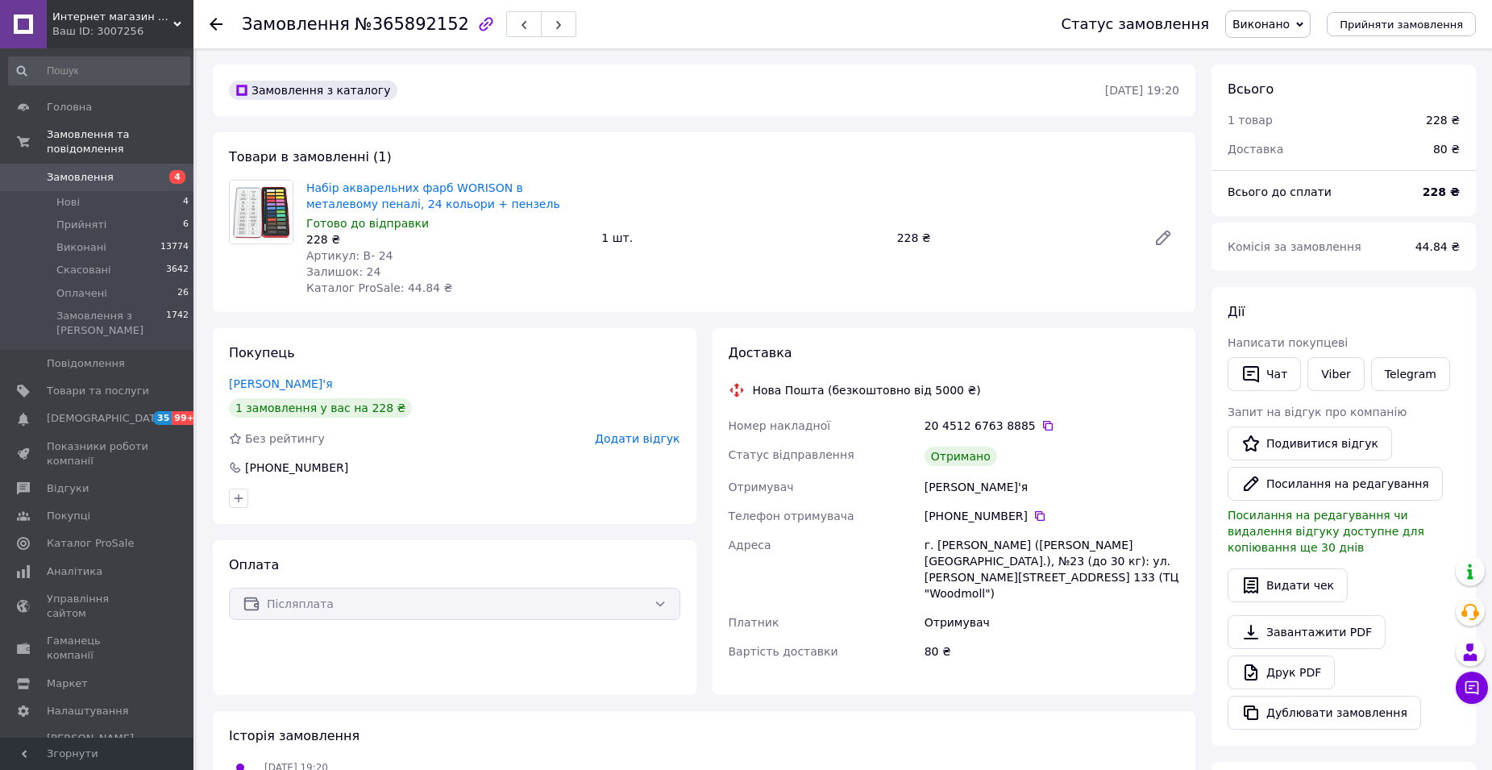
click at [662, 442] on span "Додати відгук" at bounding box center [637, 438] width 85 height 13
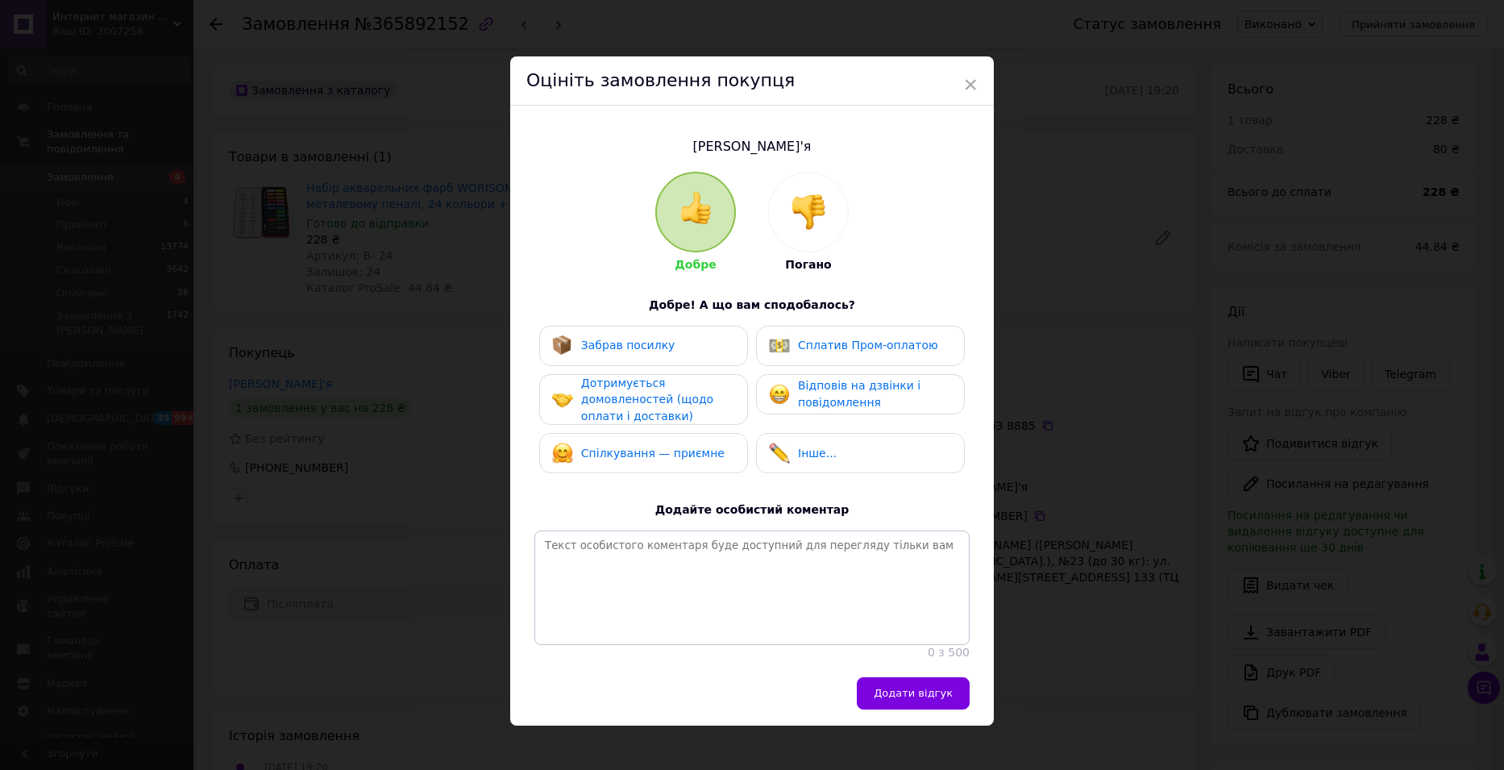
click at [645, 352] on div "Забрав посилку" at bounding box center [628, 345] width 94 height 17
click at [651, 401] on span "Дотримується домовленостей (щодо оплати і доставки)" at bounding box center [647, 399] width 132 height 46
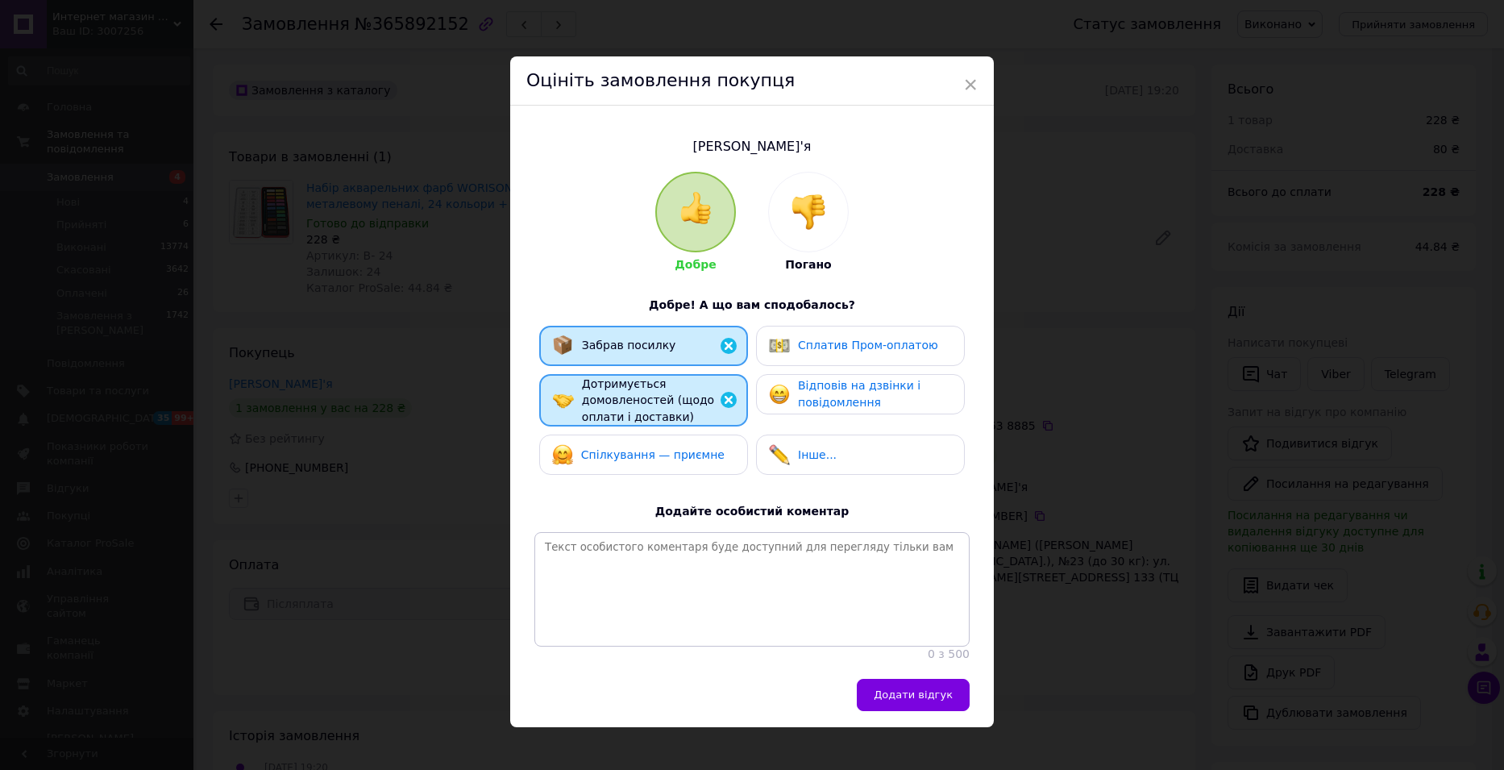
click at [661, 452] on span "Спілкування — приємне" at bounding box center [652, 454] width 143 height 13
click at [854, 396] on span "Відповів на дзвінки і повідомлення" at bounding box center [859, 394] width 122 height 30
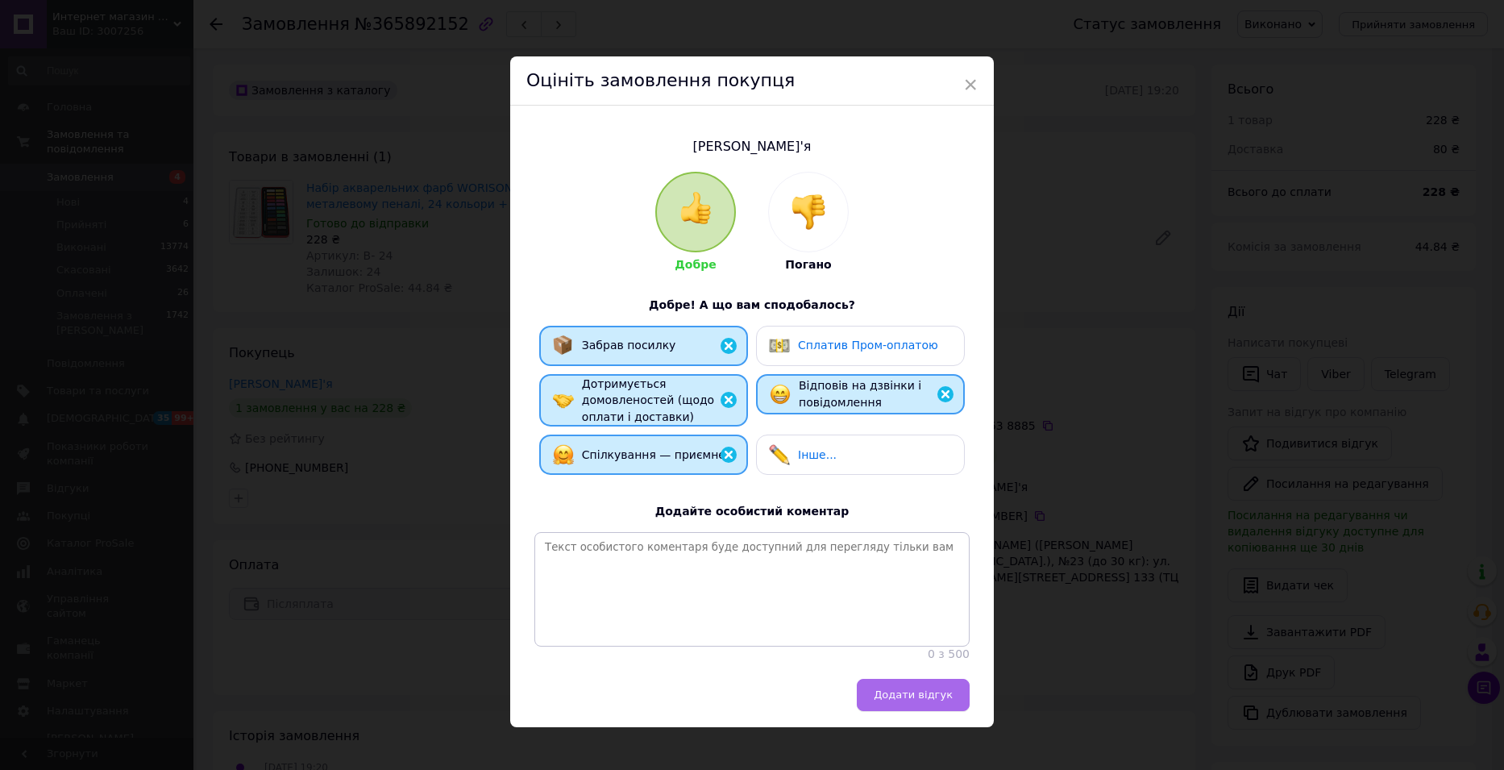
click at [915, 699] on span "Додати відгук" at bounding box center [913, 694] width 79 height 12
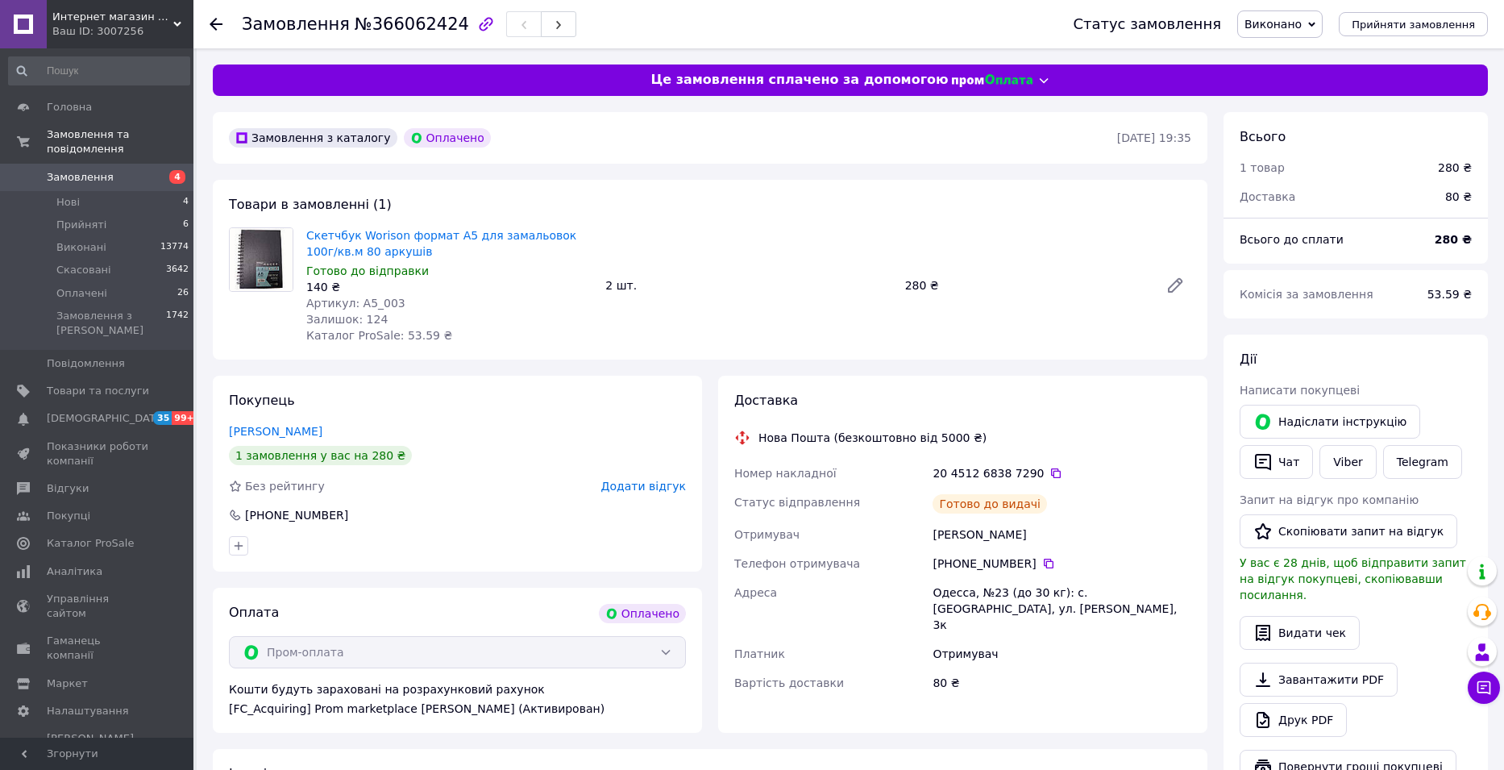
click at [654, 486] on span "Додати відгук" at bounding box center [643, 486] width 85 height 13
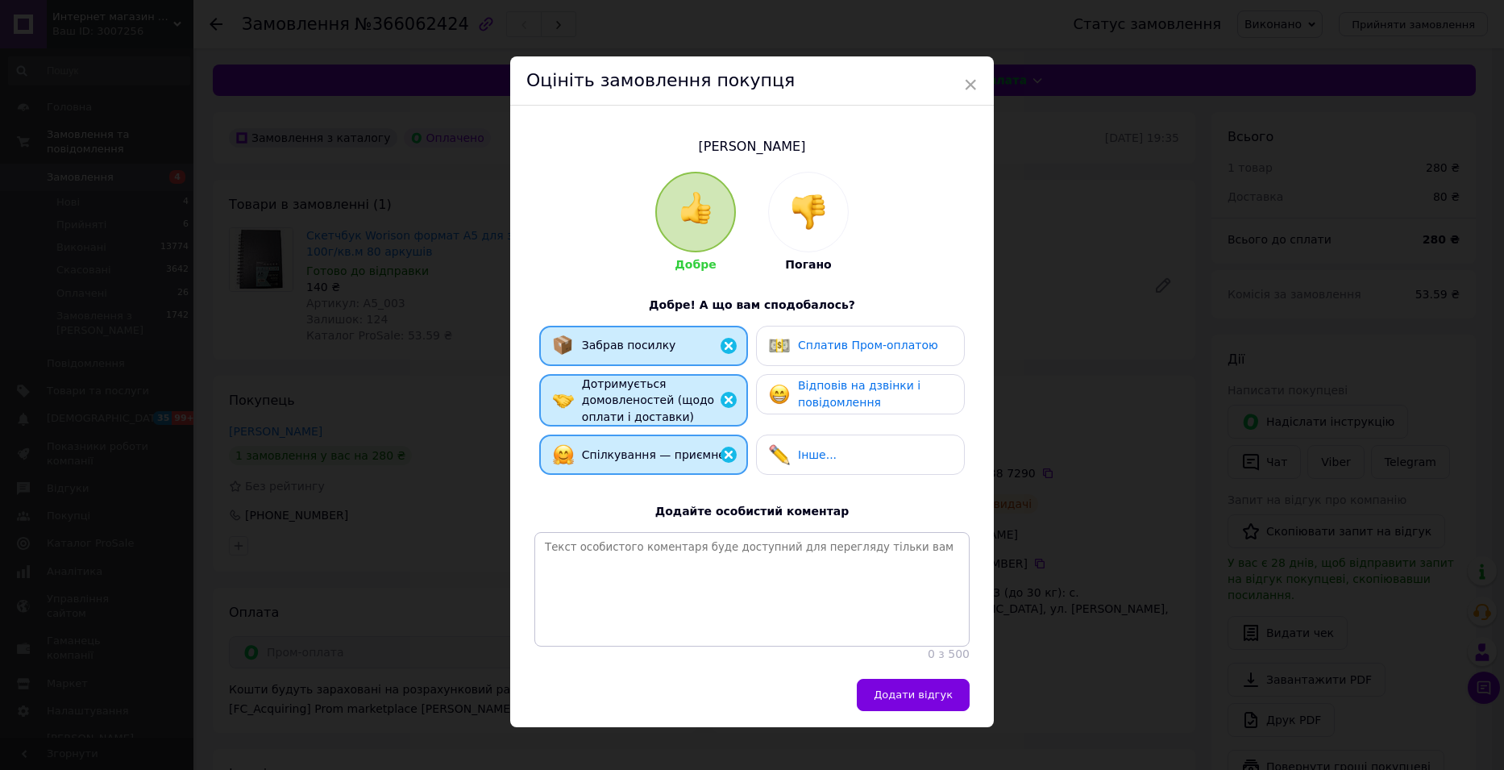
click at [828, 400] on span "Відповів на дзвінки і повідомлення" at bounding box center [859, 394] width 122 height 30
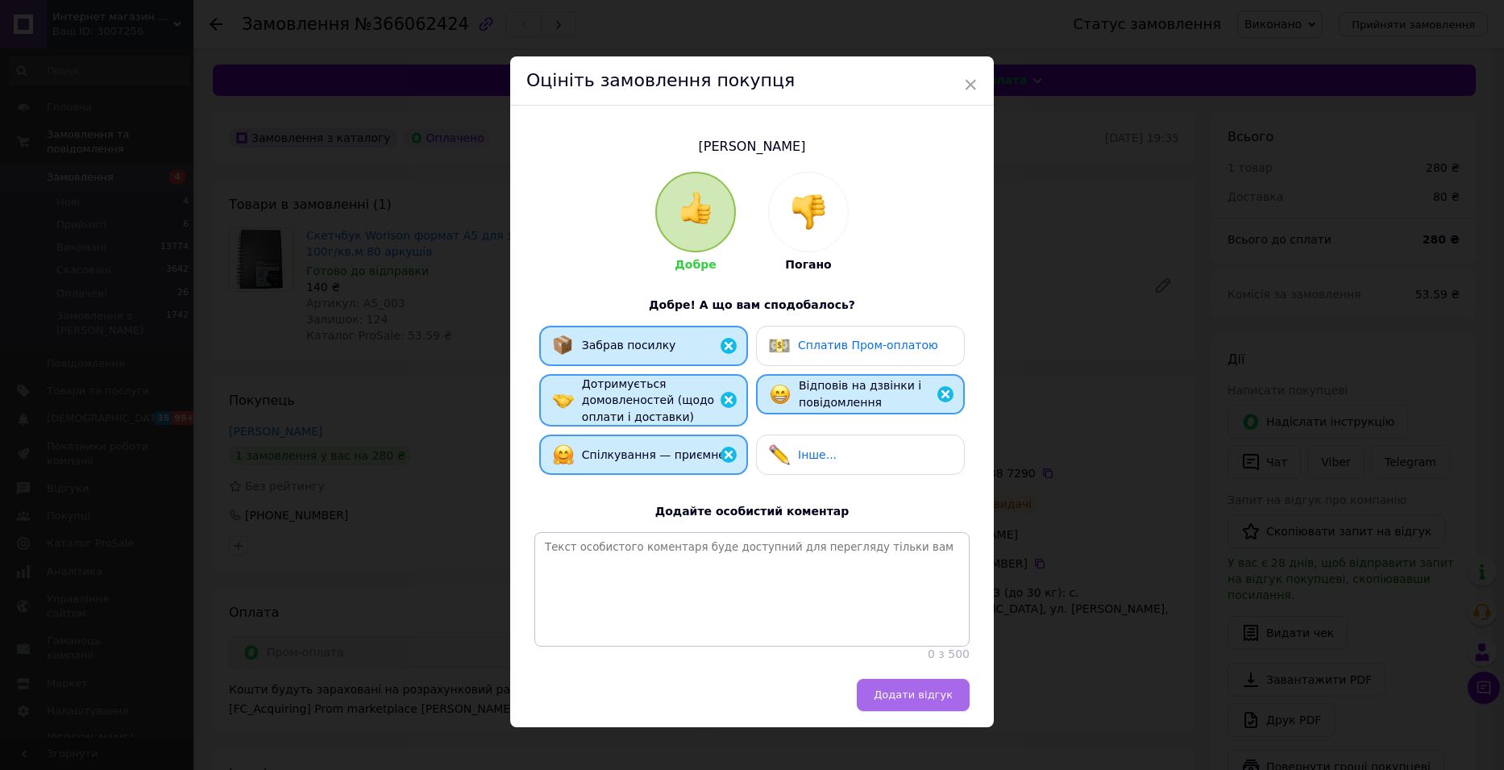
click at [908, 711] on button "Додати відгук" at bounding box center [913, 695] width 113 height 32
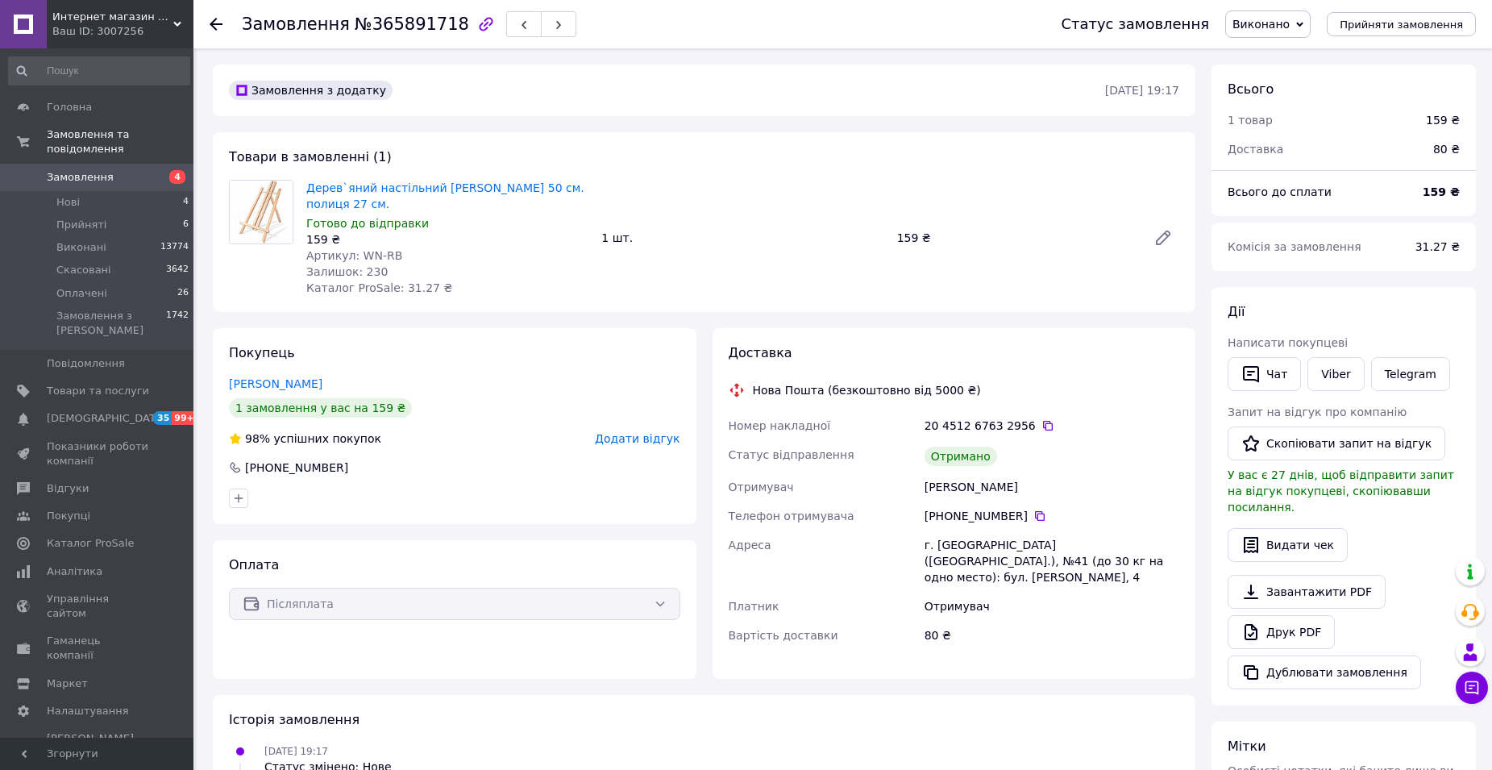
click at [644, 438] on span "Додати відгук" at bounding box center [637, 438] width 85 height 13
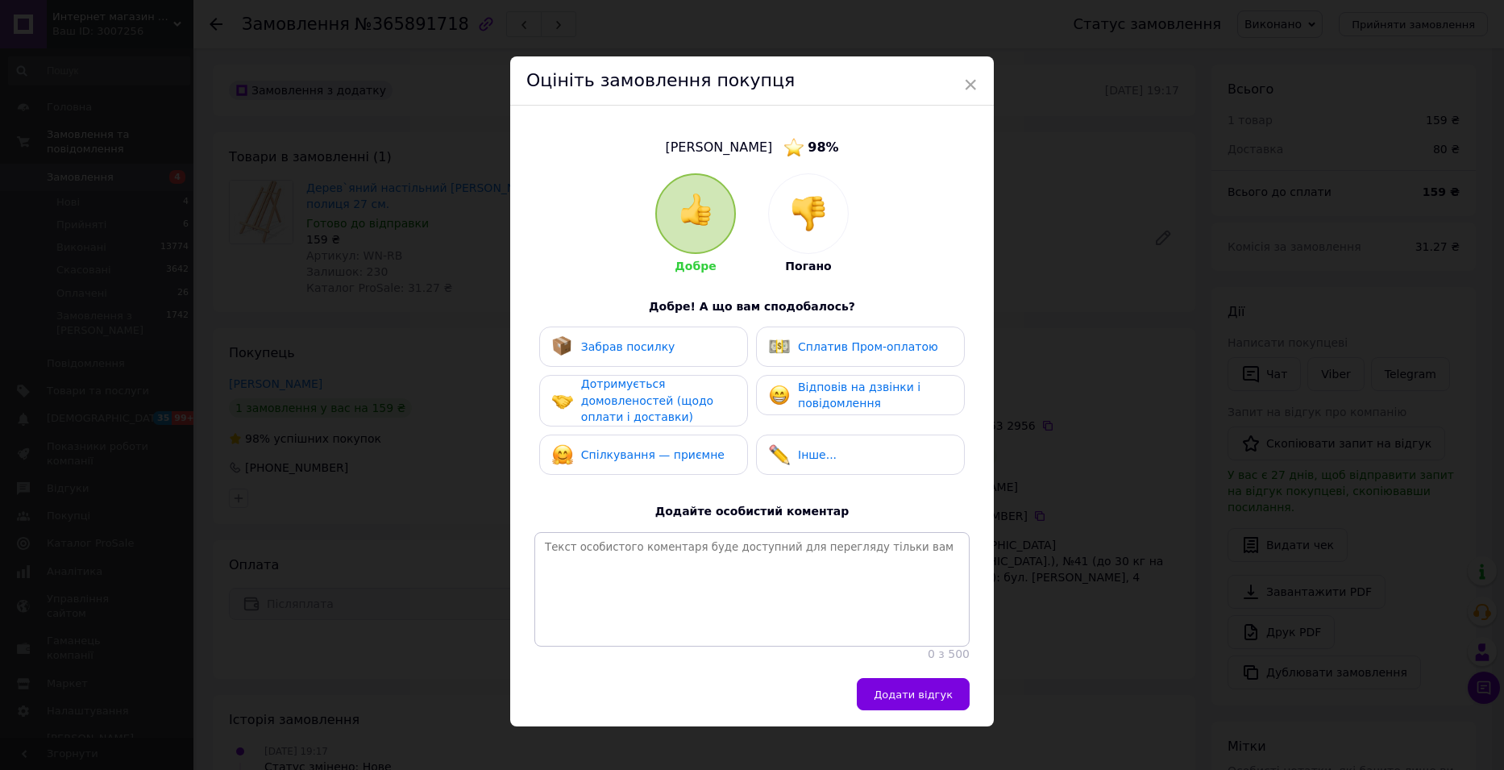
drag, startPoint x: 664, startPoint y: 355, endPoint x: 651, endPoint y: 398, distance: 44.6
click at [663, 355] on div "Забрав посилку" at bounding box center [643, 346] width 183 height 21
drag, startPoint x: 651, startPoint y: 398, endPoint x: 650, endPoint y: 449, distance: 50.8
click at [651, 401] on span "Дотримується домовленостей (щодо оплати і доставки)" at bounding box center [647, 400] width 132 height 46
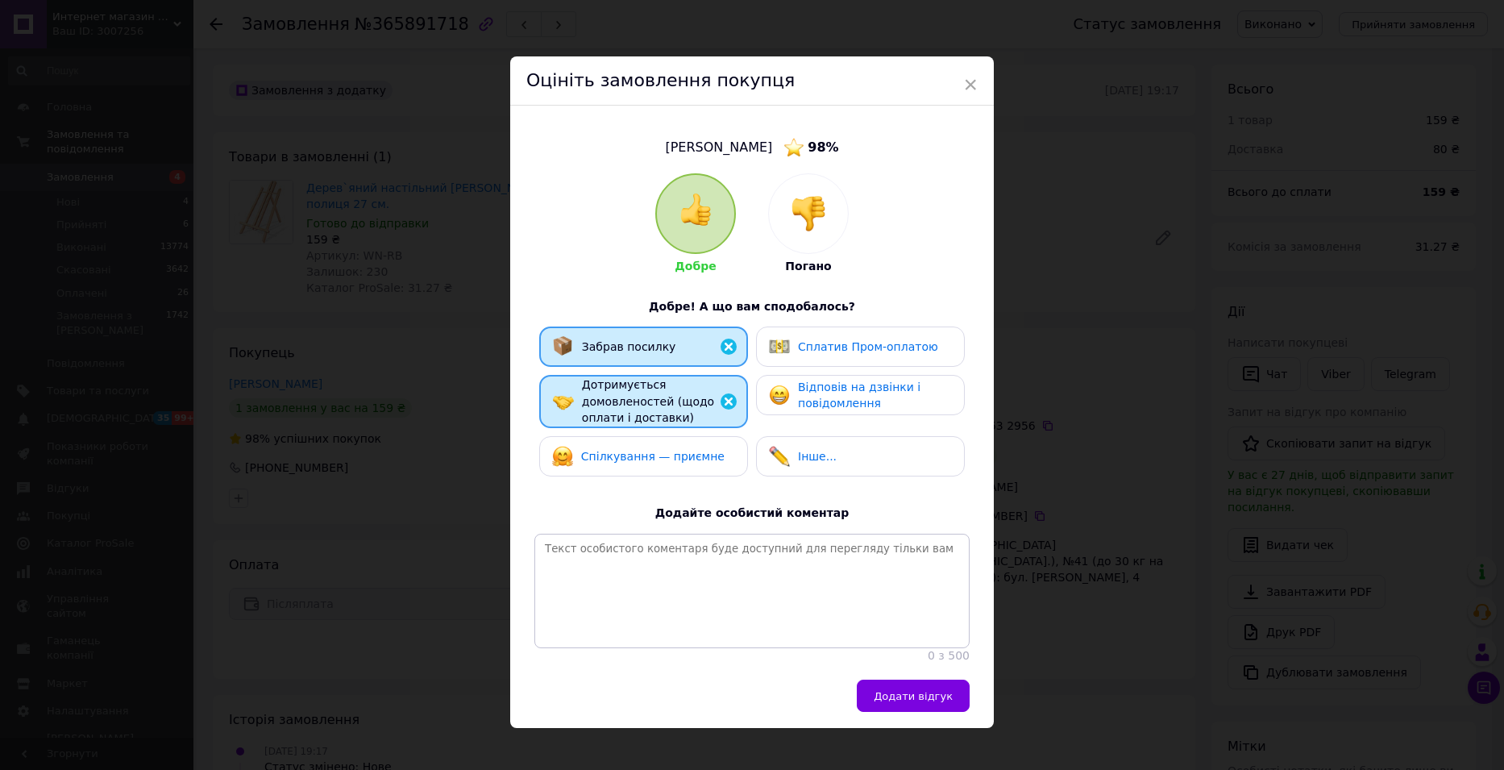
click at [650, 450] on span "Спілкування — приємне" at bounding box center [652, 456] width 143 height 13
click at [818, 392] on span "Відповів на дзвінки і повідомлення" at bounding box center [859, 395] width 122 height 30
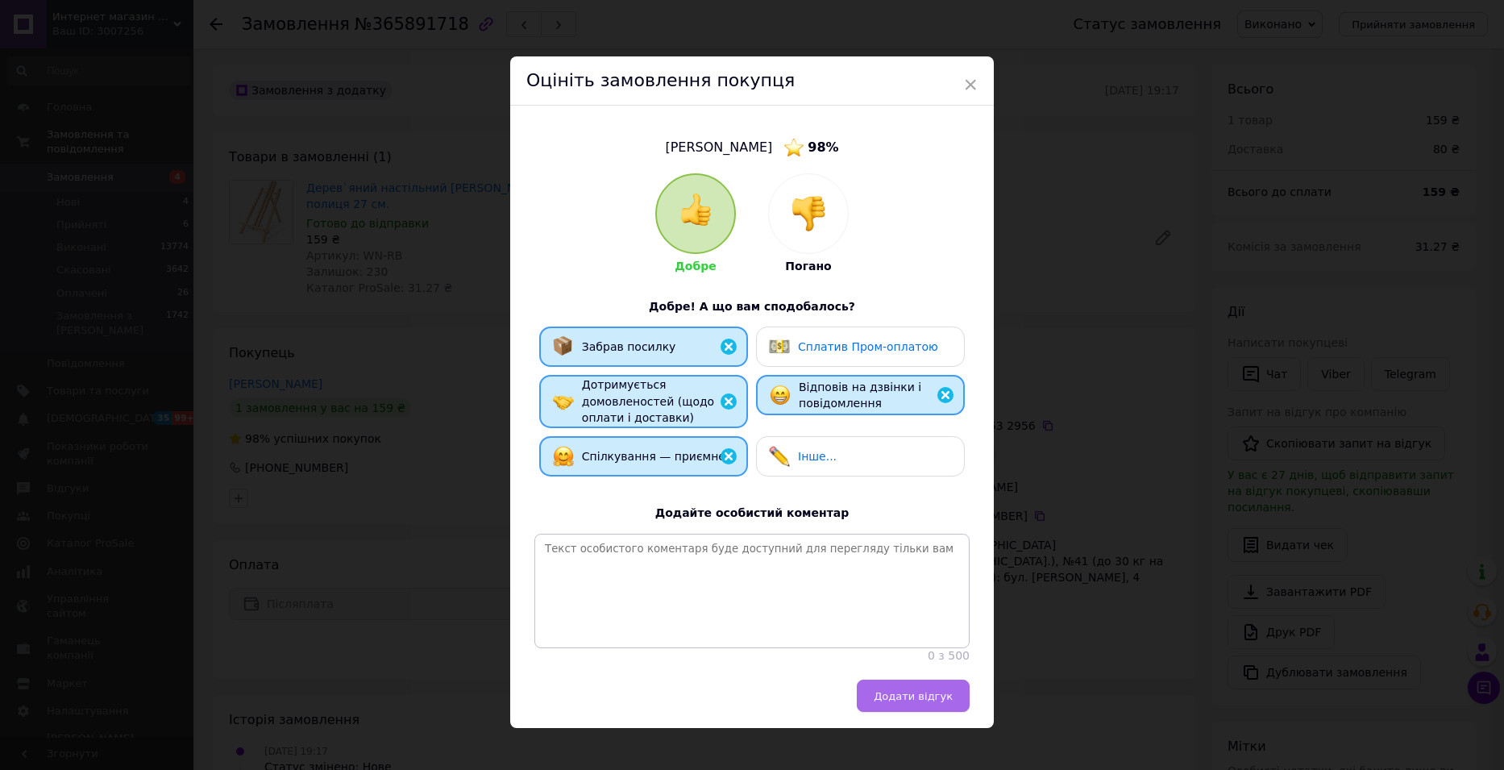
click at [906, 702] on span "Додати відгук" at bounding box center [913, 696] width 79 height 12
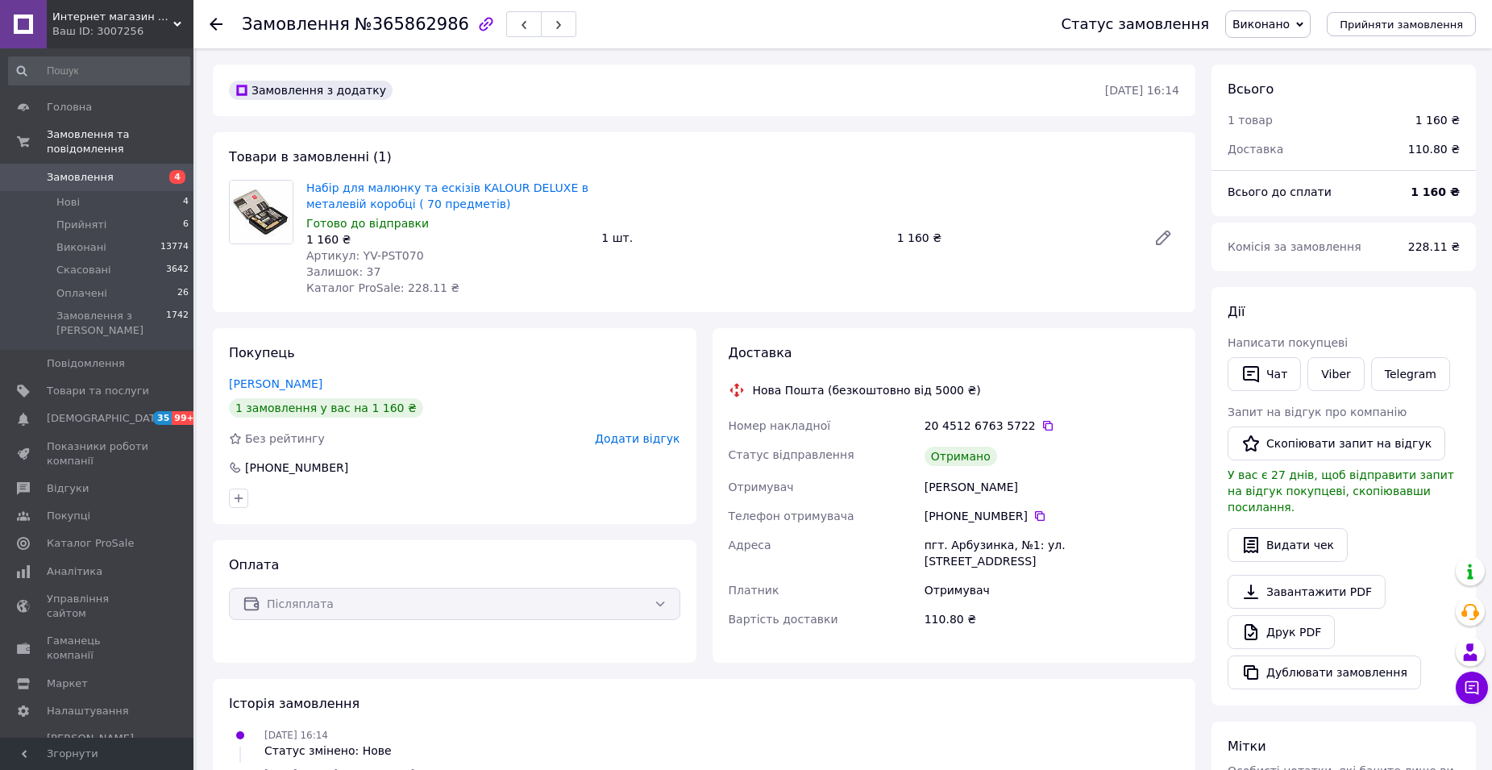
click at [631, 436] on span "Додати відгук" at bounding box center [637, 438] width 85 height 13
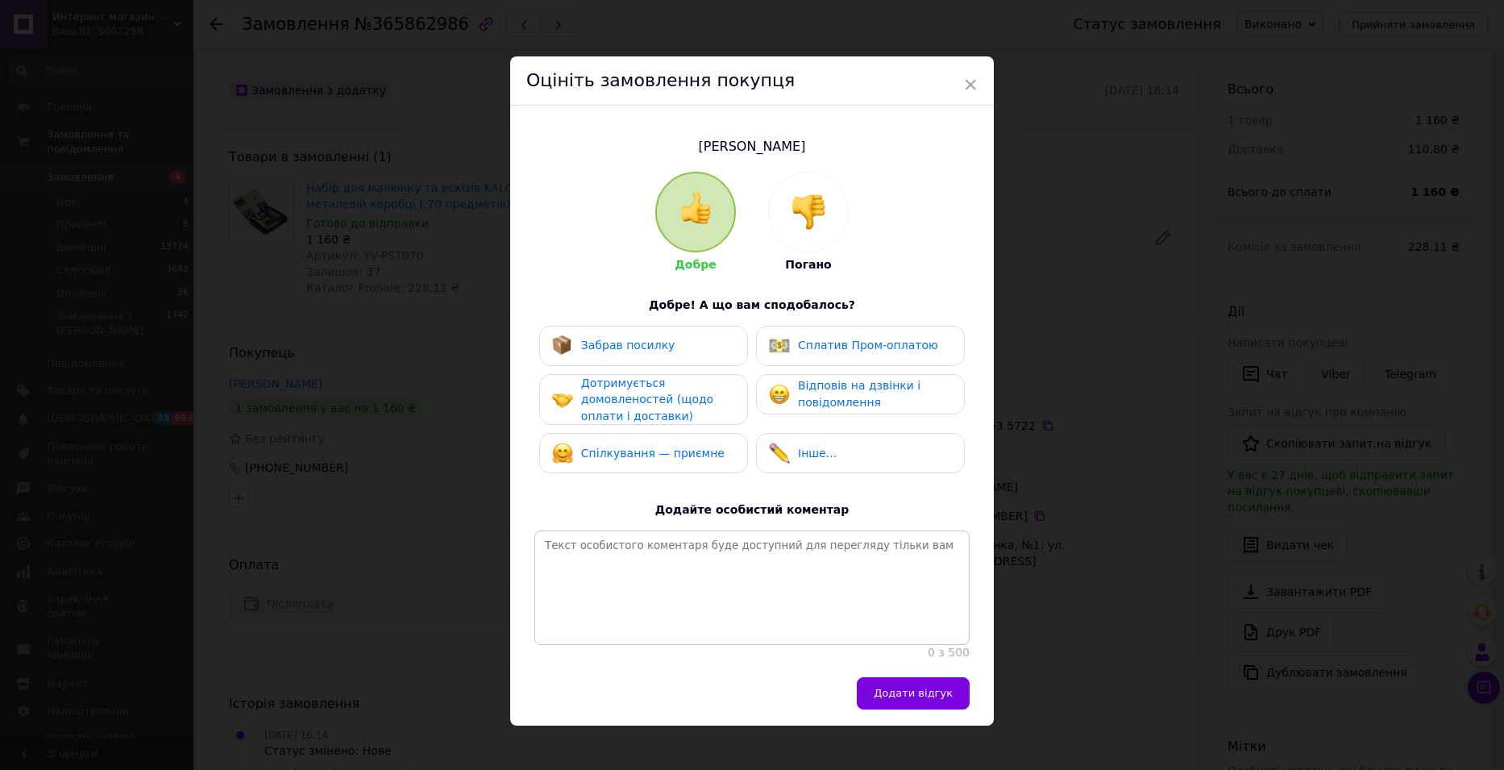
drag, startPoint x: 668, startPoint y: 346, endPoint x: 655, endPoint y: 396, distance: 51.6
click at [667, 347] on div "Забрав посилку" at bounding box center [643, 345] width 183 height 21
click at [655, 396] on span "Дотримується домовленостей (щодо оплати і доставки)" at bounding box center [647, 399] width 132 height 46
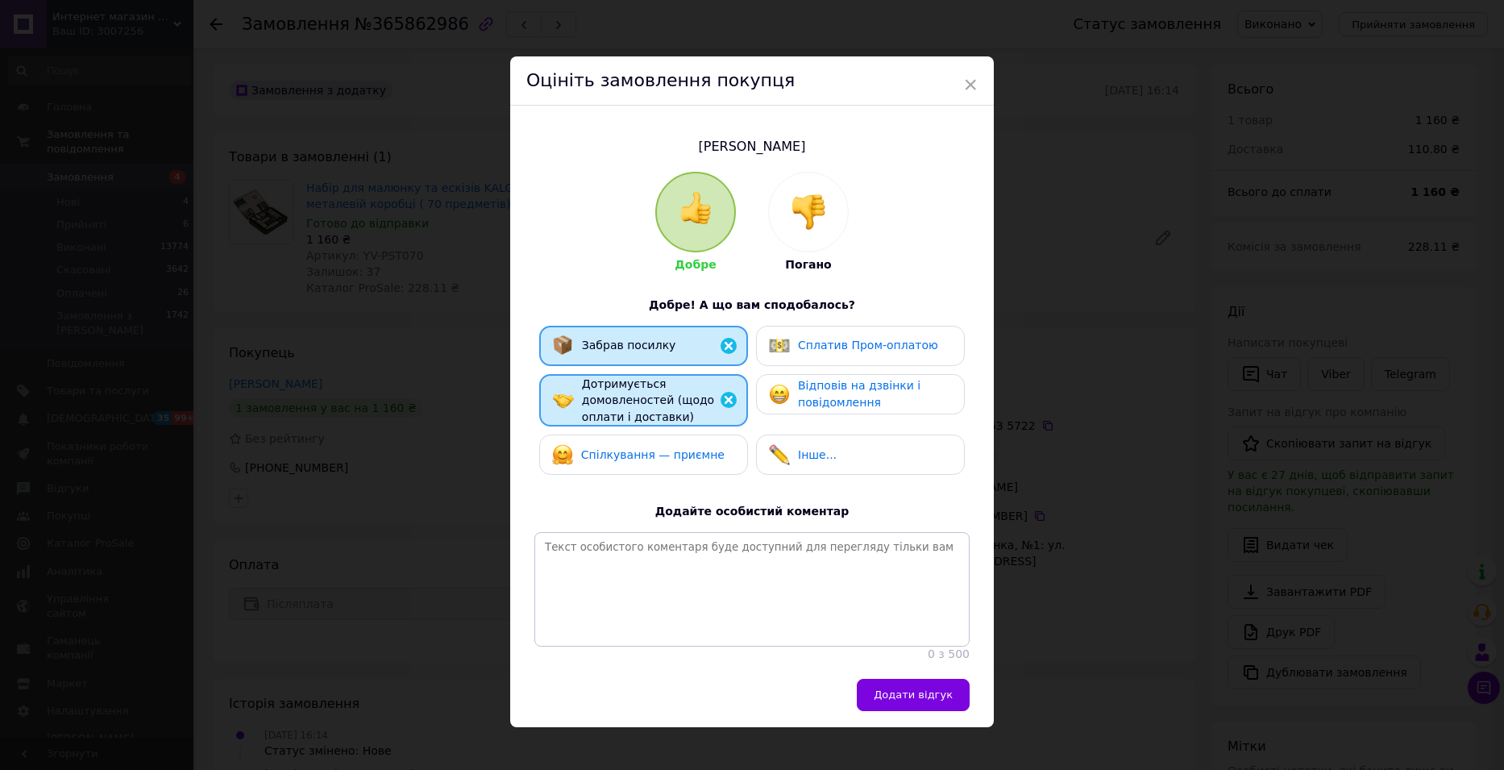
click at [667, 456] on span "Спілкування — приємне" at bounding box center [652, 454] width 143 height 13
click at [832, 390] on span "Відповів на дзвінки і повідомлення" at bounding box center [859, 394] width 122 height 30
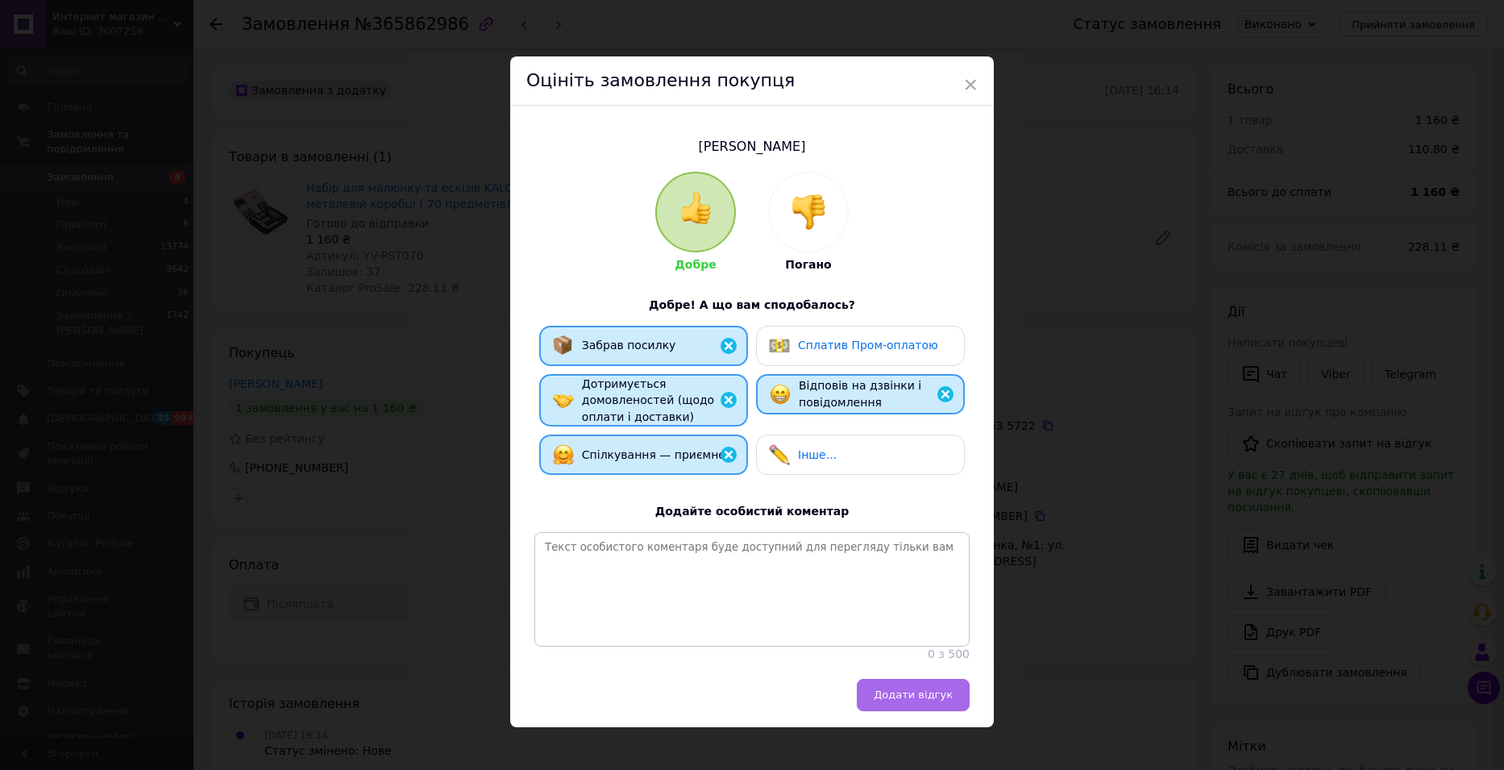
click at [897, 695] on button "Додати відгук" at bounding box center [913, 695] width 113 height 32
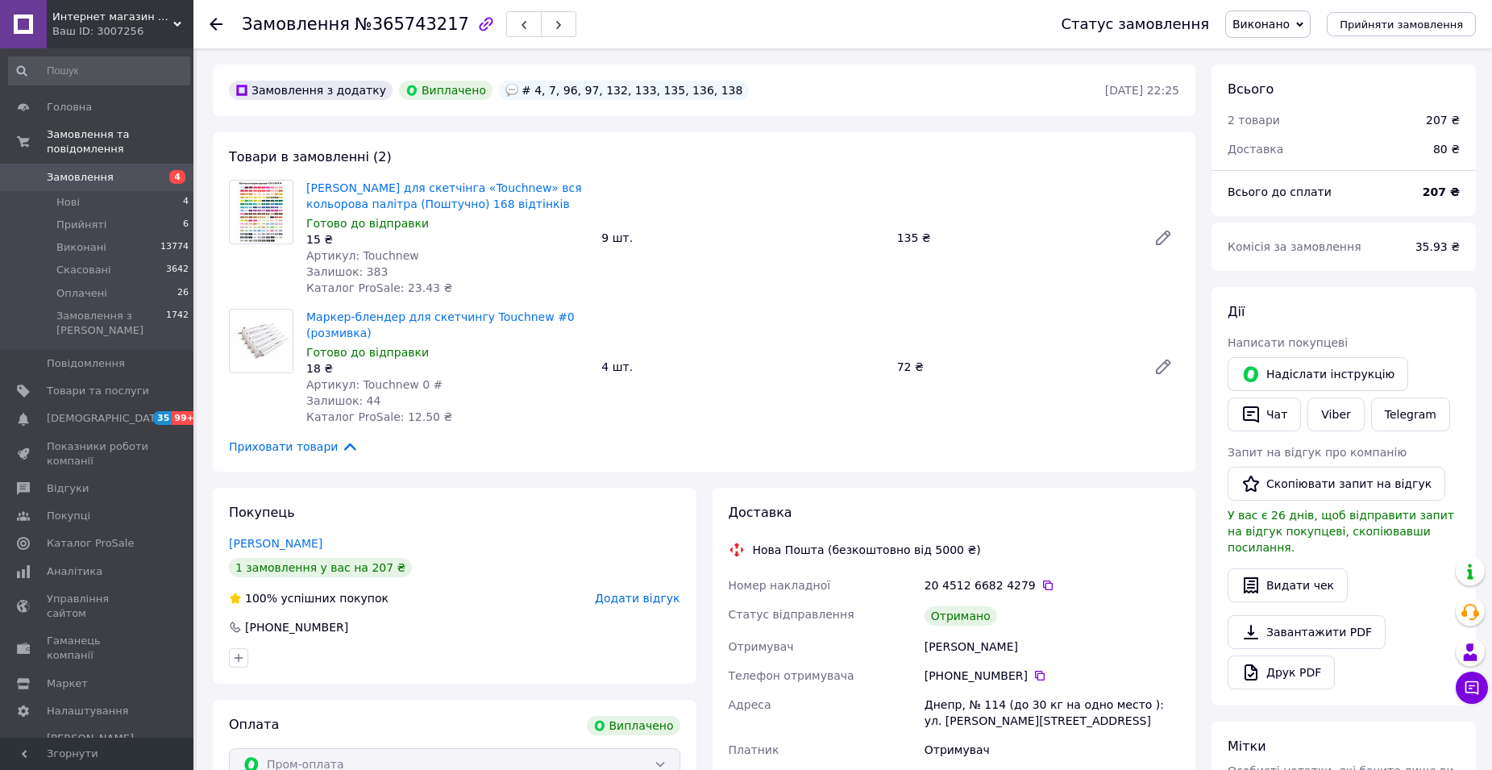
click at [662, 597] on span "Додати відгук" at bounding box center [637, 598] width 85 height 13
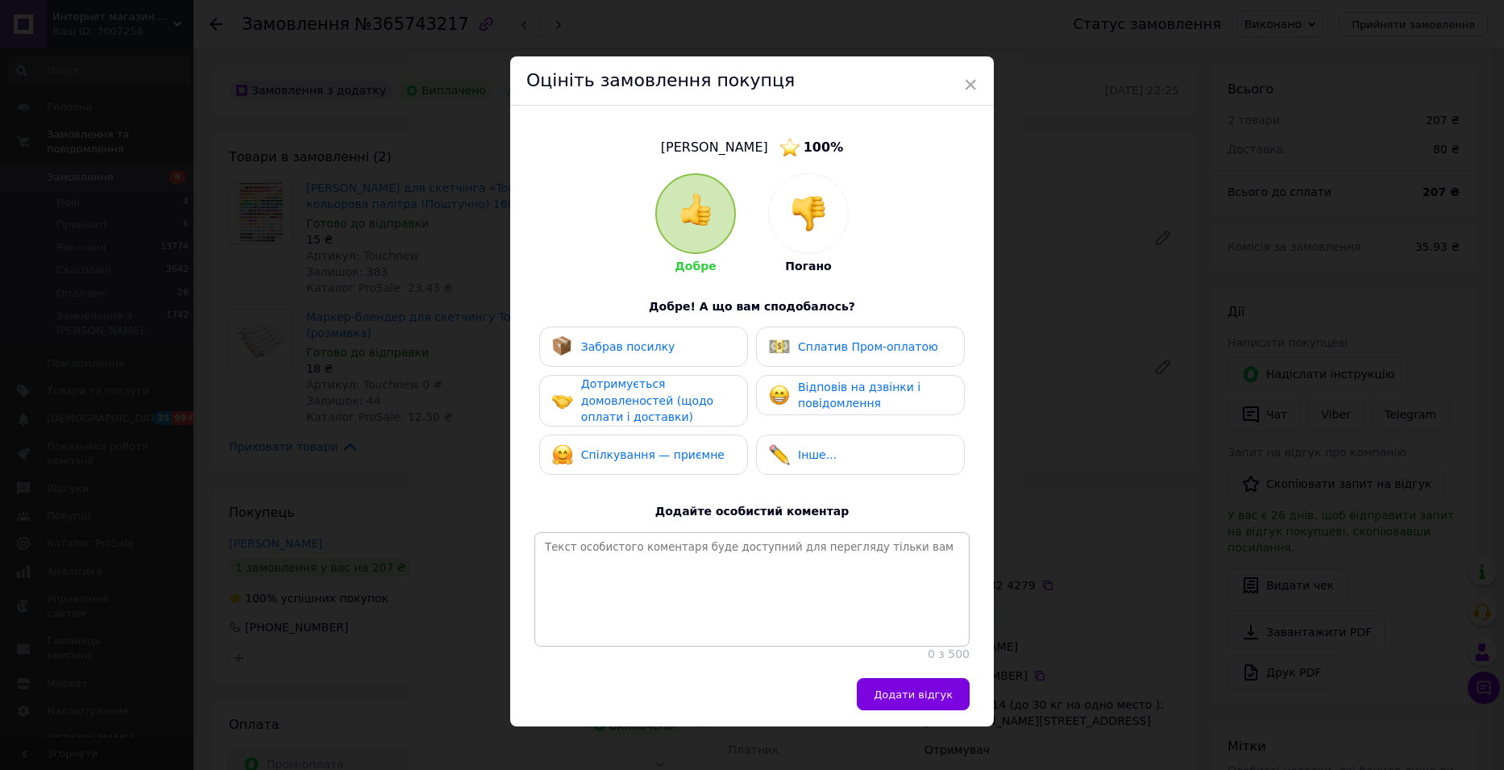
click at [629, 355] on div "Забрав посилку" at bounding box center [613, 346] width 123 height 21
click at [621, 398] on span "Дотримується домовленостей (щодо оплати і доставки)" at bounding box center [647, 400] width 132 height 46
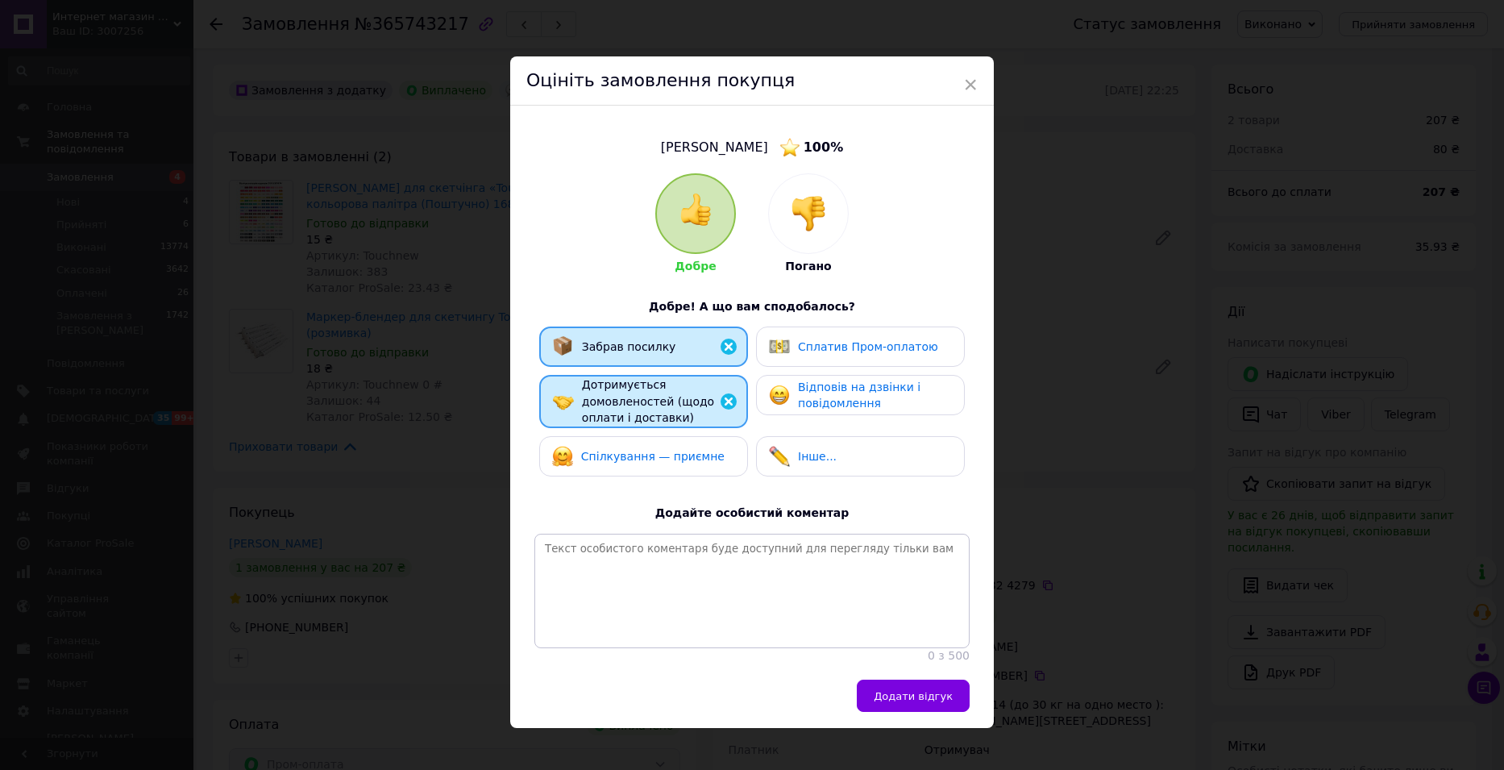
click at [633, 455] on span "Спілкування — приємне" at bounding box center [652, 456] width 143 height 13
click at [835, 405] on span "Відповів на дзвінки і повідомлення" at bounding box center [859, 395] width 122 height 30
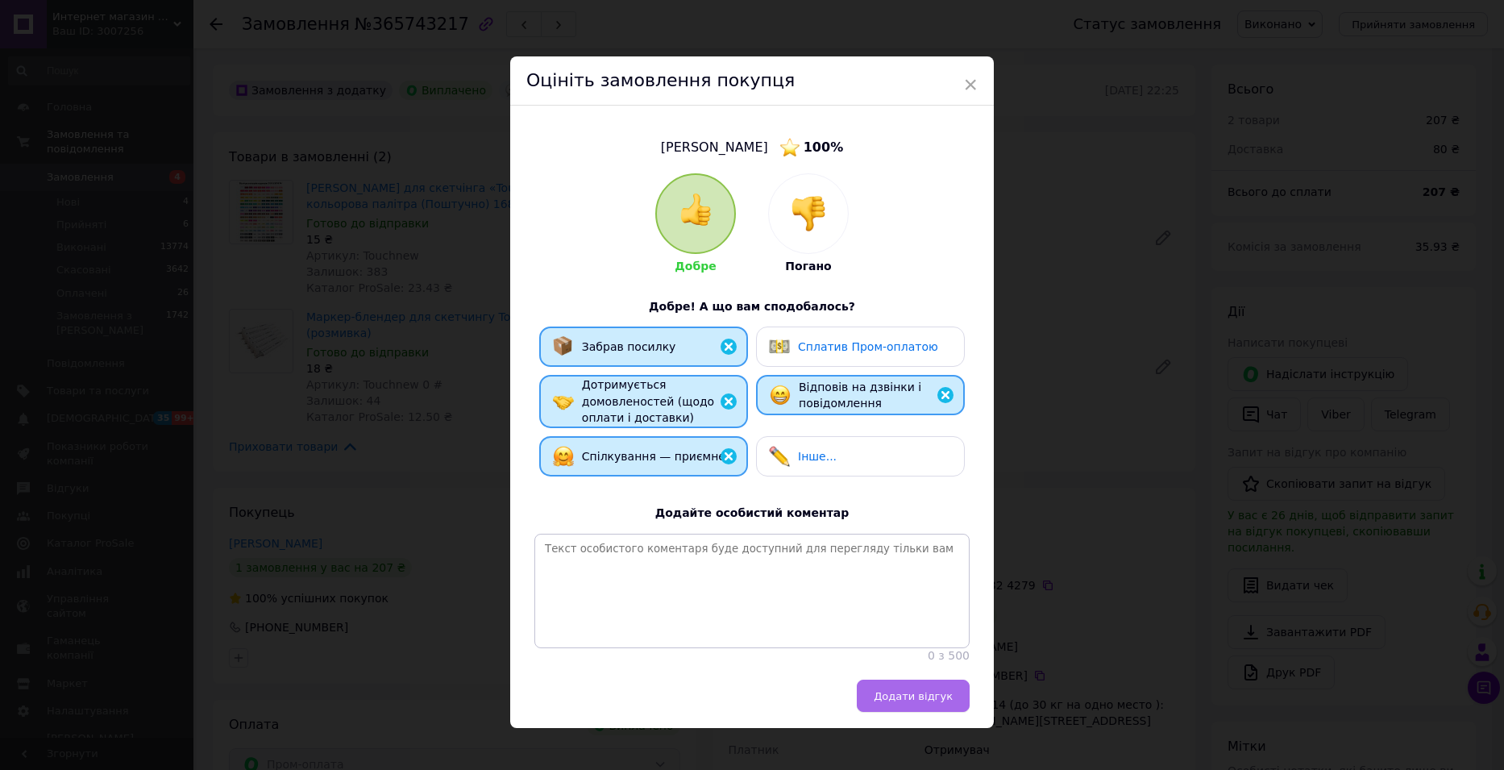
click at [911, 702] on span "Додати відгук" at bounding box center [913, 696] width 79 height 12
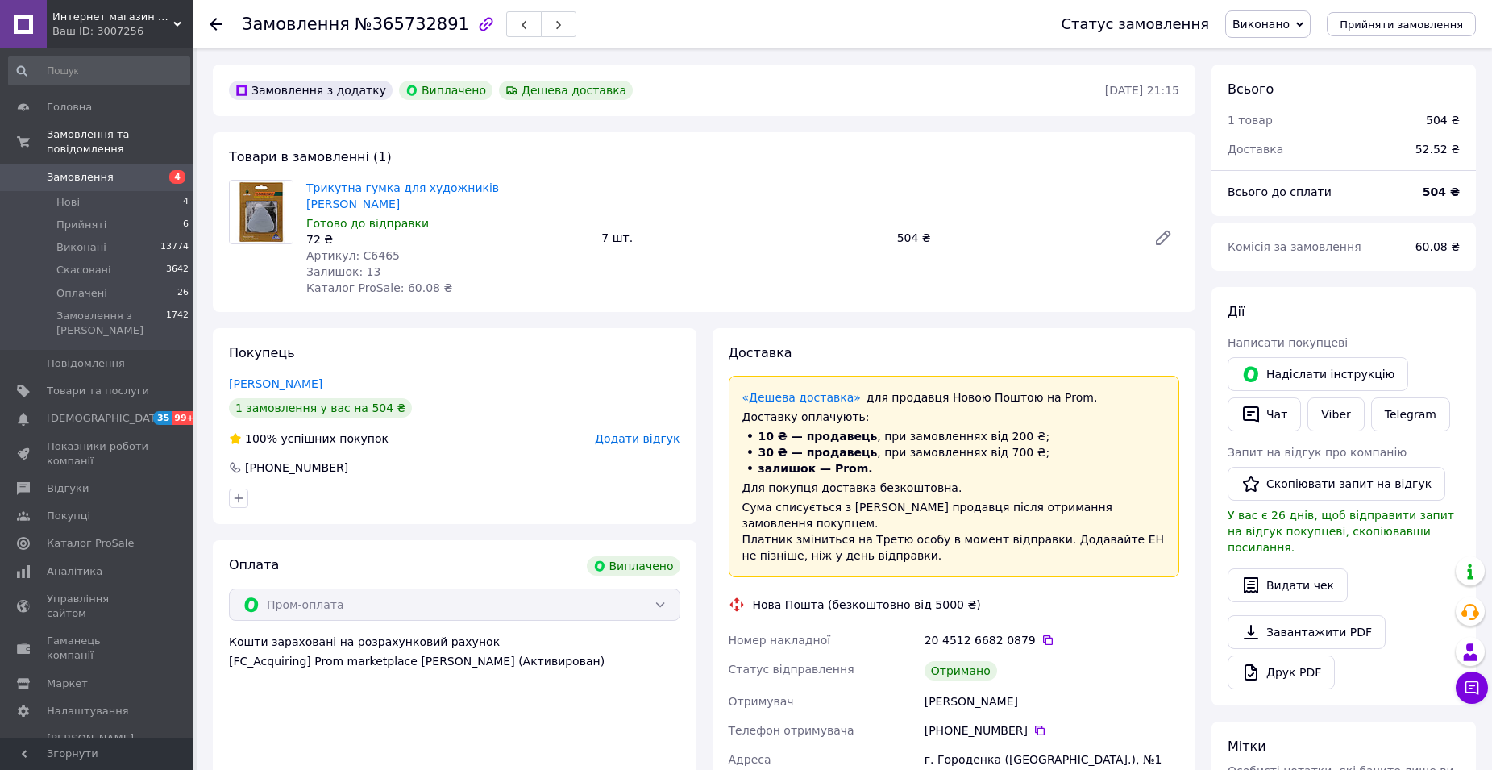
scroll to position [90, 0]
click at [642, 432] on span "Додати відгук" at bounding box center [637, 438] width 85 height 13
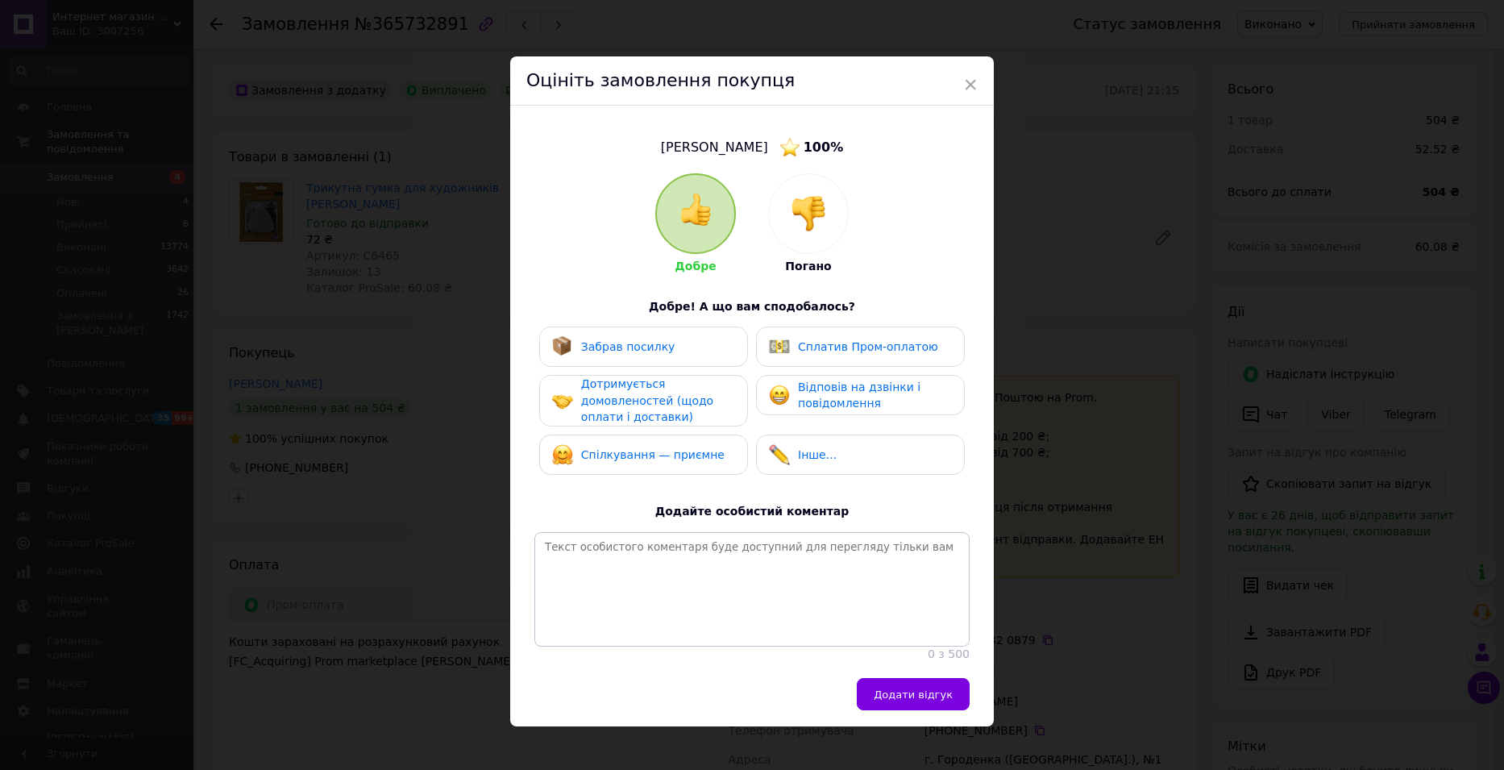
drag, startPoint x: 651, startPoint y: 332, endPoint x: 655, endPoint y: 377, distance: 45.3
click at [651, 338] on div "Забрав посилку" at bounding box center [643, 346] width 209 height 40
click at [654, 410] on span "Дотримується домовленостей (щодо оплати і доставки)" at bounding box center [647, 400] width 132 height 46
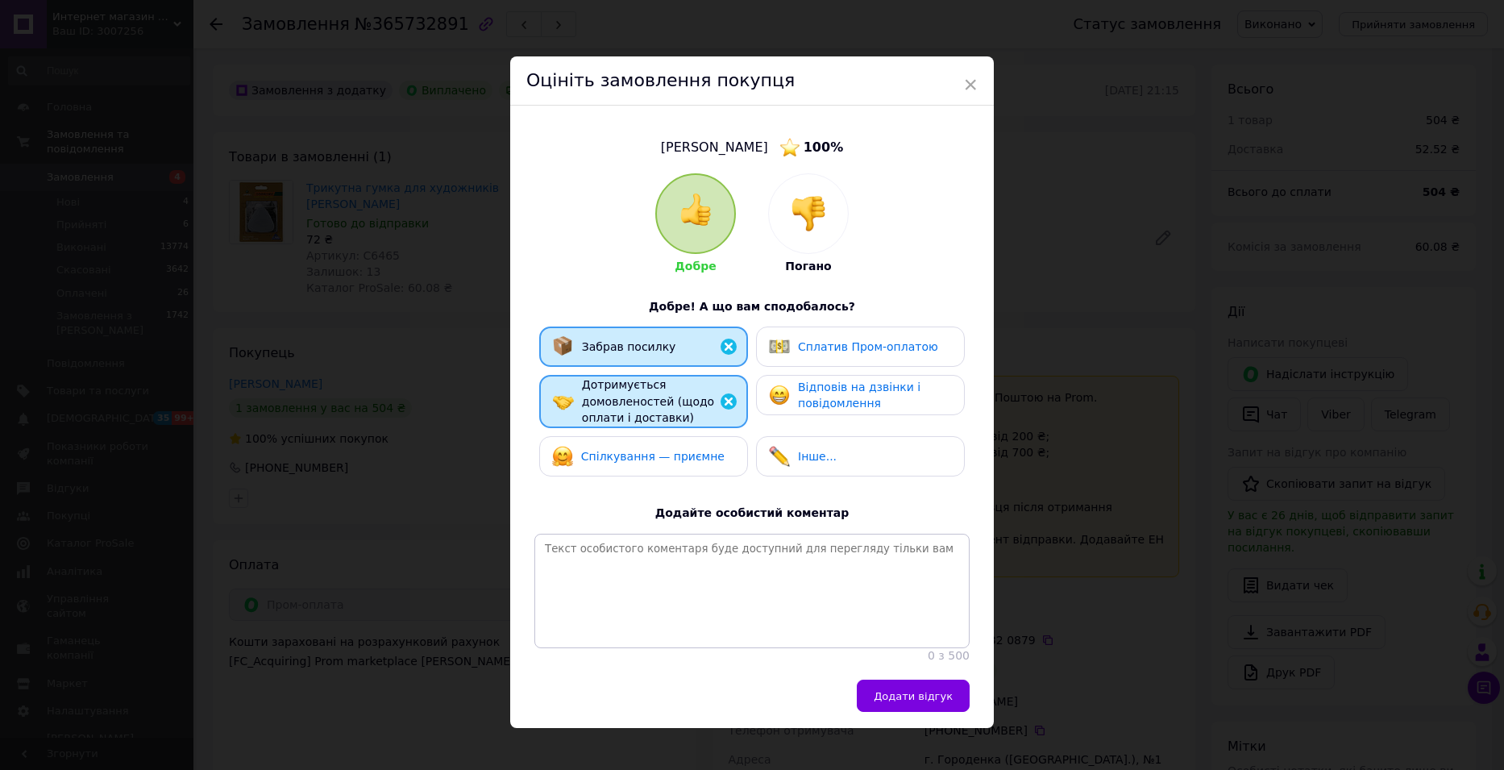
click at [654, 450] on span "Спілкування — приємне" at bounding box center [652, 456] width 143 height 13
click at [820, 392] on span "Відповів на дзвінки і повідомлення" at bounding box center [859, 395] width 122 height 30
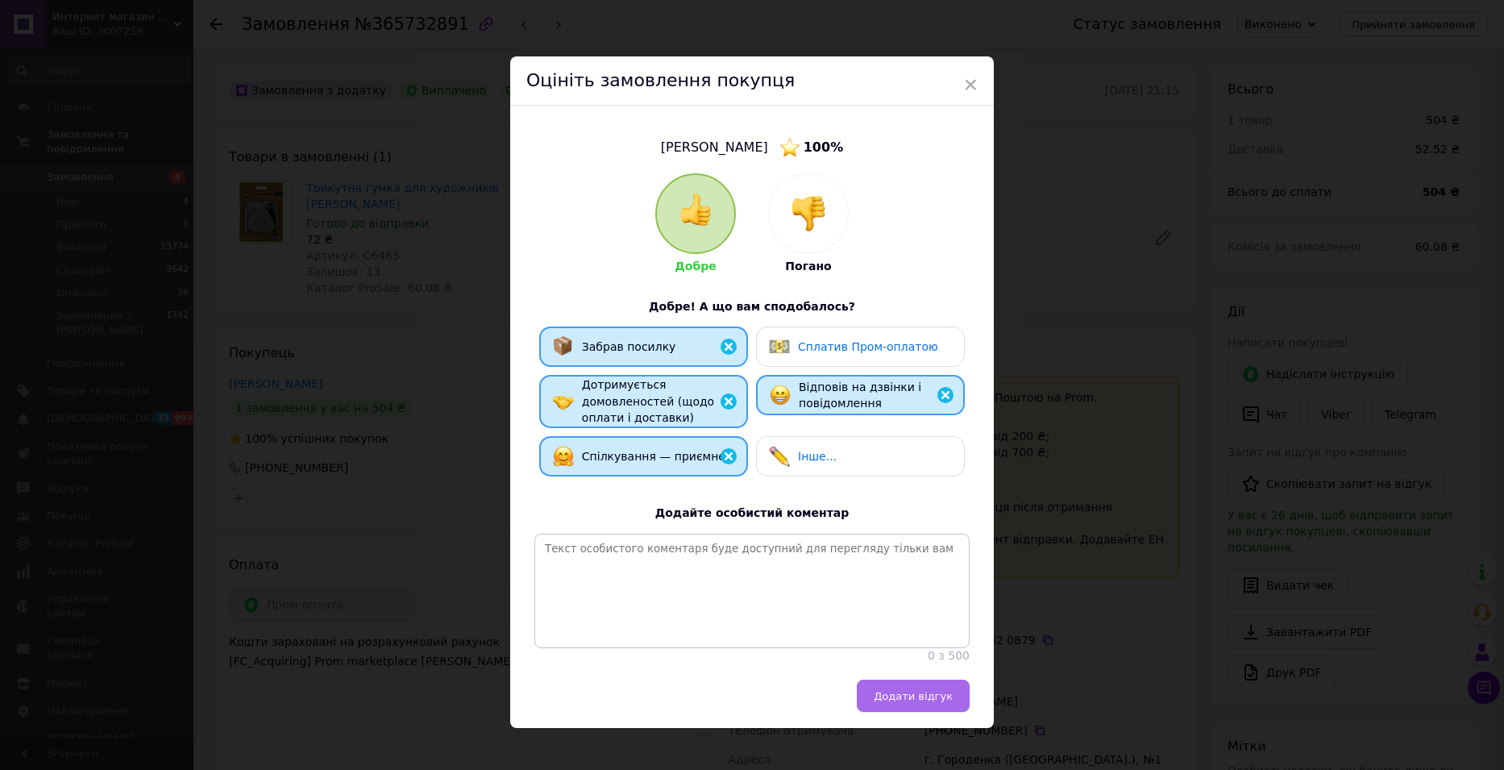
click at [915, 697] on button "Додати відгук" at bounding box center [913, 695] width 113 height 32
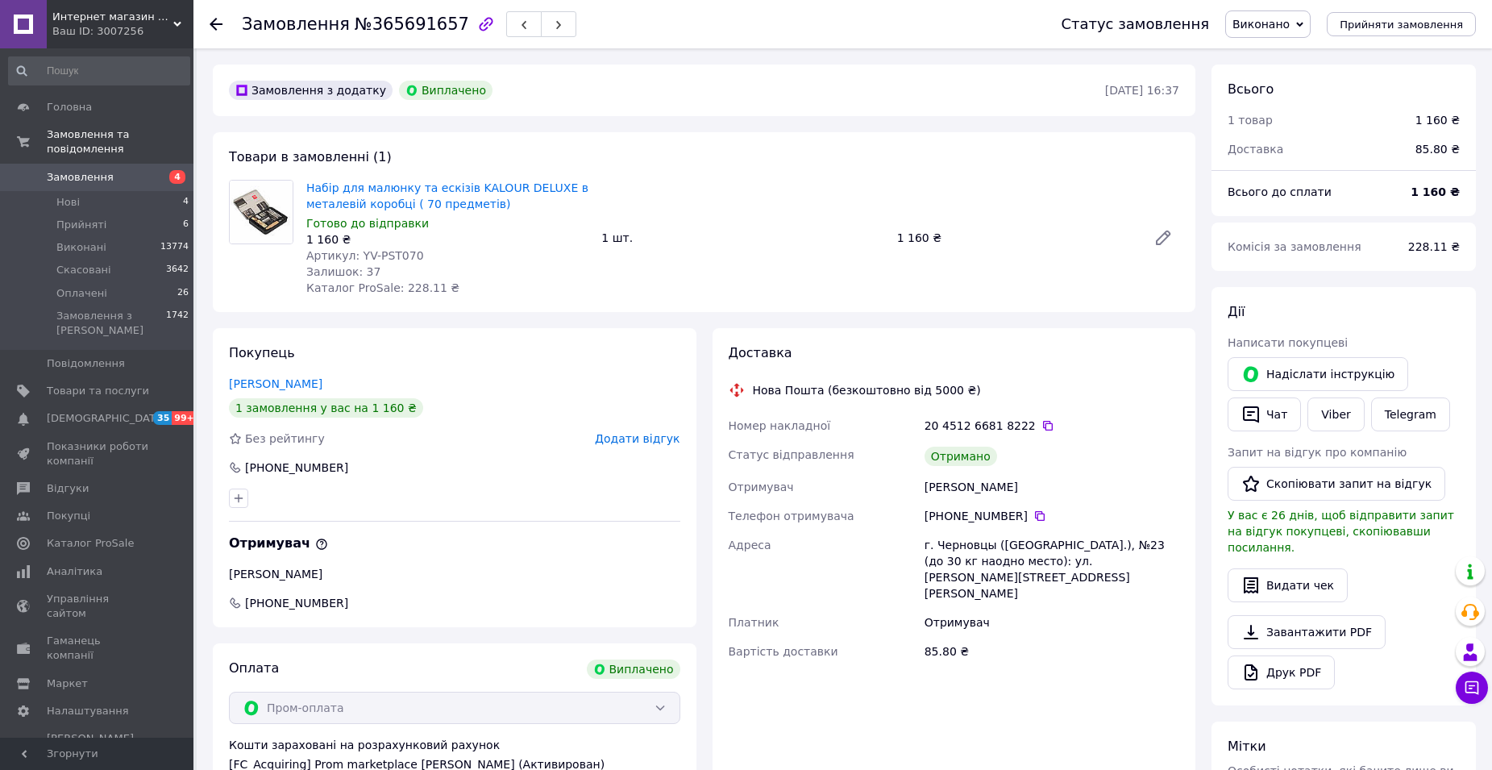
click at [638, 440] on span "Додати відгук" at bounding box center [637, 438] width 85 height 13
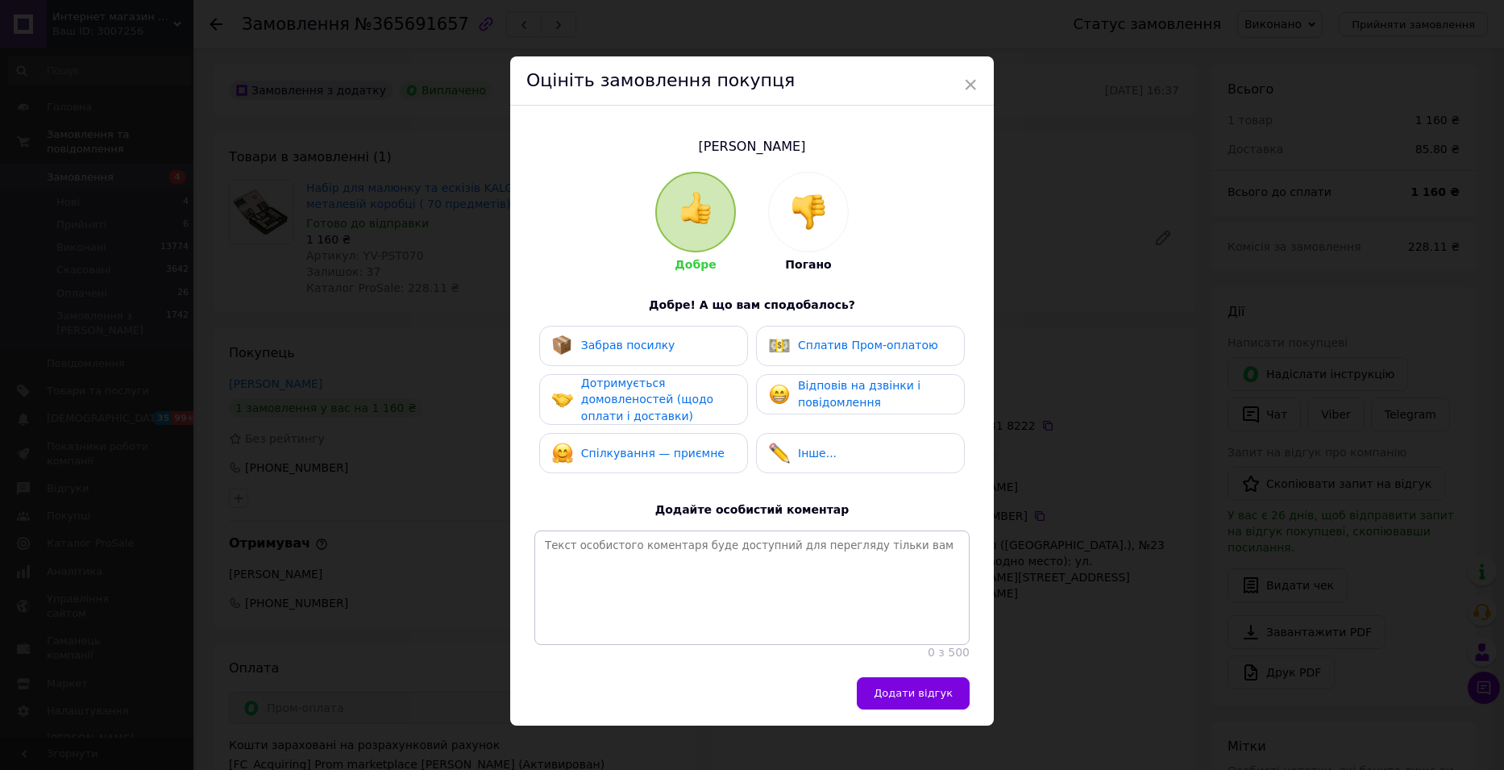
click at [641, 358] on div "Забрав посилку" at bounding box center [643, 346] width 209 height 40
click at [635, 385] on span "Дотримується домовленостей (щодо оплати і доставки)" at bounding box center [647, 399] width 132 height 46
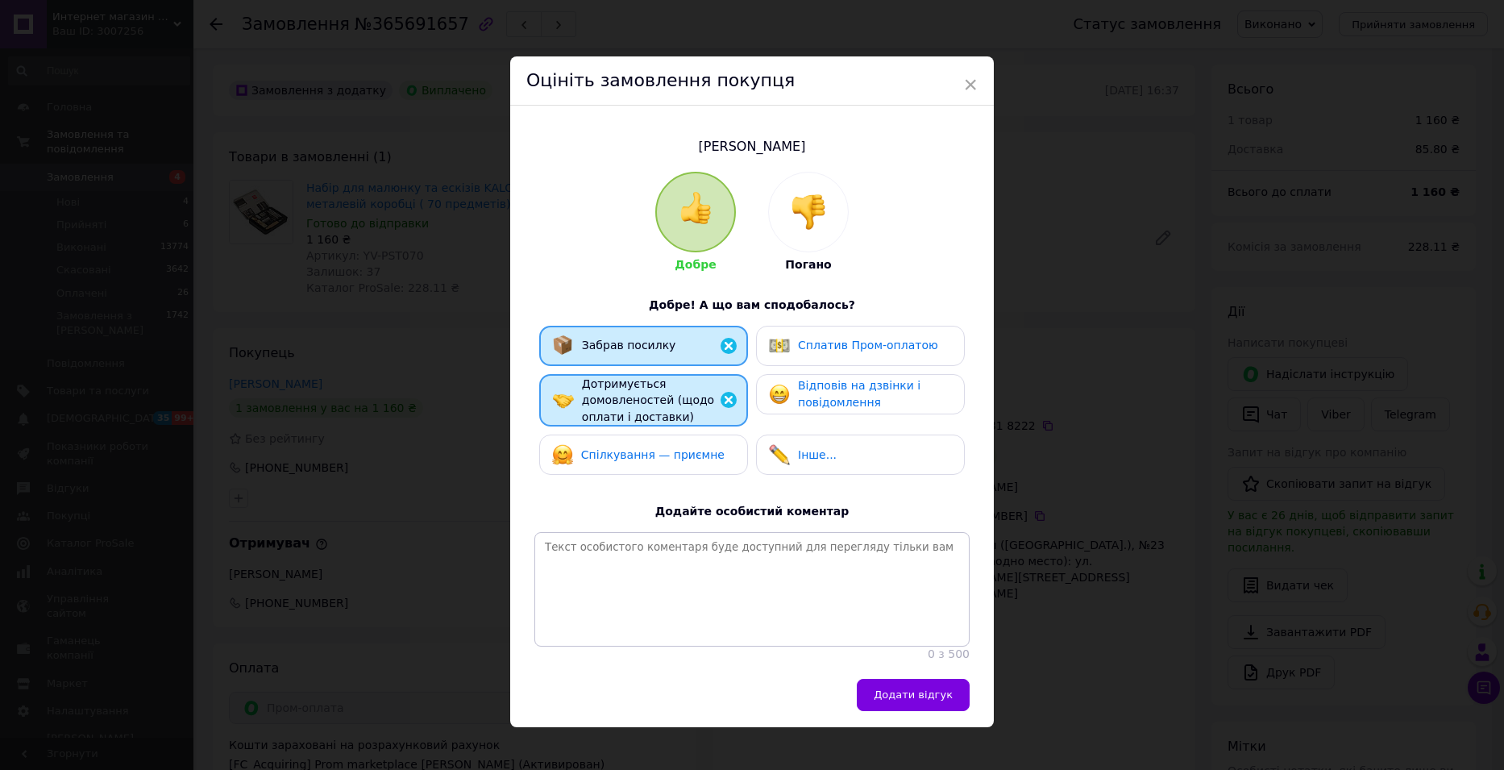
click at [646, 444] on div "Спілкування — приємне" at bounding box center [638, 454] width 172 height 21
click at [819, 410] on div "Відповів на дзвінки і повідомлення" at bounding box center [860, 394] width 209 height 40
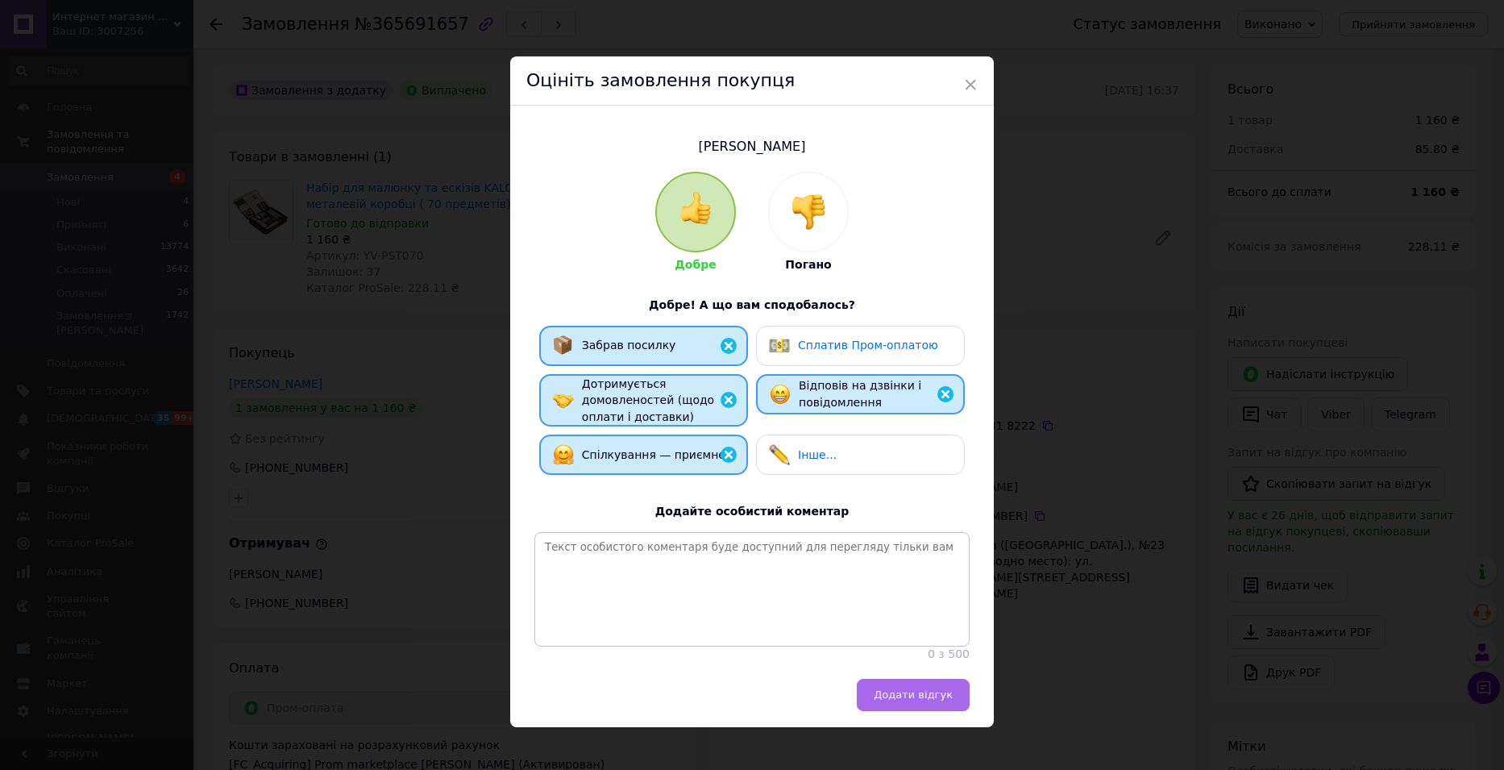
click at [907, 700] on span "Додати відгук" at bounding box center [913, 694] width 79 height 12
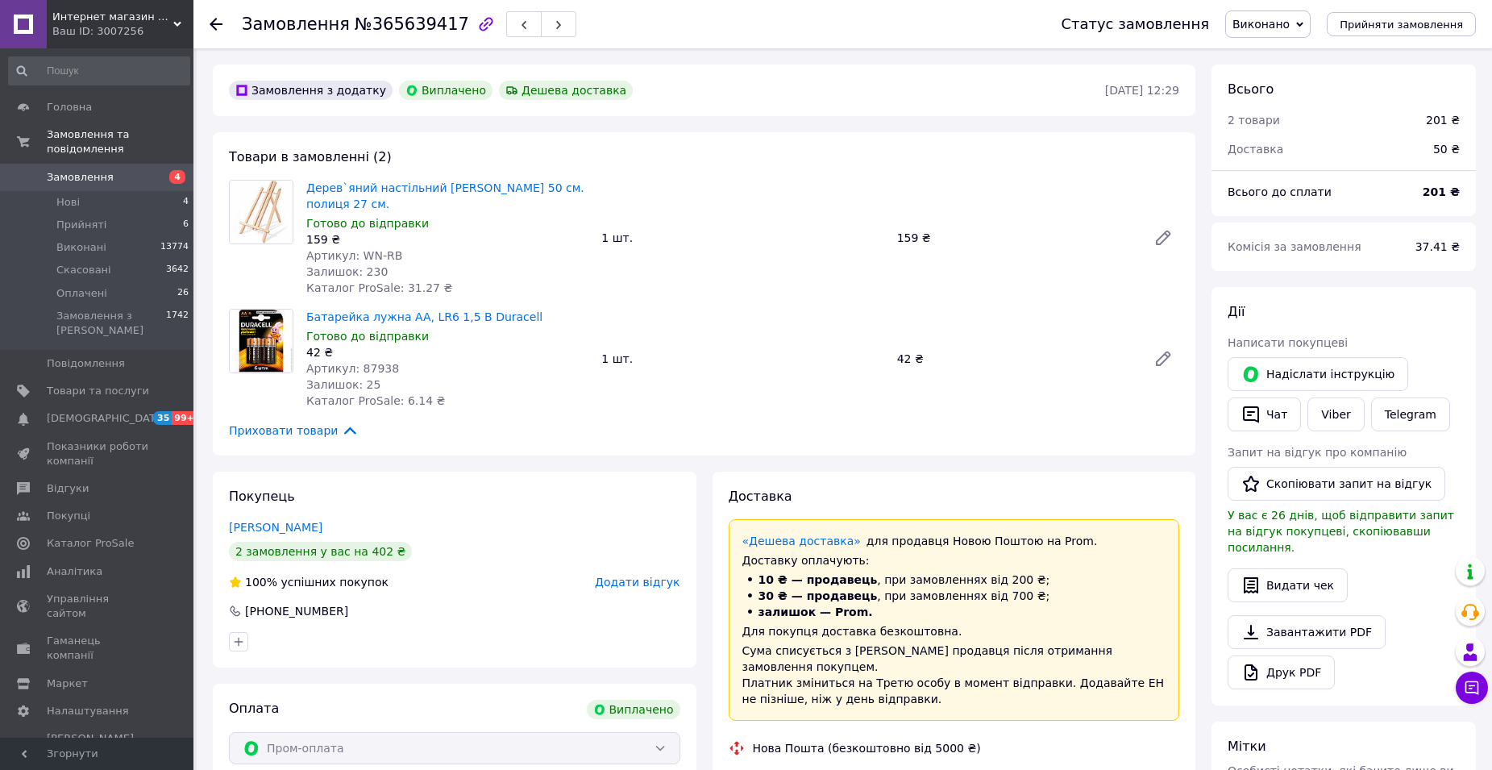
scroll to position [52, 0]
click at [651, 581] on span "Додати відгук" at bounding box center [637, 581] width 85 height 13
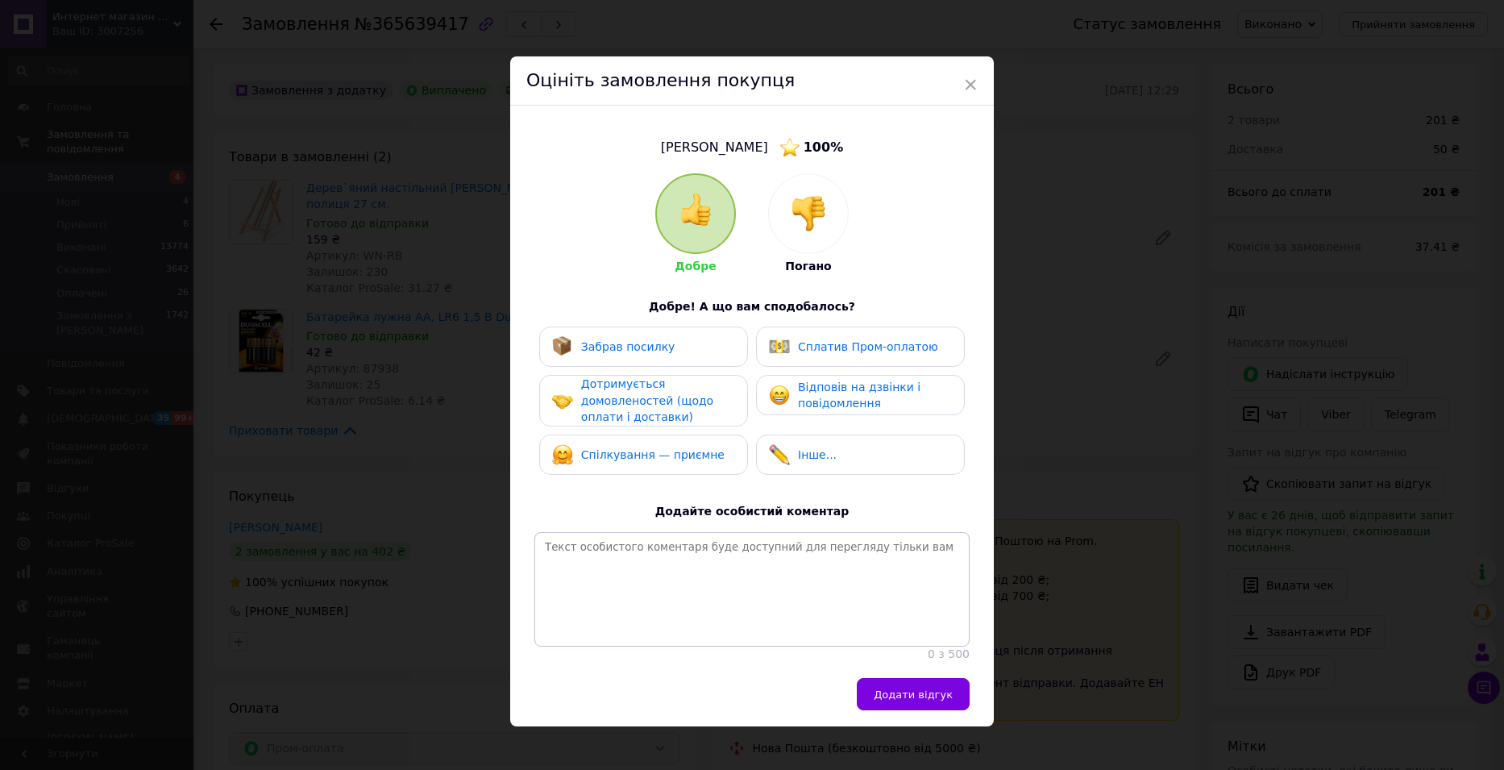
click at [655, 347] on span "Забрав посилку" at bounding box center [628, 346] width 94 height 13
click at [647, 406] on span "Дотримується домовленостей (щодо оплати і доставки)" at bounding box center [647, 400] width 132 height 46
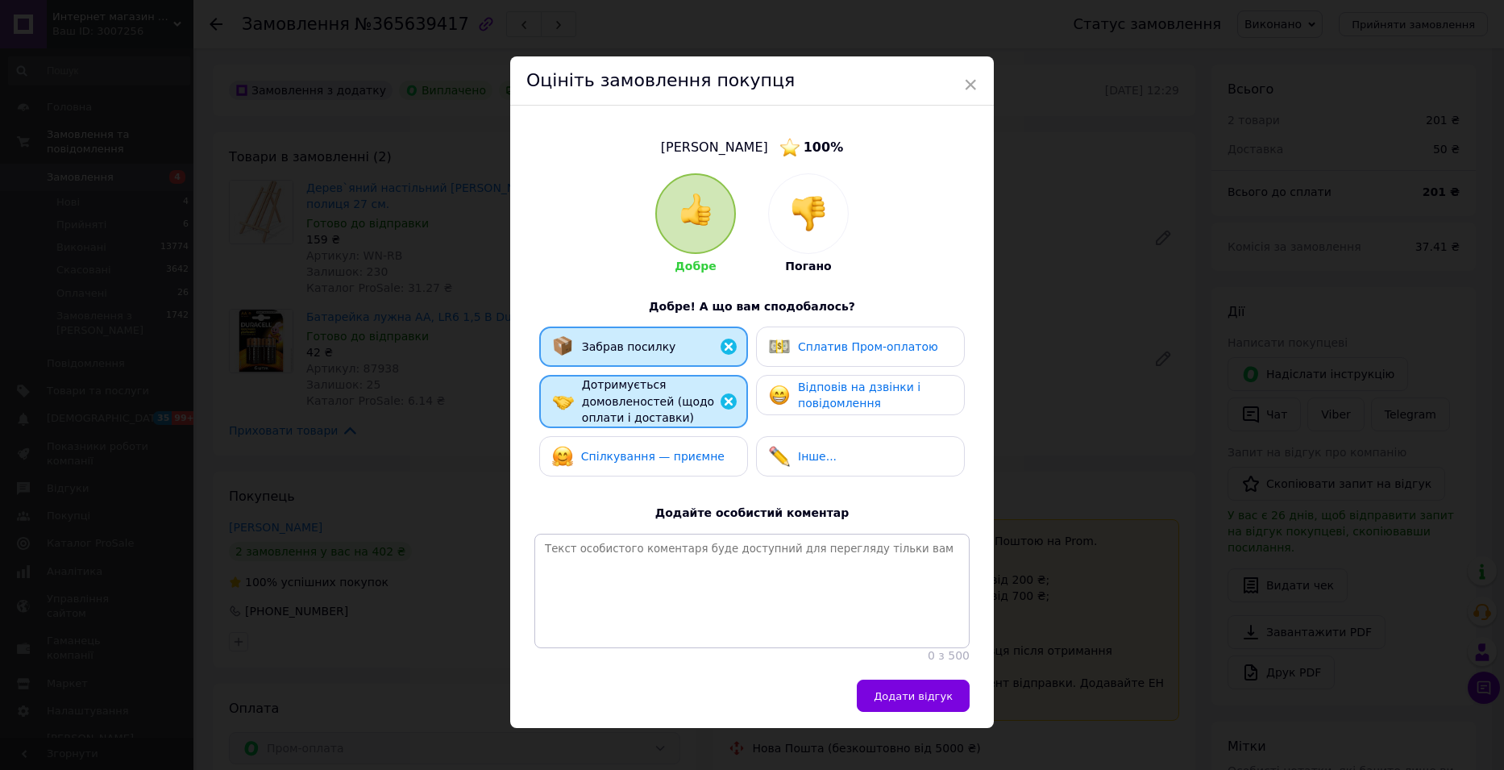
click at [650, 460] on span "Спілкування — приємне" at bounding box center [652, 456] width 143 height 13
click at [833, 407] on span "Відповів на дзвінки і повідомлення" at bounding box center [859, 395] width 122 height 30
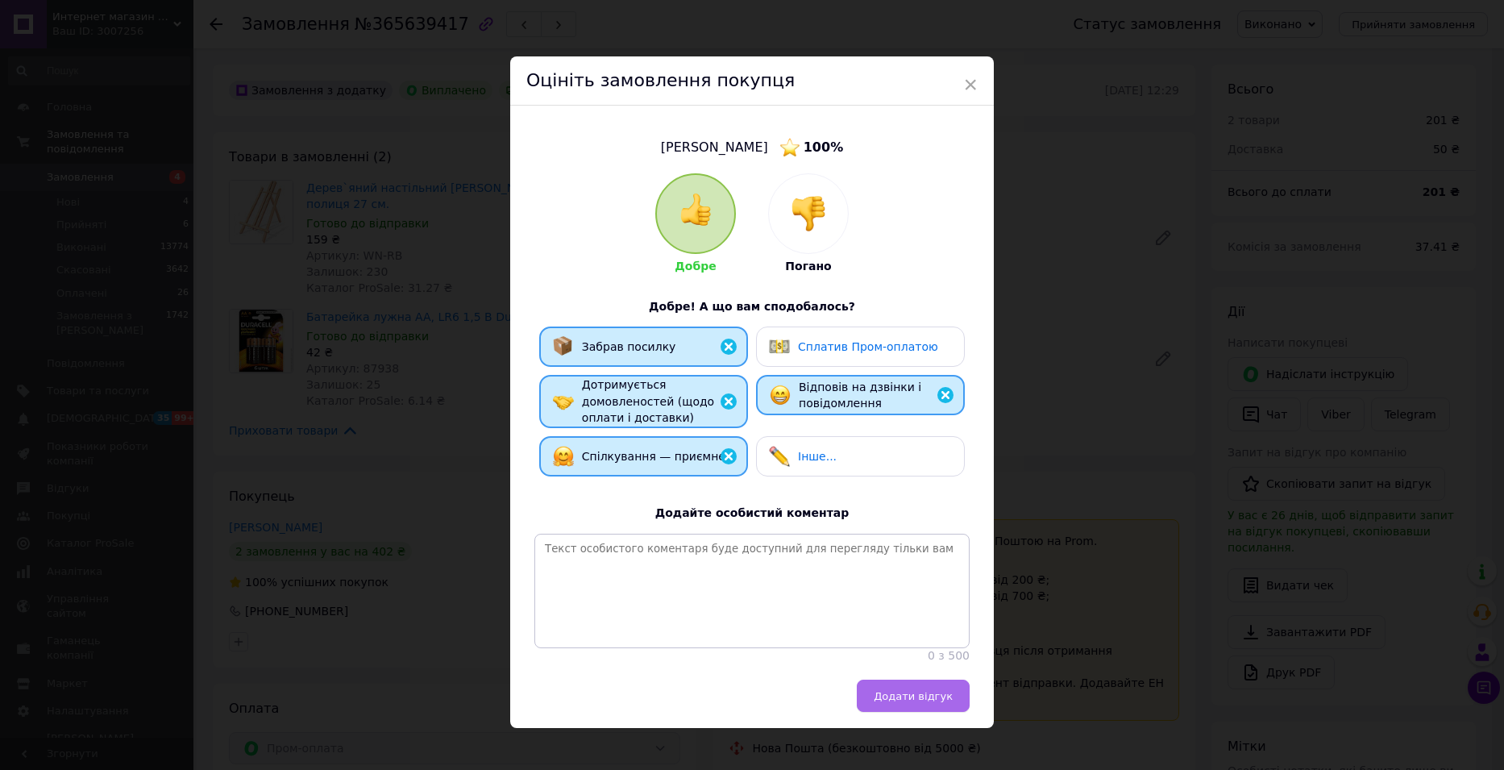
click at [893, 702] on span "Додати відгук" at bounding box center [913, 696] width 79 height 12
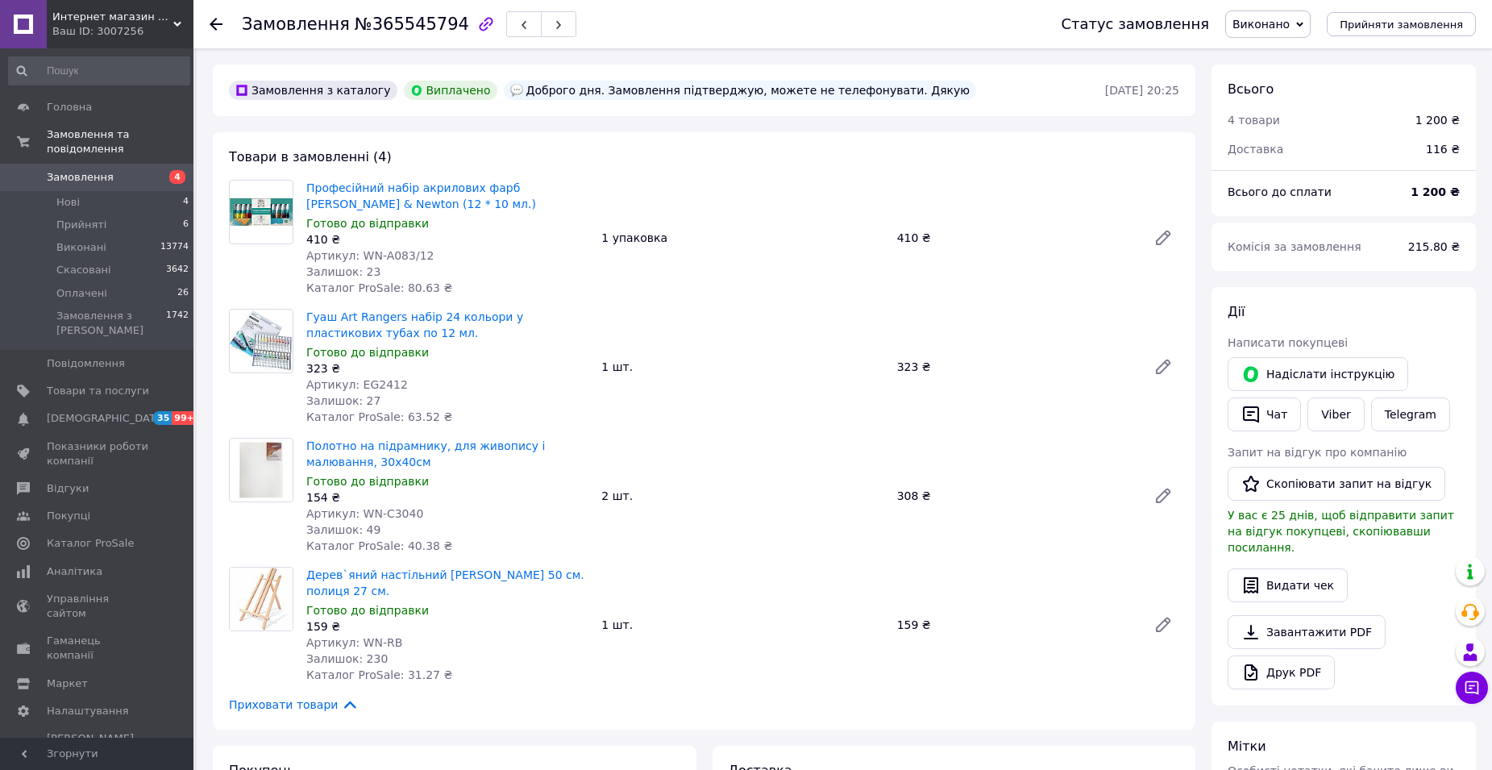
scroll to position [403, 0]
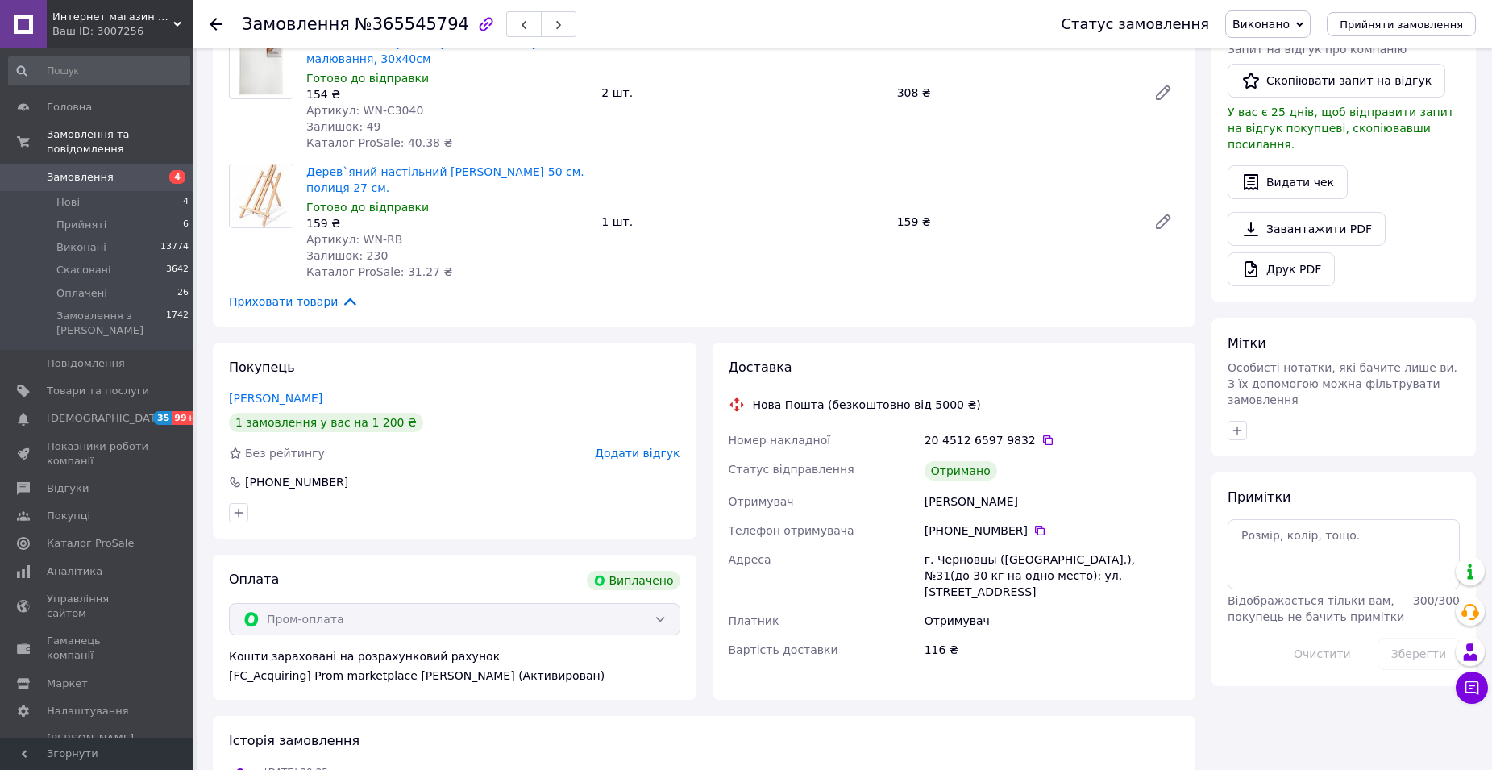
click at [650, 457] on span "Додати відгук" at bounding box center [637, 452] width 85 height 13
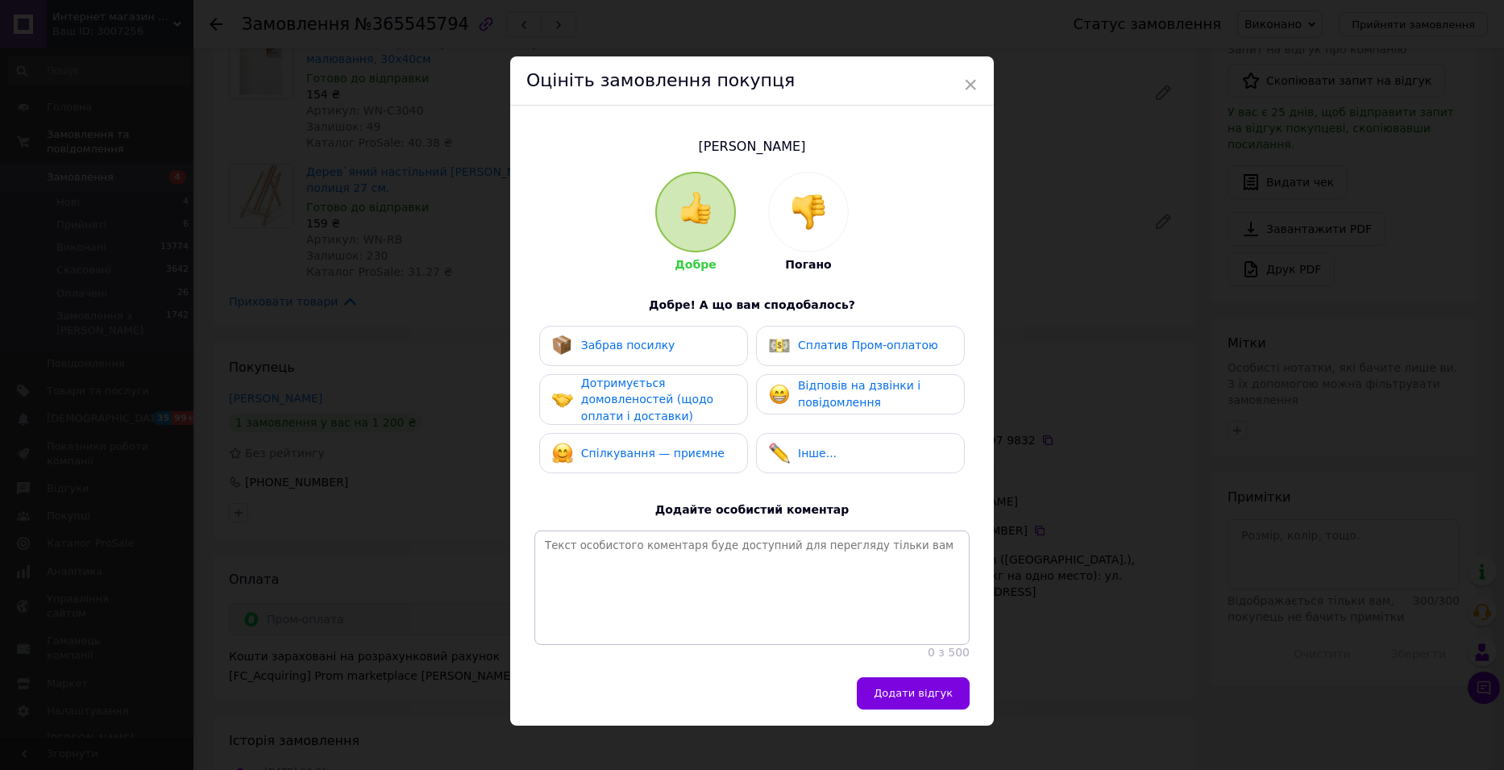
drag, startPoint x: 675, startPoint y: 339, endPoint x: 673, endPoint y: 390, distance: 50.8
click at [675, 340] on div "Забрав посилку" at bounding box center [643, 345] width 183 height 21
click at [671, 393] on span "Дотримується домовленостей (щодо оплати і доставки)" at bounding box center [647, 399] width 132 height 46
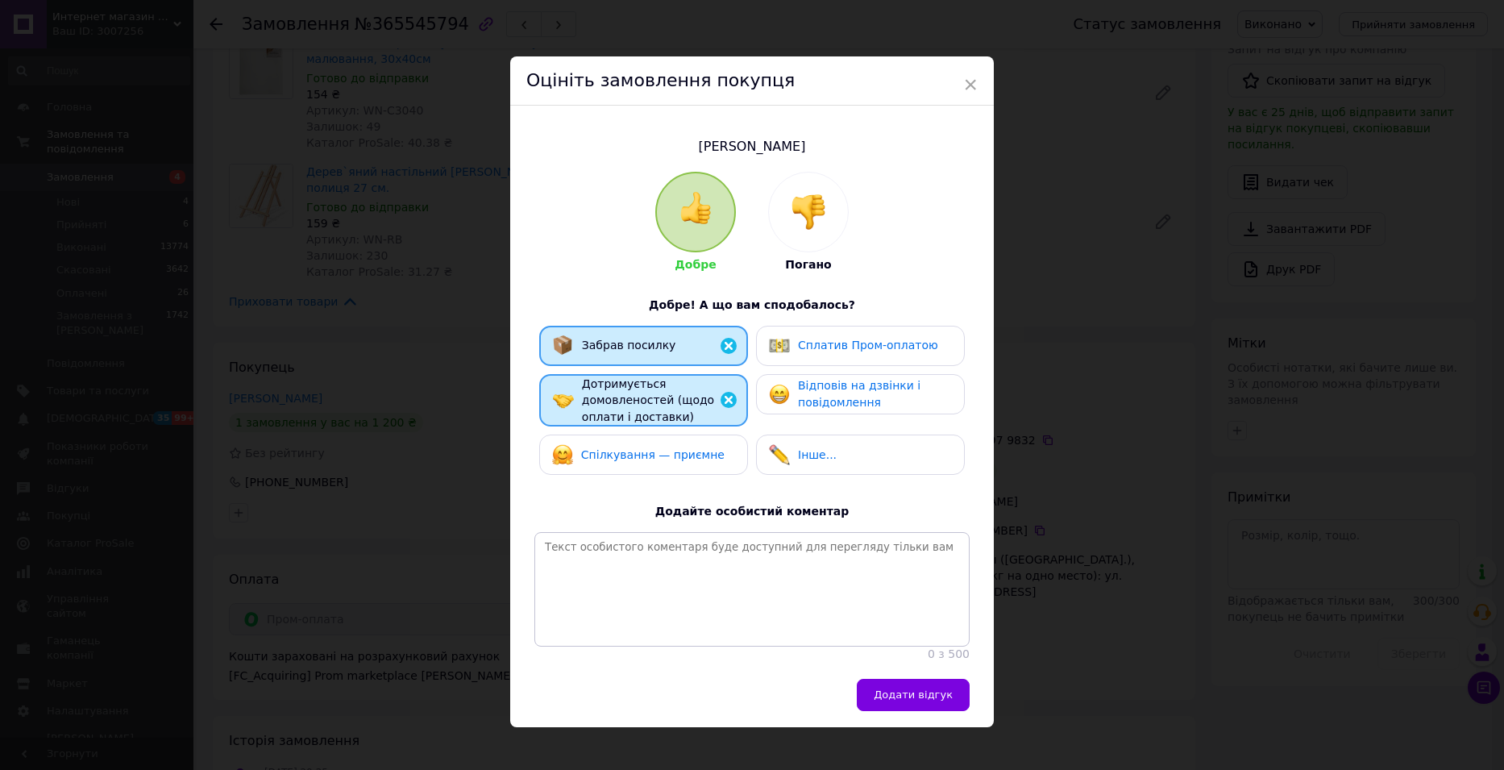
click at [652, 454] on span "Спілкування — приємне" at bounding box center [652, 454] width 143 height 13
click at [814, 380] on span "Відповів на дзвінки і повідомлення" at bounding box center [859, 394] width 122 height 30
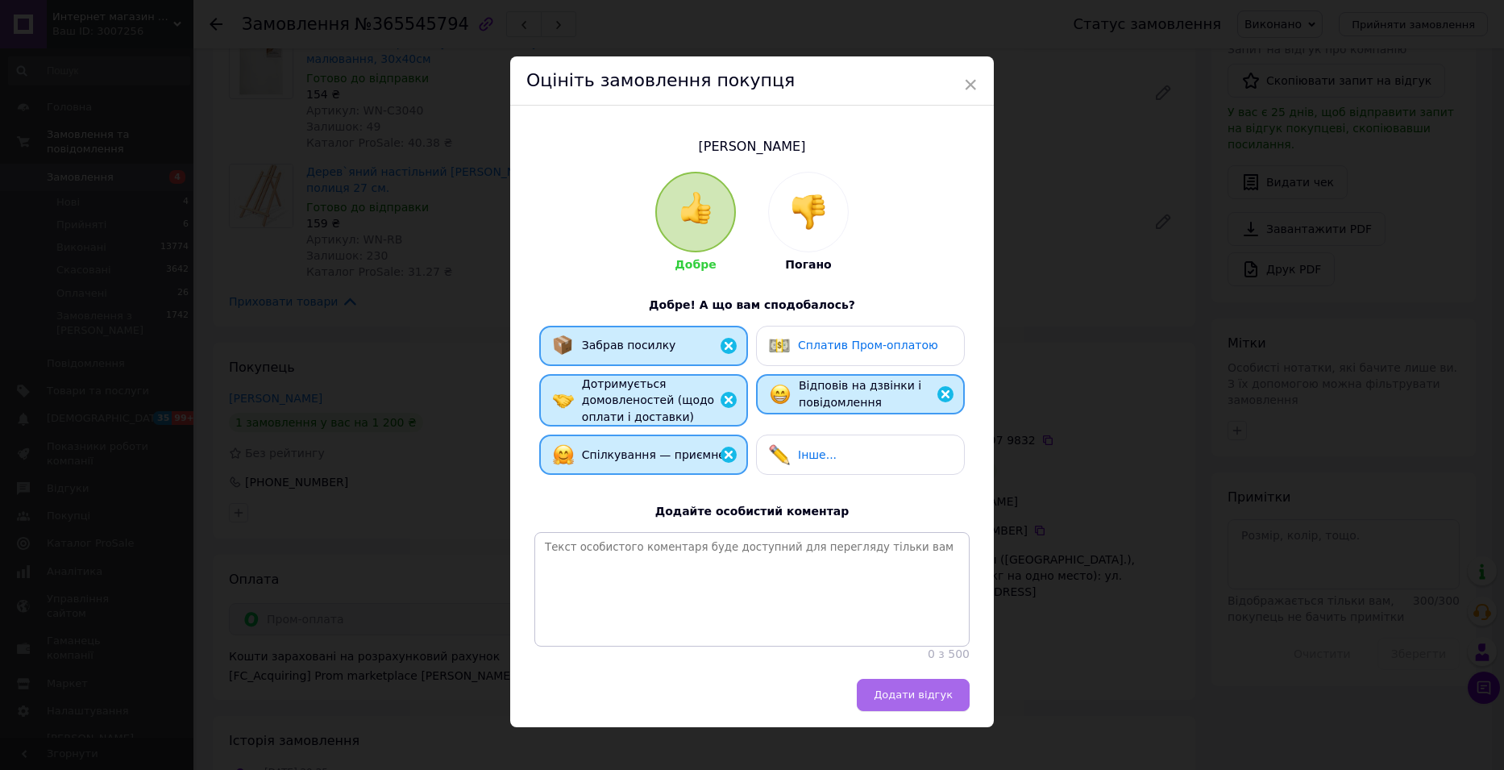
click at [899, 700] on span "Додати відгук" at bounding box center [913, 694] width 79 height 12
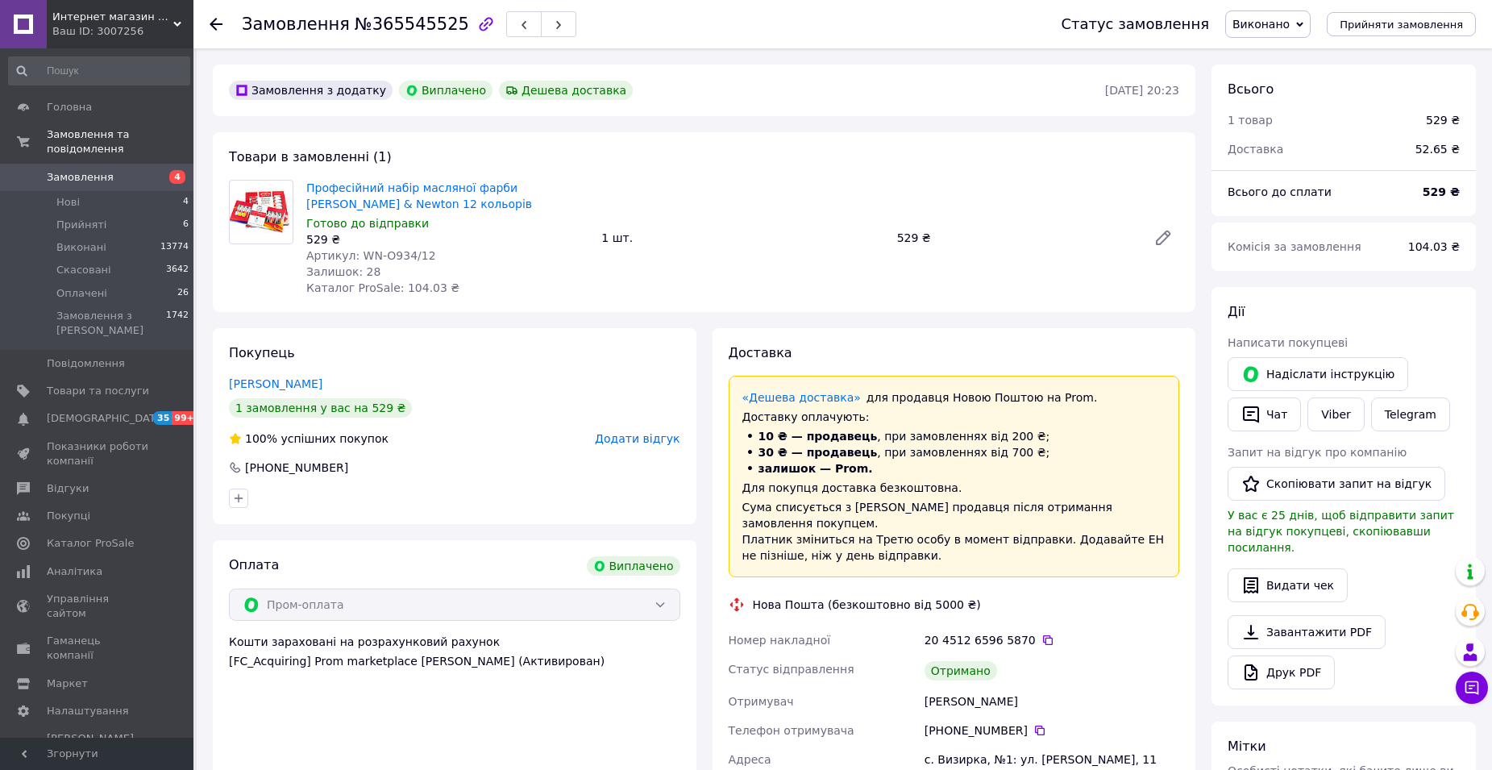
scroll to position [52, 0]
click at [658, 434] on span "Додати відгук" at bounding box center [637, 438] width 85 height 13
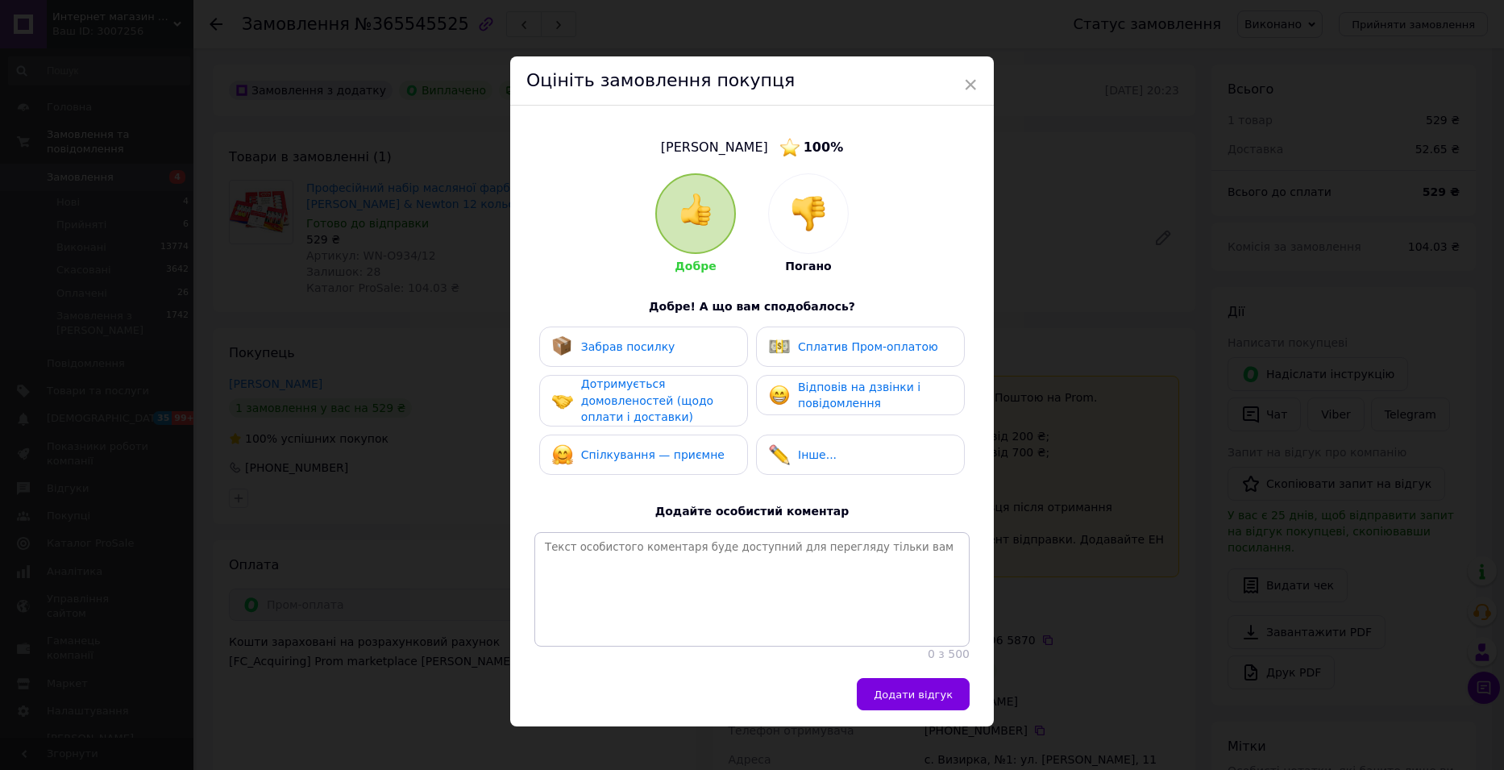
click at [656, 350] on span "Забрав посилку" at bounding box center [628, 346] width 94 height 13
click at [649, 385] on span "Дотримується домовленостей (щодо оплати і доставки)" at bounding box center [647, 400] width 132 height 46
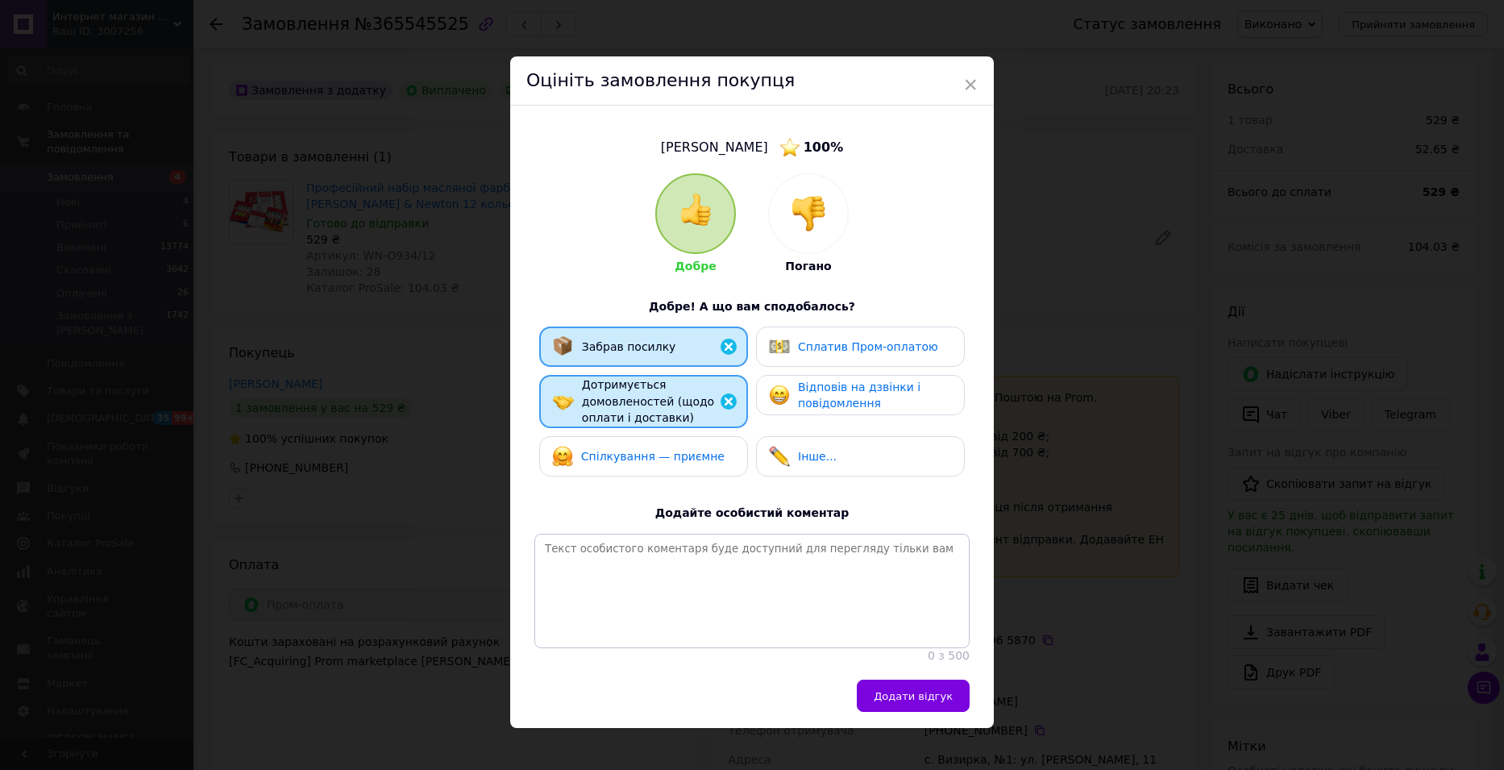
click at [653, 450] on span "Спілкування — приємне" at bounding box center [652, 456] width 143 height 13
click at [825, 412] on div "Відповів на дзвінки і повідомлення" at bounding box center [860, 395] width 209 height 40
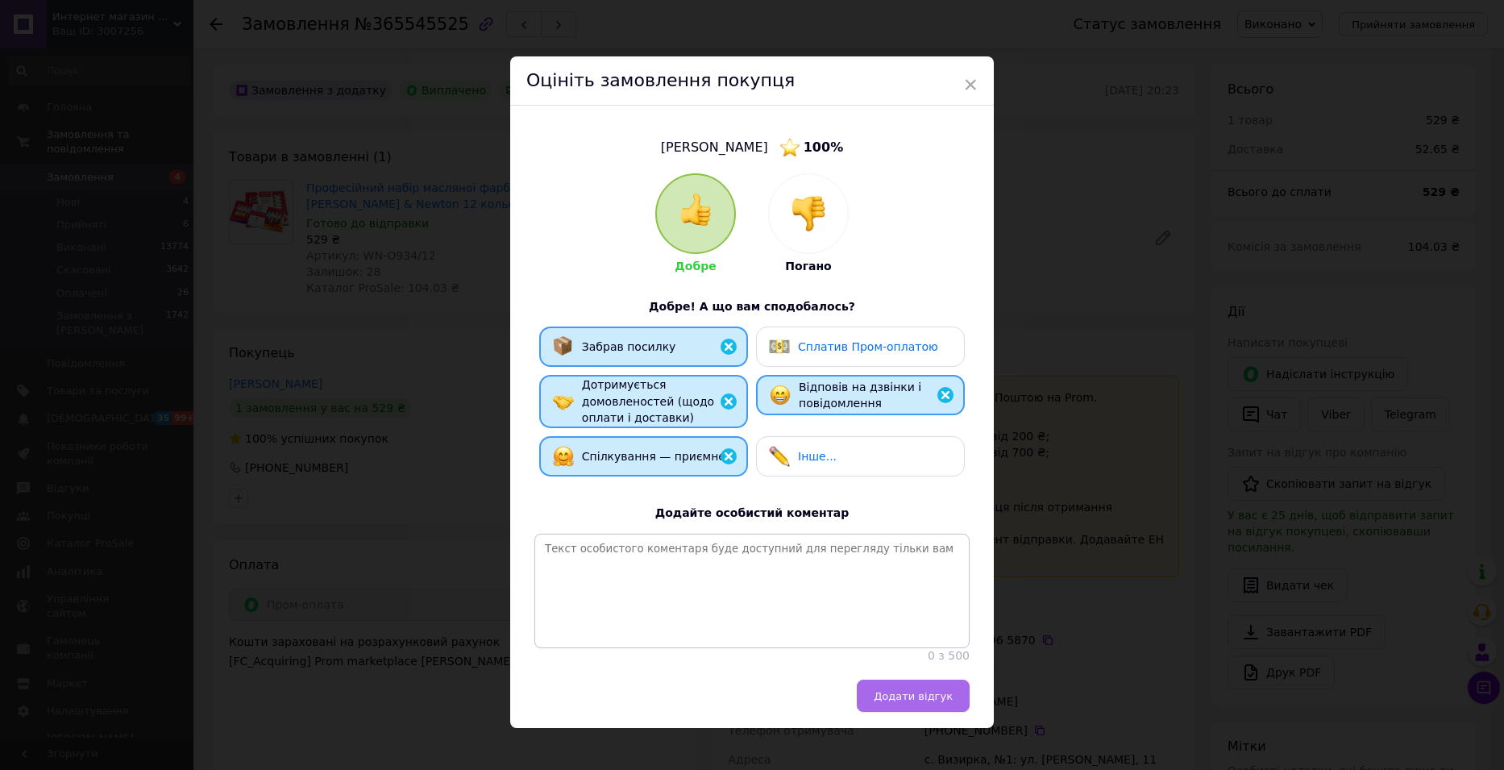
click at [902, 696] on button "Додати відгук" at bounding box center [913, 695] width 113 height 32
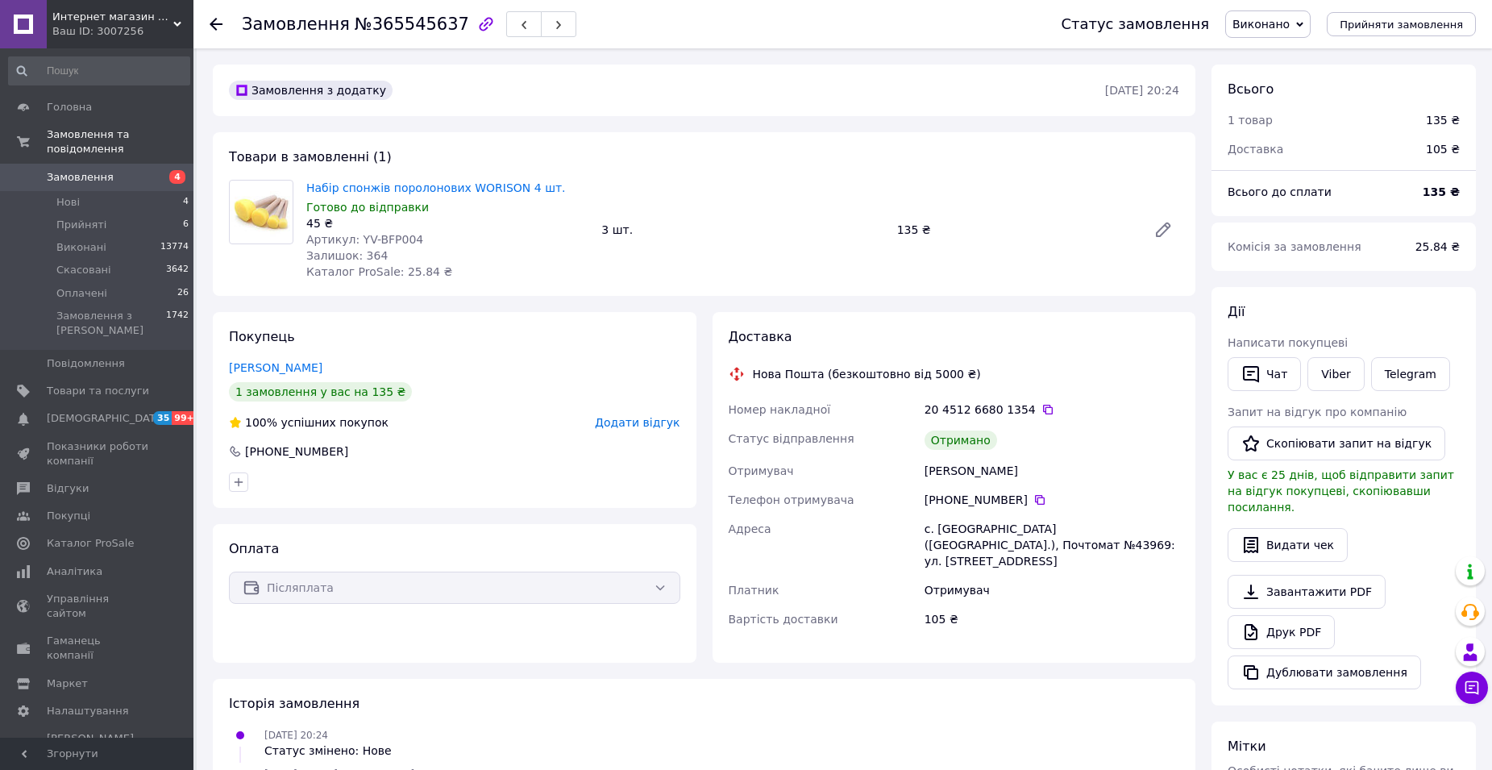
click at [654, 422] on span "Додати відгук" at bounding box center [637, 422] width 85 height 13
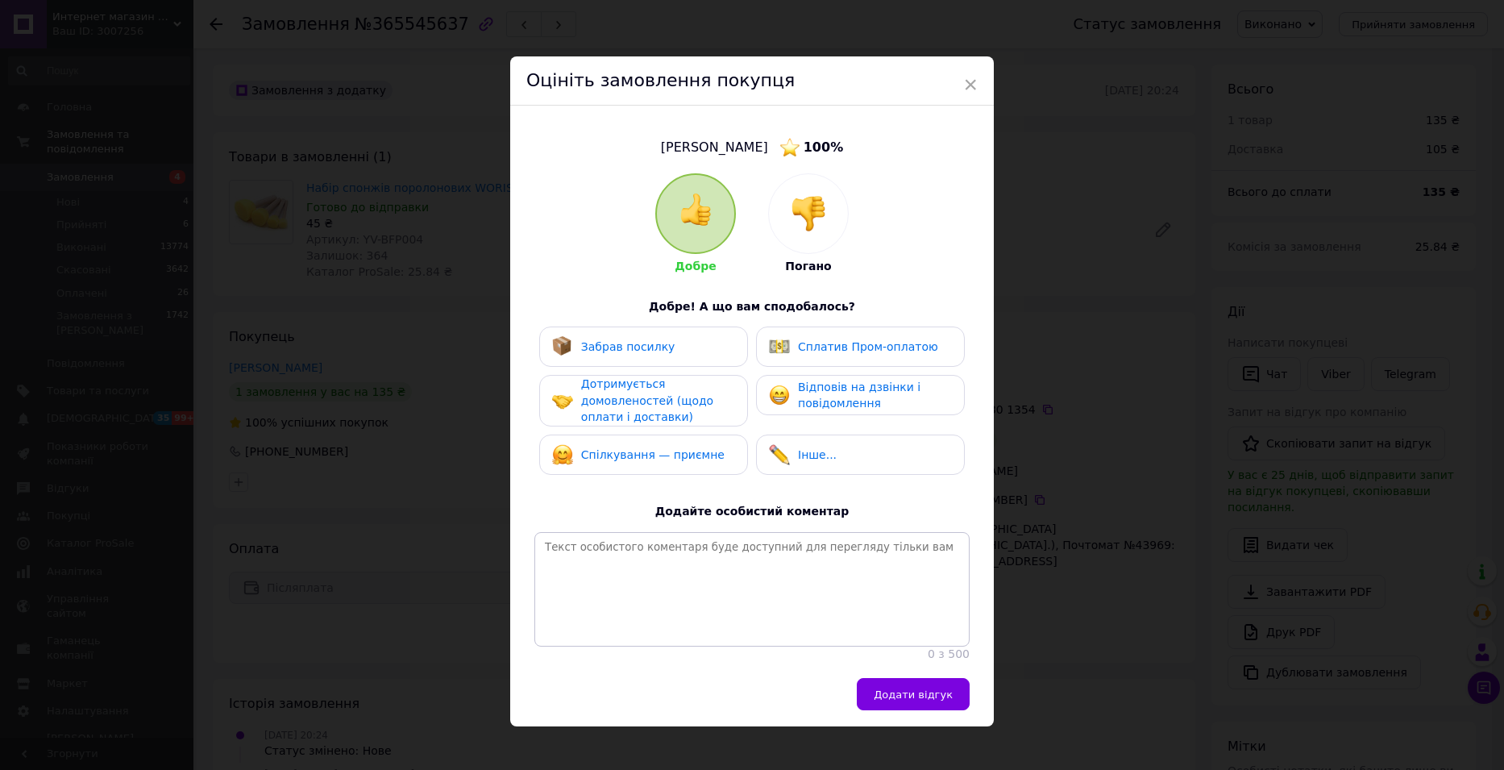
click at [639, 351] on span "Забрав посилку" at bounding box center [628, 346] width 94 height 13
click at [637, 387] on span "Дотримується домовленостей (щодо оплати і доставки)" at bounding box center [647, 400] width 132 height 46
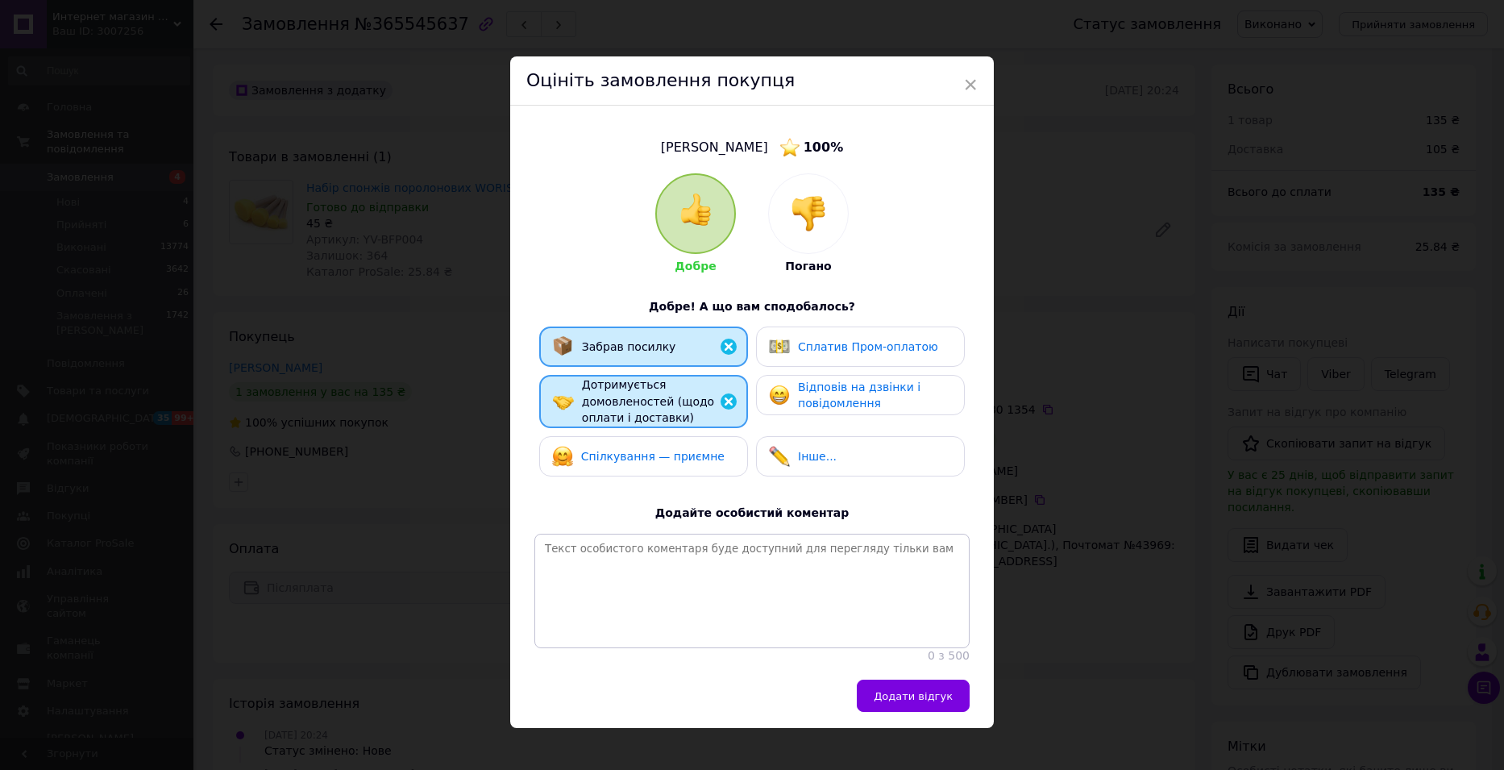
click at [644, 462] on div "Спілкування — приємне" at bounding box center [652, 456] width 143 height 17
click at [842, 392] on span "Відповів на дзвінки і повідомлення" at bounding box center [859, 395] width 122 height 30
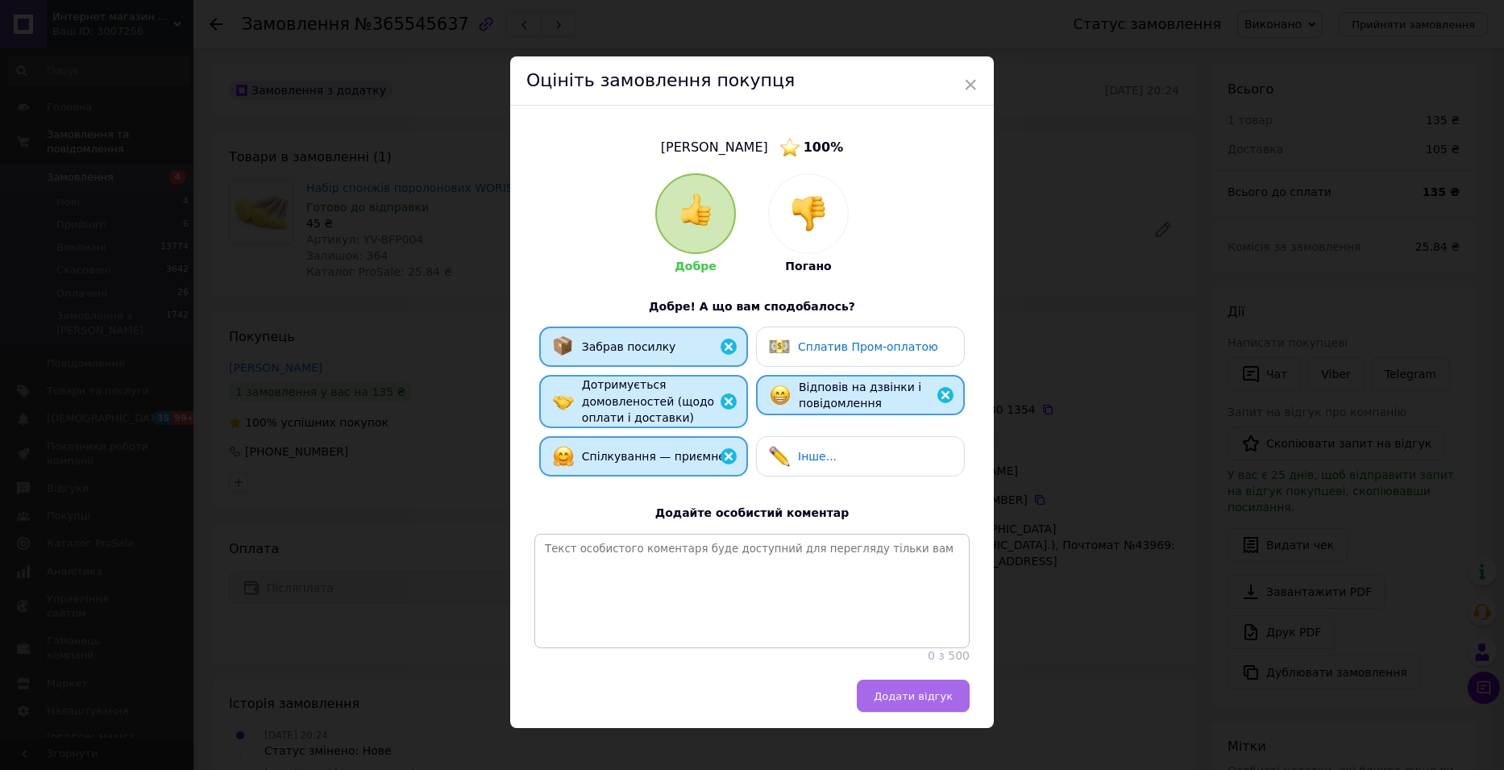
click at [904, 702] on span "Додати відгук" at bounding box center [913, 696] width 79 height 12
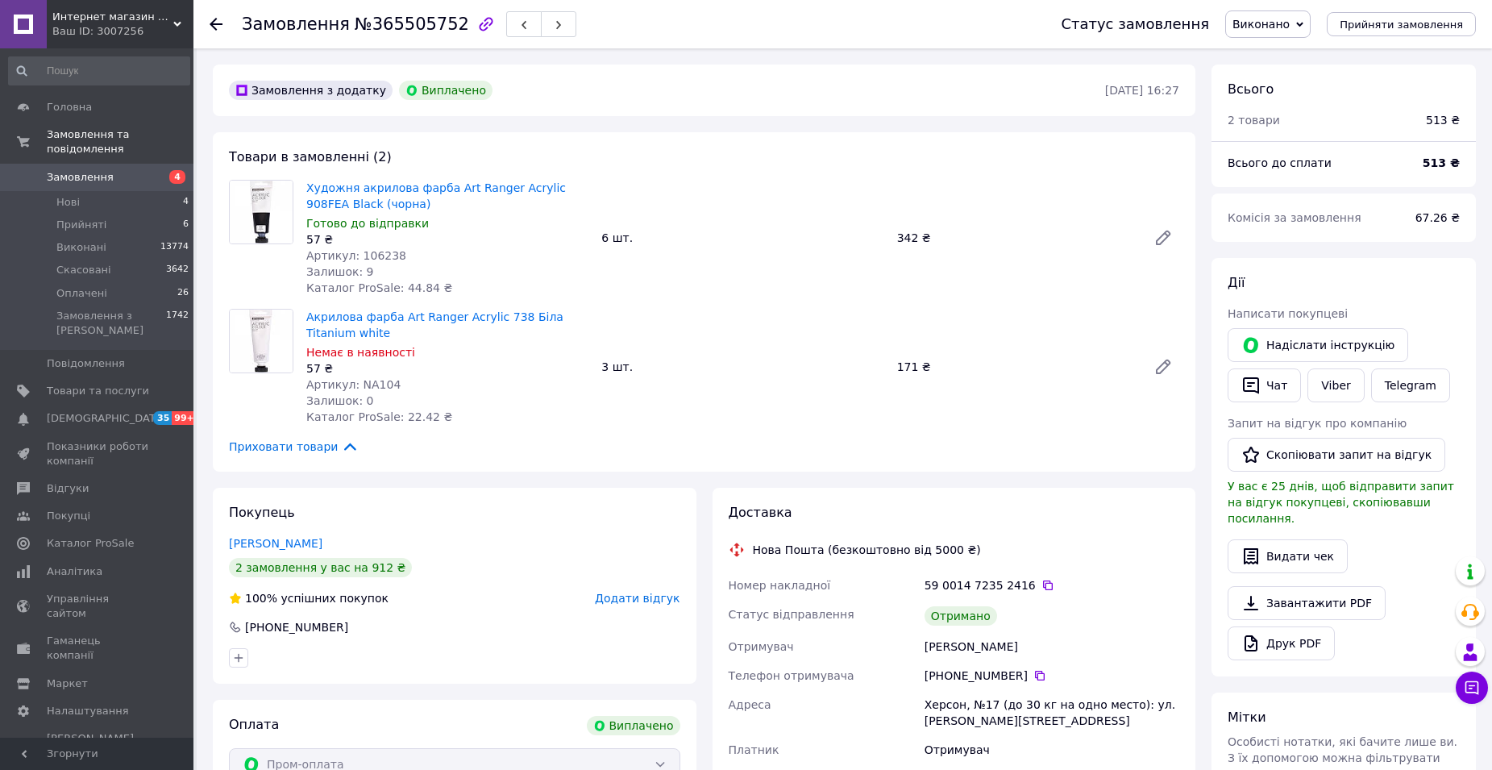
click at [655, 598] on span "Додати відгук" at bounding box center [637, 598] width 85 height 13
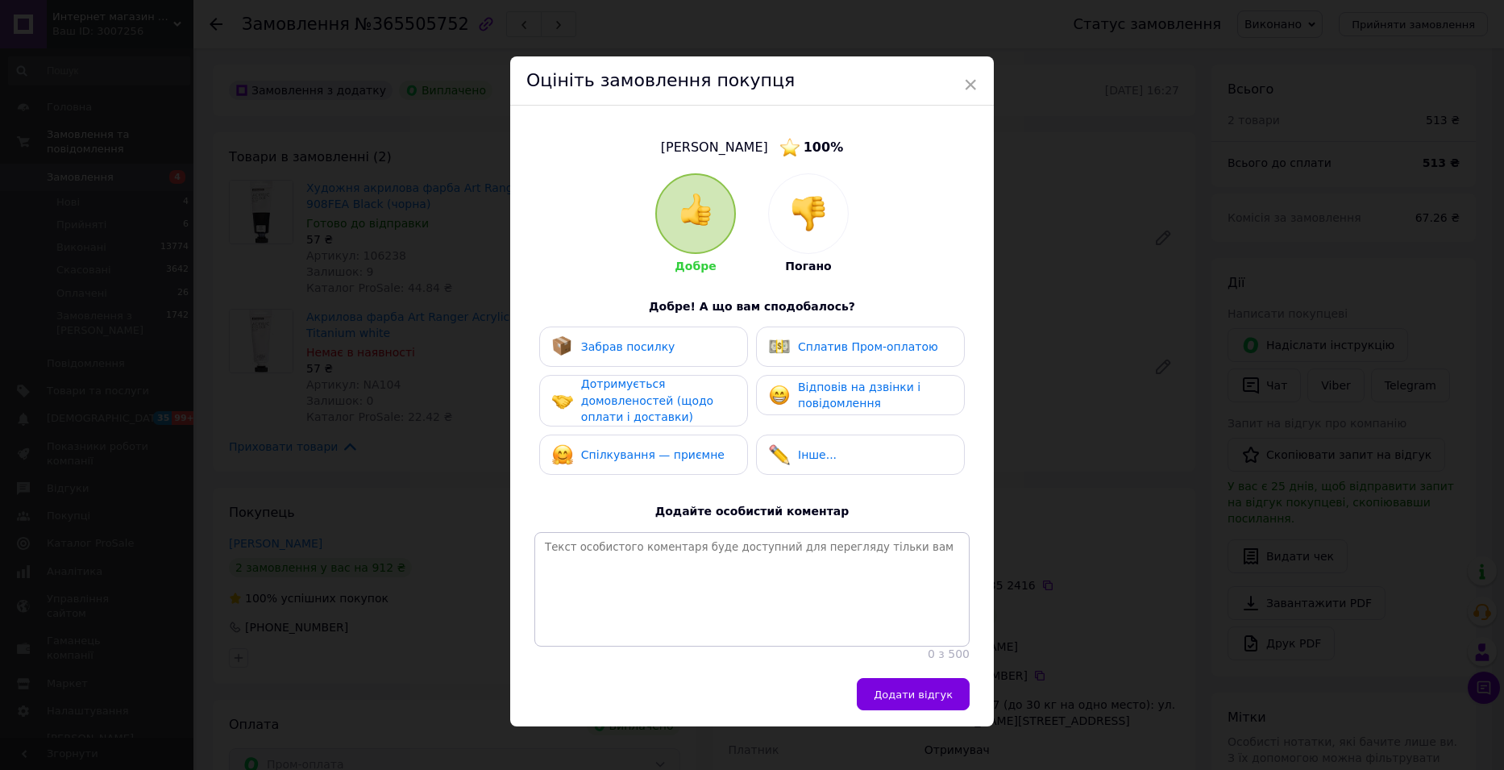
click at [695, 358] on div "Забрав посилку" at bounding box center [643, 346] width 209 height 40
click at [679, 384] on div "Дотримується домовленостей (щодо оплати і доставки)" at bounding box center [657, 401] width 153 height 50
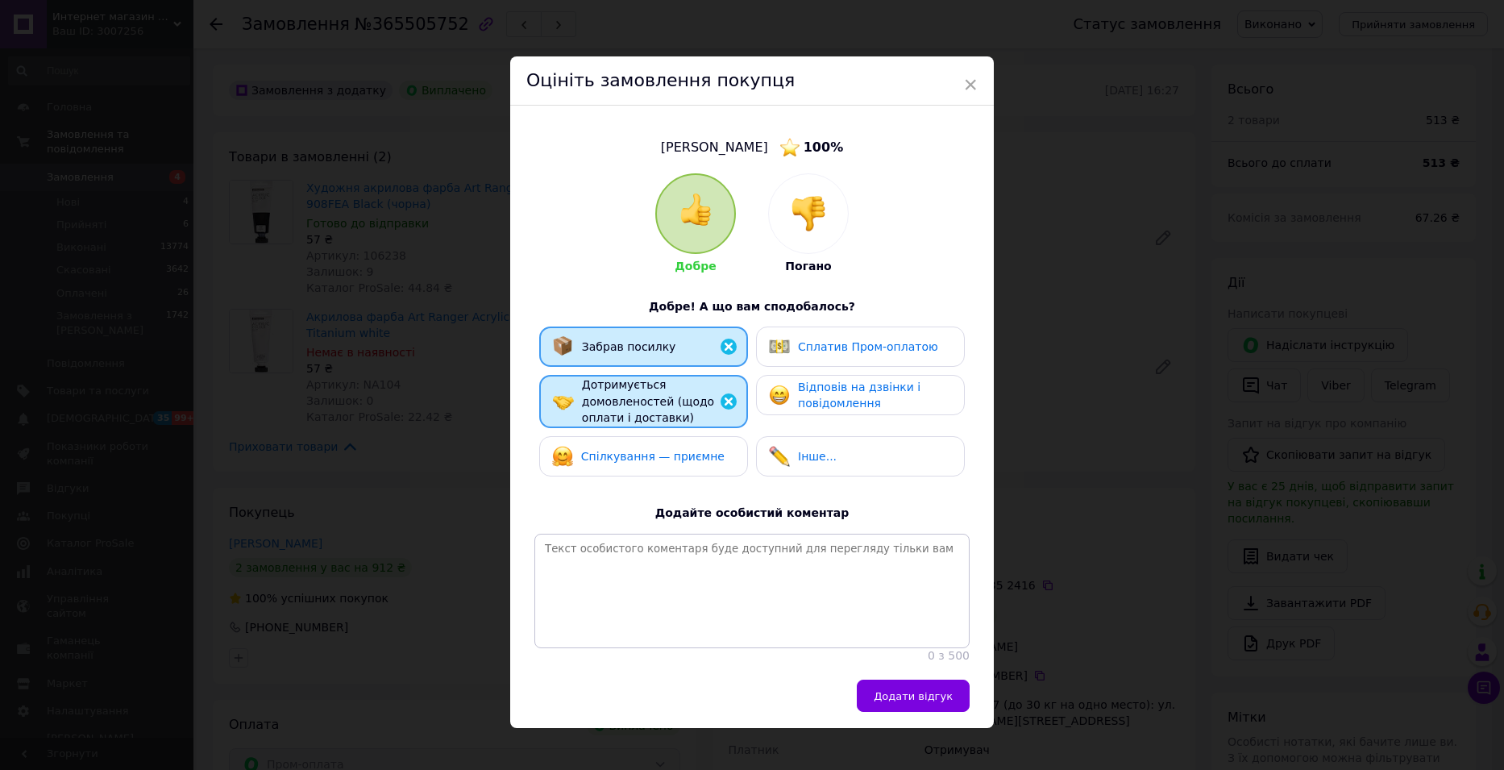
click at [676, 450] on span "Спілкування — приємне" at bounding box center [652, 456] width 143 height 13
click at [832, 401] on span "Відповів на дзвінки і повідомлення" at bounding box center [859, 395] width 122 height 30
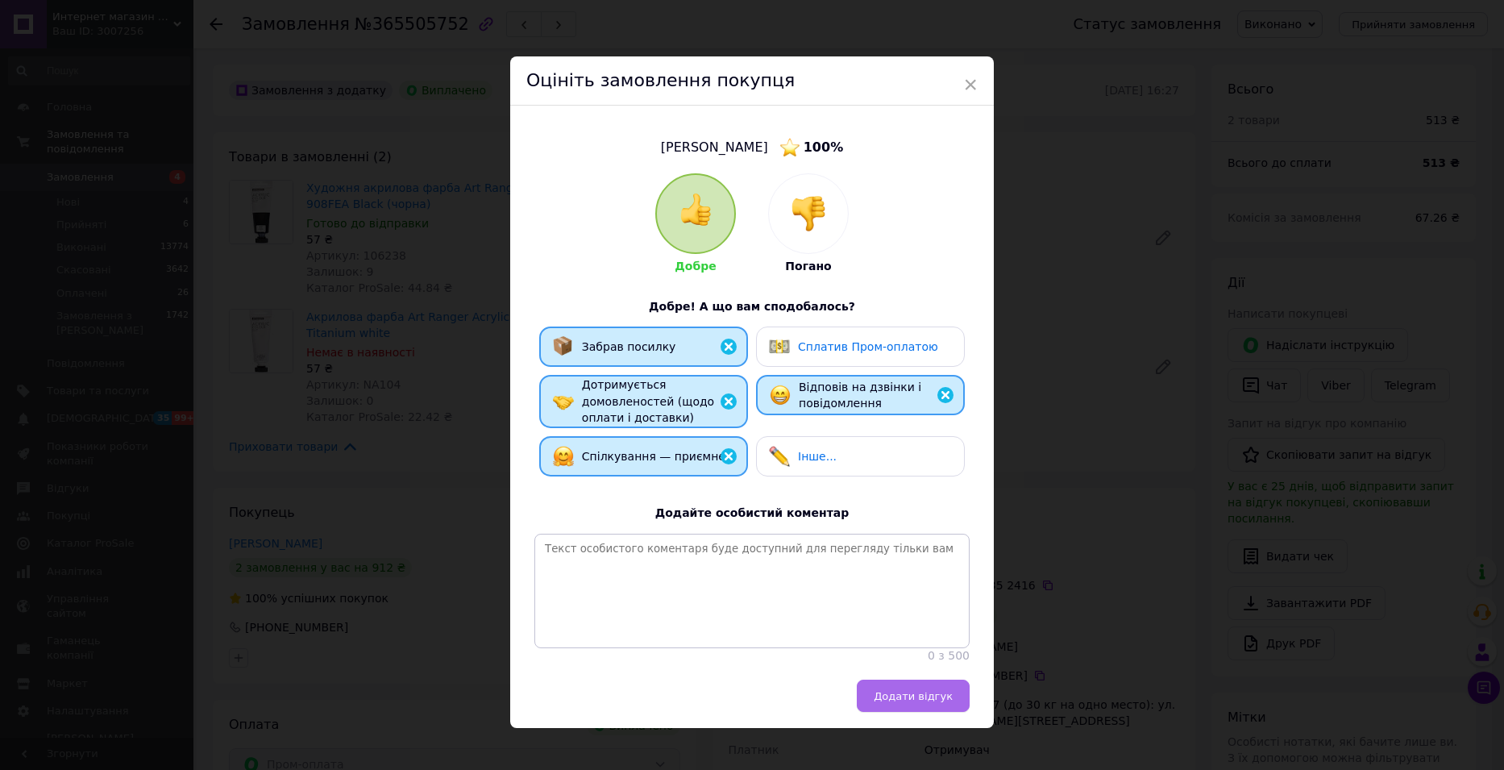
click at [923, 699] on span "Додати відгук" at bounding box center [913, 696] width 79 height 12
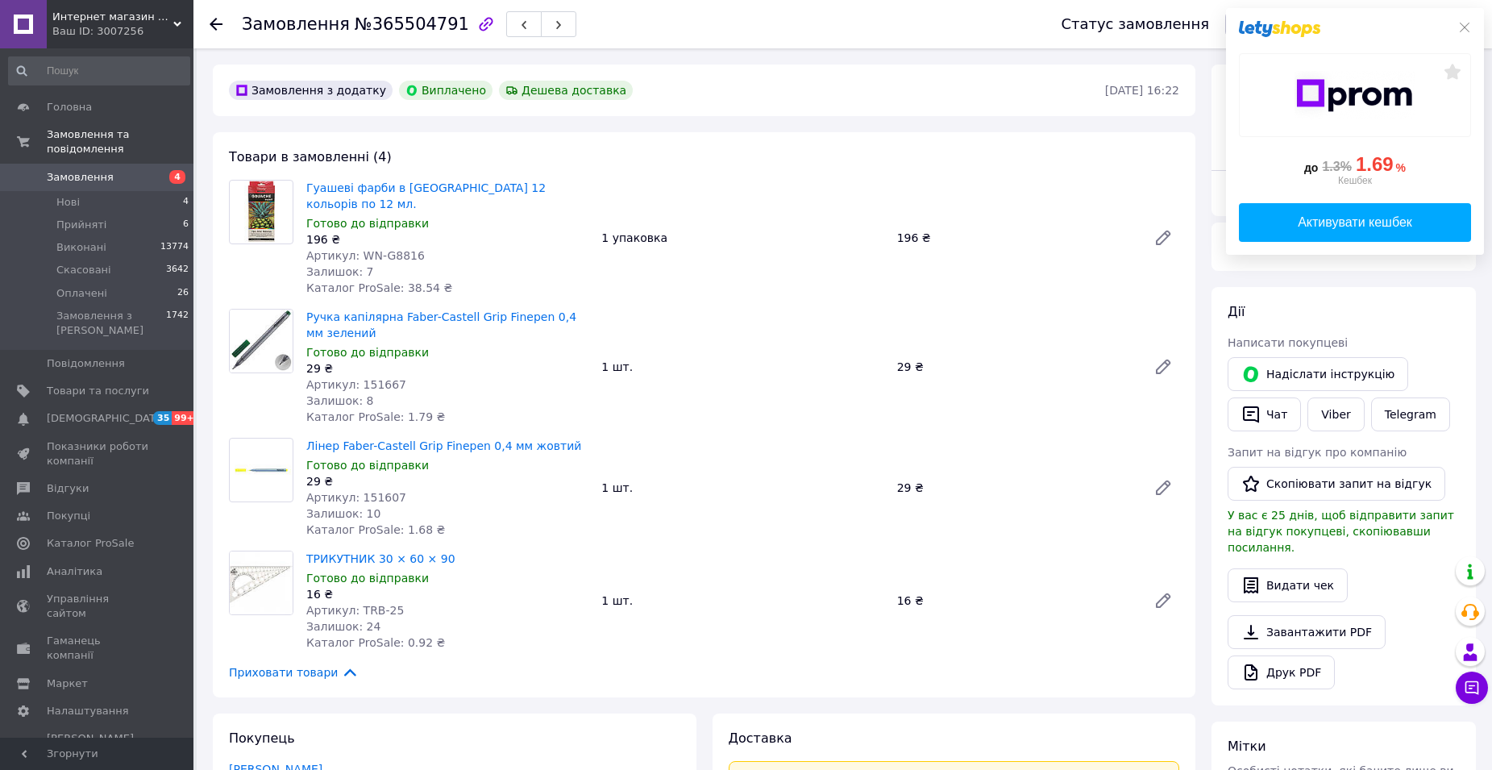
scroll to position [242, 0]
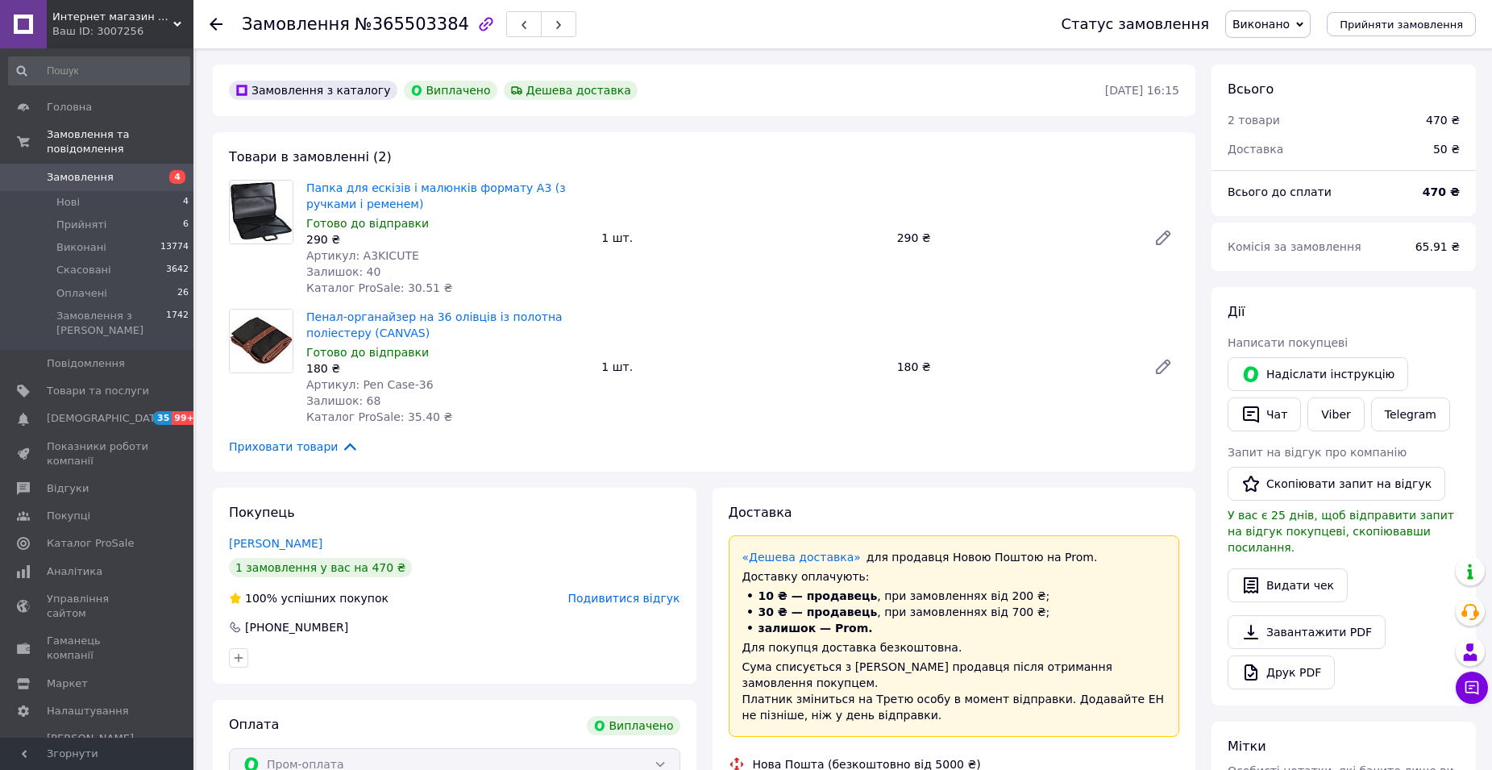
scroll to position [52, 0]
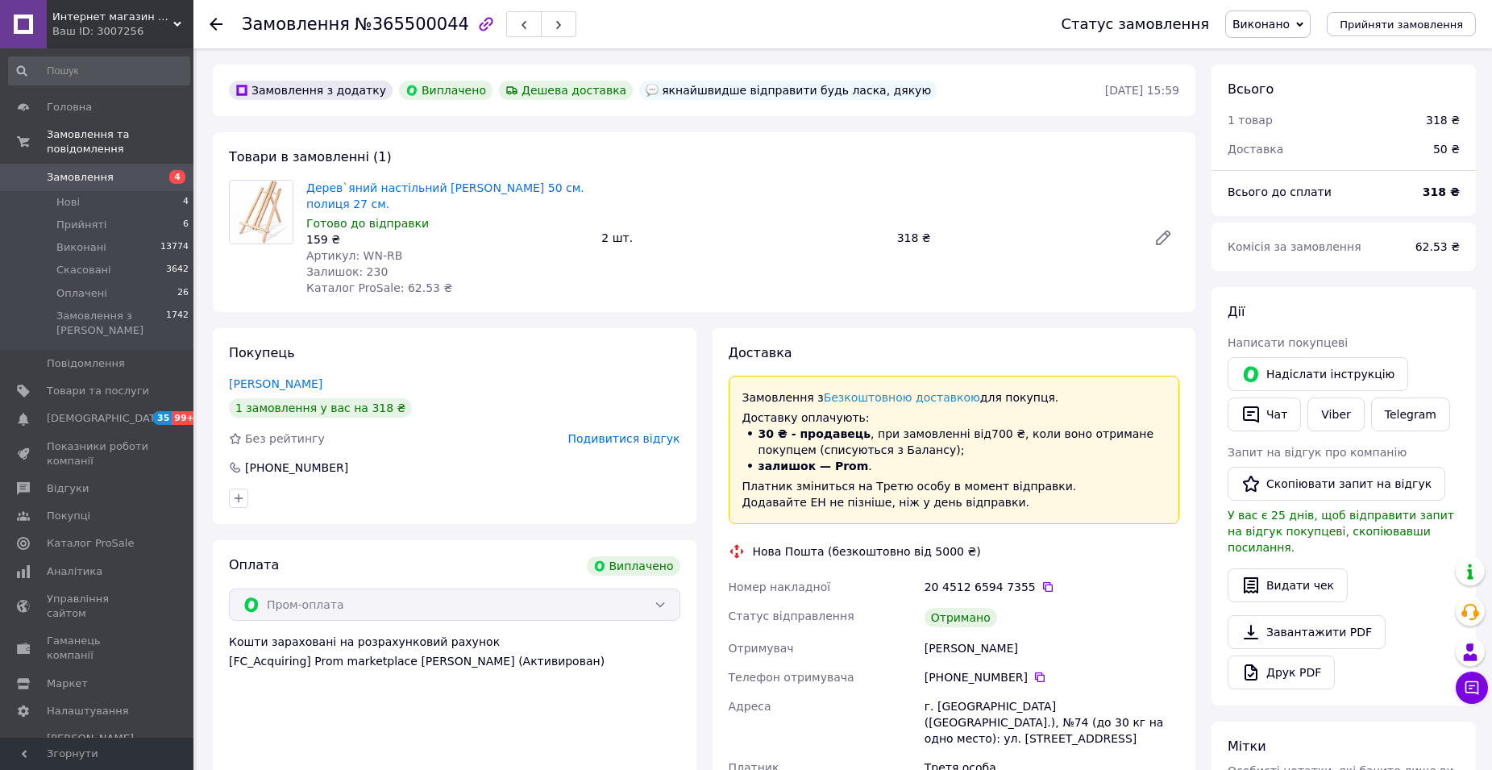
scroll to position [13, 0]
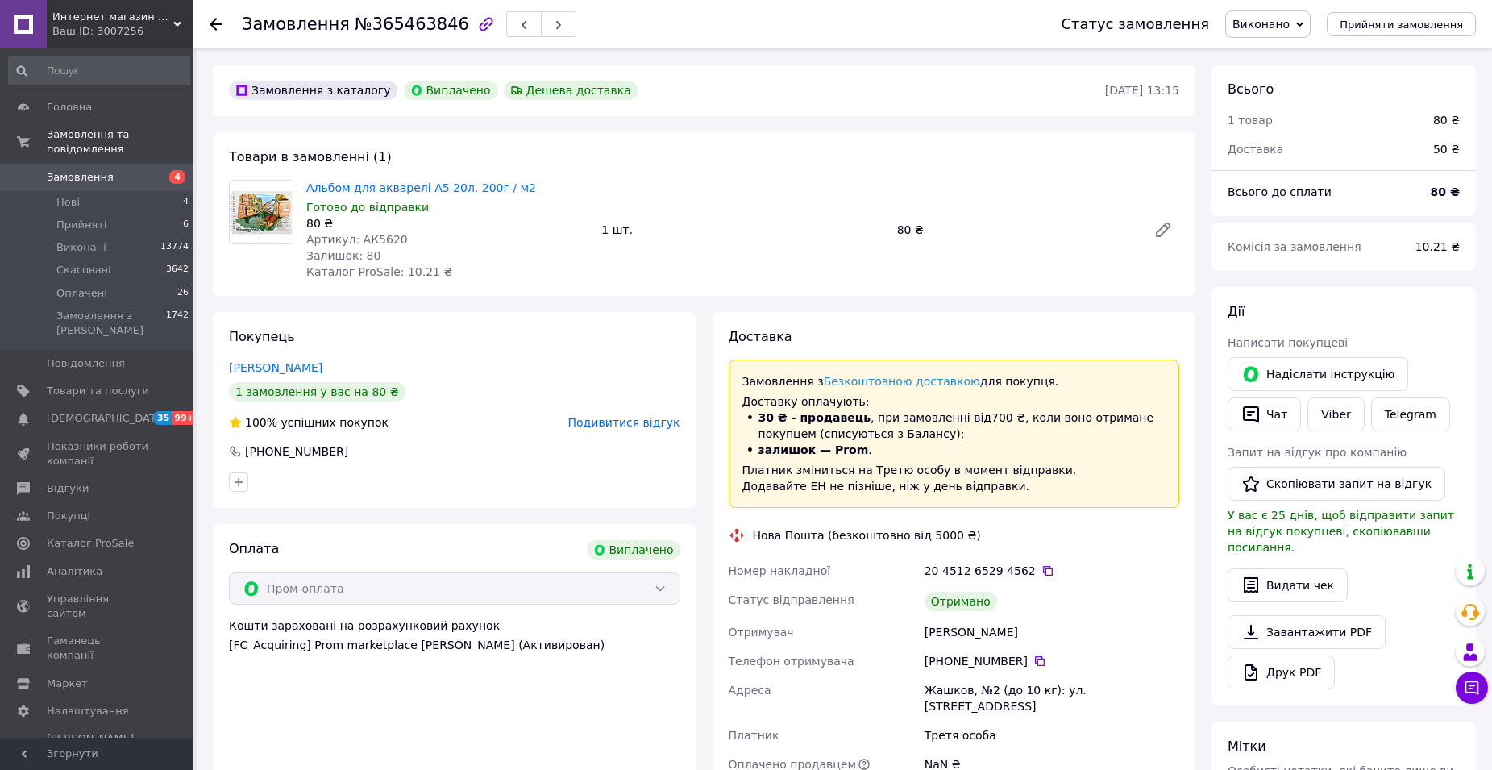
scroll to position [13, 0]
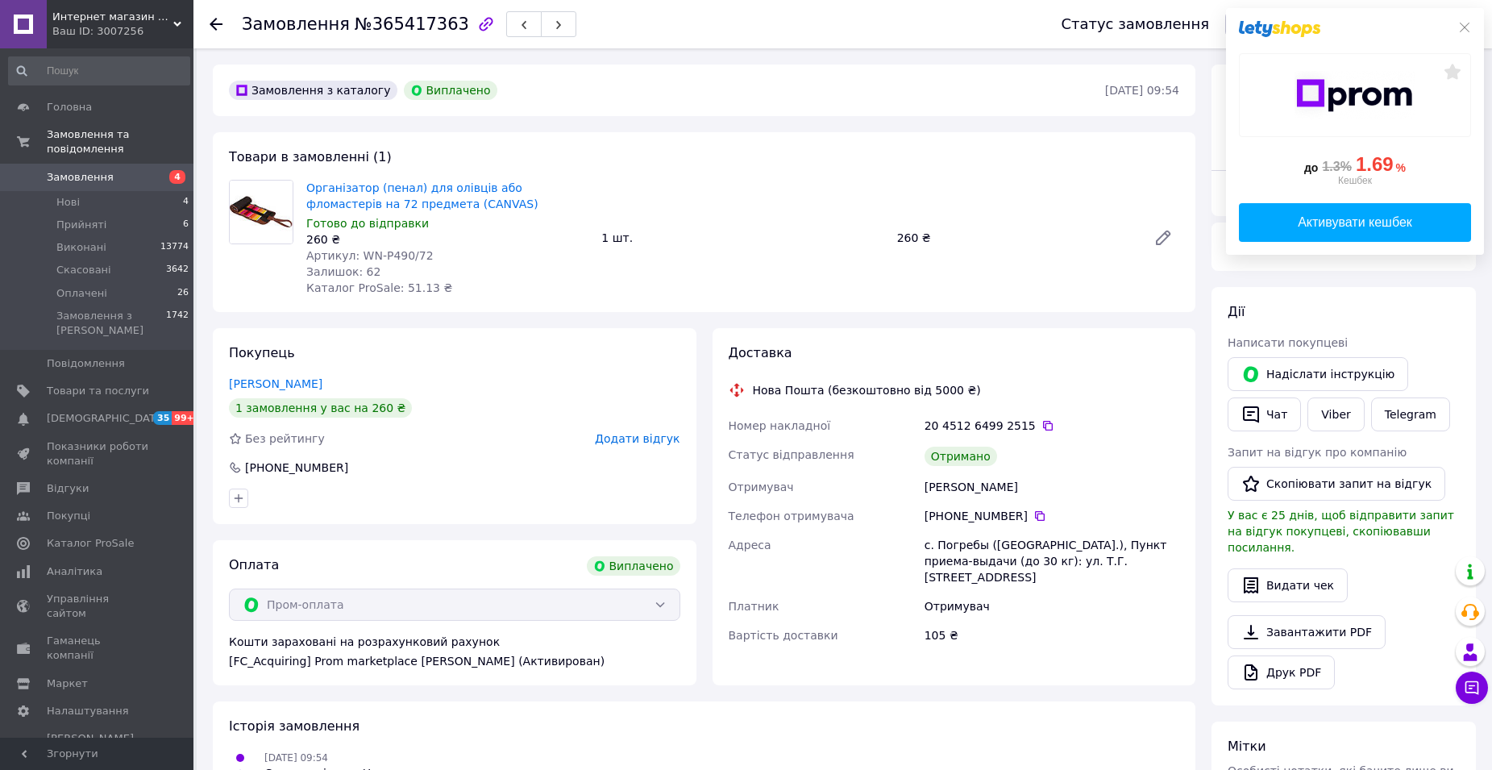
click at [646, 437] on span "Додати відгук" at bounding box center [637, 438] width 85 height 13
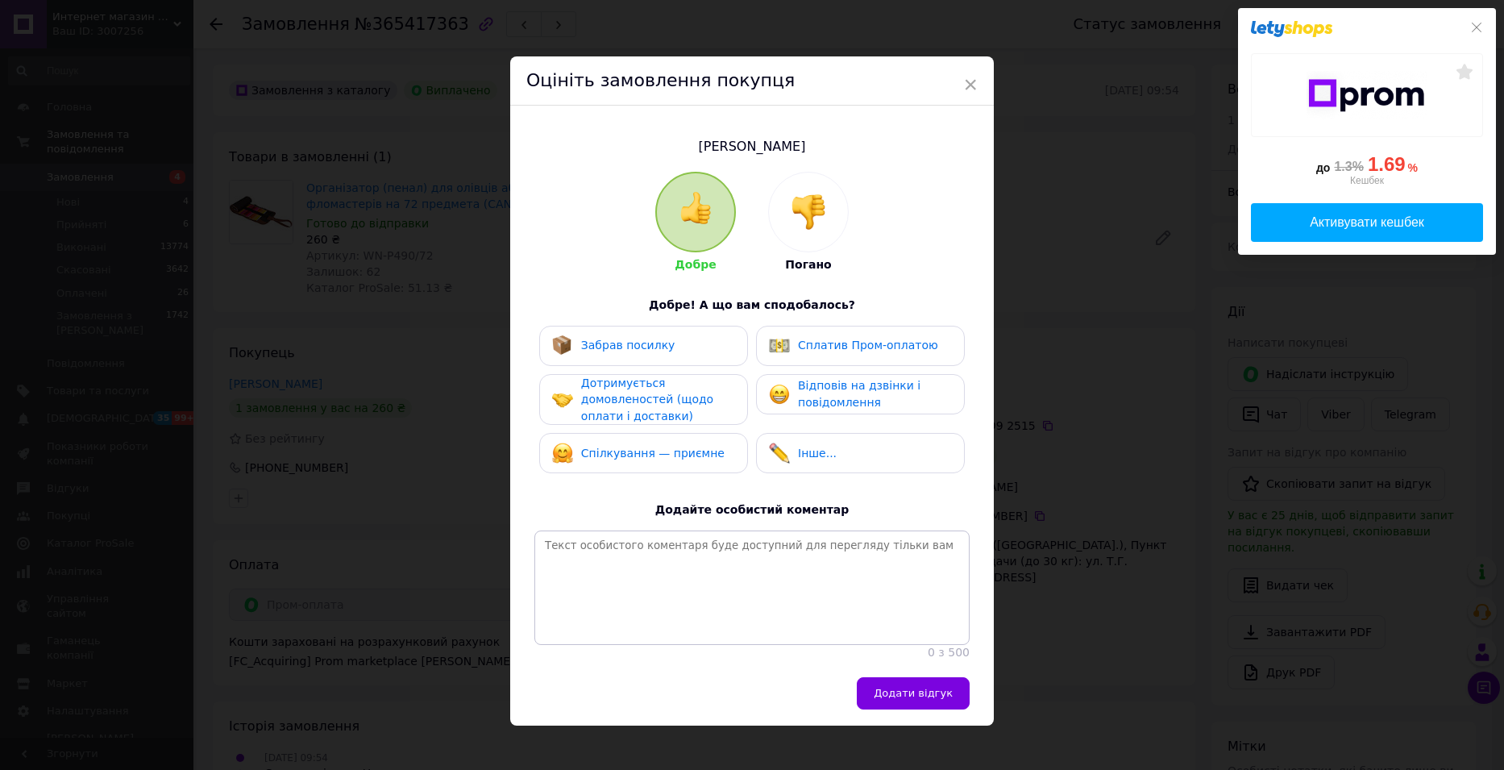
click at [663, 348] on div "Забрав посилку" at bounding box center [643, 345] width 183 height 21
click at [660, 401] on span "Дотримується домовленостей (щодо оплати і доставки)" at bounding box center [647, 399] width 132 height 46
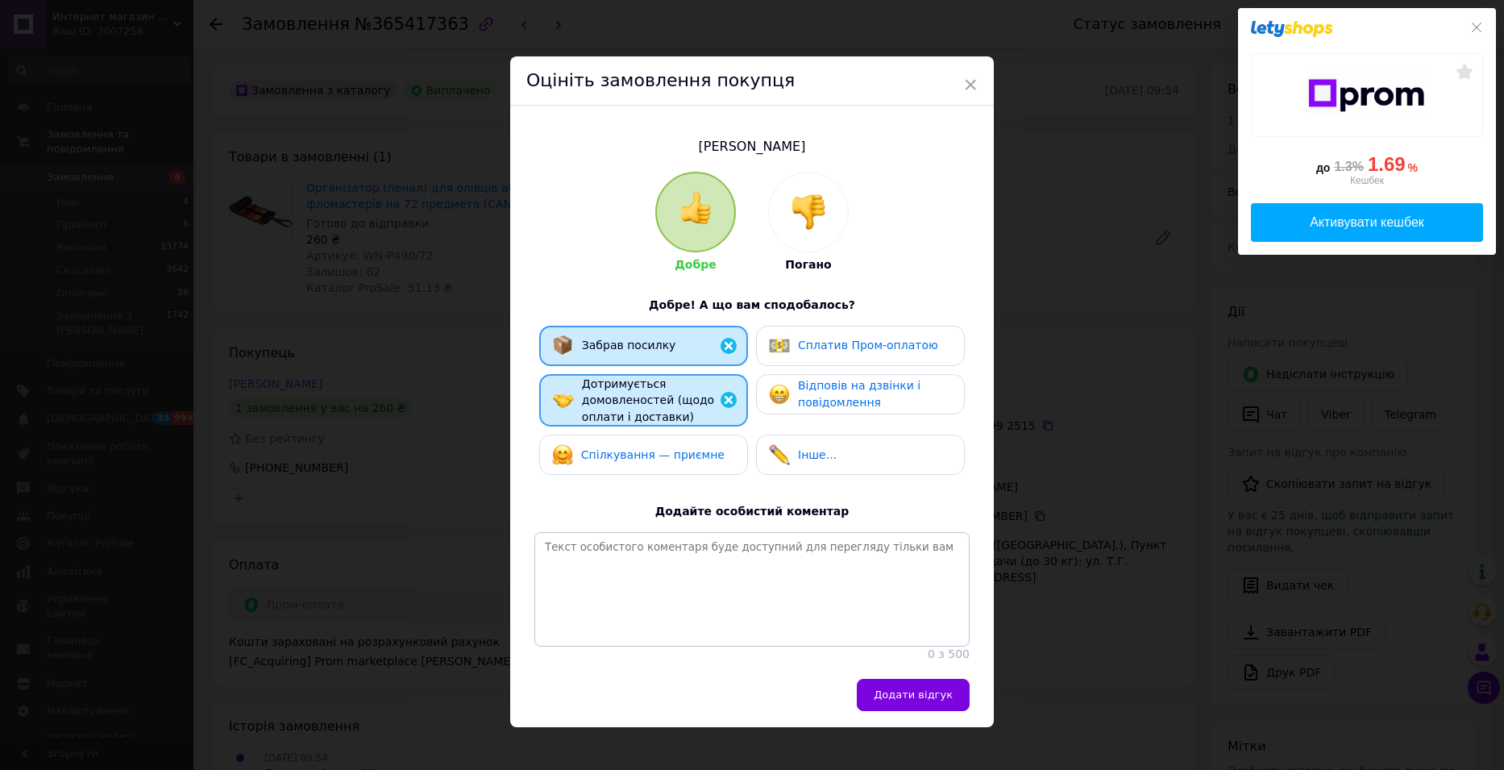
click at [681, 467] on div "Спілкування — приємне" at bounding box center [643, 454] width 209 height 40
click at [830, 396] on span "Відповів на дзвінки і повідомлення" at bounding box center [859, 394] width 122 height 30
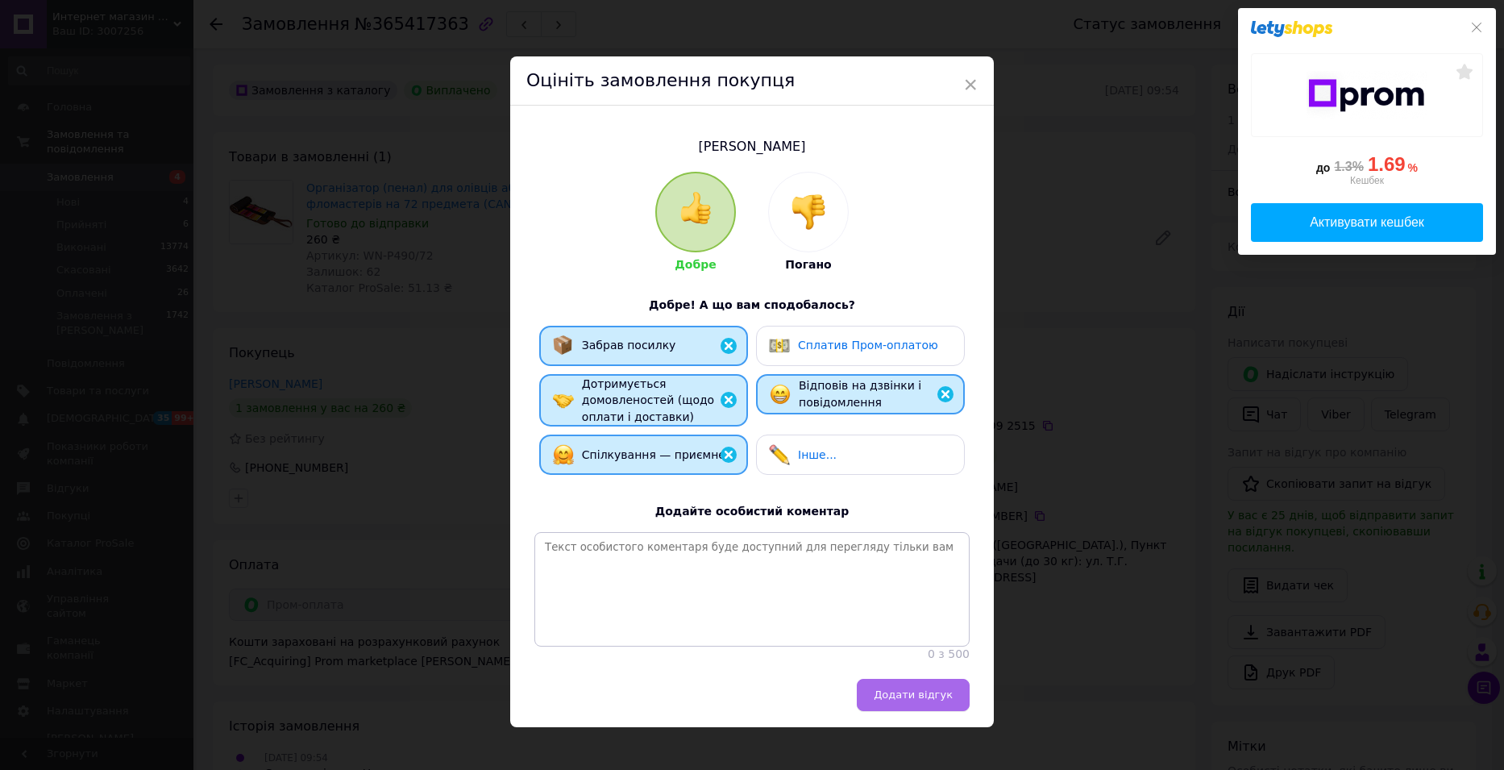
click at [940, 700] on span "Додати відгук" at bounding box center [913, 694] width 79 height 12
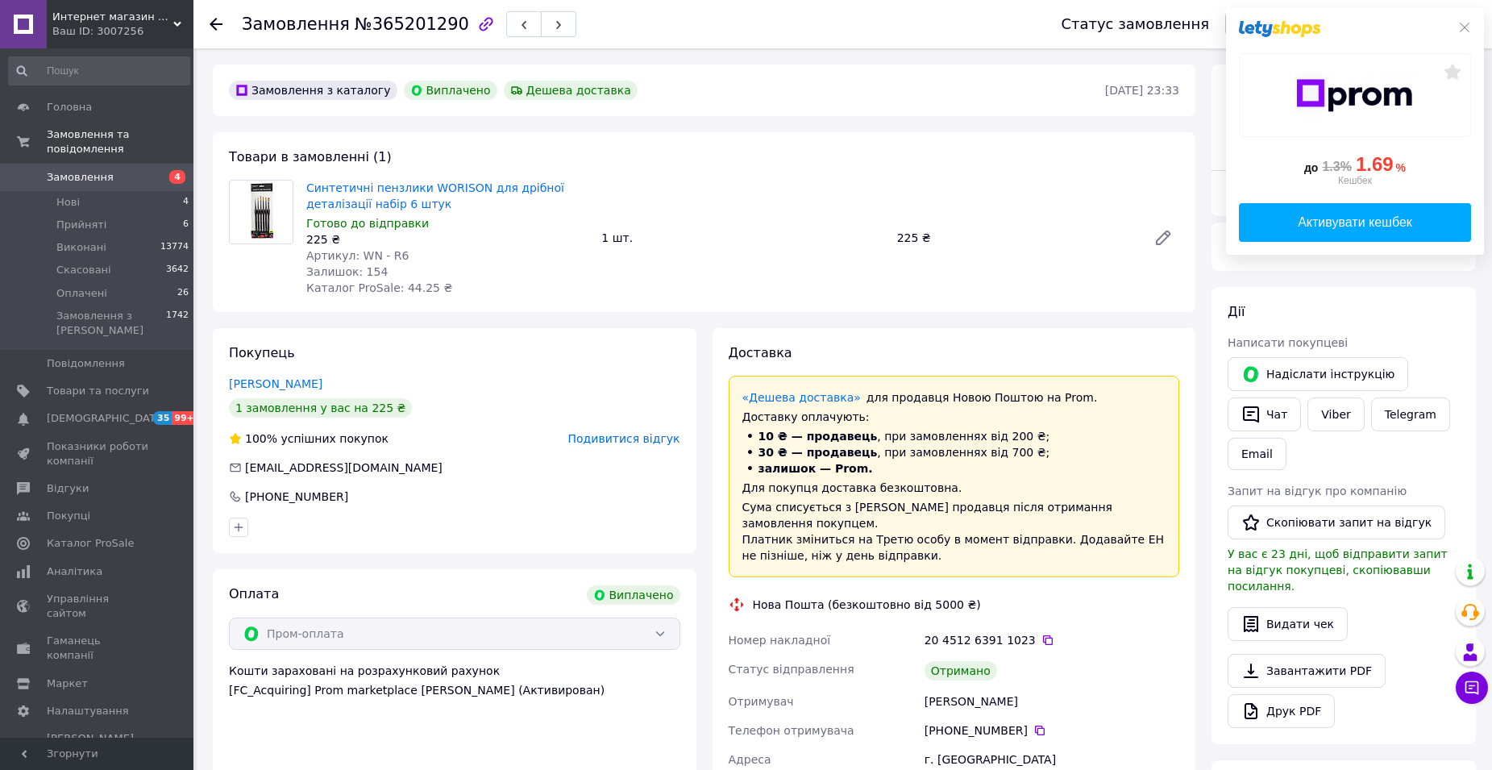
scroll to position [193, 0]
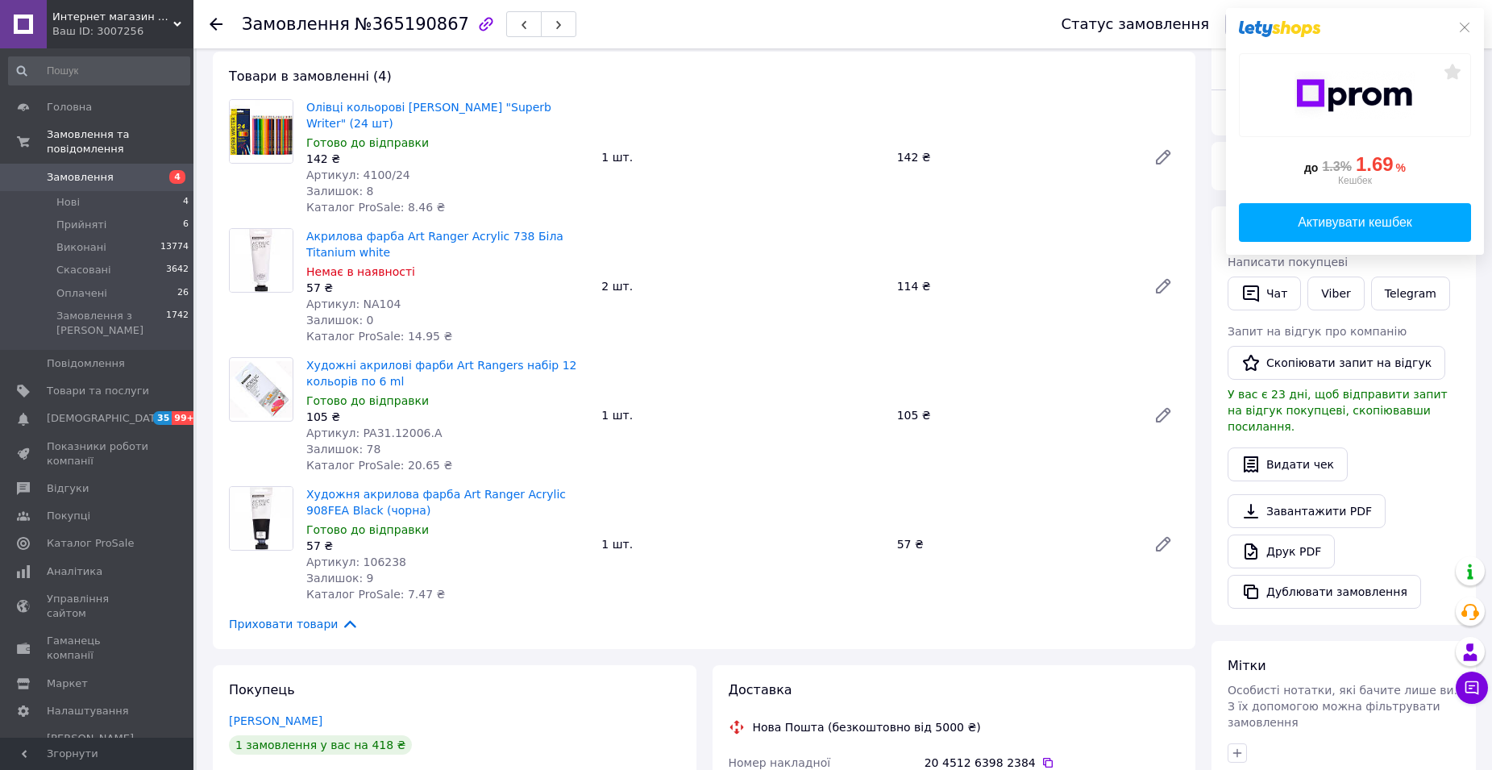
scroll to position [322, 0]
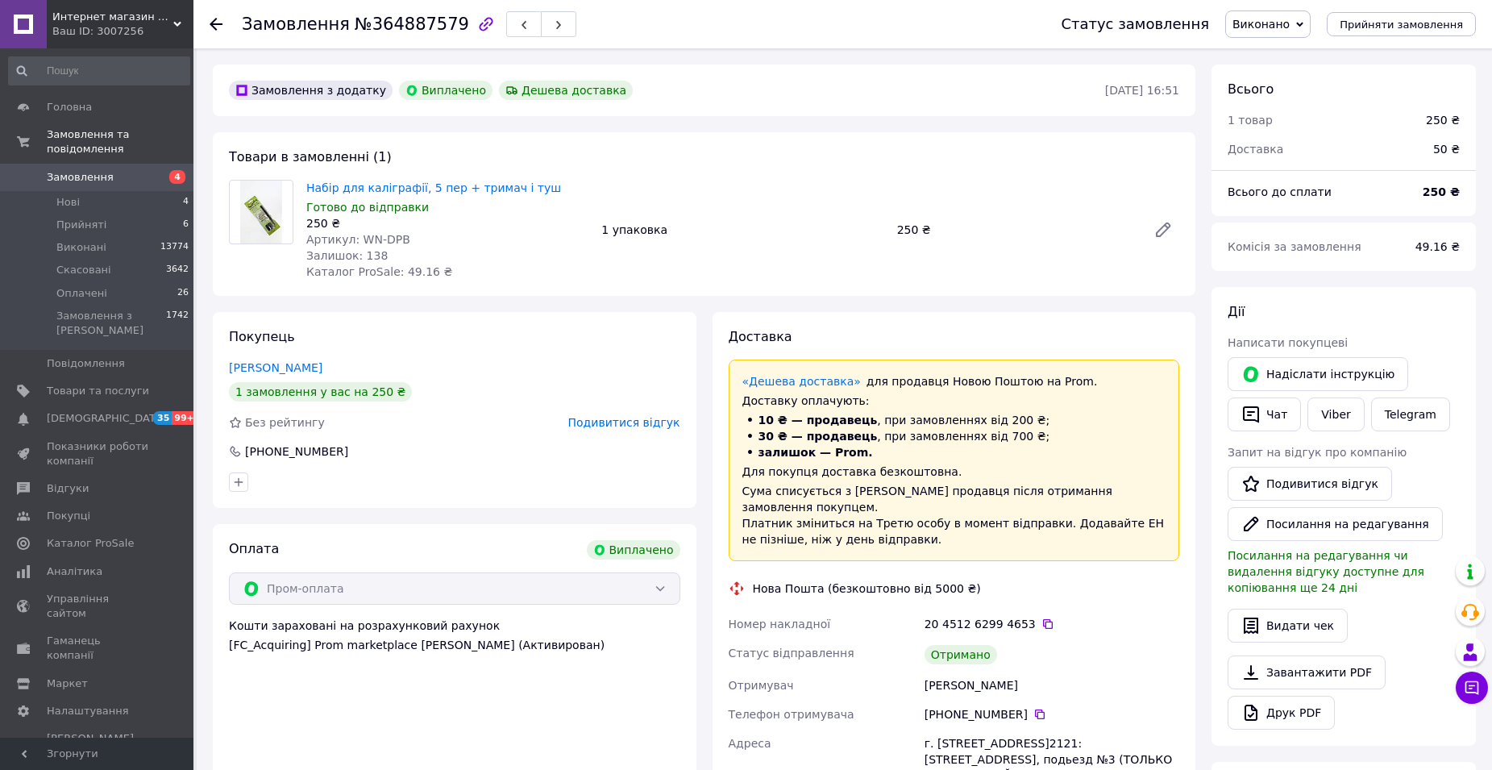
scroll to position [52, 0]
